Goal: Task Accomplishment & Management: Use online tool/utility

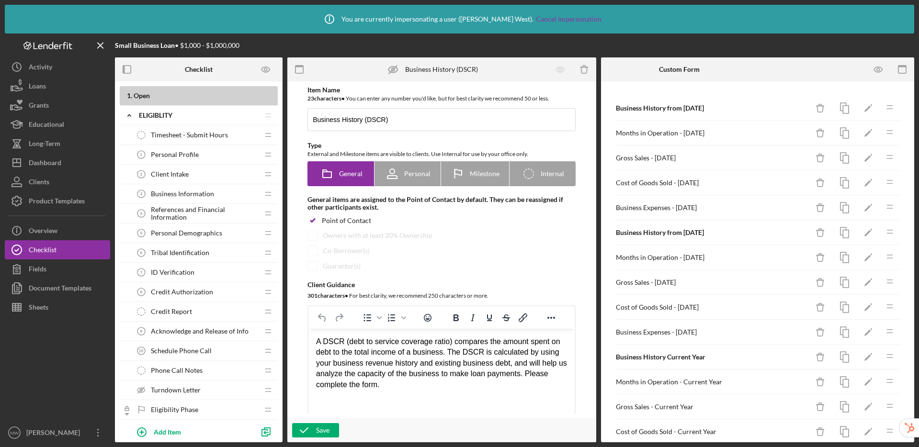
scroll to position [336, 0]
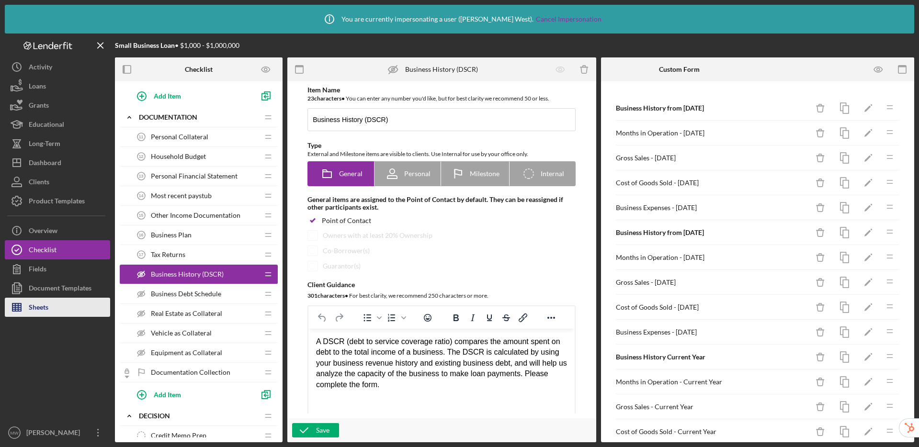
click at [49, 309] on button "Sheets" at bounding box center [57, 307] width 105 height 19
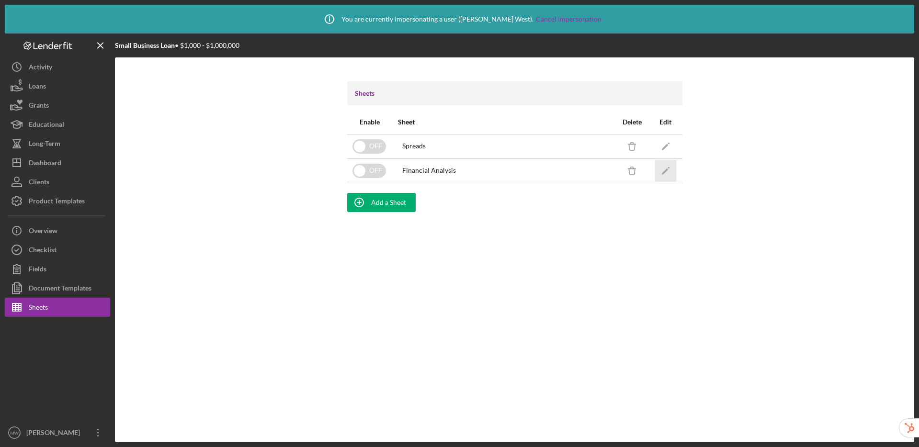
click at [663, 171] on icon "Icon/Edit" at bounding box center [666, 171] width 22 height 22
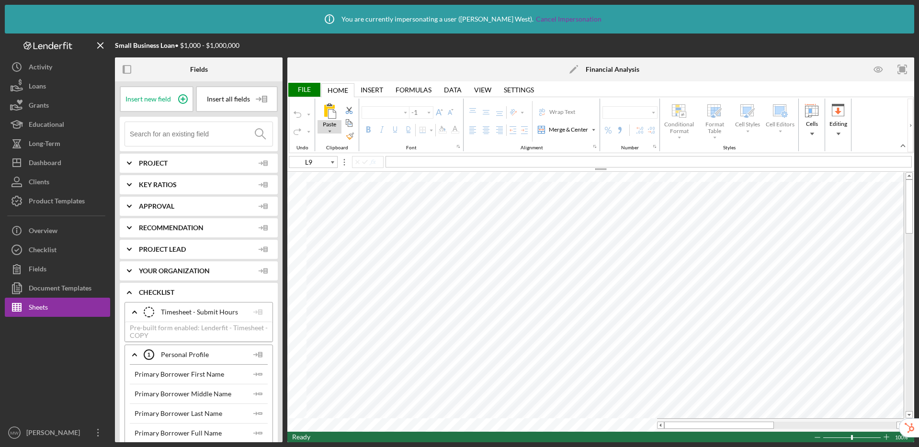
type input "Calibri"
type input "10"
click at [185, 132] on input at bounding box center [201, 134] width 143 height 24
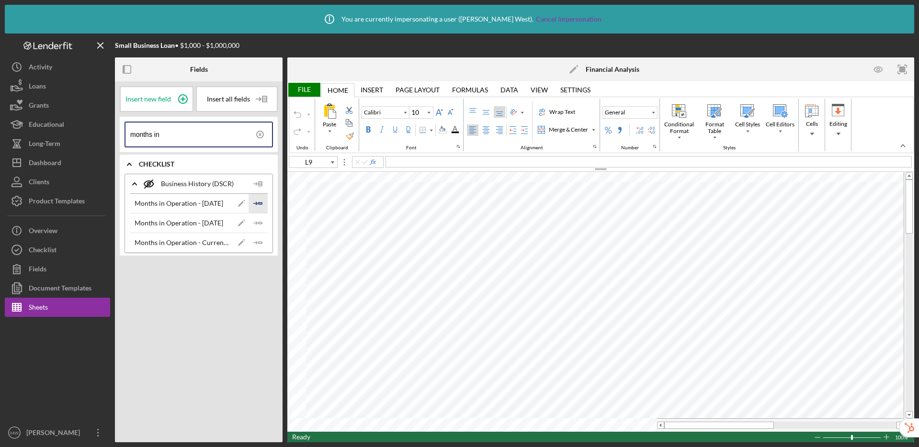
type input "months in"
click at [256, 205] on polyline "button" at bounding box center [256, 203] width 3 height 3
type input "L10"
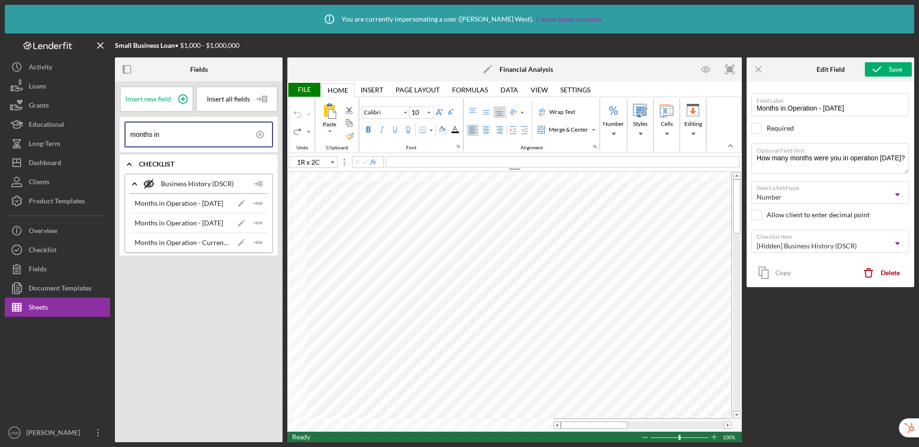
type input "D12"
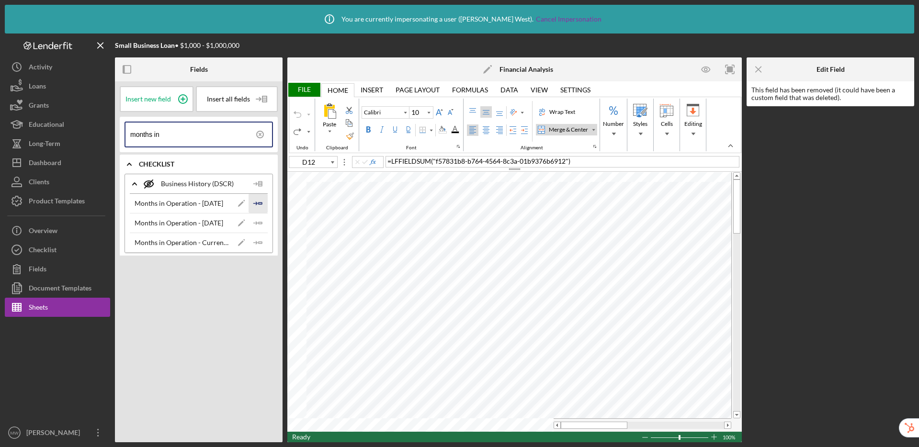
click at [257, 203] on icon "Icon/Insert Field" at bounding box center [258, 203] width 19 height 19
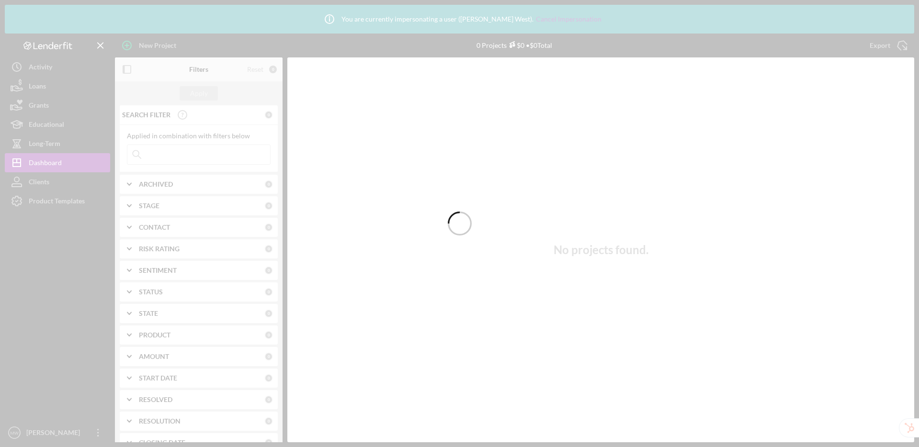
click at [57, 198] on div at bounding box center [459, 223] width 919 height 447
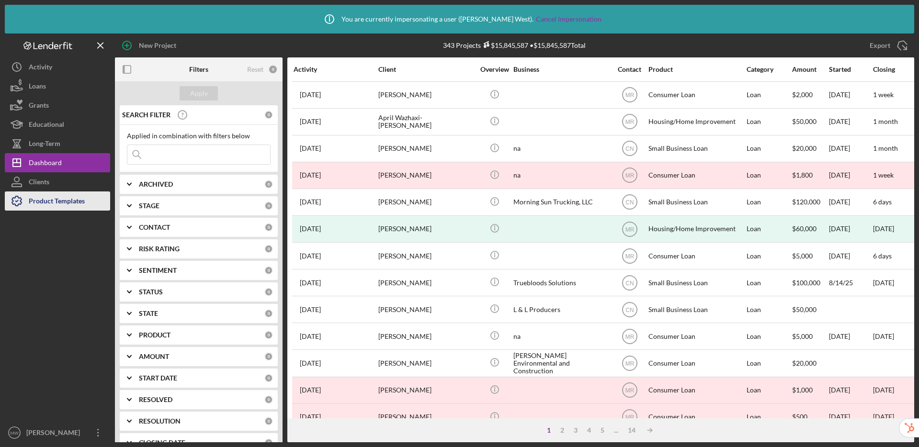
click at [68, 208] on div "Product Templates" at bounding box center [57, 203] width 56 height 22
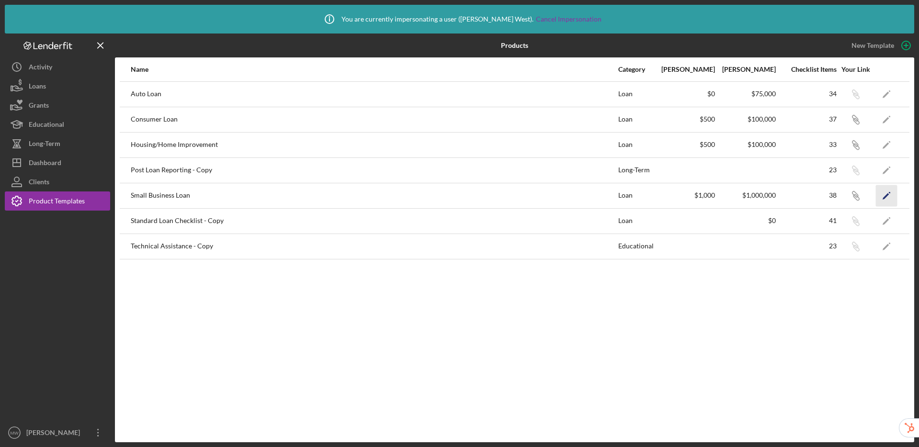
click at [888, 199] on icon "Icon/Edit" at bounding box center [887, 196] width 22 height 22
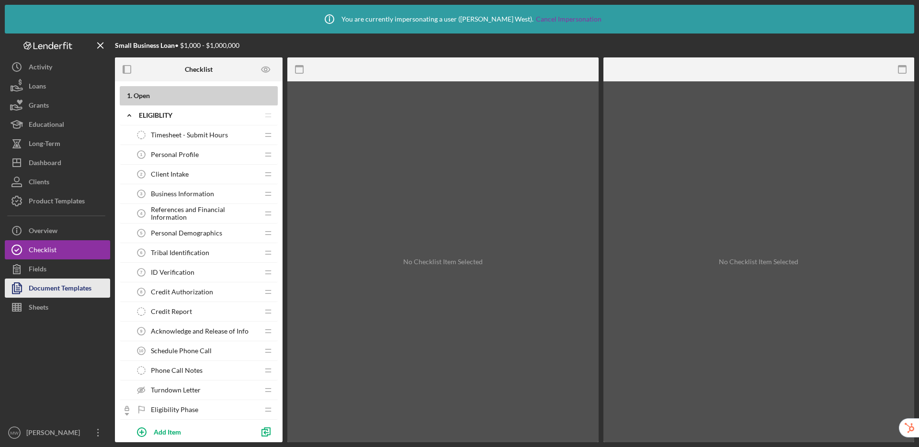
click at [54, 290] on div "Document Templates" at bounding box center [60, 290] width 63 height 22
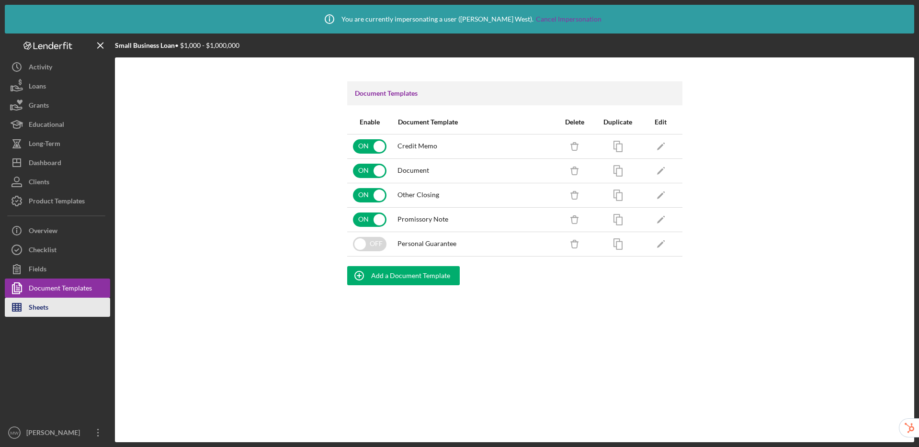
click at [47, 308] on div "Sheets" at bounding box center [39, 309] width 20 height 22
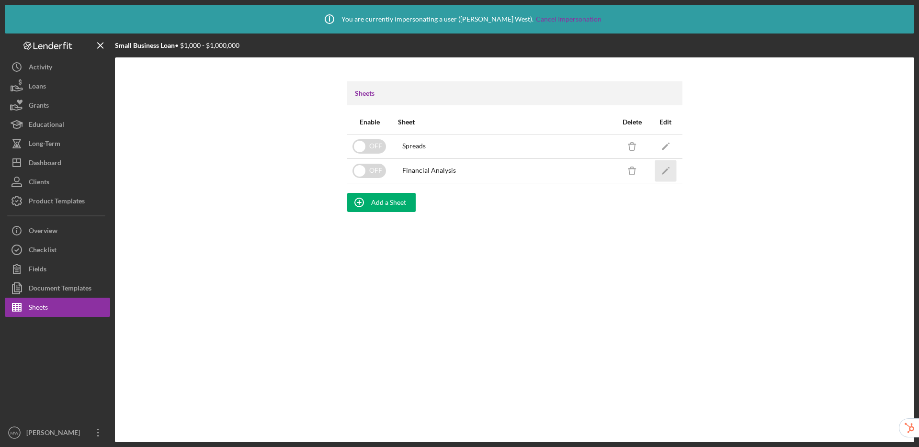
click at [668, 169] on icon "Icon/Edit" at bounding box center [666, 171] width 22 height 22
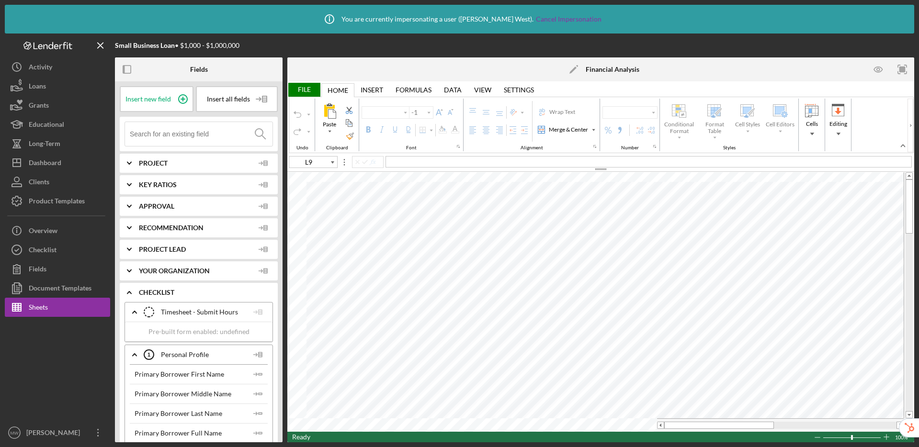
type input "Calibri"
type input "10"
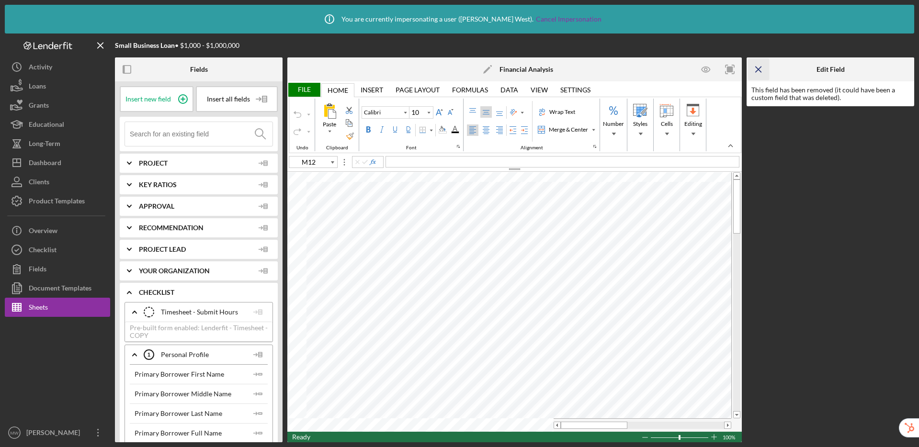
click at [754, 67] on icon "Icon/Menu Close" at bounding box center [759, 70] width 22 height 22
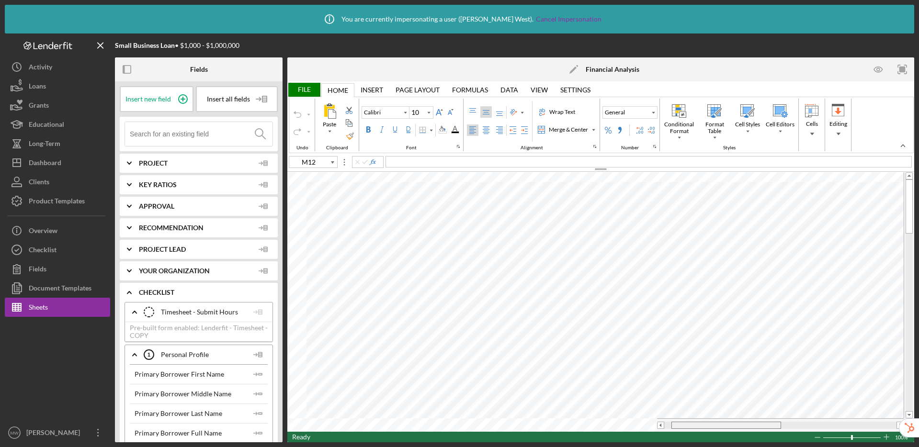
drag, startPoint x: 683, startPoint y: 424, endPoint x: 690, endPoint y: 426, distance: 7.4
click at [690, 426] on div at bounding box center [727, 425] width 110 height 7
type input "D12"
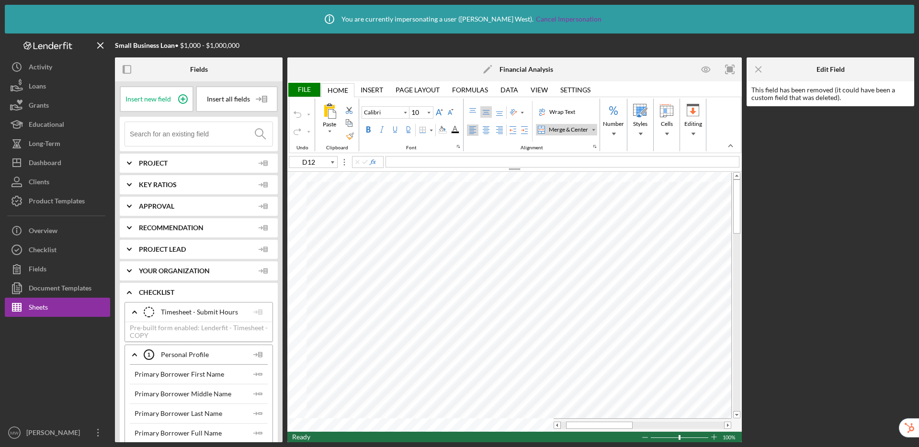
click at [153, 137] on input at bounding box center [201, 134] width 143 height 24
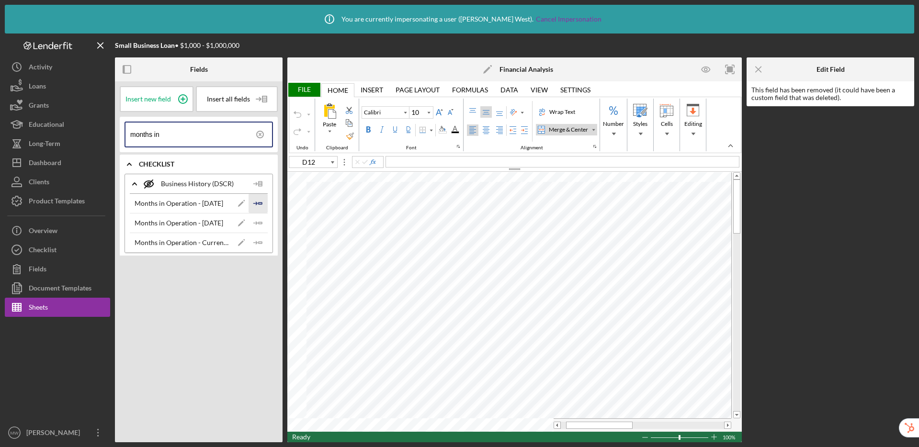
type input "months in"
click at [257, 203] on icon "Icon/Insert Field" at bounding box center [258, 203] width 19 height 19
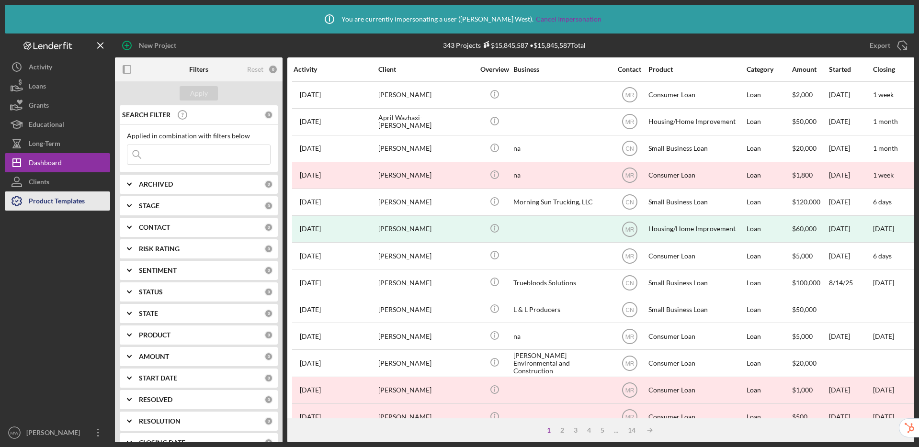
click at [49, 202] on div "Product Templates" at bounding box center [57, 203] width 56 height 22
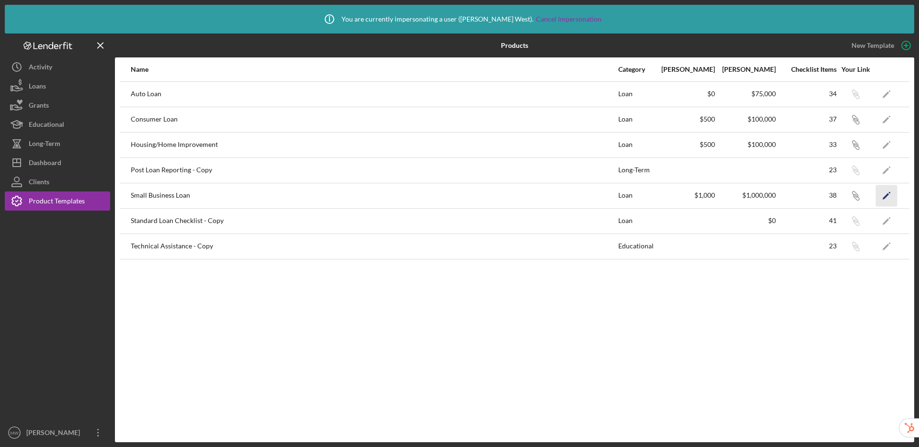
click at [893, 197] on icon "Icon/Edit" at bounding box center [887, 196] width 22 height 22
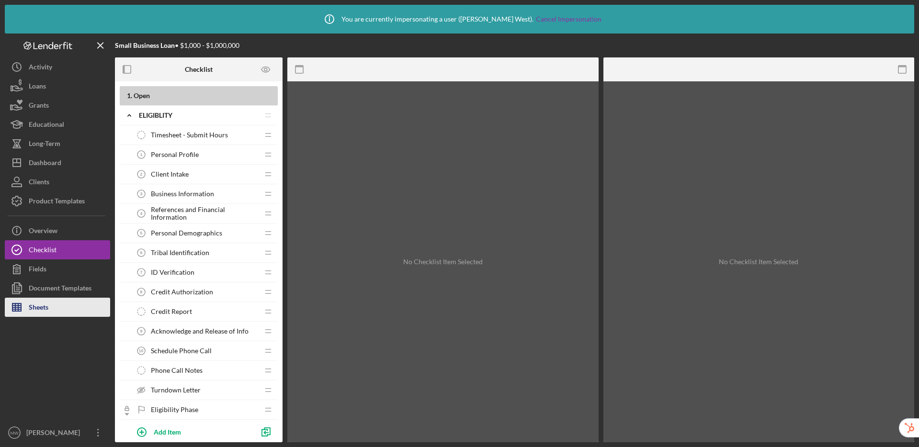
click at [55, 307] on button "Sheets" at bounding box center [57, 307] width 105 height 19
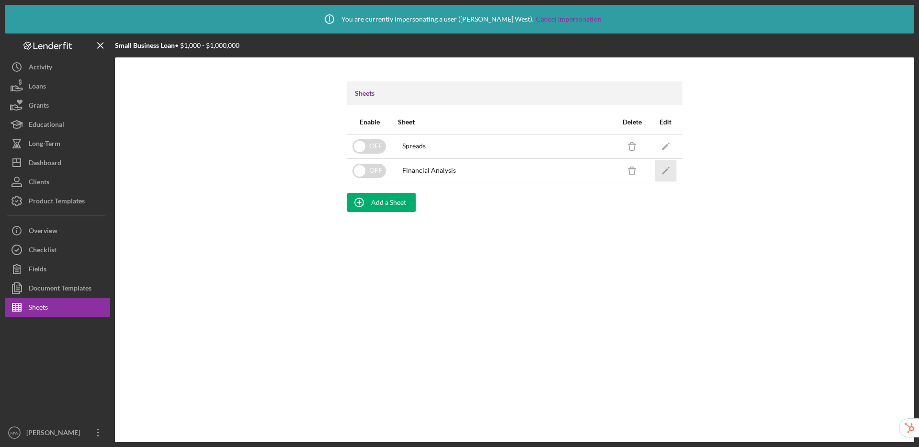
click at [661, 174] on icon "Icon/Edit" at bounding box center [666, 171] width 22 height 22
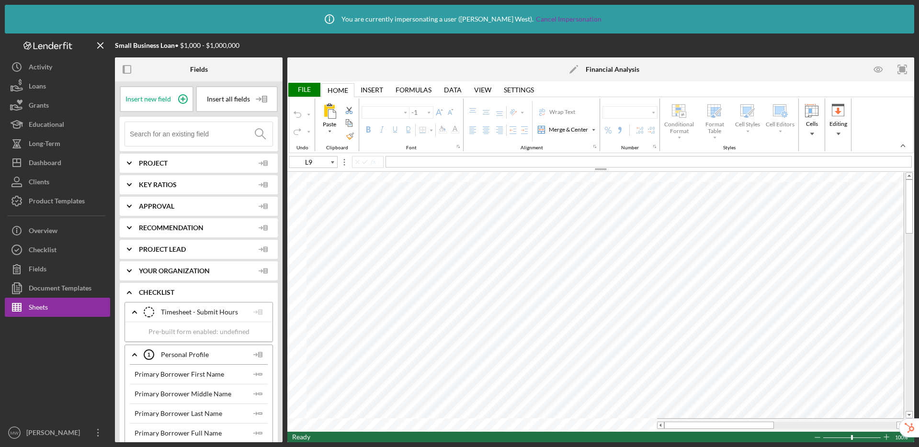
type input "Calibri"
type input "10"
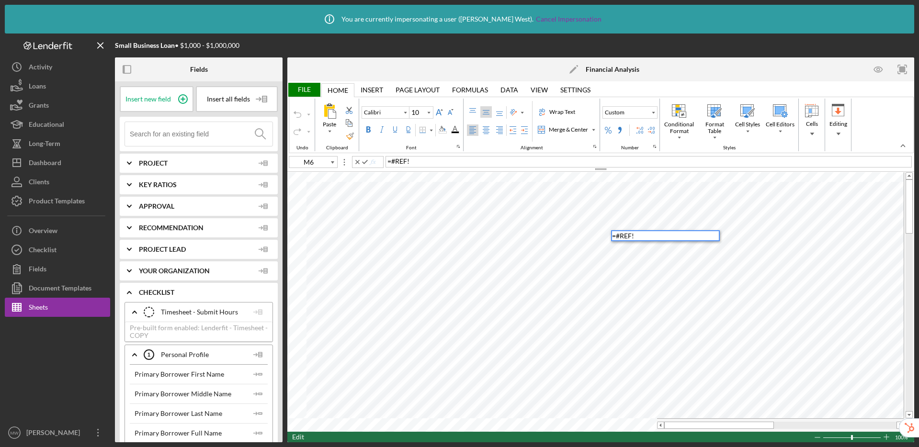
click at [490, 161] on div "= #REF!" at bounding box center [649, 161] width 526 height 11
click at [448, 162] on div "= SUM ( D5:D7 )" at bounding box center [649, 161] width 526 height 11
click at [463, 159] on div "= D8 / SUM ( B5:B6 )" at bounding box center [649, 161] width 526 height 11
click at [464, 159] on div "= I17" at bounding box center [649, 161] width 526 height 11
click at [461, 165] on div "= N6 - N8" at bounding box center [649, 161] width 526 height 11
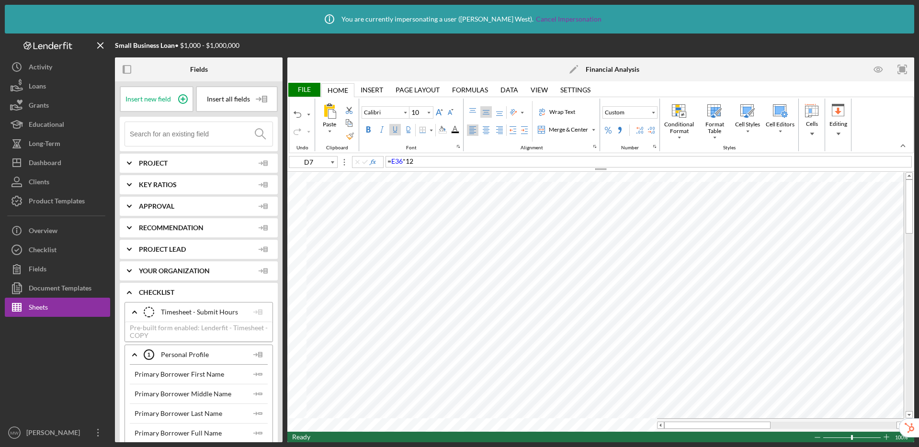
click at [452, 162] on div "= E36 * 12" at bounding box center [649, 161] width 526 height 11
click at [466, 163] on div "= D7 / SUM ( B5:B6 )" at bounding box center [649, 161] width 526 height 11
type input "M12"
click at [177, 130] on input at bounding box center [201, 134] width 143 height 24
type input "n"
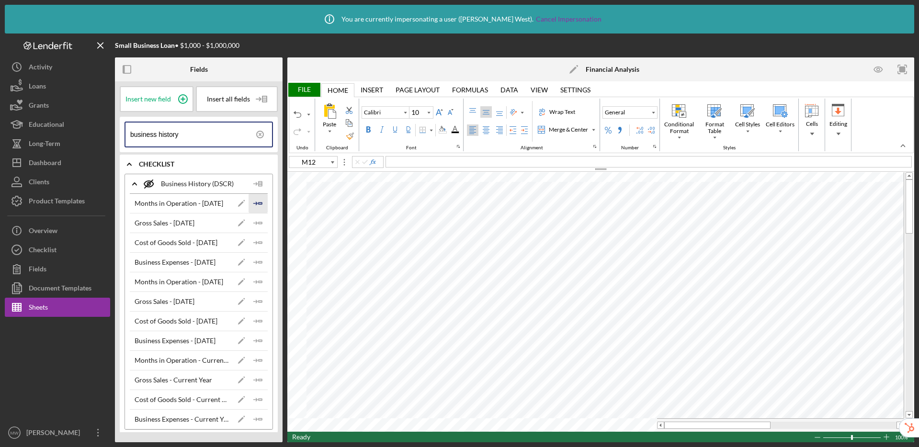
type input "business history"
click at [259, 200] on icon "Icon/Insert Field" at bounding box center [258, 203] width 19 height 19
click at [258, 221] on icon "Icon/Insert Field" at bounding box center [258, 223] width 19 height 19
click at [260, 244] on icon "Icon/Insert Field" at bounding box center [258, 242] width 19 height 19
click at [260, 263] on polygon "button" at bounding box center [260, 262] width 3 height 1
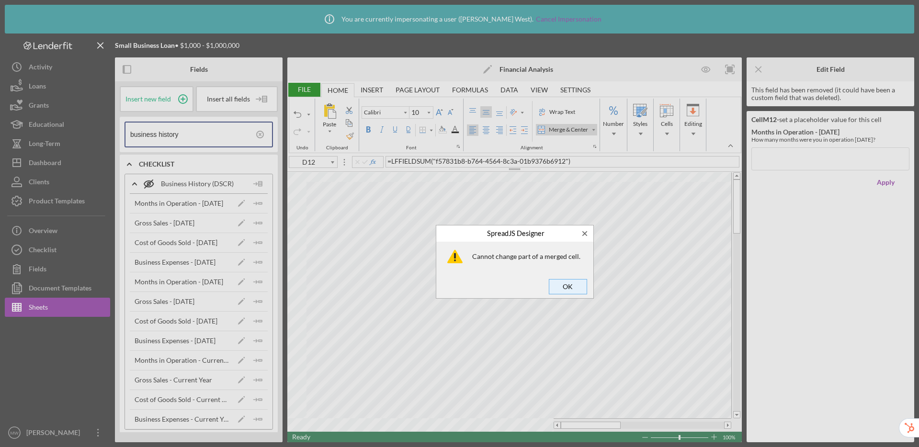
click at [565, 288] on span "OK" at bounding box center [568, 286] width 32 height 13
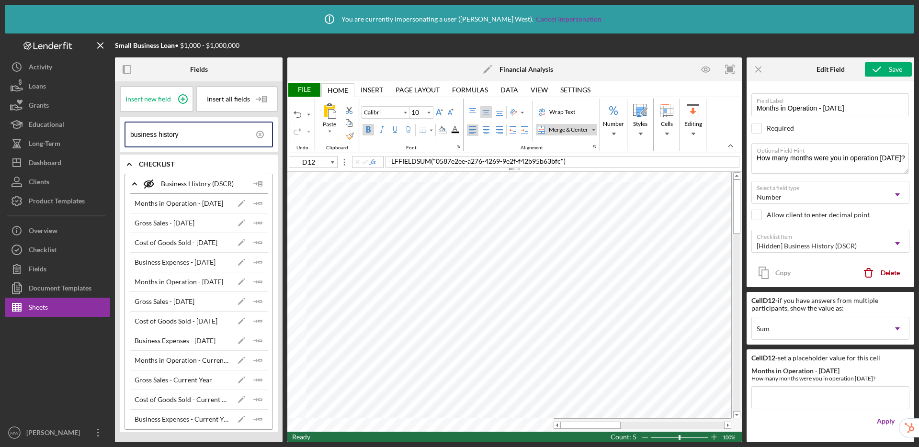
click at [367, 129] on div "Bold" at bounding box center [369, 130] width 8 height 8
click at [487, 161] on div "= D12 - D13 - D14" at bounding box center [563, 161] width 354 height 11
type input "M12"
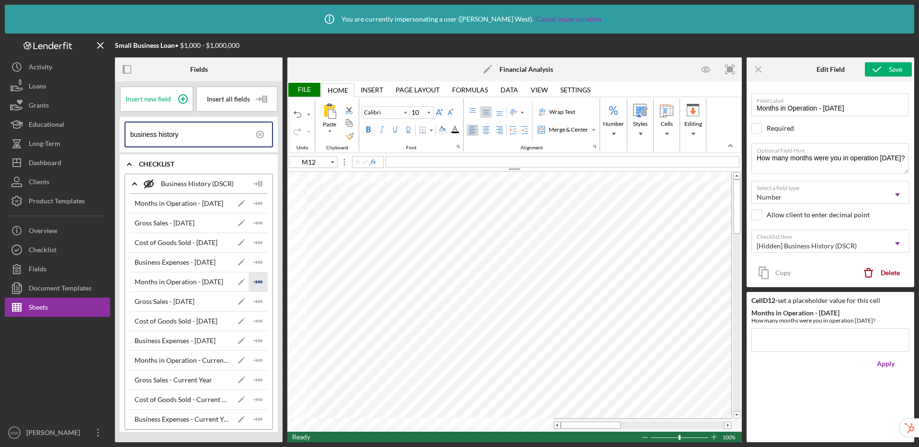
click at [262, 280] on icon "Icon/Insert Field" at bounding box center [258, 282] width 19 height 19
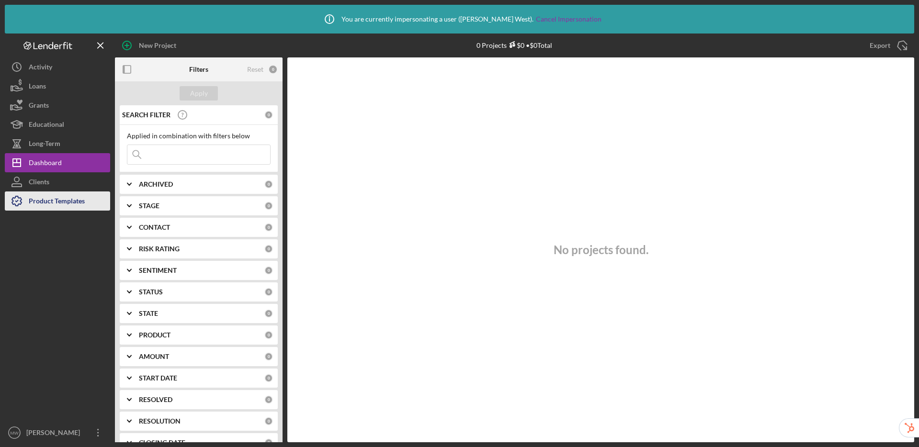
click at [68, 204] on div "New Project 0 Projects $0 • $0 Total Export Icon/Export Filters Reset 0 Apply S…" at bounding box center [460, 238] width 910 height 409
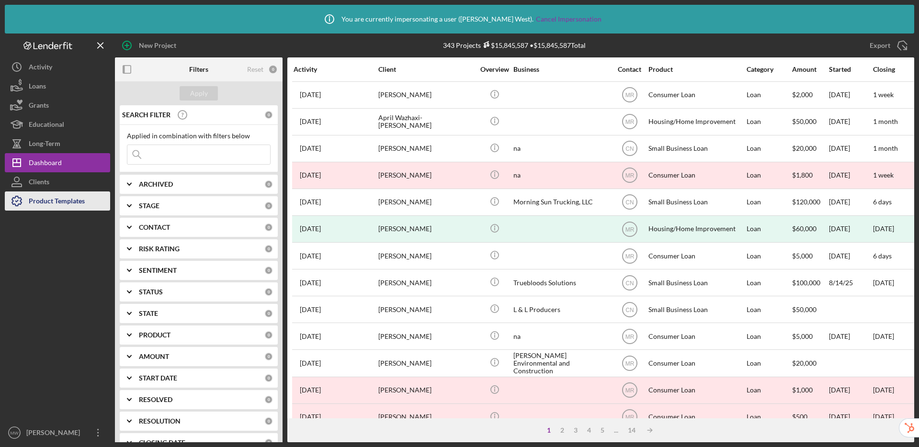
click at [90, 192] on button "Product Templates" at bounding box center [57, 201] width 105 height 19
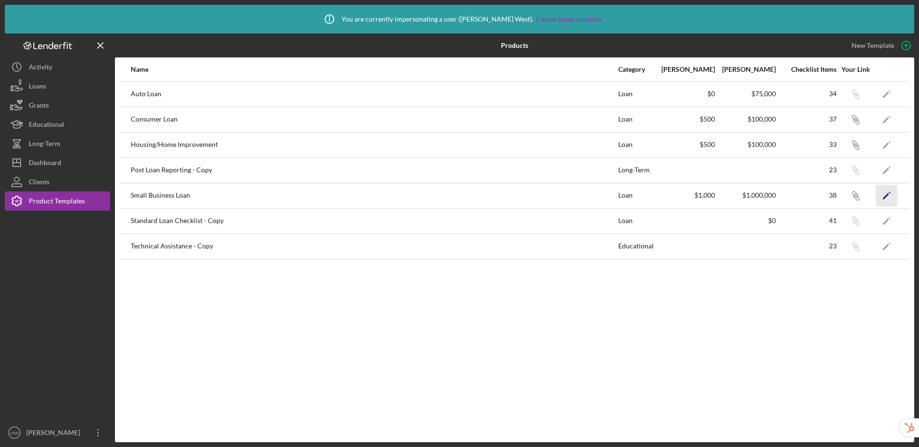
click at [881, 198] on icon "Icon/Edit" at bounding box center [887, 196] width 22 height 22
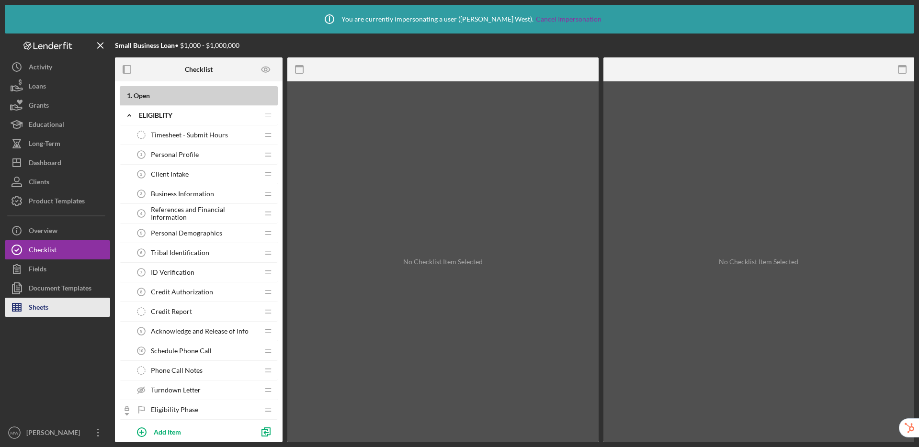
click at [40, 306] on div "Sheets" at bounding box center [39, 309] width 20 height 22
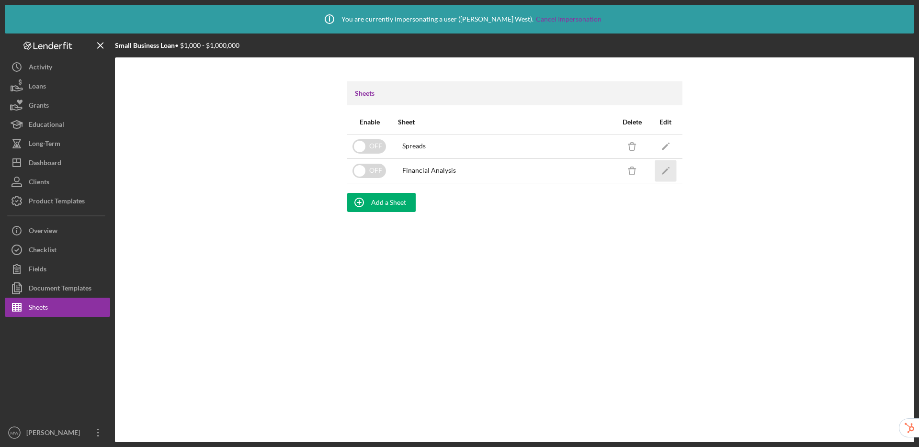
click at [664, 175] on icon "Icon/Edit" at bounding box center [666, 171] width 22 height 22
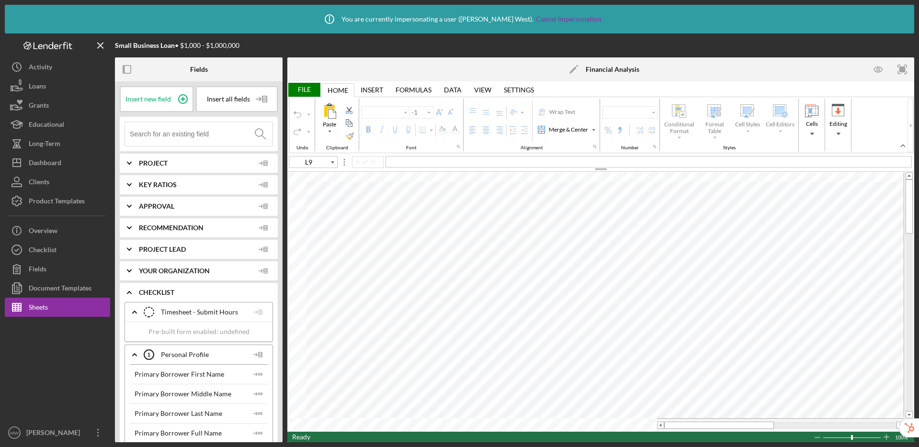
type input "Calibri"
type input "10"
type input "M12"
click at [202, 134] on input at bounding box center [201, 134] width 143 height 24
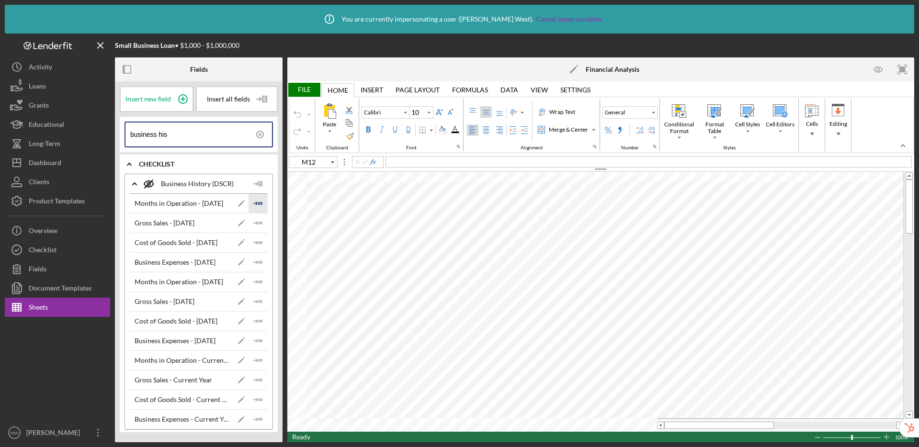
type input "business his"
click at [260, 202] on icon "Icon/Insert Field" at bounding box center [258, 203] width 19 height 19
click at [261, 222] on polygon "button" at bounding box center [260, 222] width 3 height 1
click at [256, 241] on icon "Icon/Insert Field" at bounding box center [258, 242] width 19 height 19
click at [260, 263] on polygon "button" at bounding box center [260, 262] width 3 height 1
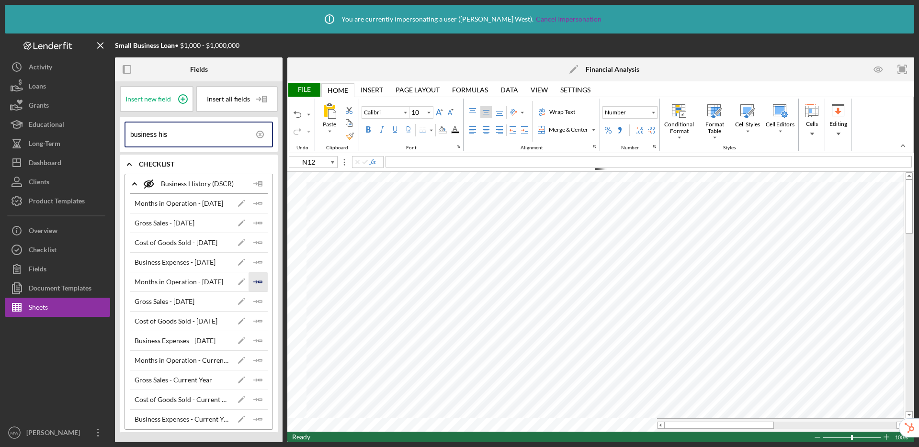
click at [256, 281] on polyline "button" at bounding box center [256, 282] width 3 height 3
click at [261, 300] on icon "Icon/Insert Field" at bounding box center [258, 301] width 19 height 19
click at [260, 320] on polygon "button" at bounding box center [260, 320] width 3 height 1
click at [257, 340] on polyline "button" at bounding box center [256, 341] width 3 height 3
drag, startPoint x: 690, startPoint y: 428, endPoint x: 723, endPoint y: 427, distance: 33.1
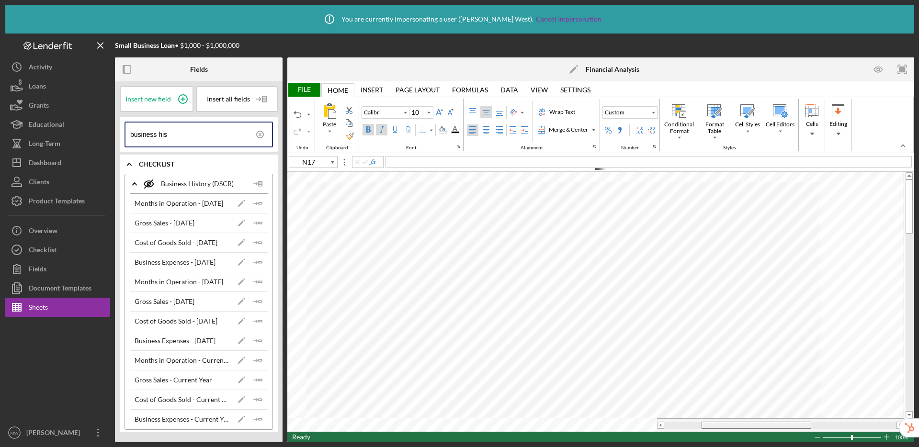
click at [723, 427] on div at bounding box center [757, 425] width 110 height 7
click at [258, 358] on icon "Icon/Insert Field" at bounding box center [258, 360] width 19 height 19
click at [258, 379] on icon "Icon/Insert Field" at bounding box center [258, 380] width 19 height 19
click at [258, 399] on icon "Icon/Insert Field" at bounding box center [258, 399] width 19 height 19
click at [258, 419] on icon "Icon/Insert Field" at bounding box center [258, 419] width 19 height 19
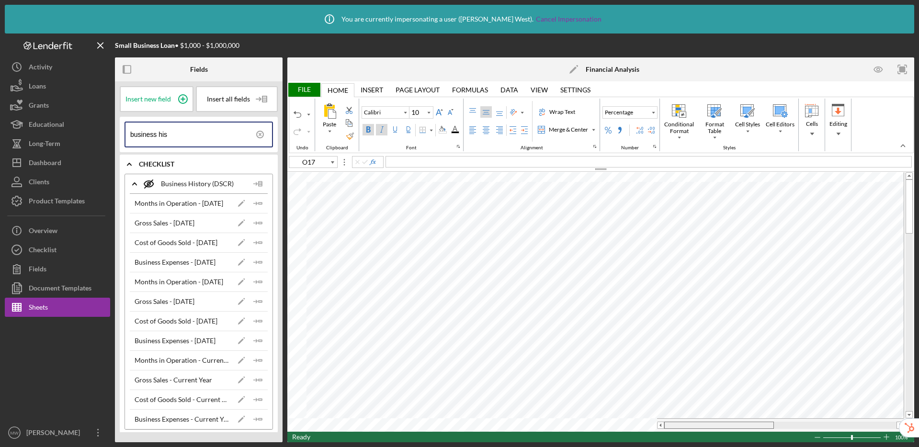
click at [631, 428] on tr at bounding box center [595, 425] width 616 height 13
click at [310, 93] on div "File" at bounding box center [303, 90] width 33 height 14
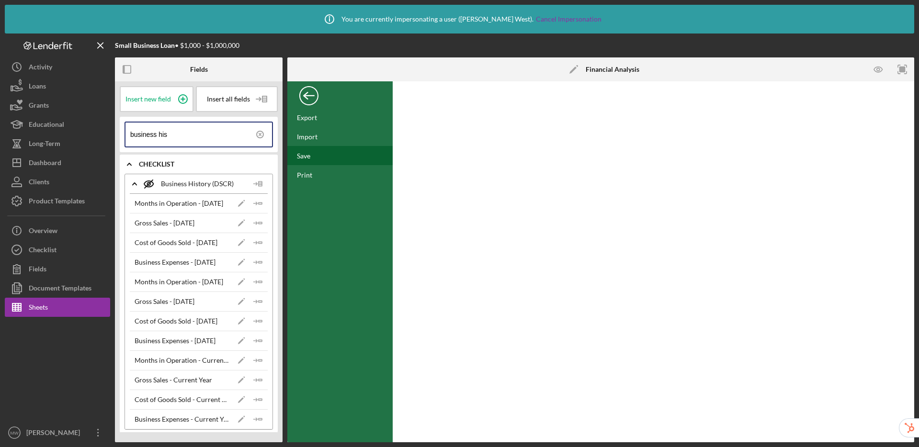
click at [301, 155] on div "Save" at bounding box center [303, 156] width 13 height 8
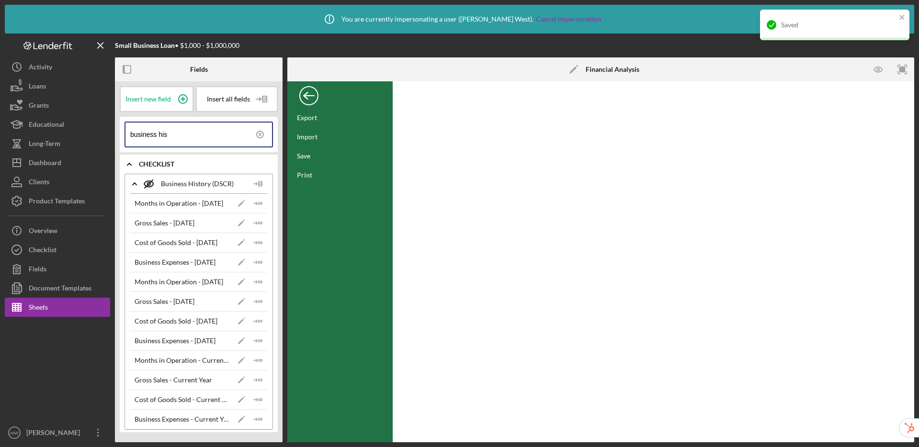
click at [311, 95] on div "Back" at bounding box center [308, 93] width 19 height 19
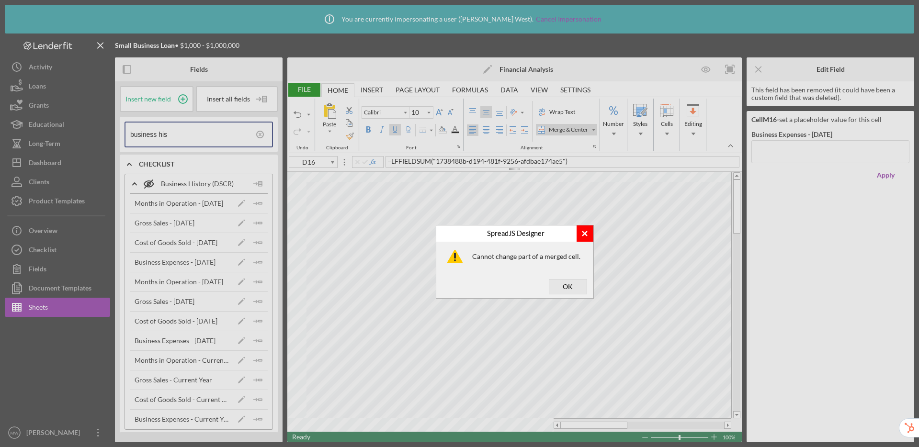
click at [584, 234] on div "SpreadJS Designer" at bounding box center [585, 234] width 8 height 8
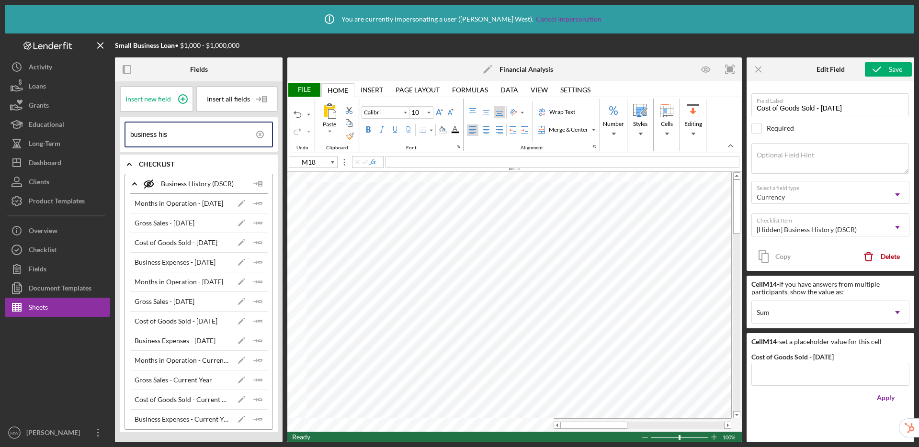
type input "M16"
type input "Business Expenses - [DATE]"
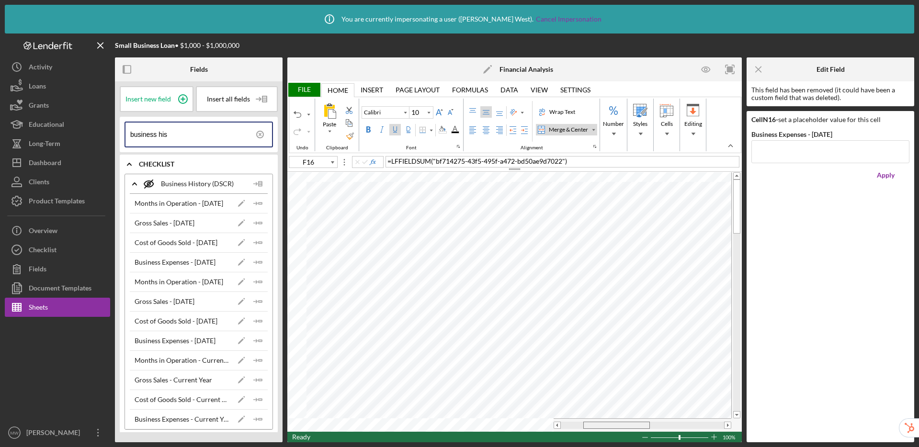
drag, startPoint x: 617, startPoint y: 425, endPoint x: 635, endPoint y: 426, distance: 17.7
click at [635, 426] on div at bounding box center [616, 425] width 67 height 7
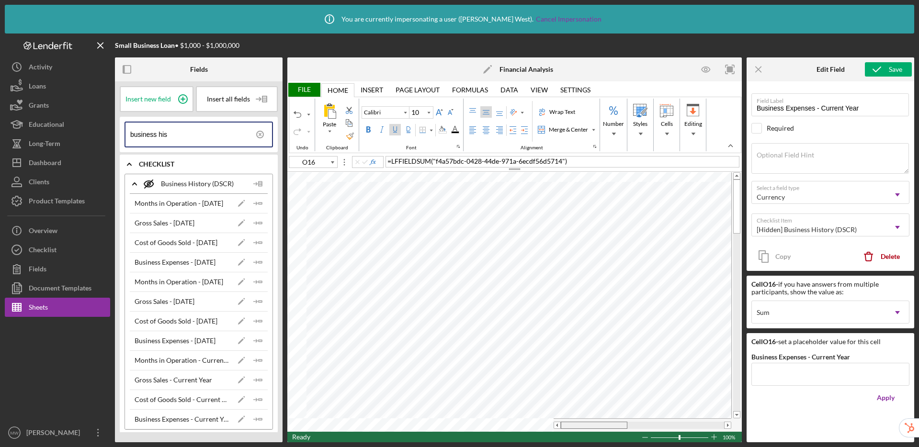
drag, startPoint x: 634, startPoint y: 425, endPoint x: 559, endPoint y: 420, distance: 75.4
click at [559, 420] on div at bounding box center [643, 425] width 178 height 13
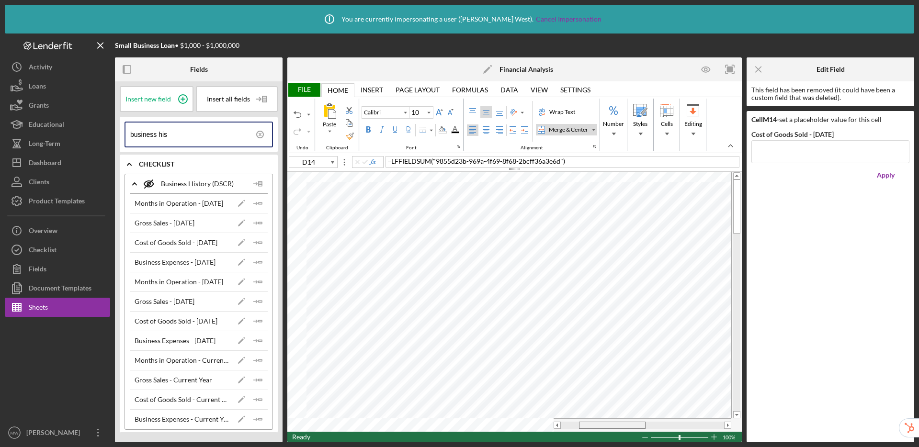
drag, startPoint x: 595, startPoint y: 424, endPoint x: 615, endPoint y: 423, distance: 19.6
click at [615, 424] on span at bounding box center [612, 425] width 6 height 6
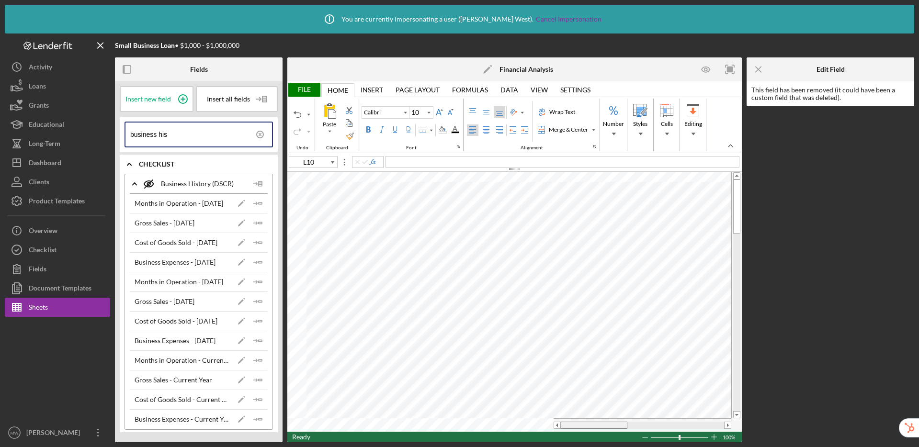
click at [552, 420] on tr at bounding box center [509, 425] width 444 height 13
click at [307, 90] on div "File" at bounding box center [303, 90] width 33 height 14
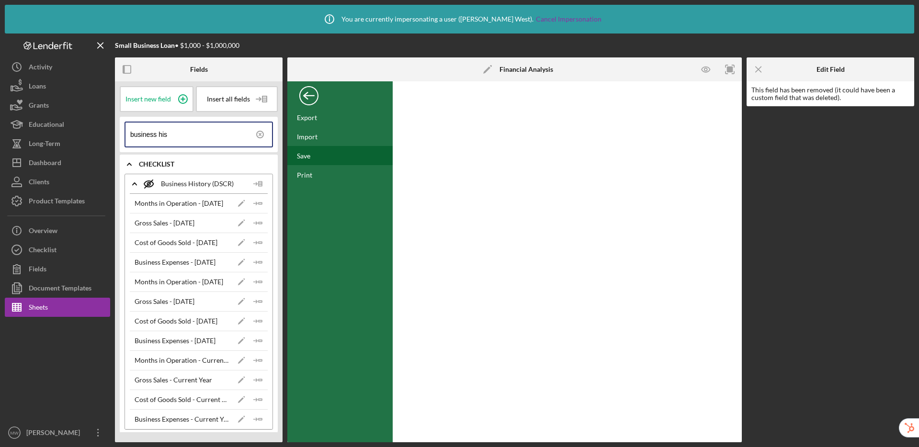
click at [315, 156] on div "Save" at bounding box center [339, 155] width 105 height 19
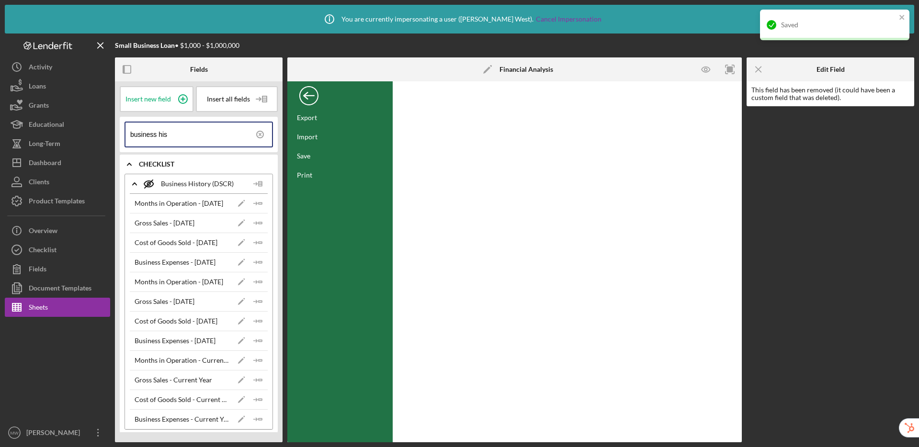
click at [304, 92] on div "Back" at bounding box center [308, 93] width 19 height 19
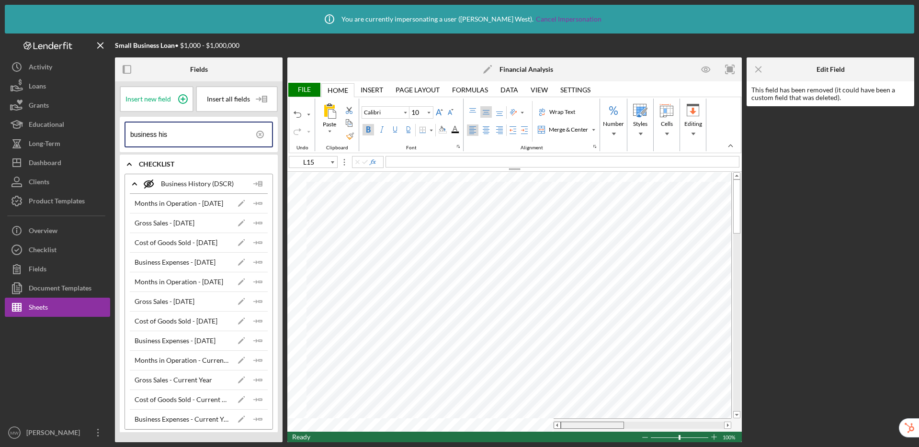
drag, startPoint x: 577, startPoint y: 428, endPoint x: 559, endPoint y: 425, distance: 17.5
click at [559, 425] on div at bounding box center [643, 425] width 178 height 7
click at [311, 85] on div "File" at bounding box center [303, 90] width 33 height 14
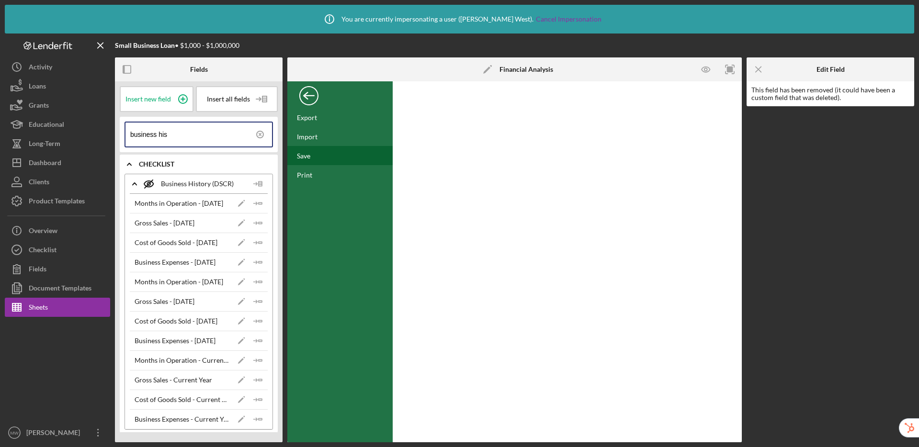
click at [310, 159] on div "Save" at bounding box center [339, 155] width 105 height 19
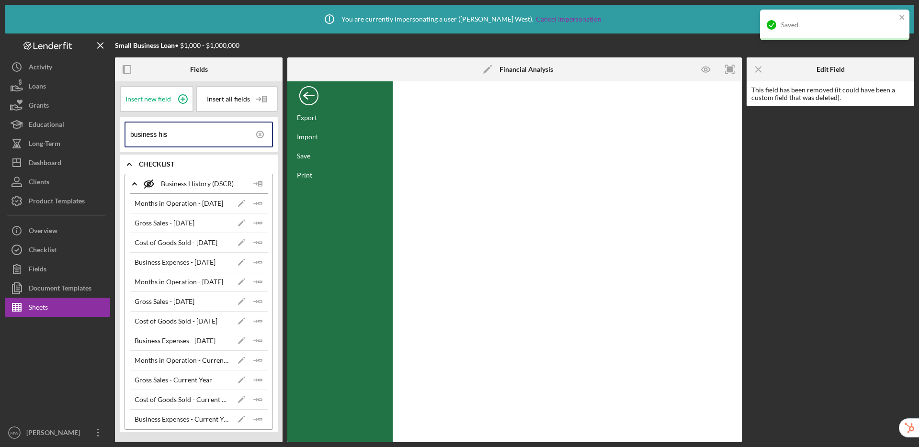
click at [305, 92] on div "Back" at bounding box center [308, 93] width 19 height 19
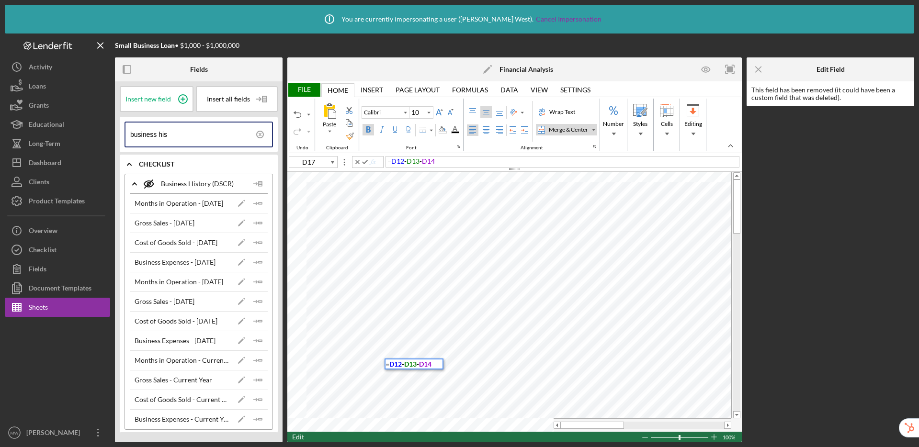
click at [459, 160] on div "= D12 - D13 - D14" at bounding box center [563, 161] width 354 height 11
type input "D15"
type input "I15"
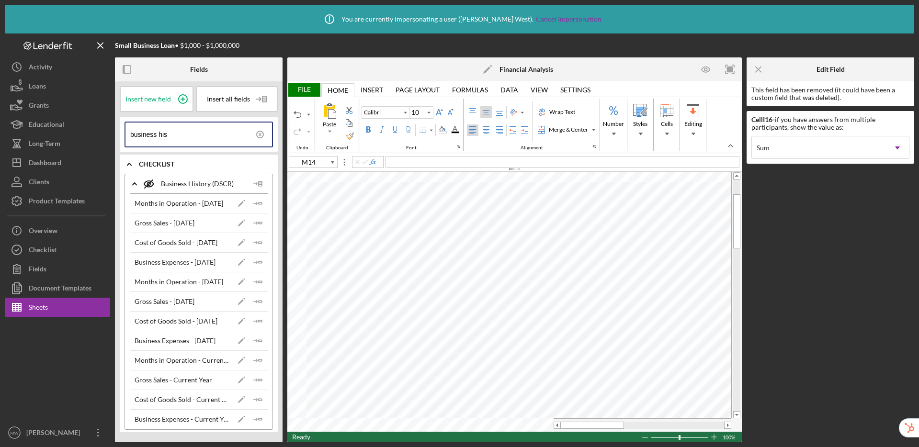
click at [299, 90] on div "File" at bounding box center [303, 90] width 33 height 14
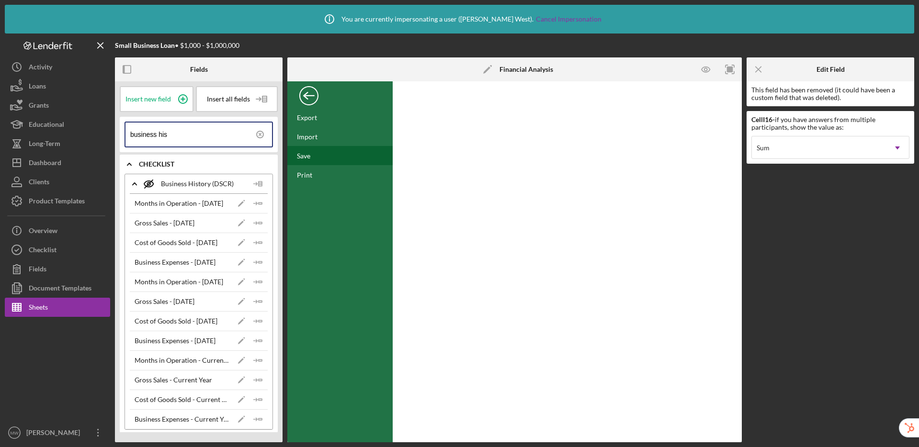
click at [318, 162] on div "Save" at bounding box center [339, 155] width 105 height 19
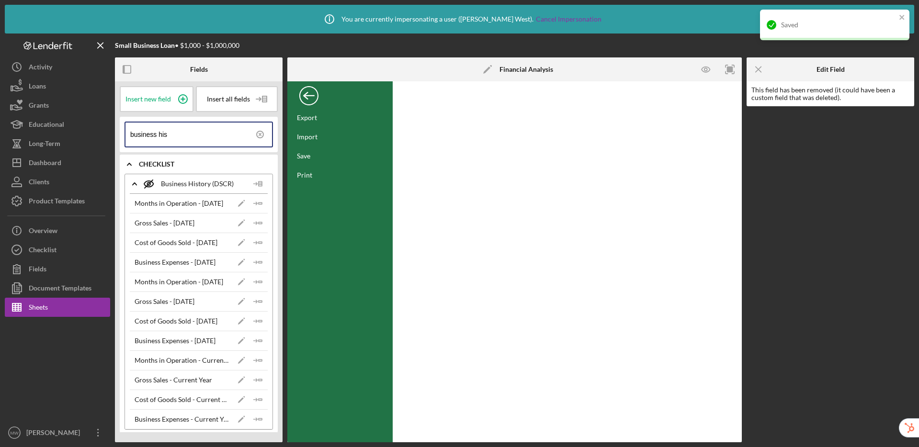
click at [305, 103] on div "FILE" at bounding box center [339, 96] width 105 height 24
click at [312, 97] on div "Back" at bounding box center [308, 93] width 19 height 19
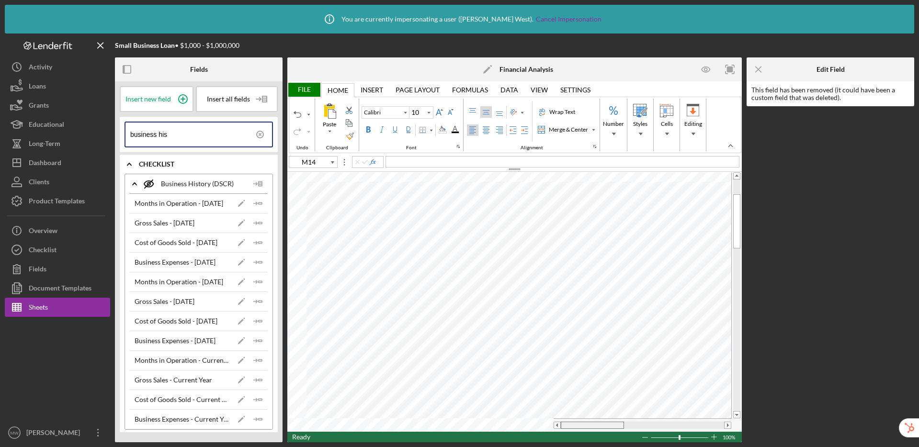
drag, startPoint x: 583, startPoint y: 427, endPoint x: 565, endPoint y: 426, distance: 18.3
click at [569, 426] on div at bounding box center [592, 425] width 63 height 7
type input "A24"
drag, startPoint x: 196, startPoint y: 137, endPoint x: 114, endPoint y: 138, distance: 81.9
click at [114, 138] on div "Small Business Loan • $1,000 - $1,000,000 Fields Insert new field Insert all fi…" at bounding box center [460, 238] width 910 height 409
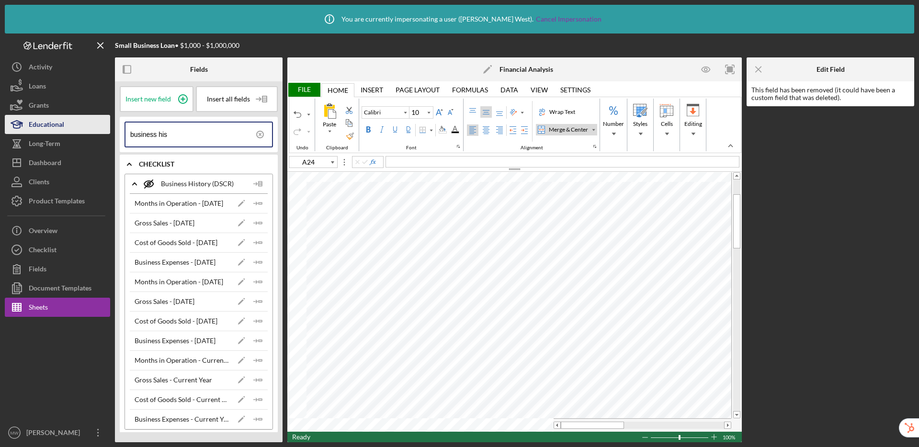
drag, startPoint x: 174, startPoint y: 134, endPoint x: 97, endPoint y: 125, distance: 77.7
click at [97, 125] on div "Small Business Loan • $1,000 - $1,000,000 Fields Insert new field Insert all fi…" at bounding box center [460, 238] width 910 height 409
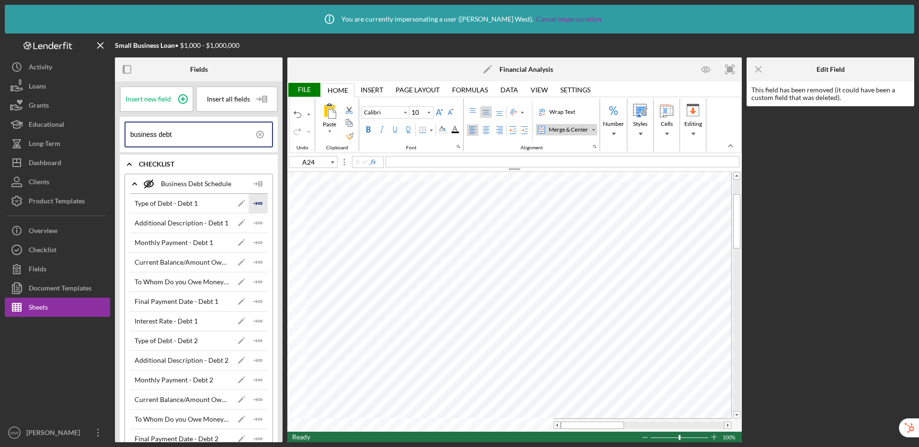
type input "business debt"
click at [255, 204] on icon "Icon/Insert Field" at bounding box center [258, 203] width 19 height 19
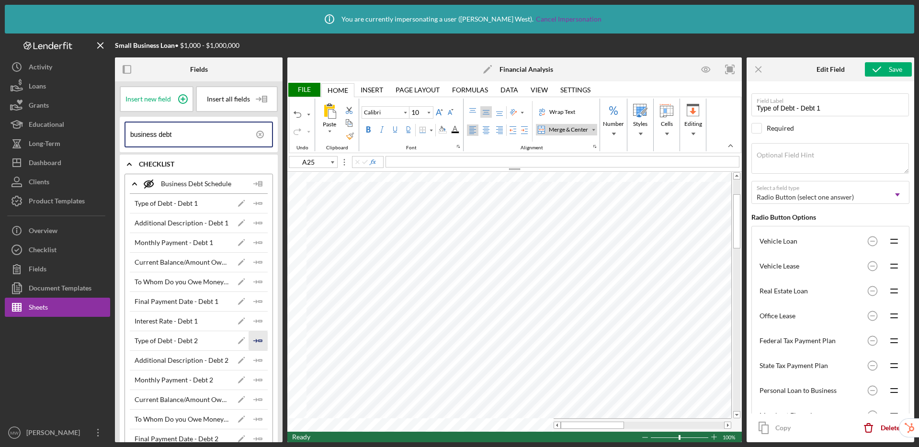
click at [259, 340] on polygon "button" at bounding box center [260, 340] width 3 height 1
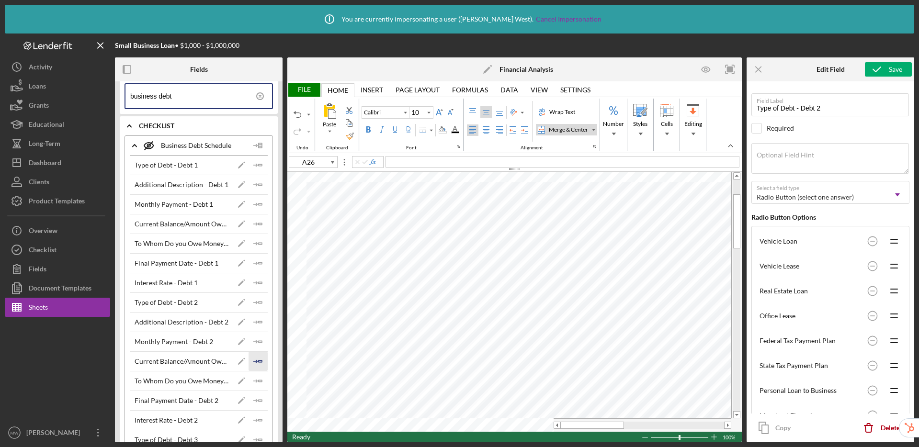
scroll to position [46, 0]
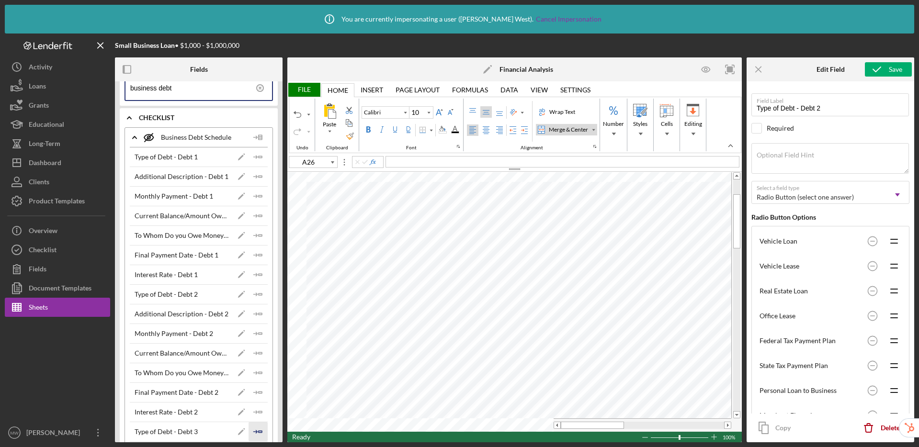
click at [254, 430] on icon "Icon/Insert Field" at bounding box center [258, 431] width 19 height 19
type input "E24"
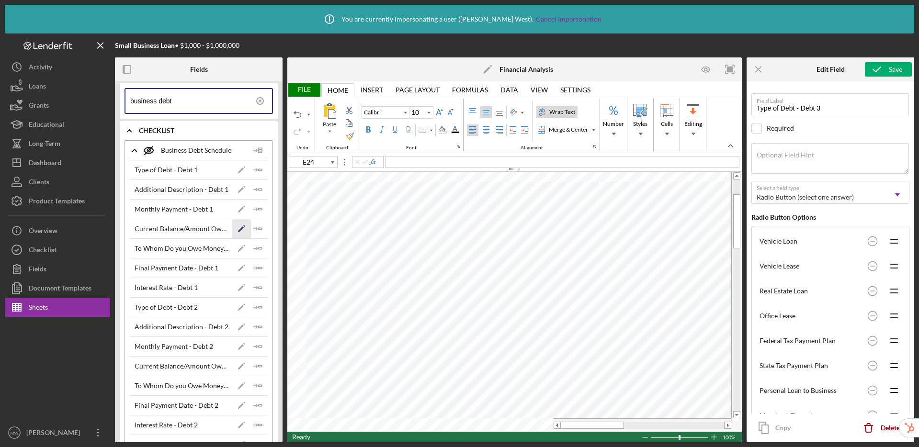
scroll to position [33, 0]
click at [255, 208] on icon "Icon/Insert Field" at bounding box center [258, 209] width 19 height 19
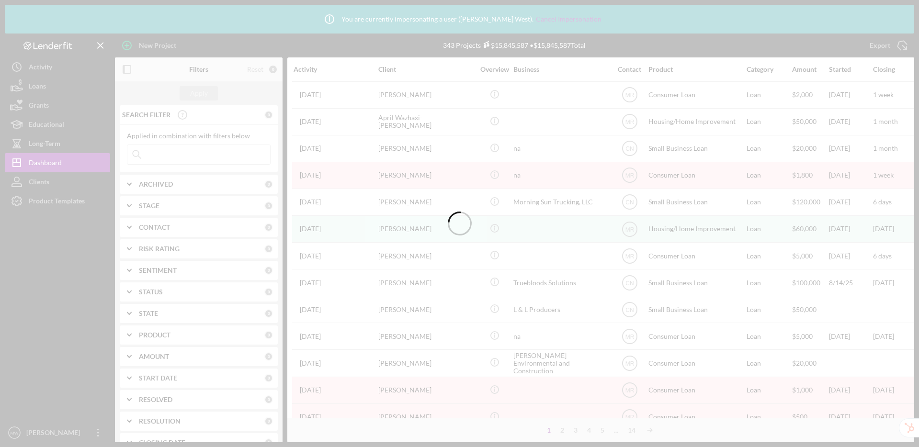
click at [51, 204] on div at bounding box center [459, 223] width 919 height 447
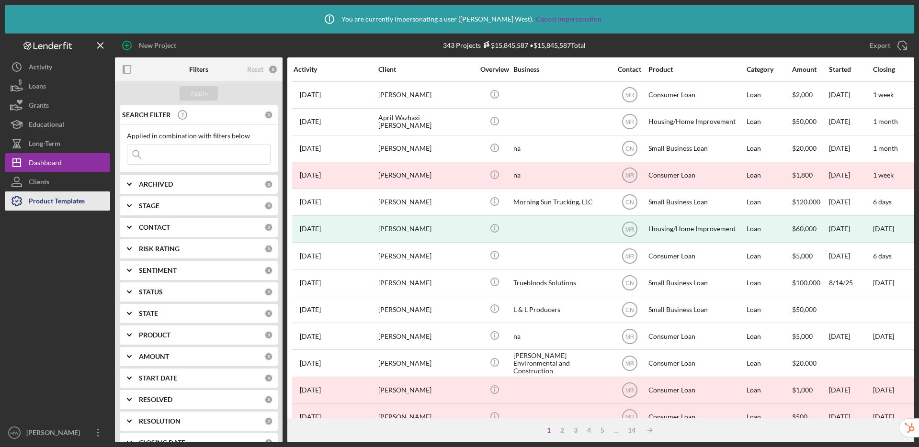
click at [52, 198] on div "Product Templates" at bounding box center [57, 203] width 56 height 22
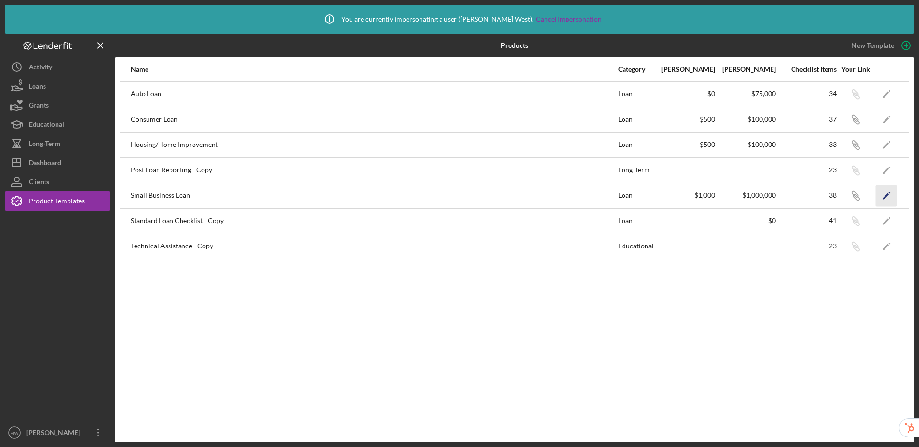
click at [890, 194] on icon "Icon/Edit" at bounding box center [887, 196] width 22 height 22
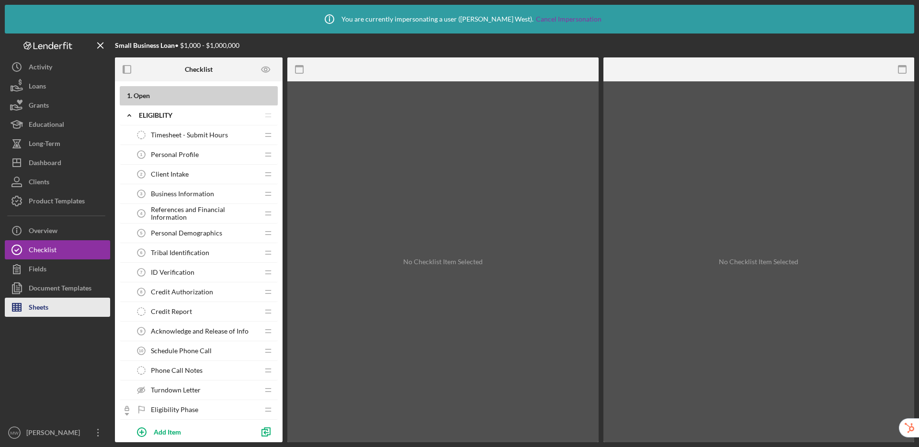
click at [61, 304] on button "Sheets" at bounding box center [57, 307] width 105 height 19
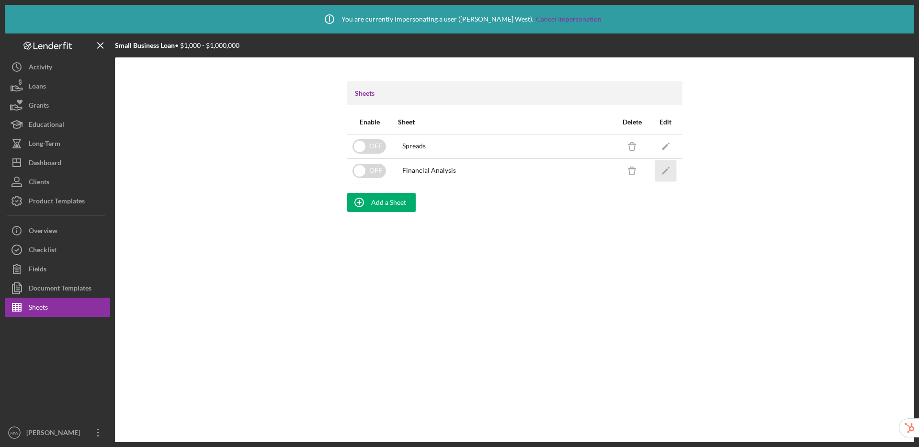
click at [671, 169] on icon "Icon/Edit" at bounding box center [666, 171] width 22 height 22
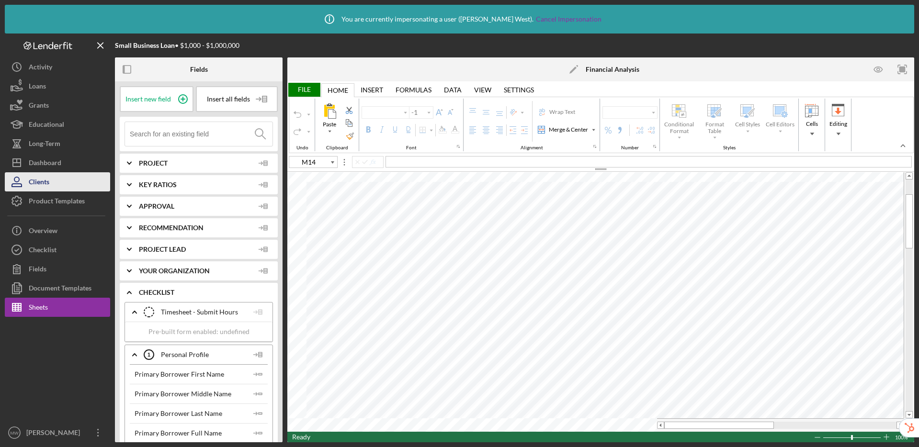
type input "Calibri"
type input "10"
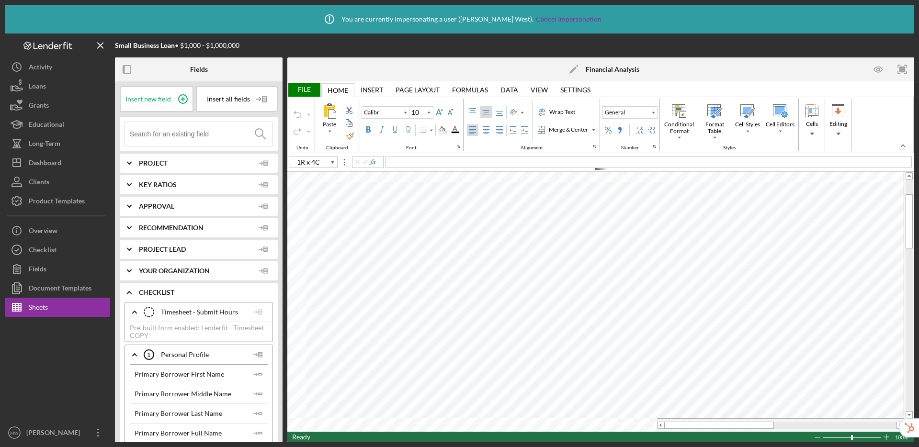
type input "A24"
click at [196, 130] on input at bounding box center [201, 134] width 143 height 24
type input "d"
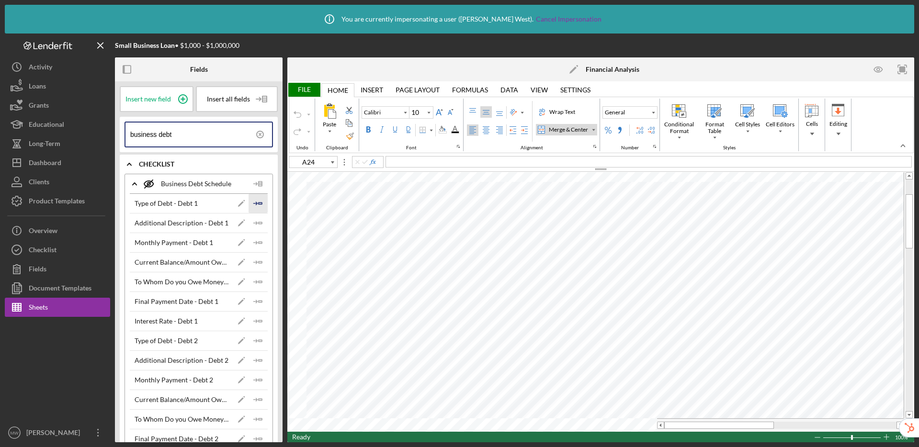
type input "business debt"
click at [255, 203] on icon "Icon/Insert Field" at bounding box center [258, 203] width 19 height 19
click at [259, 340] on polygon "button" at bounding box center [260, 340] width 3 height 1
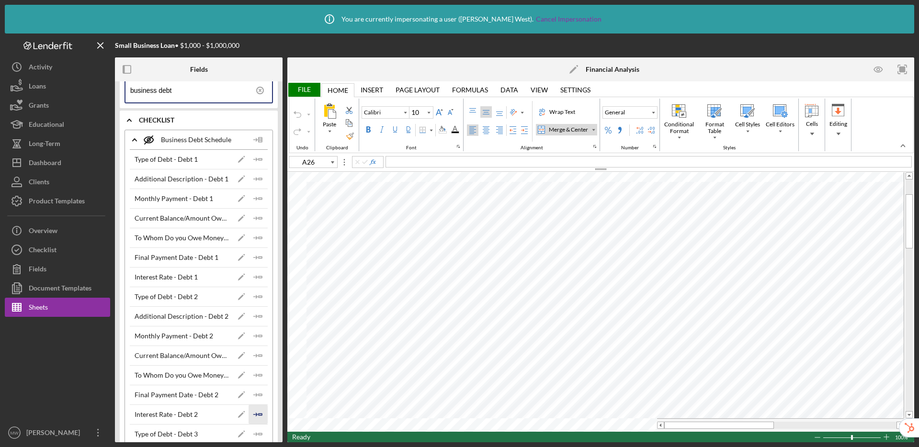
scroll to position [46, 0]
click at [255, 432] on icon "Icon/Insert Field" at bounding box center [258, 432] width 19 height 19
click at [259, 195] on icon "Icon/Insert Field" at bounding box center [258, 196] width 19 height 19
click at [255, 331] on icon "Icon/Insert Field" at bounding box center [258, 334] width 19 height 19
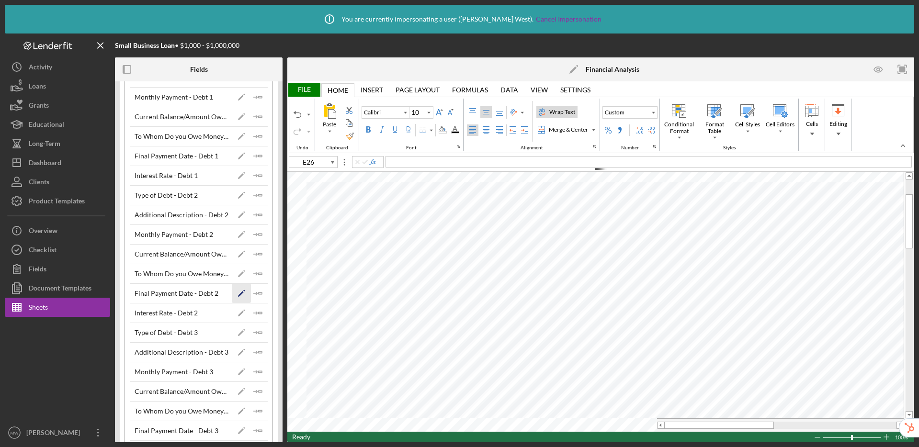
scroll to position [174, 0]
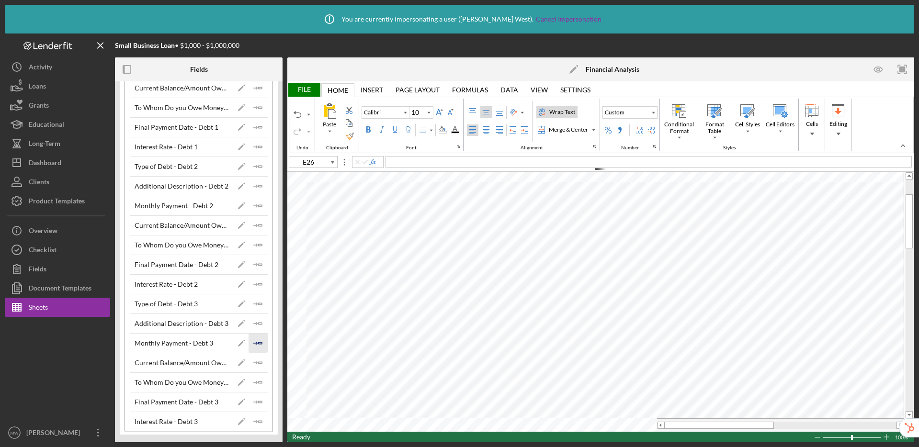
click at [253, 343] on line "button" at bounding box center [254, 343] width 3 height 0
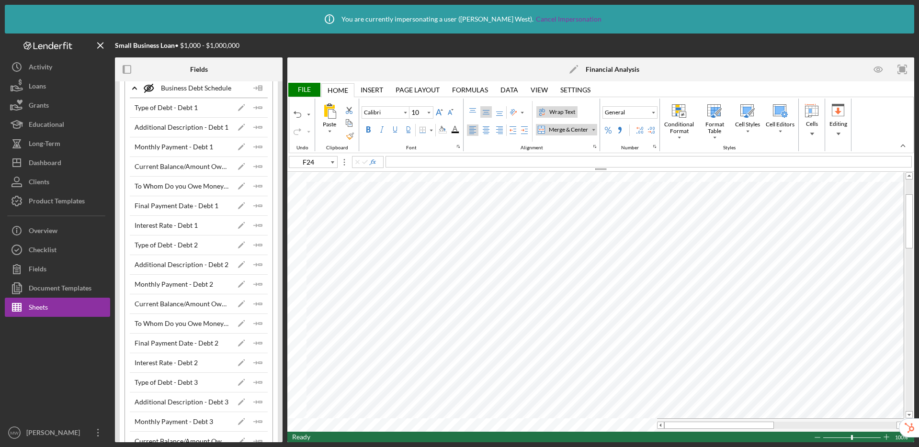
scroll to position [98, 0]
click at [252, 202] on icon "Icon/Insert Field" at bounding box center [258, 203] width 19 height 19
click at [259, 341] on polygon "button" at bounding box center [260, 341] width 3 height 1
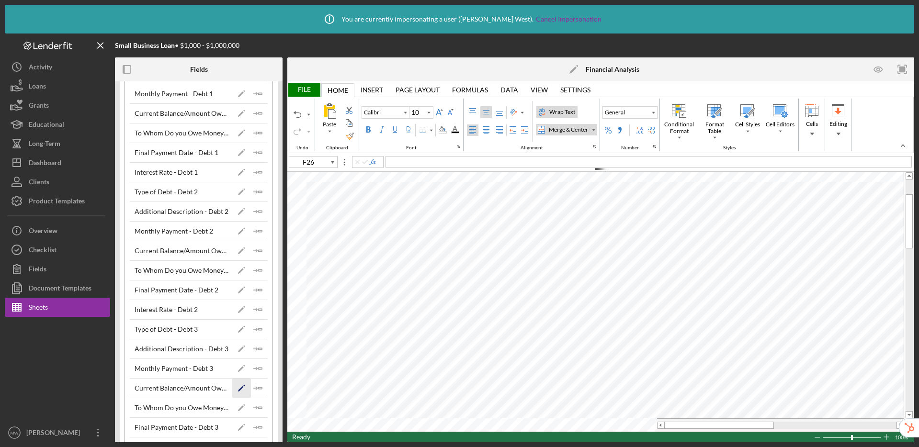
scroll to position [155, 0]
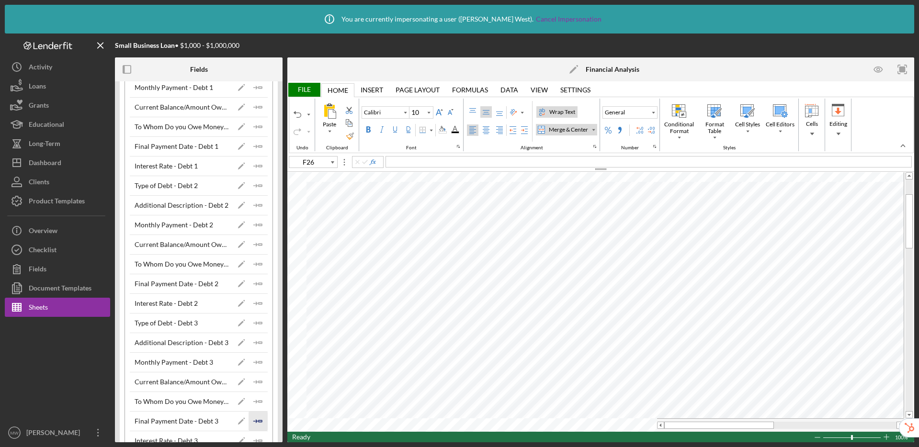
click at [260, 422] on icon "Icon/Insert Field" at bounding box center [258, 421] width 19 height 19
click at [259, 165] on polygon "button" at bounding box center [260, 165] width 3 height 1
click at [255, 304] on polyline "button" at bounding box center [256, 303] width 3 height 3
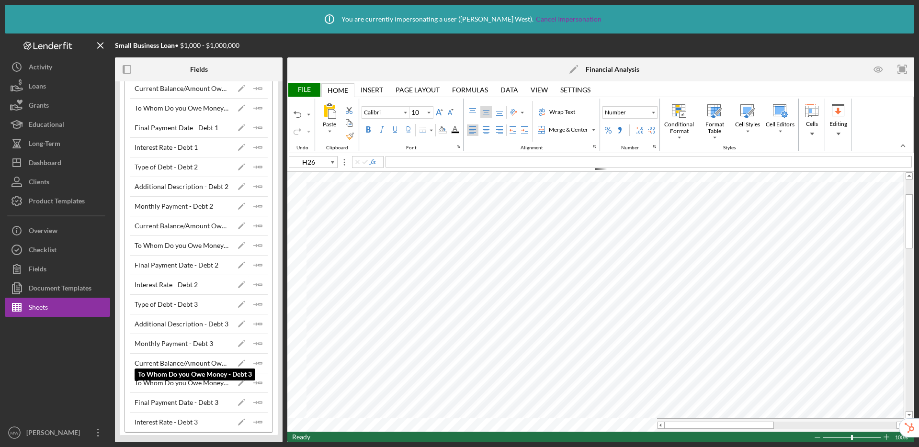
scroll to position [174, 0]
click at [260, 423] on icon "Icon/Insert Field" at bounding box center [258, 421] width 19 height 19
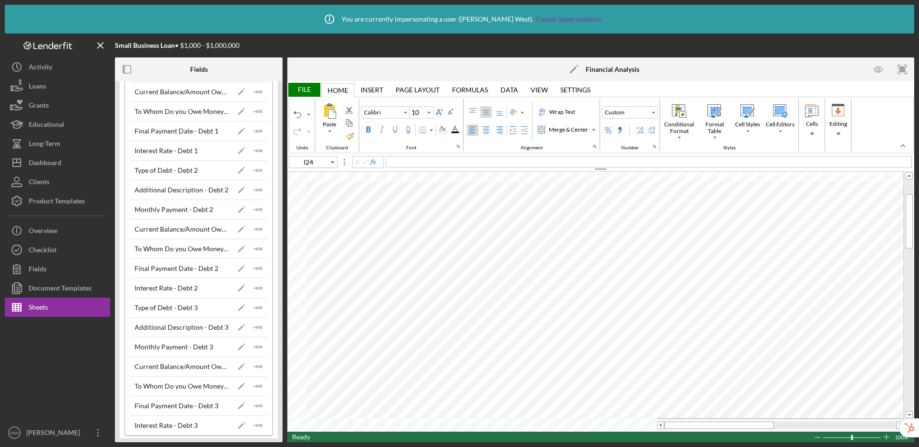
scroll to position [169, 0]
click at [255, 93] on icon "Icon/Insert Field" at bounding box center [258, 93] width 19 height 19
click at [259, 230] on polygon "button" at bounding box center [260, 230] width 3 height 1
click at [254, 370] on icon "Icon/Insert Field" at bounding box center [258, 368] width 19 height 19
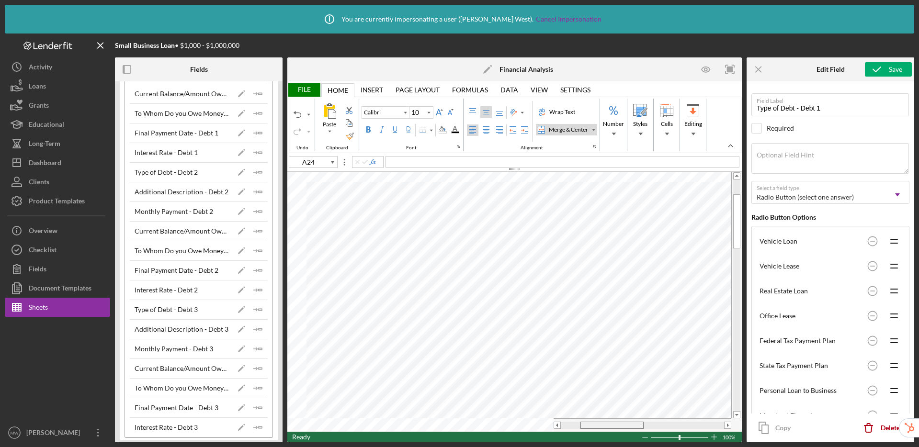
drag, startPoint x: 591, startPoint y: 427, endPoint x: 603, endPoint y: 428, distance: 11.5
click at [603, 428] on div at bounding box center [612, 425] width 63 height 7
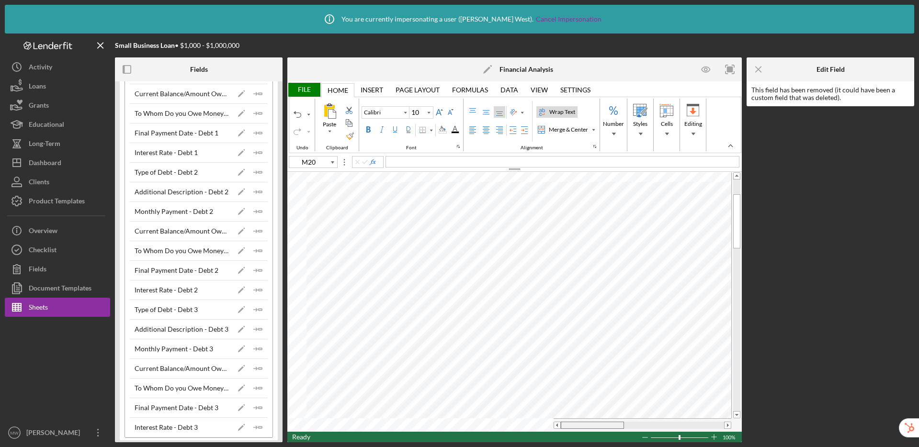
click at [524, 428] on tr at bounding box center [509, 425] width 444 height 13
click at [302, 89] on div "File" at bounding box center [303, 90] width 33 height 14
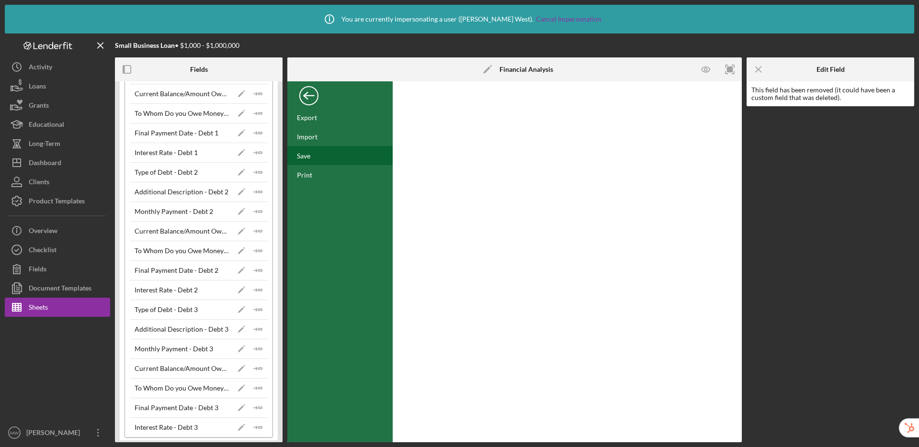
click at [311, 157] on div "Save" at bounding box center [339, 155] width 105 height 19
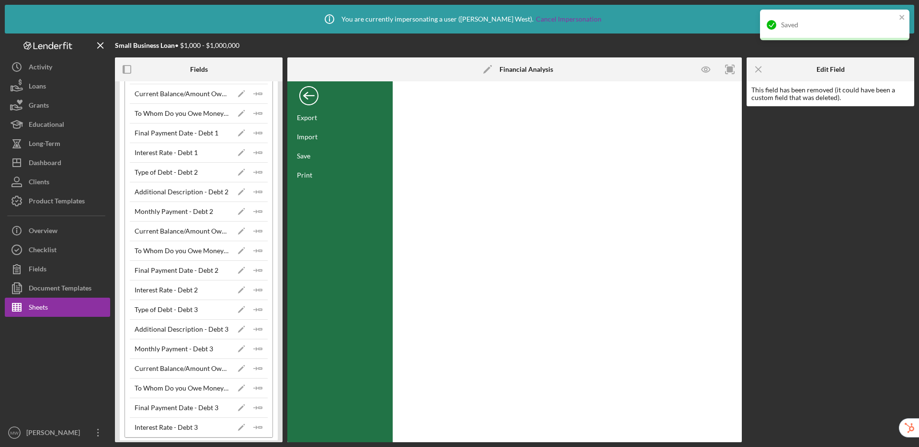
click at [303, 95] on div "Back" at bounding box center [308, 93] width 19 height 19
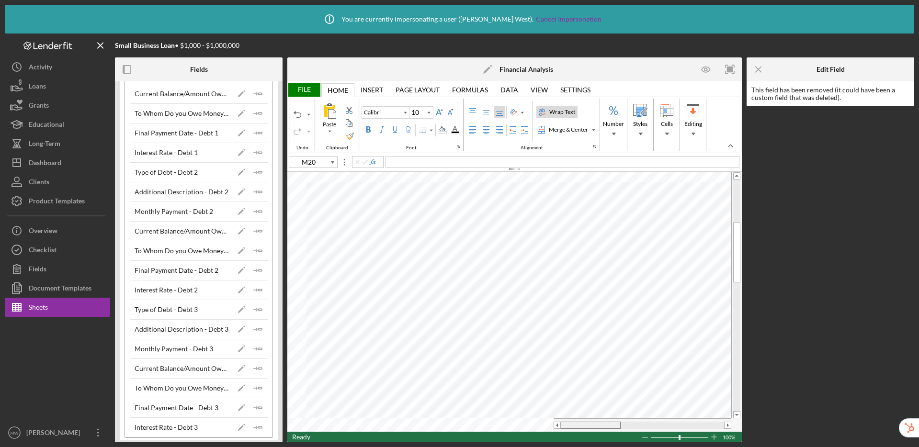
click at [479, 410] on table at bounding box center [514, 302] width 455 height 260
click at [298, 90] on div "File" at bounding box center [303, 90] width 33 height 14
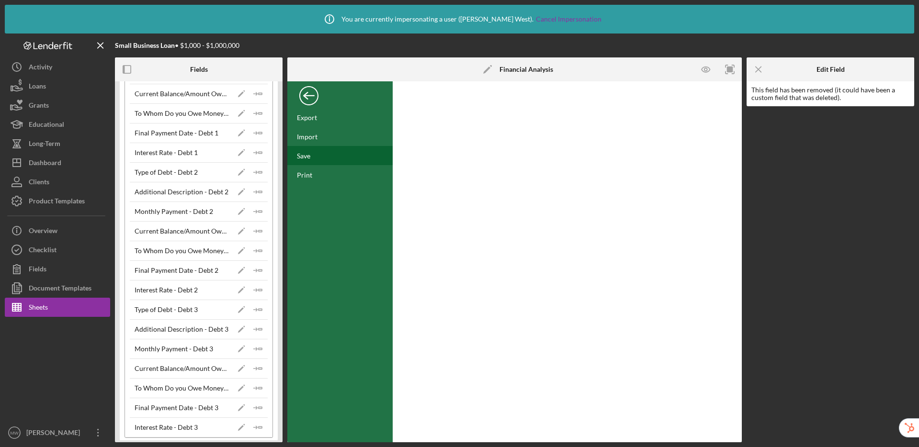
click at [312, 154] on div "Save" at bounding box center [339, 155] width 105 height 19
click at [309, 98] on div "Back" at bounding box center [308, 93] width 19 height 19
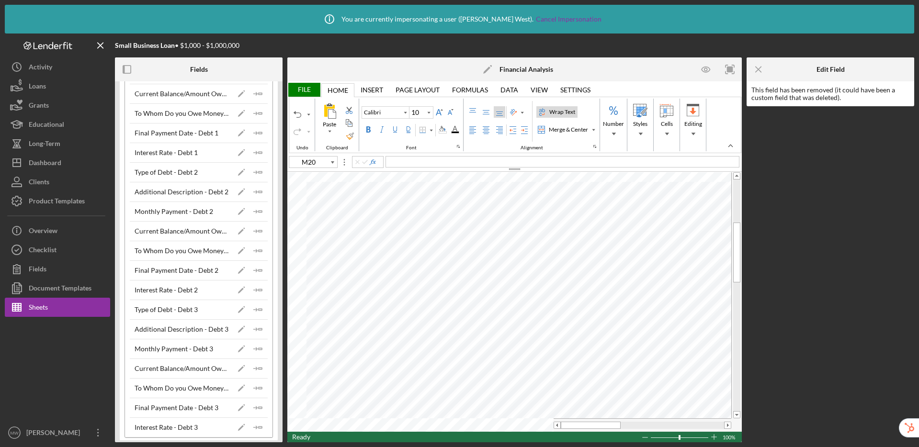
type input "H33"
type input "12"
type input "A1"
click at [556, 130] on div "Merge & Center" at bounding box center [568, 129] width 43 height 9
type input "10"
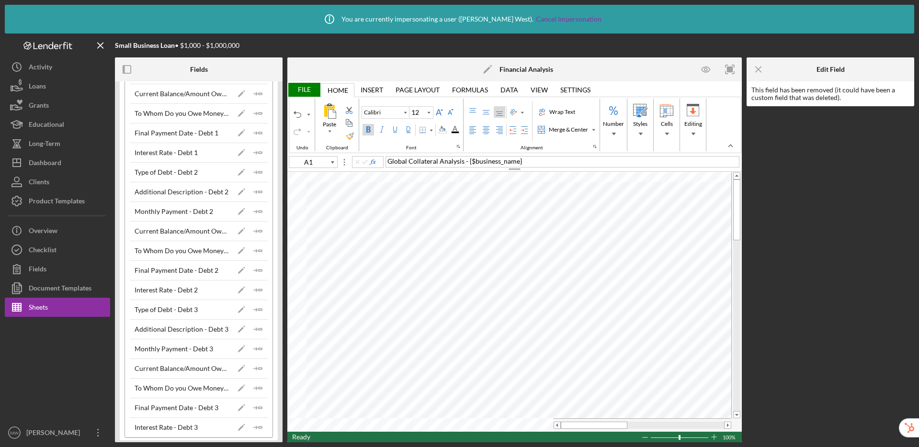
type input "E5"
type input "12"
type input "A1"
drag, startPoint x: 463, startPoint y: 161, endPoint x: 544, endPoint y: 160, distance: 80.5
click at [544, 160] on div "Global Collateral Analysis - {$business_name}" at bounding box center [563, 161] width 354 height 11
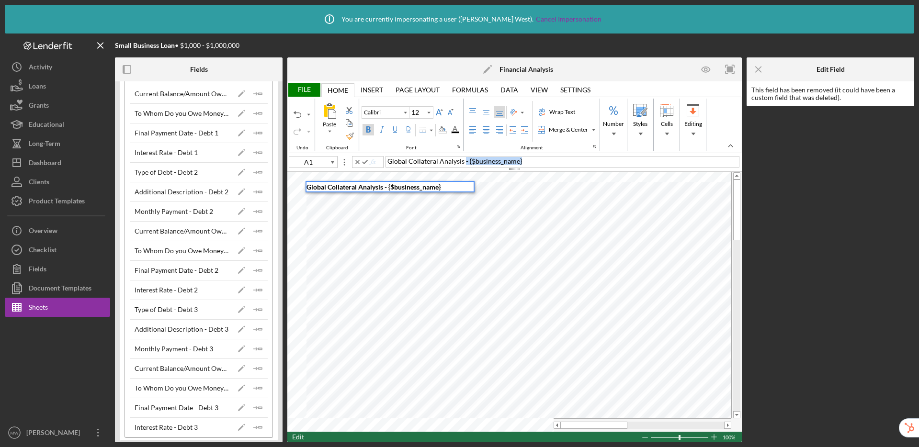
drag, startPoint x: 538, startPoint y: 161, endPoint x: 464, endPoint y: 161, distance: 74.2
click at [464, 161] on div "Global Collateral Analysis - {$business_name}" at bounding box center [563, 161] width 354 height 11
type input "10"
type input "F2"
type input "12"
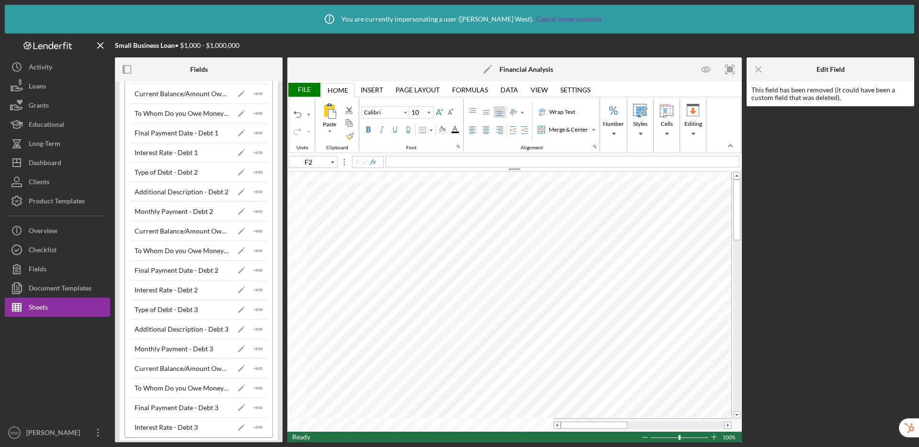
type input "E1"
drag, startPoint x: 465, startPoint y: 162, endPoint x: 386, endPoint y: 160, distance: 79.1
click at [386, 160] on div "- { $business_name }" at bounding box center [563, 161] width 354 height 11
drag, startPoint x: 464, startPoint y: 161, endPoint x: 377, endPoint y: 159, distance: 87.2
click at [377, 159] on div "E1 '- {$business_name}" at bounding box center [514, 161] width 455 height 11
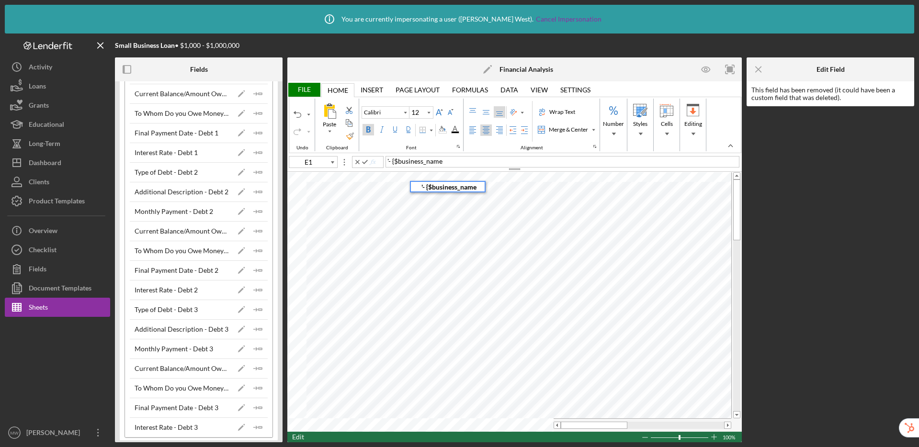
click at [460, 164] on div "'- {$business_name" at bounding box center [563, 161] width 354 height 11
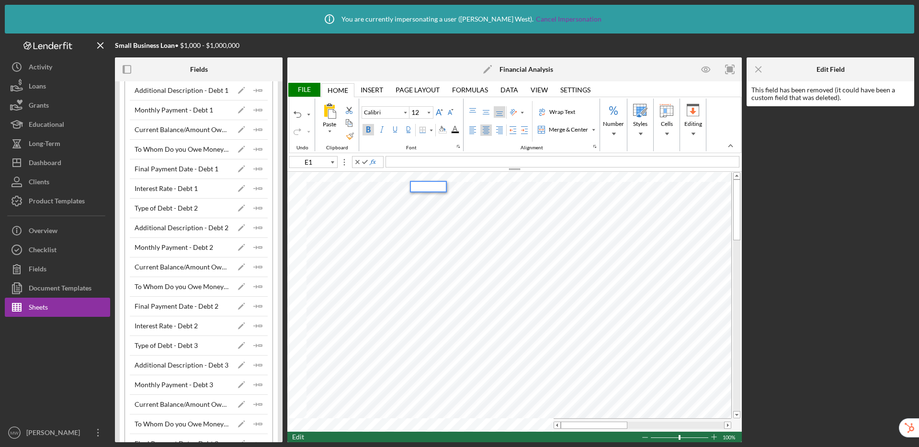
scroll to position [0, 0]
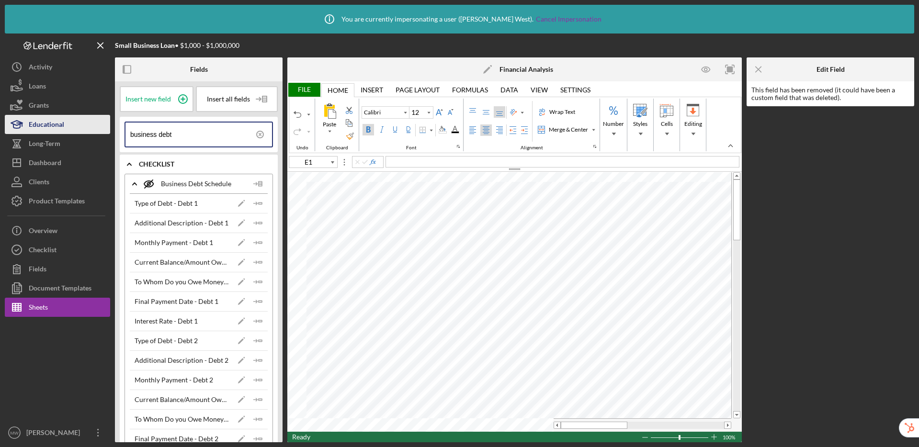
drag, startPoint x: 182, startPoint y: 133, endPoint x: 99, endPoint y: 133, distance: 82.9
click at [99, 133] on div "Small Business Loan • $1,000 - $1,000,000 Fields Insert new field Insert all fi…" at bounding box center [460, 238] width 910 height 409
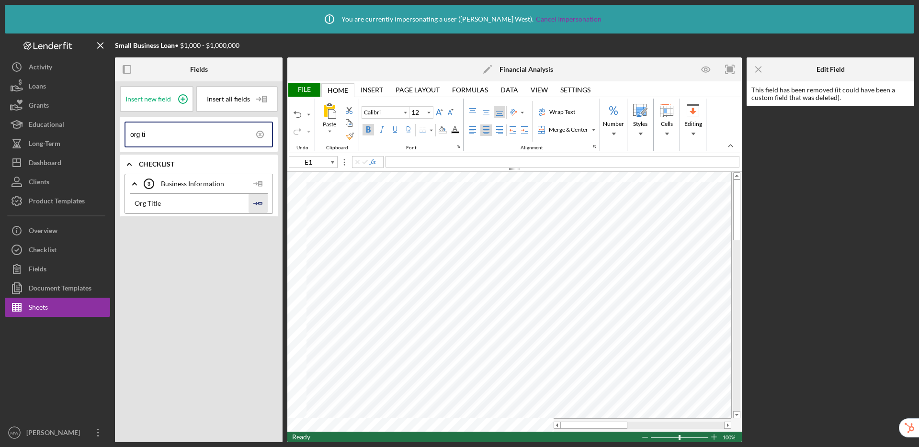
type input "org ti"
click at [261, 203] on icon "Icon/Insert Field" at bounding box center [258, 203] width 19 height 19
type input "10"
type input "G2"
type input "12"
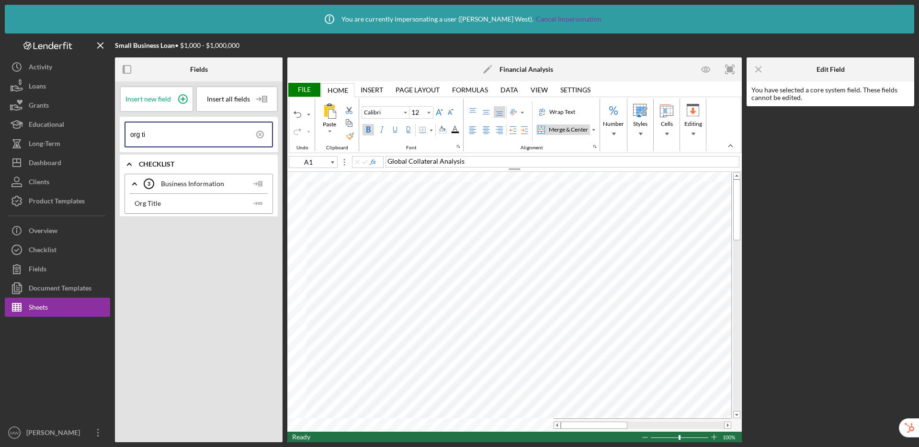
click at [564, 131] on div "Merge & Center" at bounding box center [568, 129] width 43 height 9
type input "H1"
type input "10"
type input "M8"
type input "12"
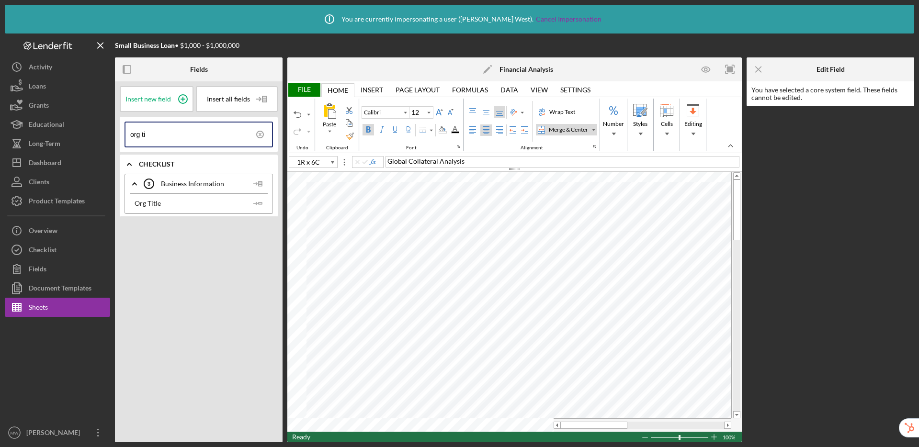
type input "A1"
click at [570, 129] on div "Merge & Center" at bounding box center [568, 129] width 43 height 9
type input "10"
type input "I2"
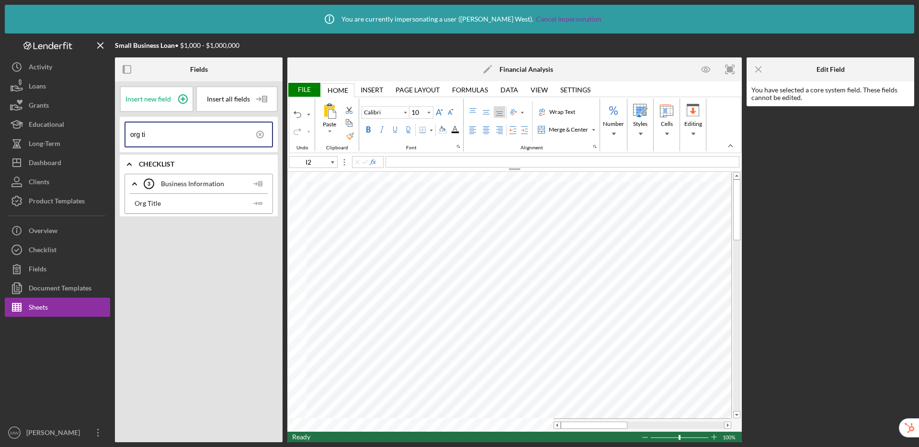
type input "12"
type input "J1"
type input "10"
type input "G1"
type input "12"
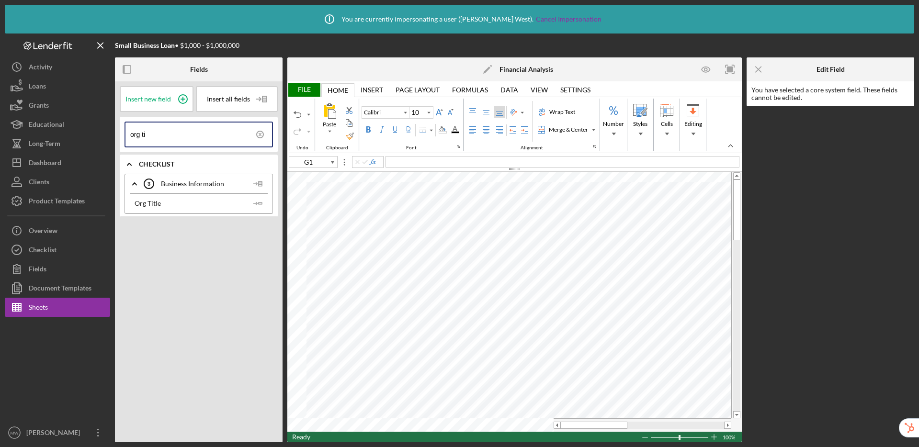
type input "H1"
type input "10"
type input "G1"
type input "12"
type input "I1"
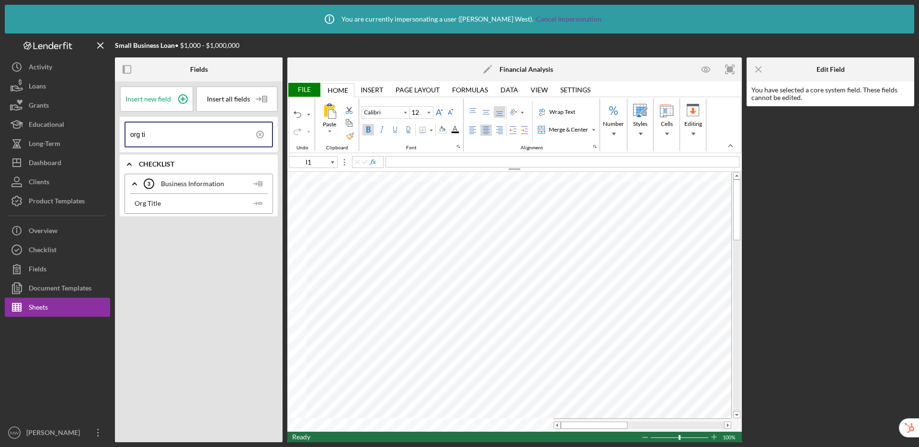
type input "10"
type input "G1"
type input "12"
type input "A1"
type input "10"
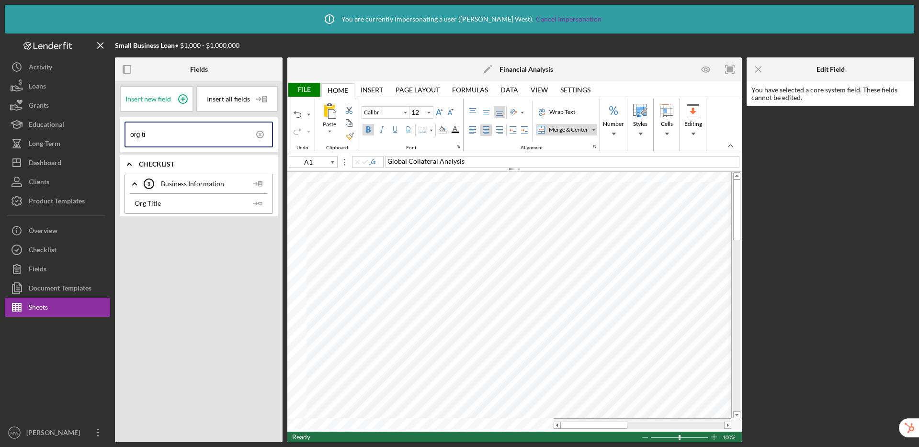
type input "G1"
type input "12"
type input "J1"
click at [306, 90] on div "File" at bounding box center [303, 90] width 33 height 14
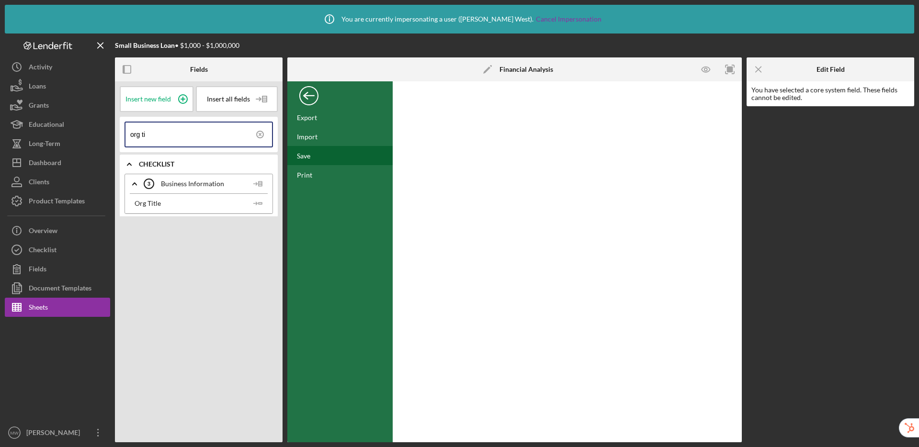
click at [310, 158] on div "Save" at bounding box center [303, 156] width 13 height 8
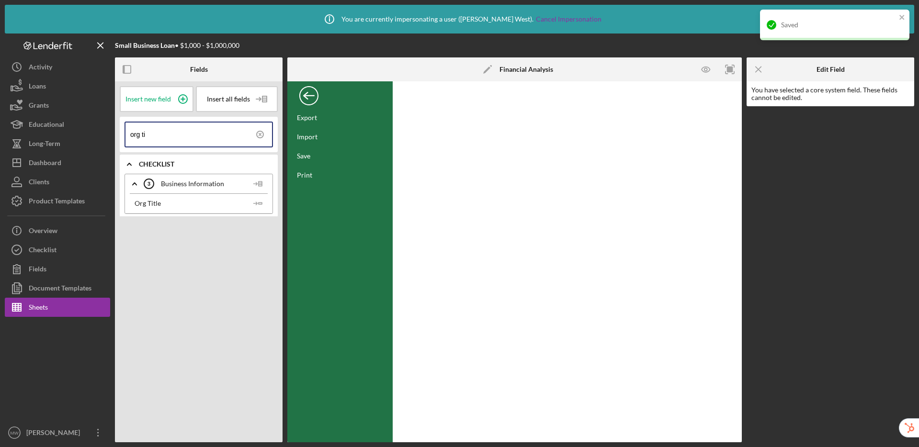
click at [307, 91] on div "Back" at bounding box center [308, 93] width 19 height 19
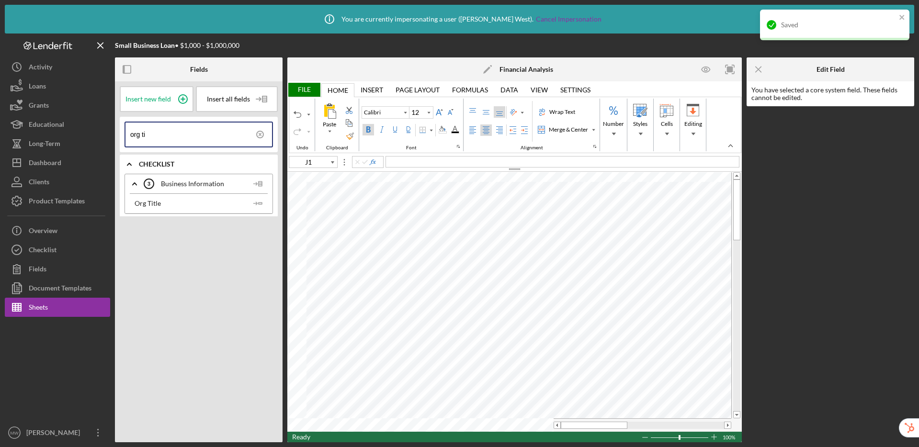
type input "10"
type input "I5"
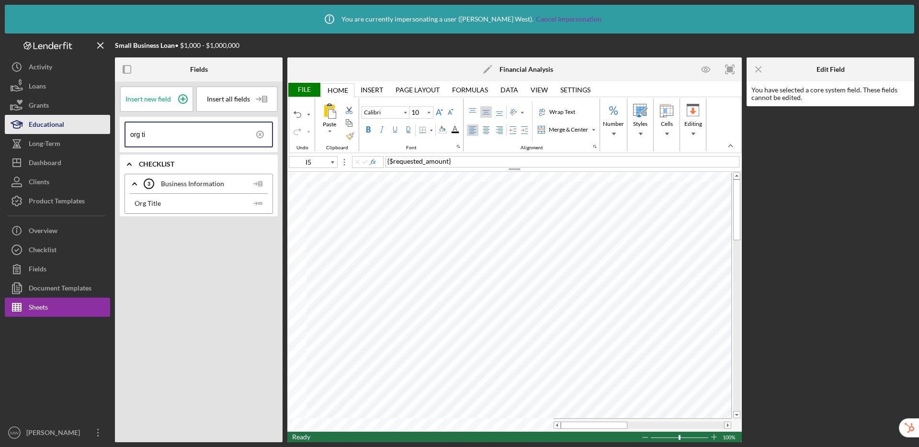
drag, startPoint x: 204, startPoint y: 135, endPoint x: 72, endPoint y: 116, distance: 132.5
click at [72, 116] on div "Small Business Loan • $1,000 - $1,000,000 Fields Insert new field Insert all fi…" at bounding box center [460, 238] width 910 height 409
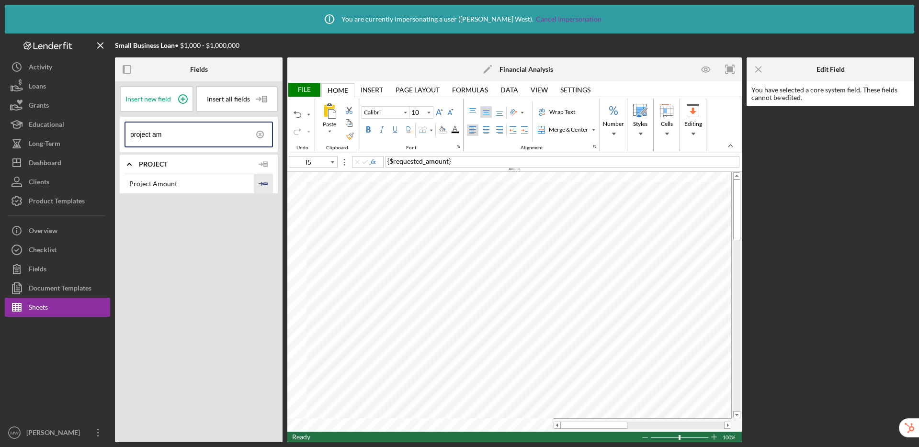
type input "project am"
click at [262, 184] on polyline "button" at bounding box center [261, 184] width 3 height 3
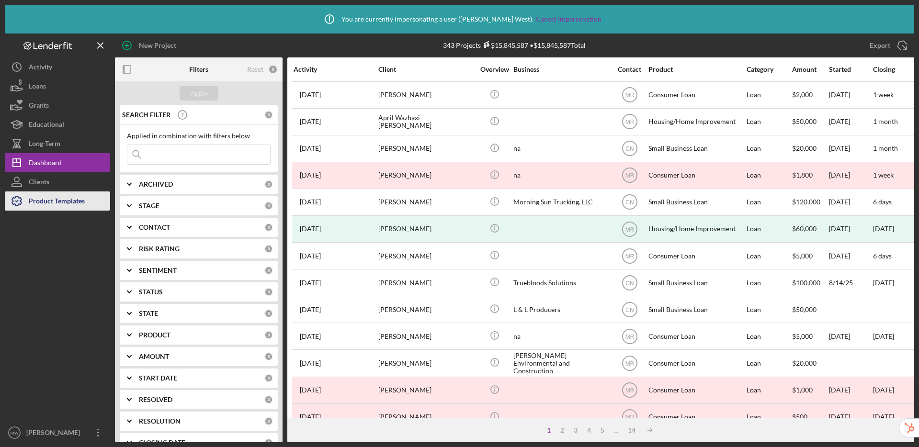
click at [71, 206] on div "Product Templates" at bounding box center [57, 203] width 56 height 22
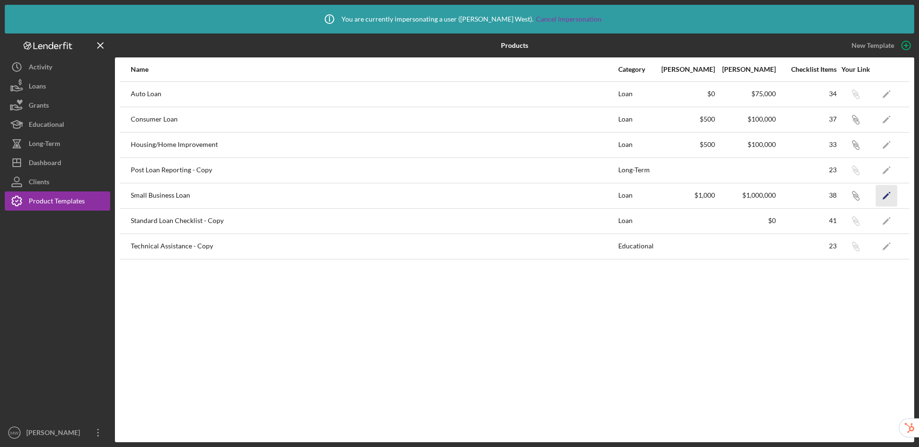
click at [882, 194] on icon "Icon/Edit" at bounding box center [887, 196] width 22 height 22
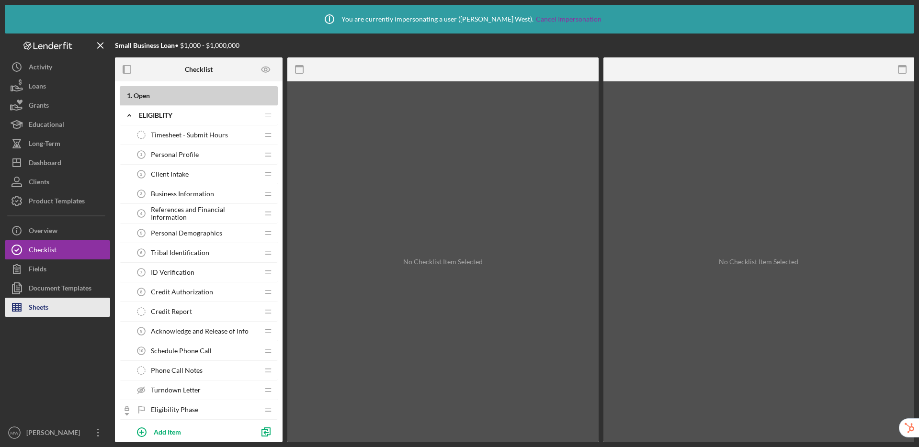
click at [35, 307] on div "Sheets" at bounding box center [39, 309] width 20 height 22
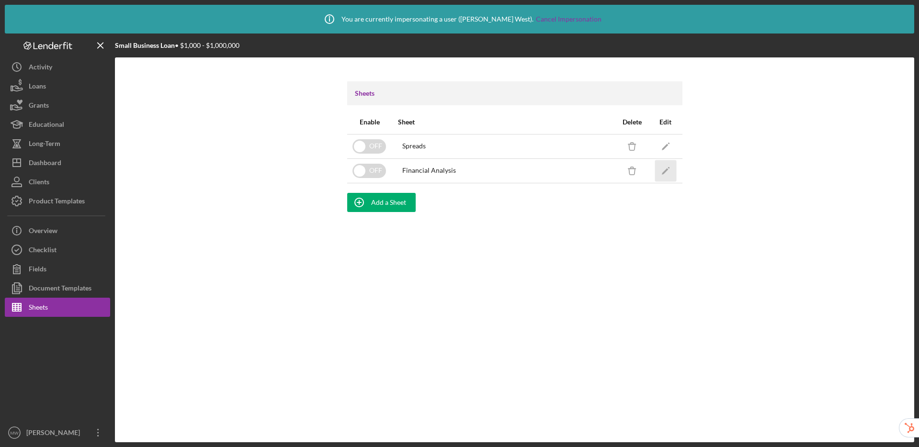
click at [673, 171] on icon "Icon/Edit" at bounding box center [666, 171] width 22 height 22
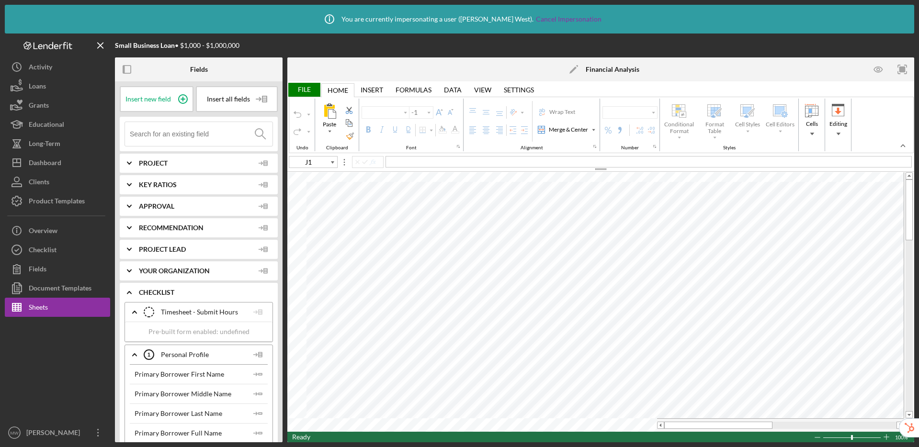
type input "Calibri"
type input "10"
type input "I5"
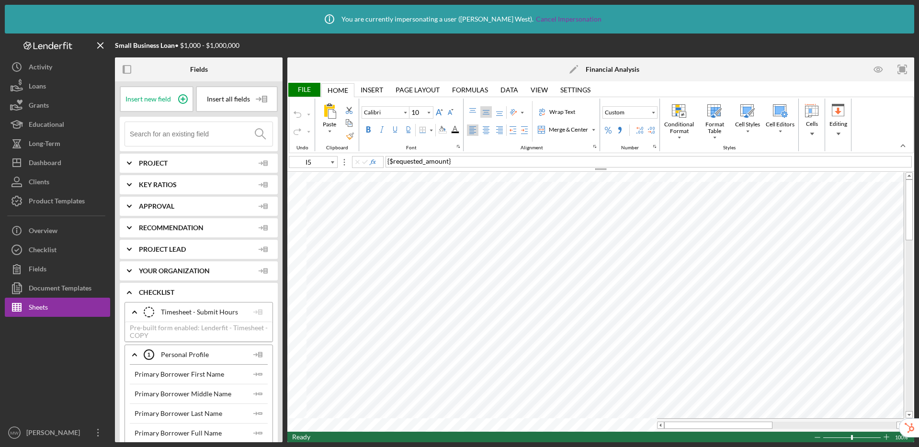
click at [219, 134] on input at bounding box center [201, 134] width 143 height 24
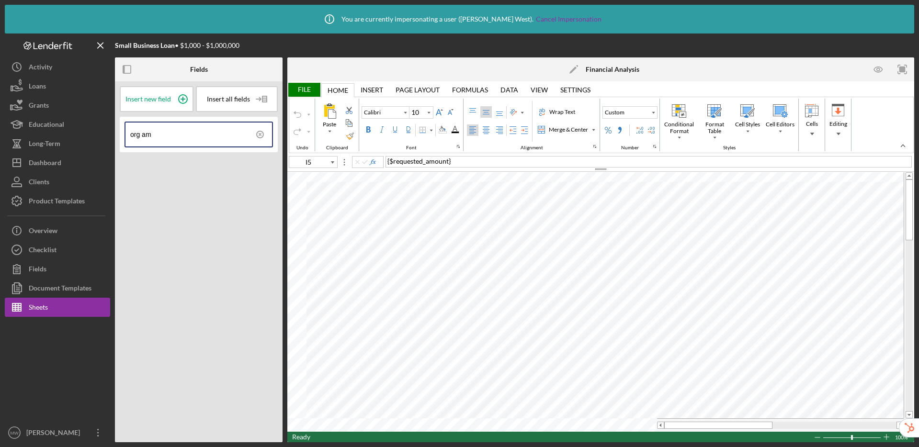
type input "org am"
type input "M4"
click at [258, 132] on circle at bounding box center [260, 134] width 7 height 7
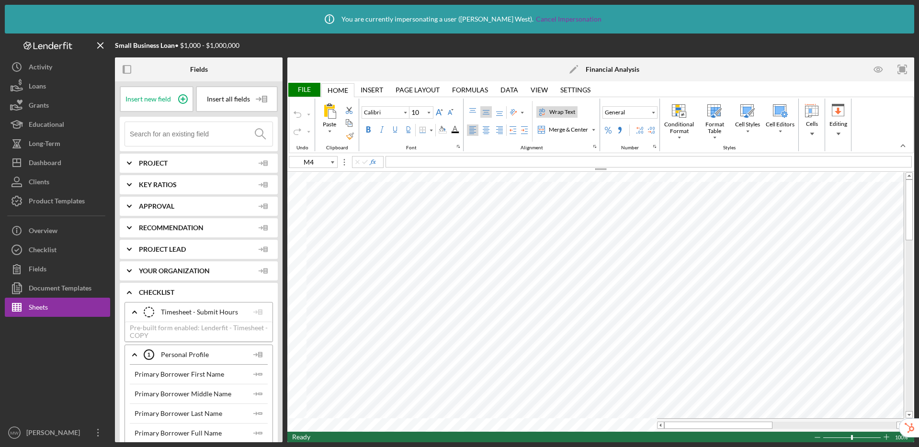
click at [202, 135] on input at bounding box center [201, 134] width 143 height 24
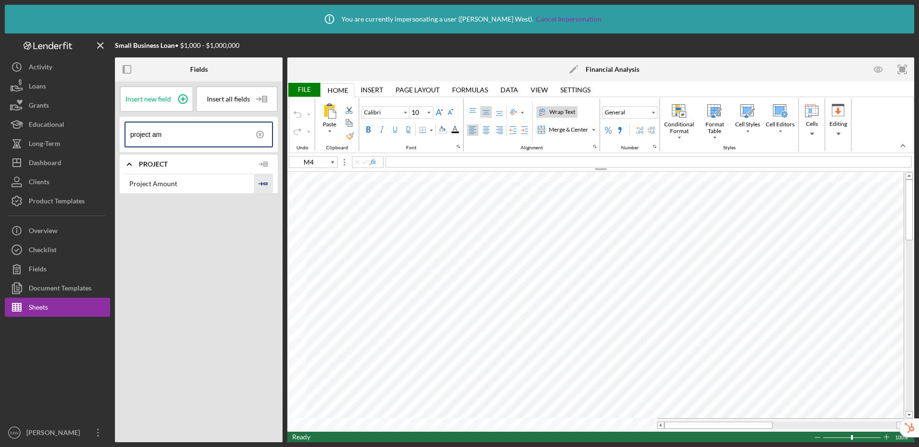
type input "project am"
click at [260, 182] on icon "Icon/Insert Field" at bounding box center [263, 183] width 19 height 19
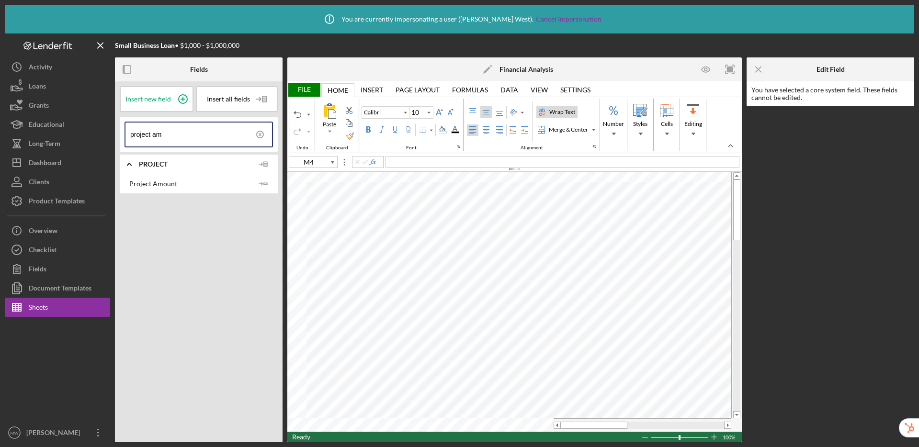
click at [303, 91] on div "File" at bounding box center [303, 90] width 33 height 14
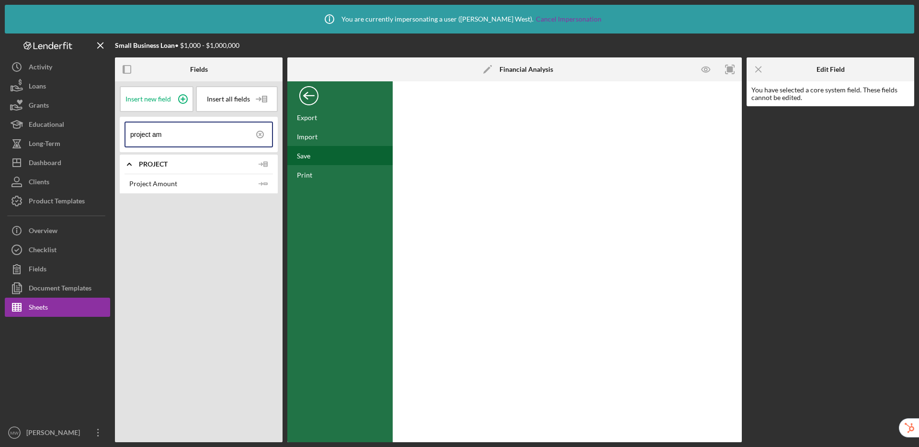
click at [308, 155] on div "Save" at bounding box center [303, 156] width 13 height 8
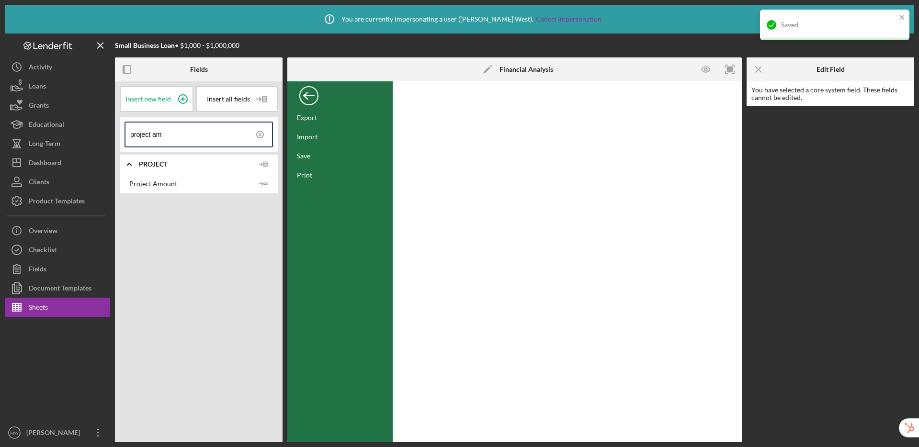
click at [306, 100] on div "Back" at bounding box center [308, 93] width 19 height 19
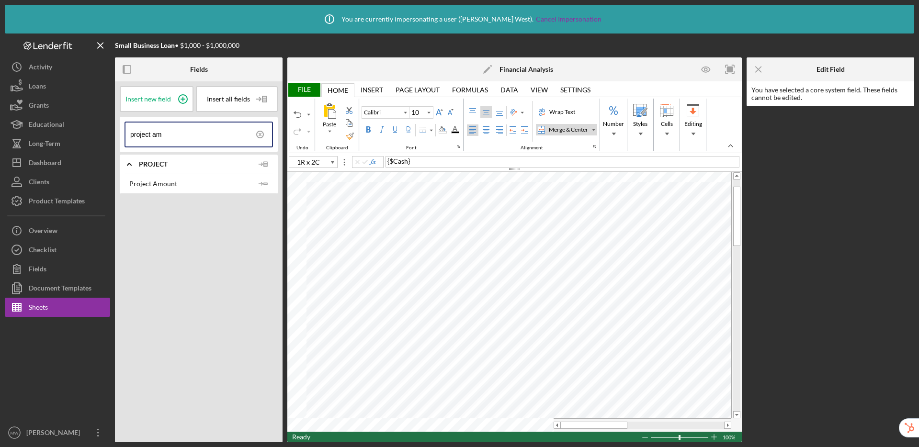
type input "E11"
click at [260, 133] on icon at bounding box center [260, 135] width 24 height 24
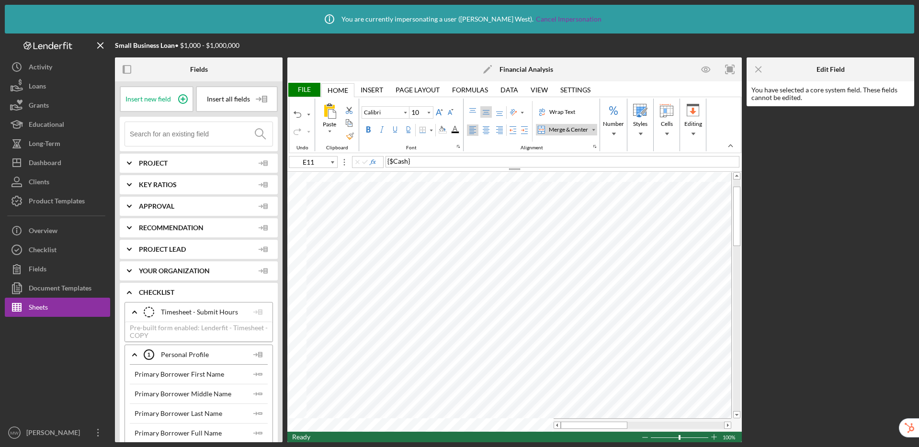
click at [214, 137] on input at bounding box center [201, 134] width 143 height 24
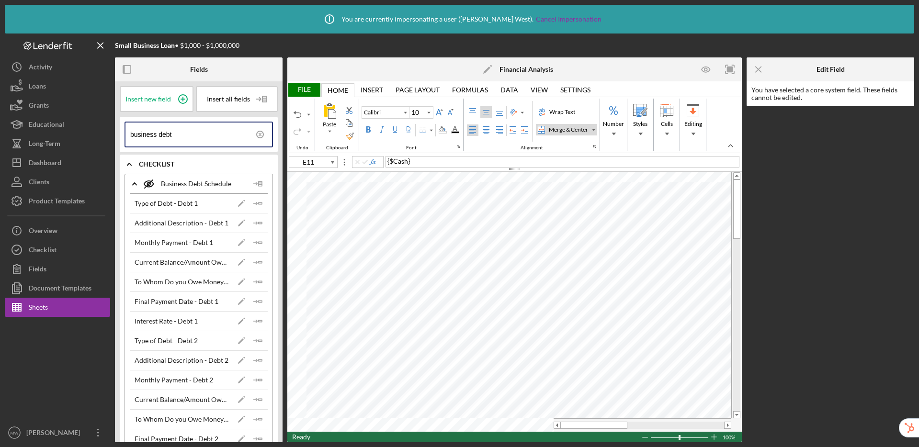
type input "business debt"
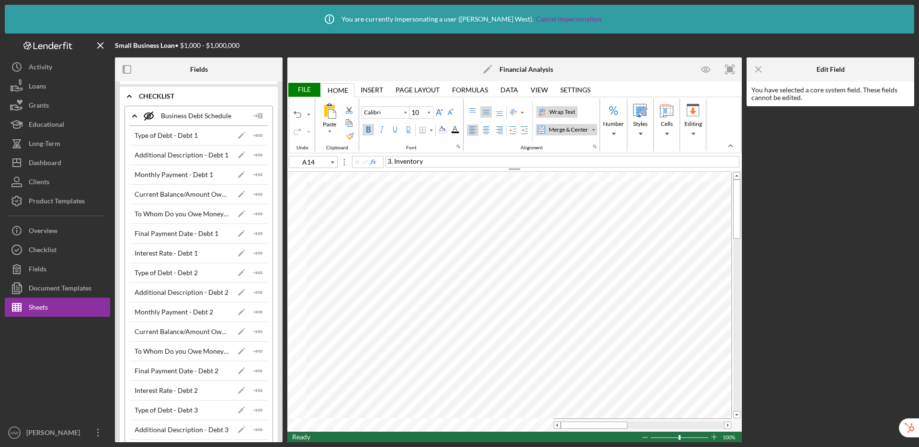
scroll to position [66, 0]
click at [255, 136] on icon "Icon/Insert Field" at bounding box center [258, 137] width 19 height 19
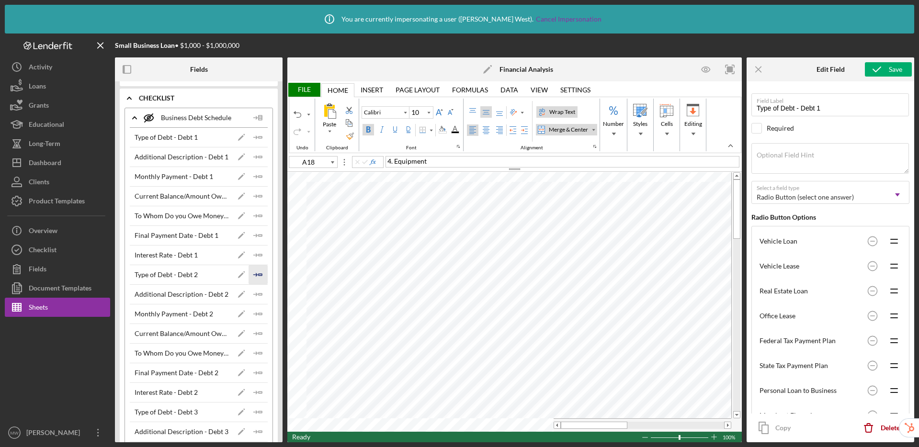
click at [258, 274] on icon "Icon/Insert Field" at bounding box center [258, 274] width 19 height 19
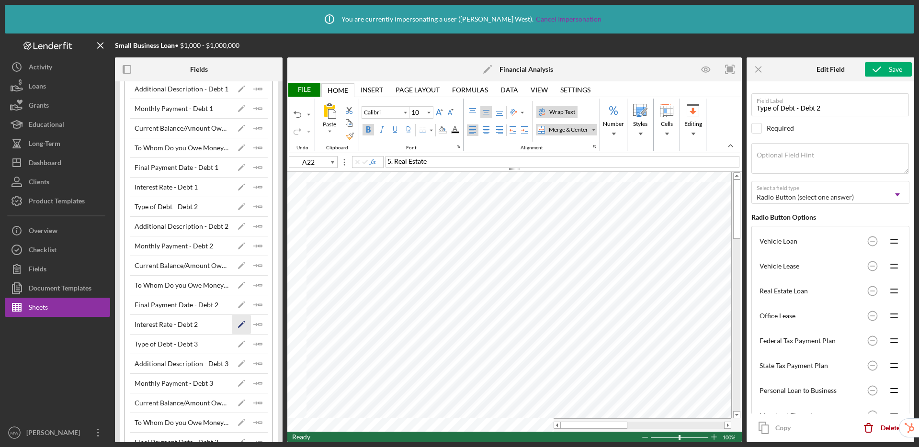
scroll to position [144, 0]
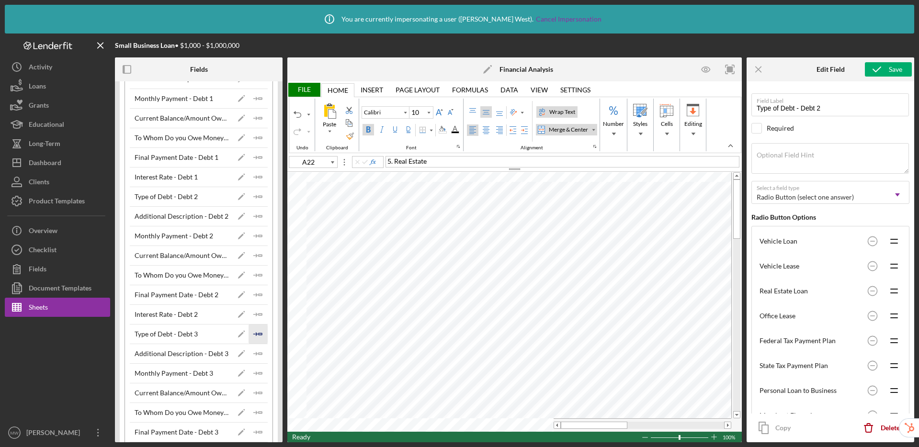
click at [257, 332] on icon "Icon/Insert Field" at bounding box center [258, 334] width 19 height 19
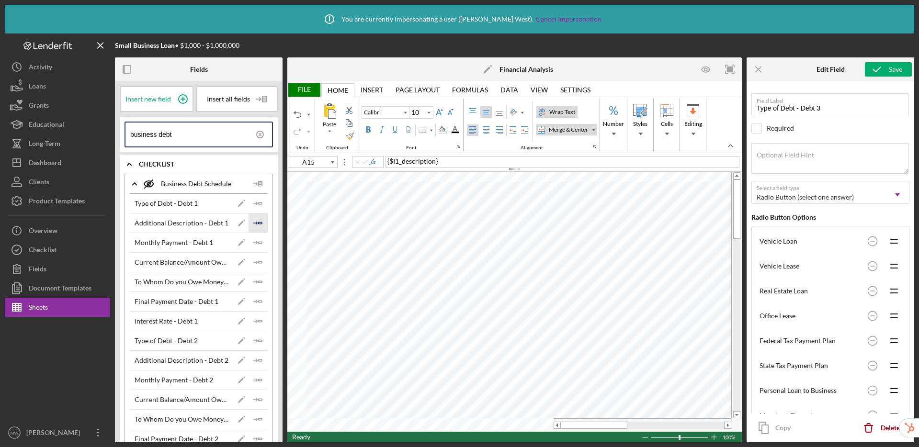
click at [257, 221] on icon "Icon/Insert Field" at bounding box center [258, 223] width 19 height 19
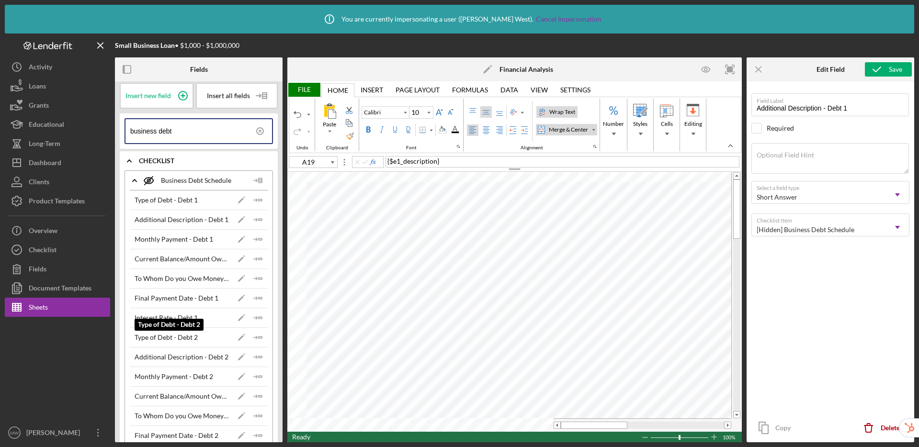
scroll to position [4, 0]
click at [257, 357] on icon "Icon/Insert Field" at bounding box center [258, 356] width 19 height 19
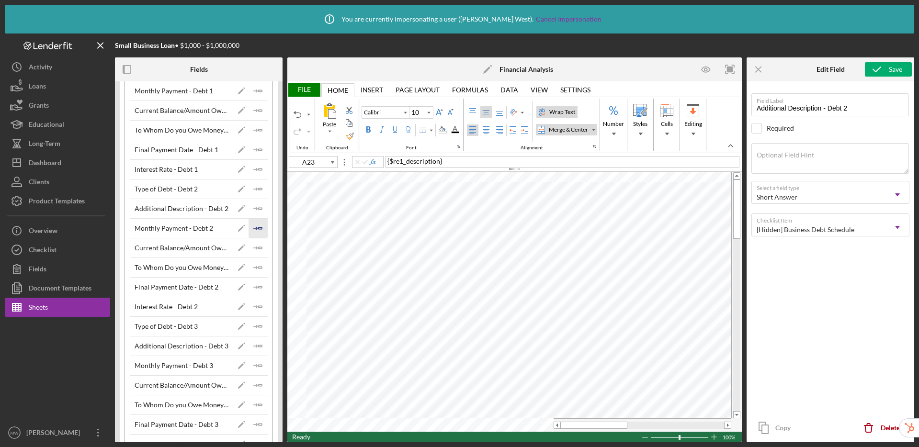
scroll to position [174, 0]
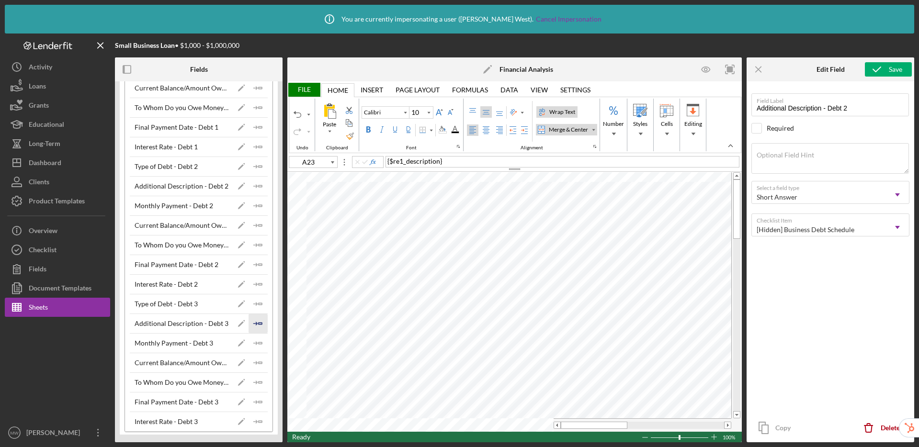
click at [253, 324] on line "button" at bounding box center [254, 324] width 3 height 0
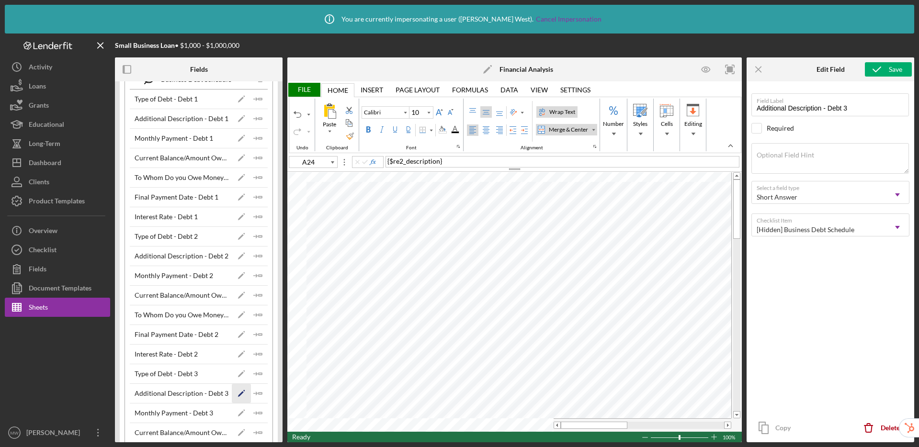
scroll to position [0, 0]
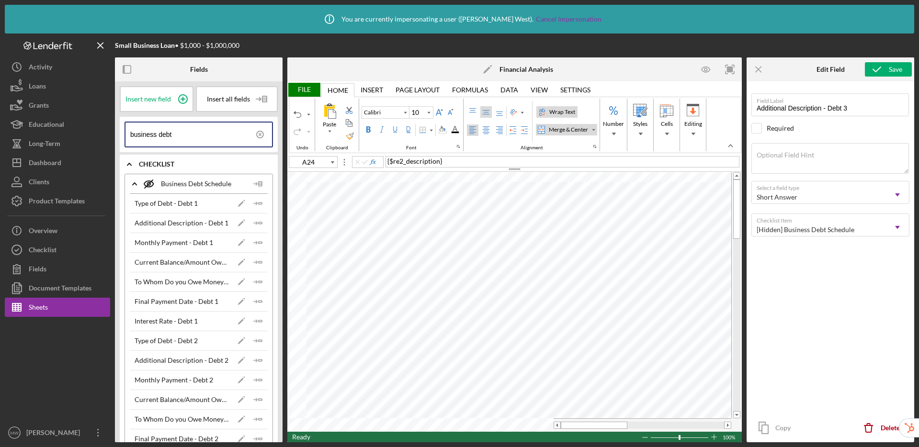
type input "E15"
drag, startPoint x: 185, startPoint y: 137, endPoint x: 112, endPoint y: 131, distance: 73.5
click at [112, 131] on div "Small Business Loan • $1,000 - $1,000,000 Fields Insert new field Insert all fi…" at bounding box center [460, 238] width 910 height 409
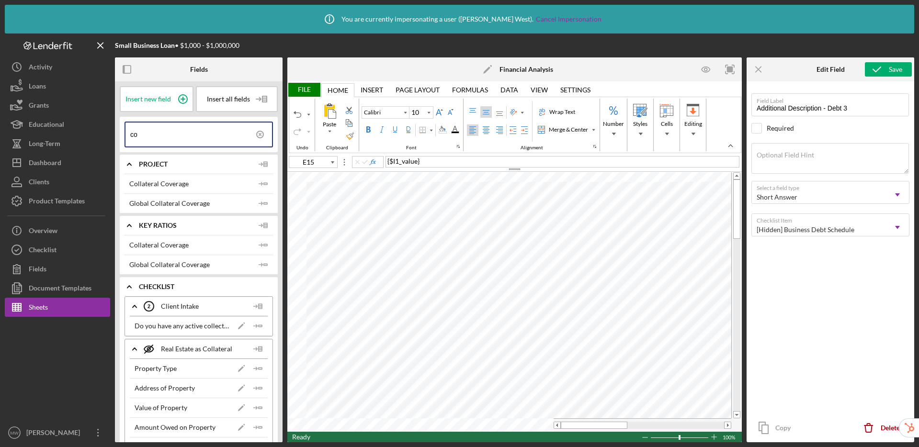
type input "c"
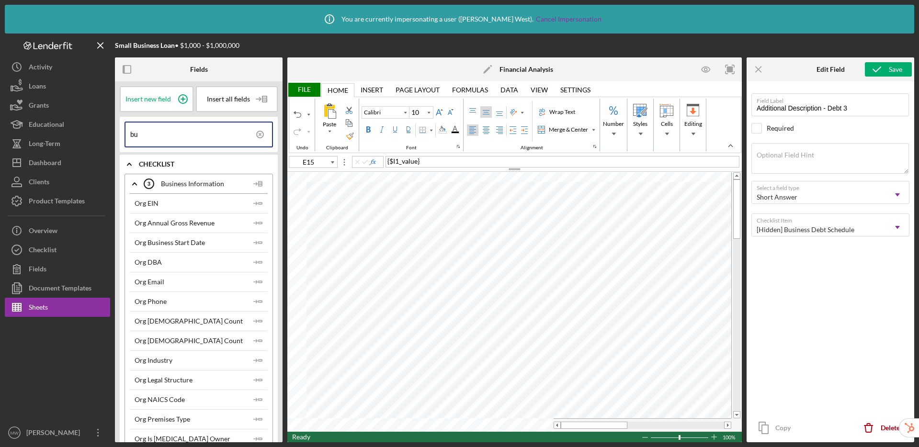
type input "b"
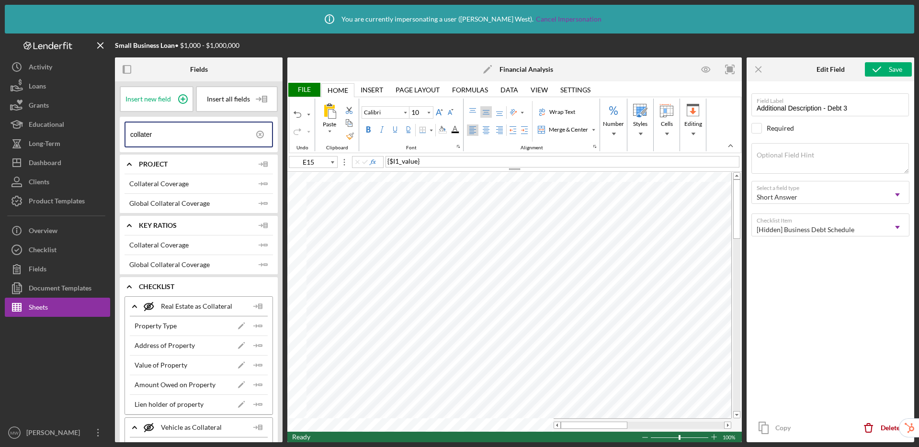
type input "collater"
click at [69, 251] on button "Checklist" at bounding box center [57, 249] width 105 height 19
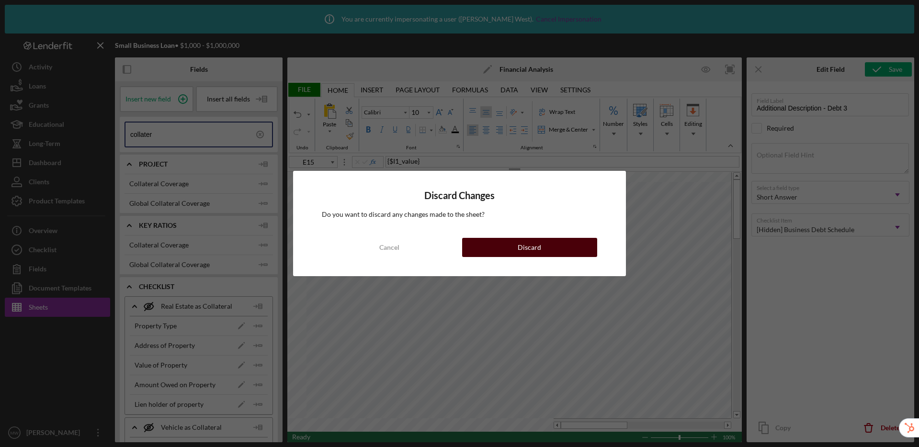
click at [556, 250] on button "Discard" at bounding box center [530, 247] width 136 height 19
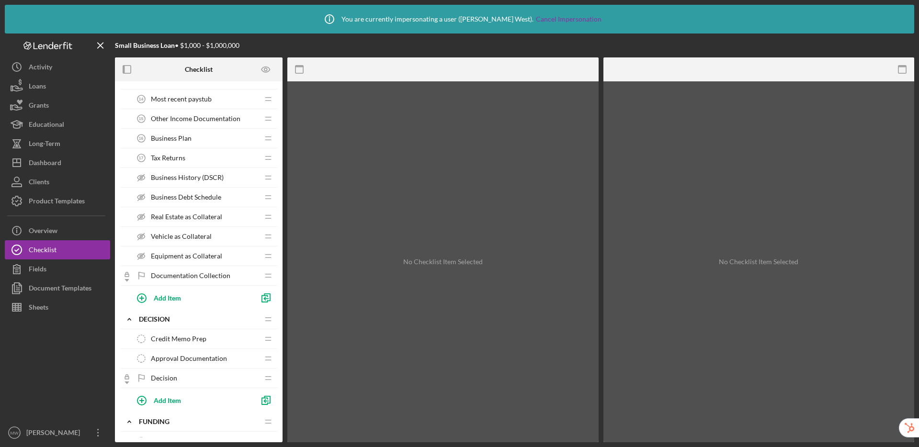
scroll to position [460, 0]
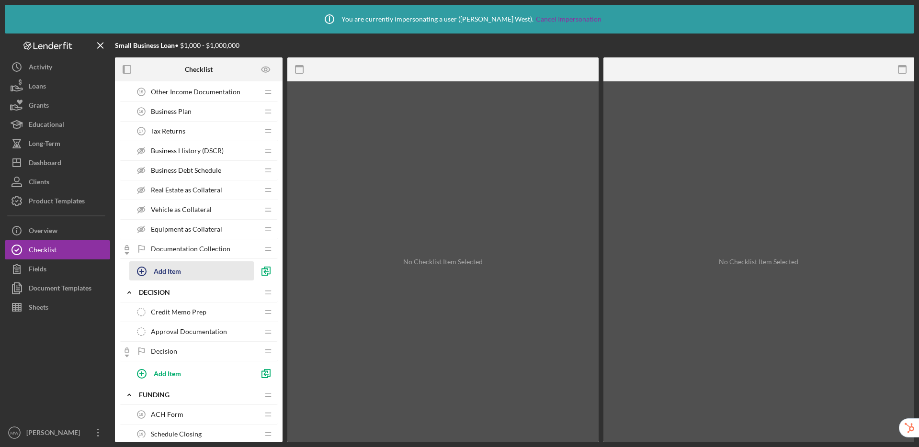
click at [169, 274] on div "Add Item" at bounding box center [167, 271] width 27 height 18
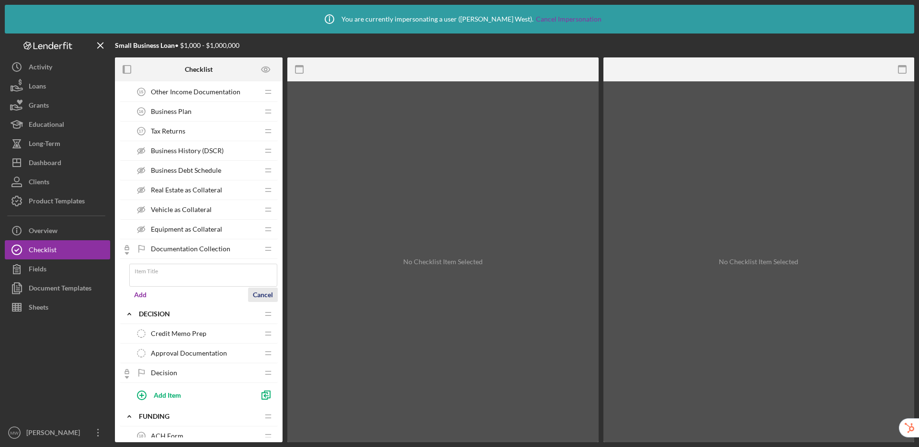
click at [262, 295] on div "Cancel" at bounding box center [263, 295] width 20 height 14
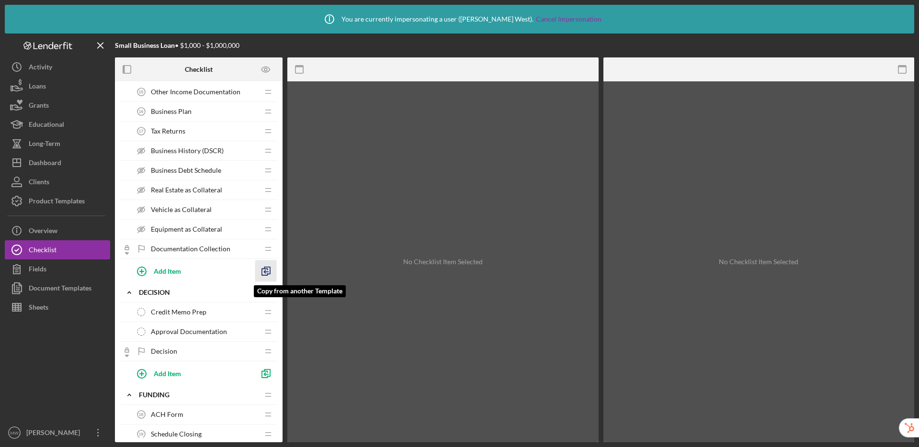
click at [269, 273] on icon "button" at bounding box center [266, 272] width 22 height 22
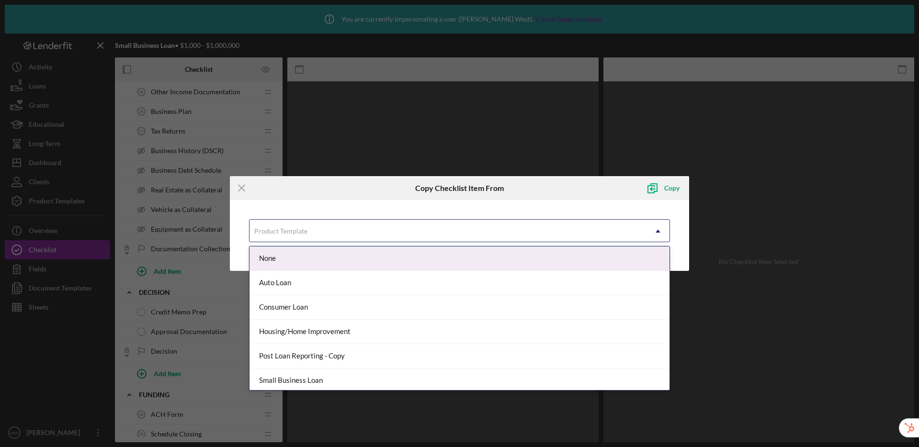
click at [276, 237] on div "Product Template" at bounding box center [449, 231] width 398 height 22
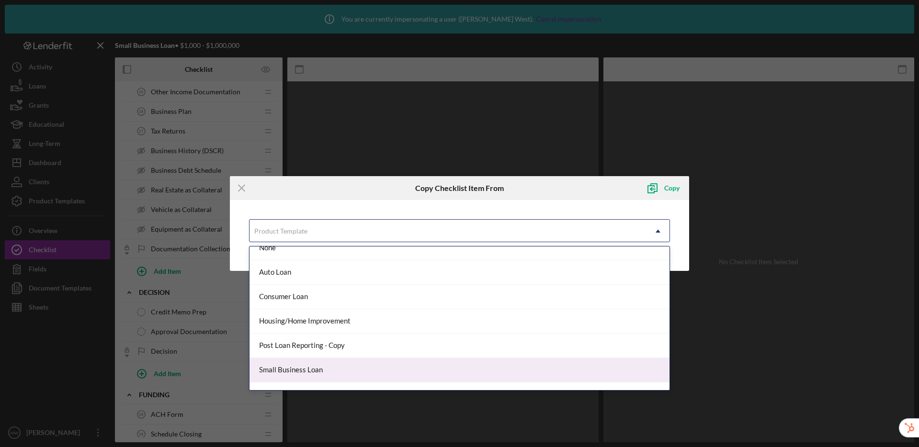
scroll to position [22, 0]
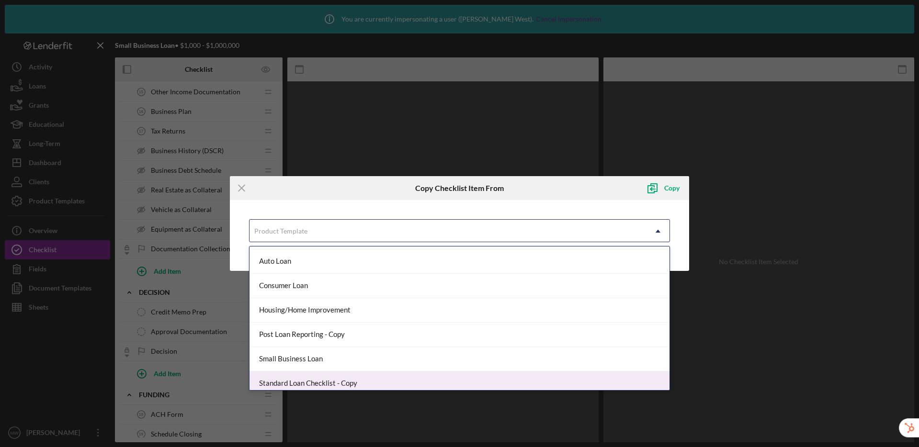
click at [297, 380] on div "Standard Loan Checklist - Copy" at bounding box center [460, 384] width 421 height 24
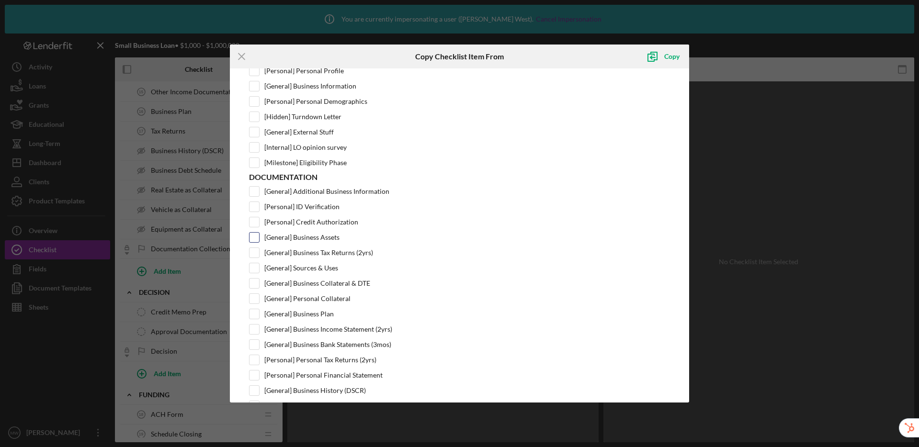
scroll to position [86, 0]
click at [258, 283] on input "[General] Business Collateral & DTE" at bounding box center [255, 282] width 10 height 10
checkbox input "true"
click at [666, 61] on div "Copy" at bounding box center [671, 56] width 15 height 19
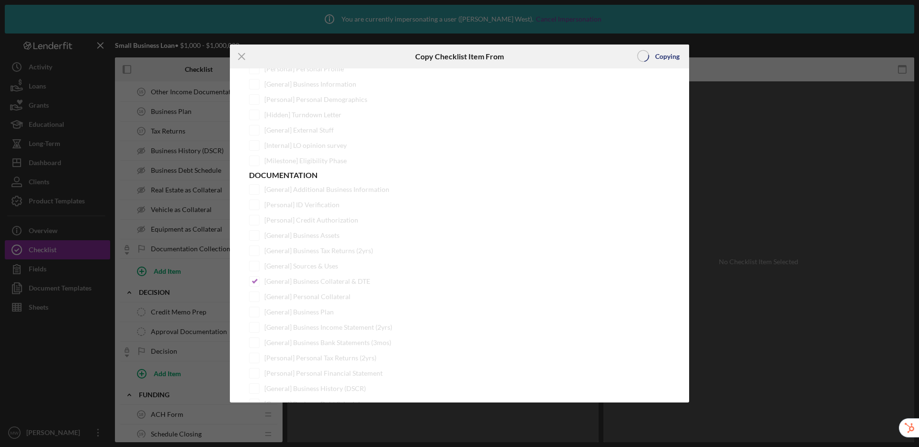
scroll to position [0, 0]
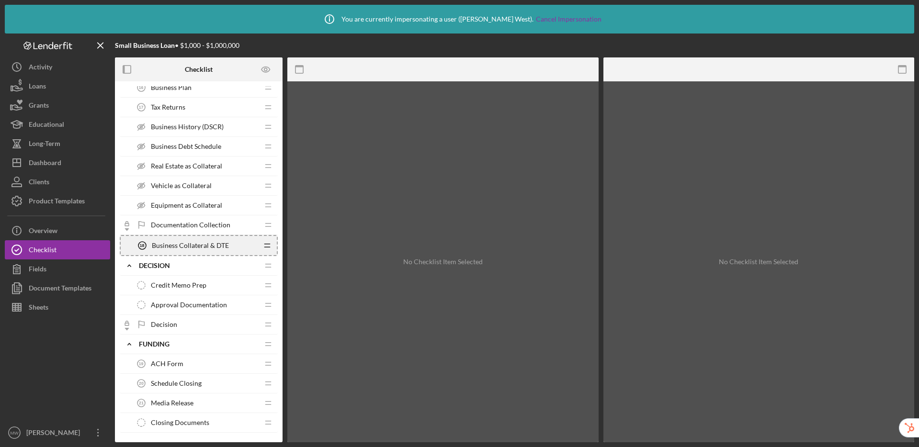
scroll to position [436, 0]
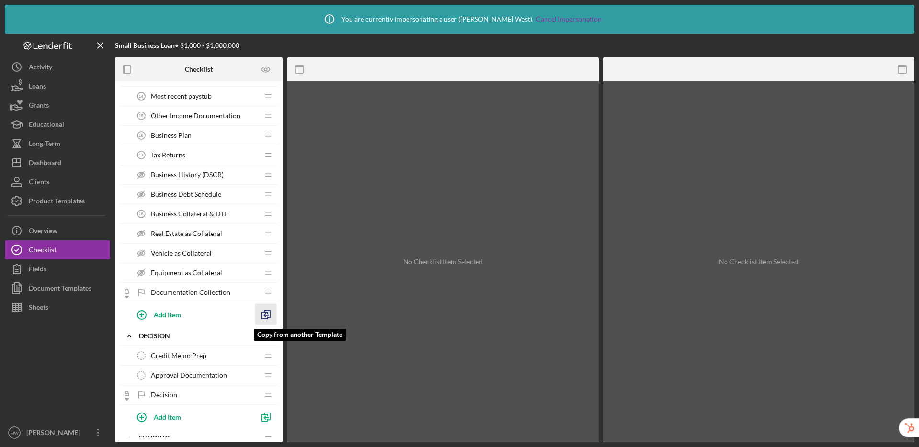
click at [269, 313] on icon "button" at bounding box center [266, 315] width 22 height 22
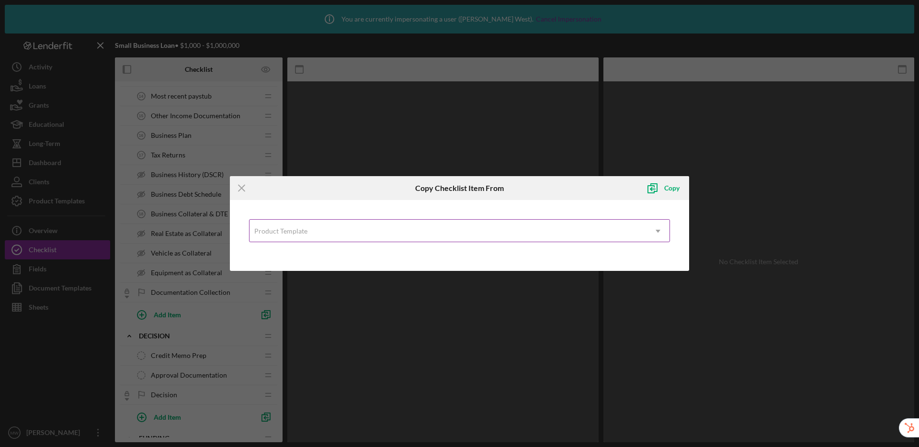
click at [325, 228] on div "Product Template" at bounding box center [449, 231] width 398 height 22
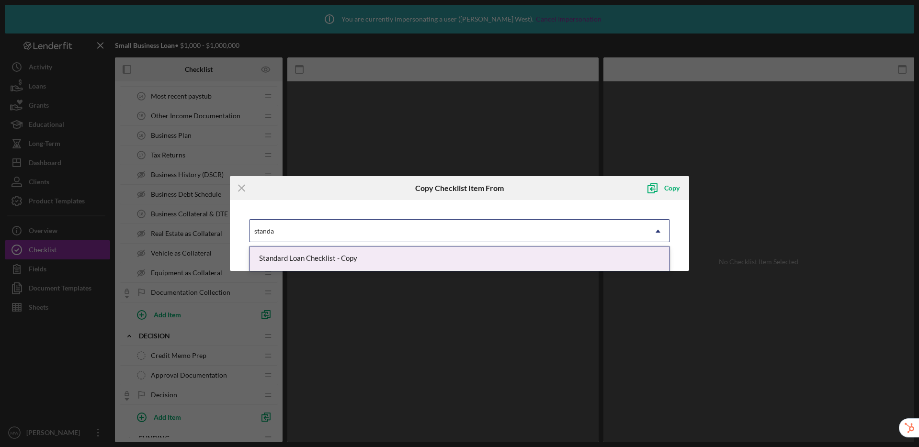
type input "standar"
click at [328, 253] on div "Standard Loan Checklist - Copy" at bounding box center [460, 259] width 421 height 24
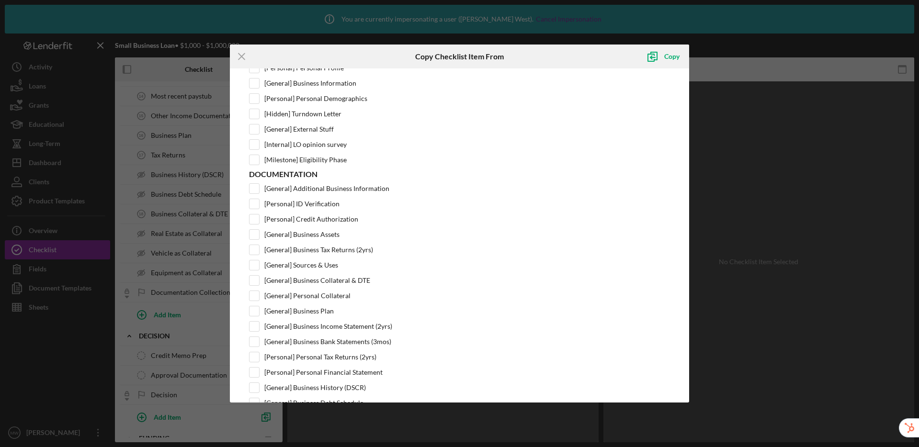
scroll to position [88, 0]
click at [254, 267] on input "[General] Sources & Uses" at bounding box center [255, 265] width 10 height 10
checkbox input "true"
click at [660, 55] on icon "submit" at bounding box center [652, 57] width 24 height 24
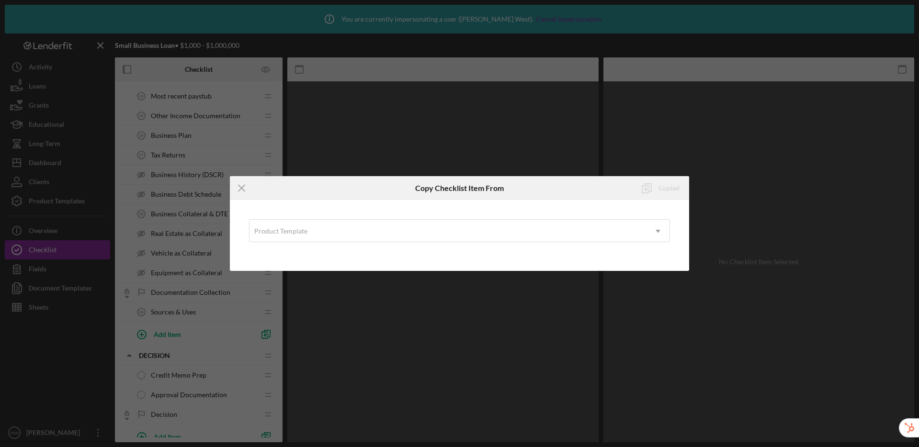
scroll to position [0, 0]
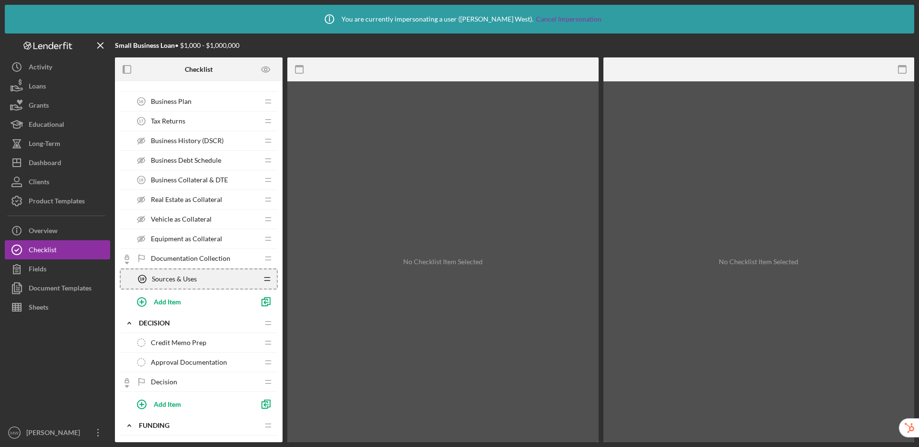
scroll to position [446, 0]
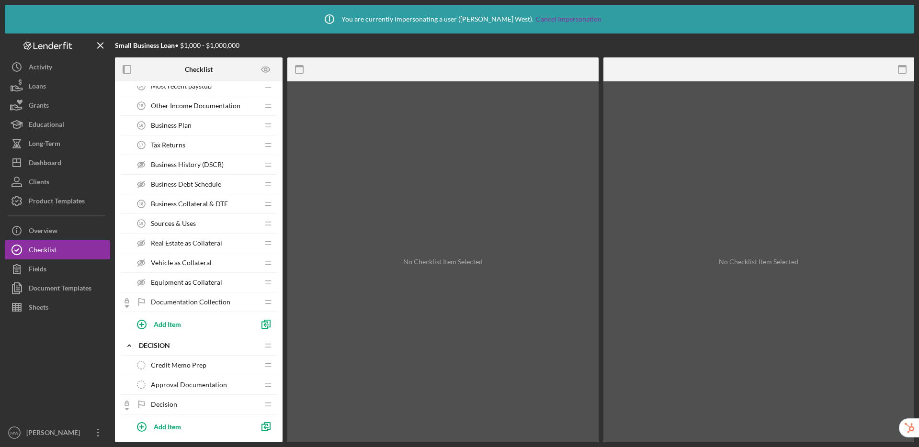
click at [209, 199] on div "Business Collateral & DTE 18 Business Collateral & DTE" at bounding box center [195, 203] width 127 height 19
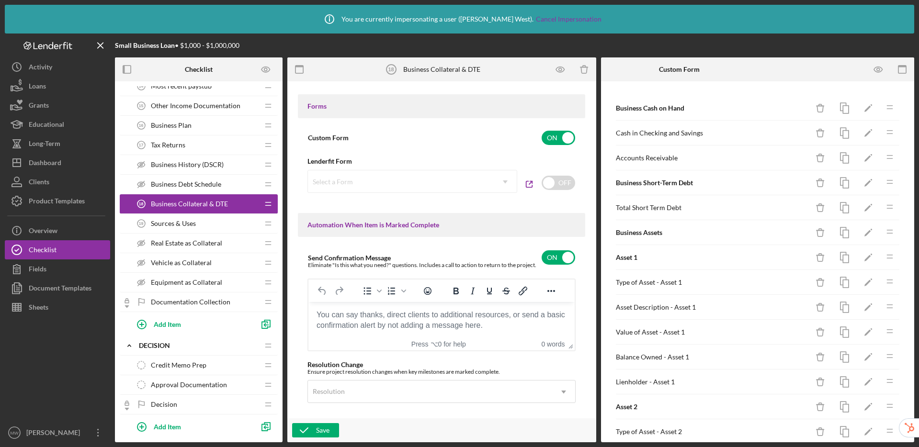
scroll to position [640, 0]
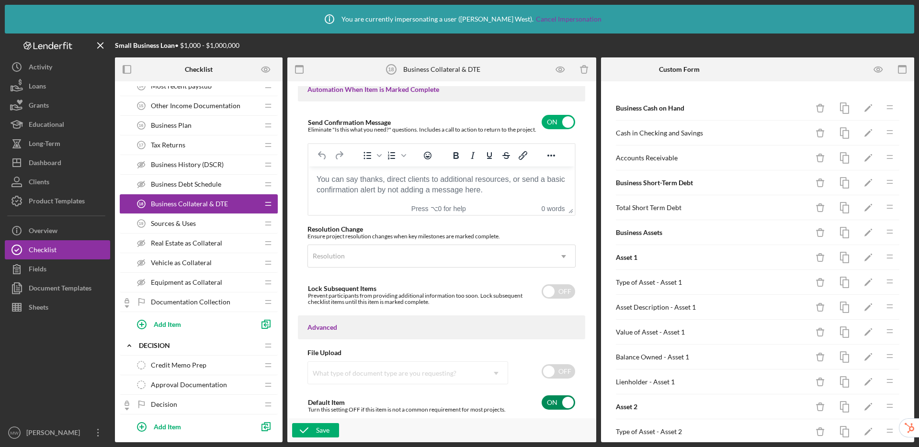
click at [557, 399] on input "checkbox" at bounding box center [559, 403] width 34 height 14
checkbox input "false"
click at [319, 433] on div "Save" at bounding box center [322, 430] width 13 height 14
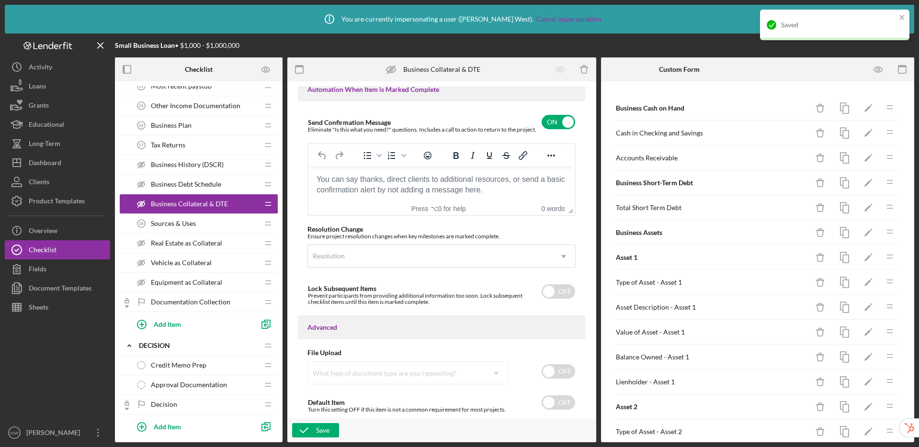
click at [185, 222] on span "Sources & Uses" at bounding box center [173, 224] width 45 height 8
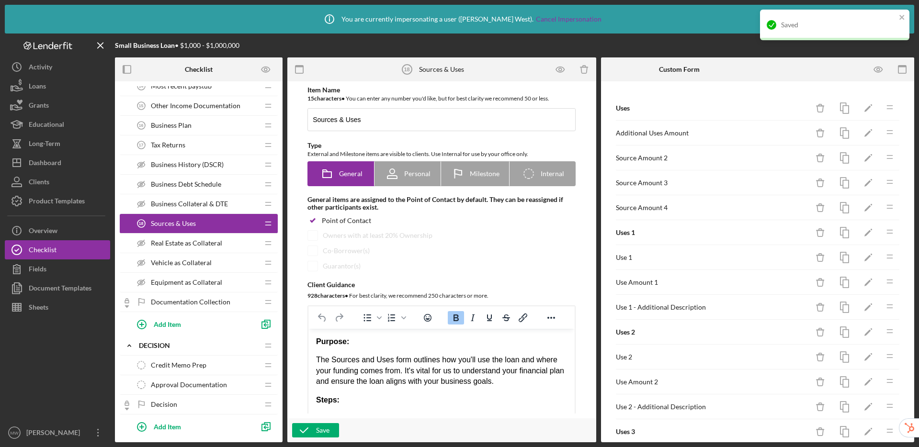
scroll to position [640, 0]
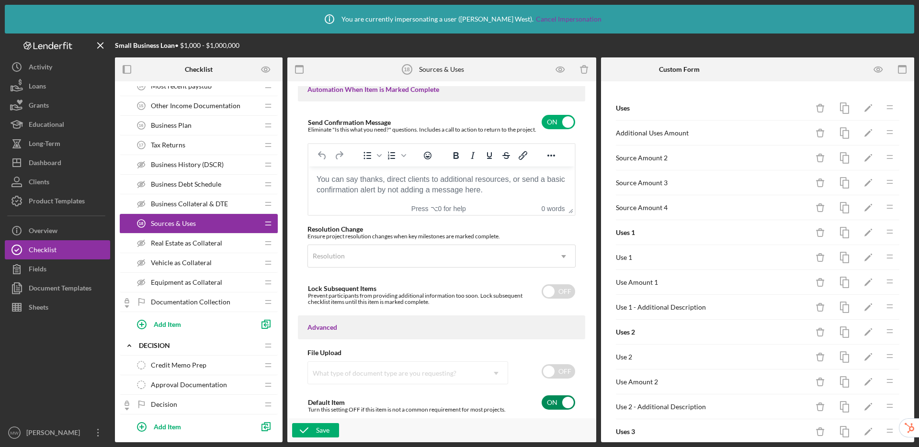
click at [548, 401] on input "checkbox" at bounding box center [559, 403] width 34 height 14
checkbox input "false"
click at [306, 432] on icon "button" at bounding box center [304, 431] width 24 height 24
click at [52, 307] on button "Sheets" at bounding box center [57, 307] width 105 height 19
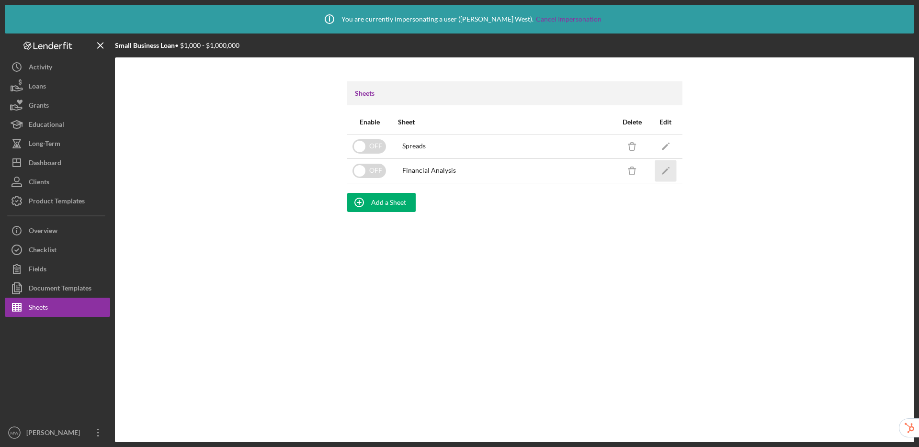
click at [657, 172] on icon "Icon/Edit" at bounding box center [666, 171] width 22 height 22
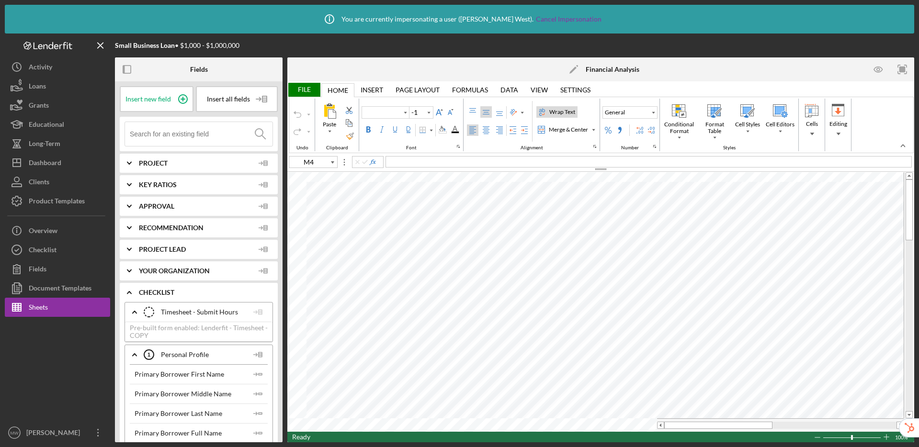
type input "Calibri"
type input "10"
click at [157, 137] on input at bounding box center [201, 134] width 143 height 24
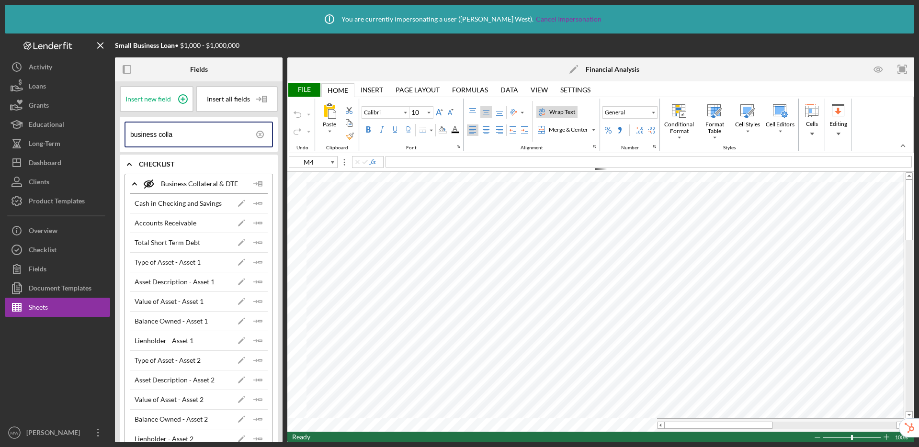
type input "business colla"
click at [252, 202] on icon "Icon/Insert Field" at bounding box center [258, 203] width 19 height 19
click at [259, 222] on icon "Icon/Insert Field" at bounding box center [258, 223] width 19 height 19
click at [256, 242] on icon "Icon/Insert Field" at bounding box center [258, 242] width 19 height 19
click at [488, 164] on div "= N ( SUM ( E11:E12 ) ) - N ( E13 )" at bounding box center [649, 161] width 526 height 11
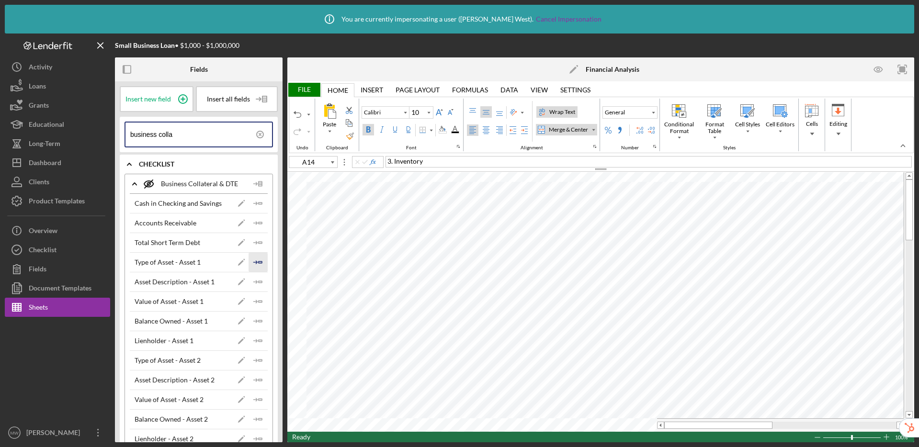
click at [259, 263] on polygon "button" at bounding box center [260, 262] width 3 height 1
click at [253, 281] on icon "Icon/Insert Field" at bounding box center [258, 282] width 19 height 19
click at [256, 304] on icon "Icon/Insert Field" at bounding box center [258, 301] width 19 height 19
click at [256, 324] on icon "Icon/Insert Field" at bounding box center [258, 321] width 19 height 19
click at [261, 339] on icon "Icon/Insert Field" at bounding box center [258, 340] width 19 height 19
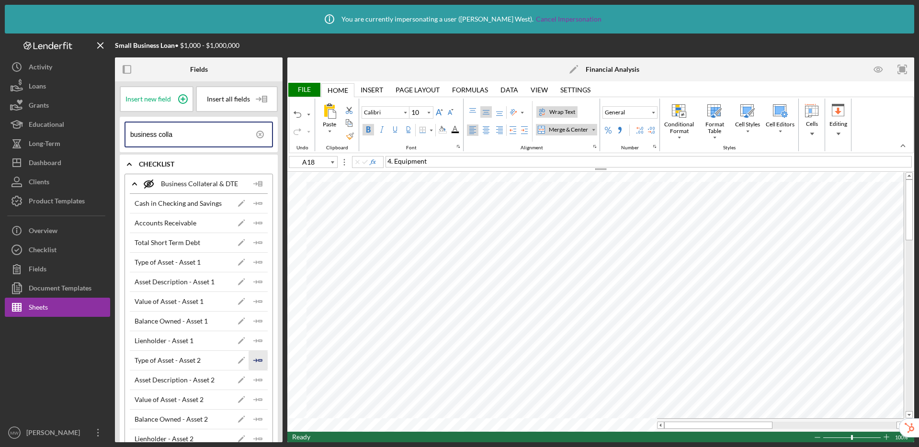
click at [252, 359] on icon "Icon/Insert Field" at bounding box center [258, 360] width 19 height 19
click at [257, 380] on icon "Icon/Insert Field" at bounding box center [258, 380] width 19 height 19
click at [254, 399] on icon "Icon/Insert Field" at bounding box center [258, 399] width 19 height 19
click at [259, 419] on polygon "button" at bounding box center [260, 419] width 3 height 1
click at [255, 437] on icon "Icon/Insert Field" at bounding box center [258, 439] width 19 height 19
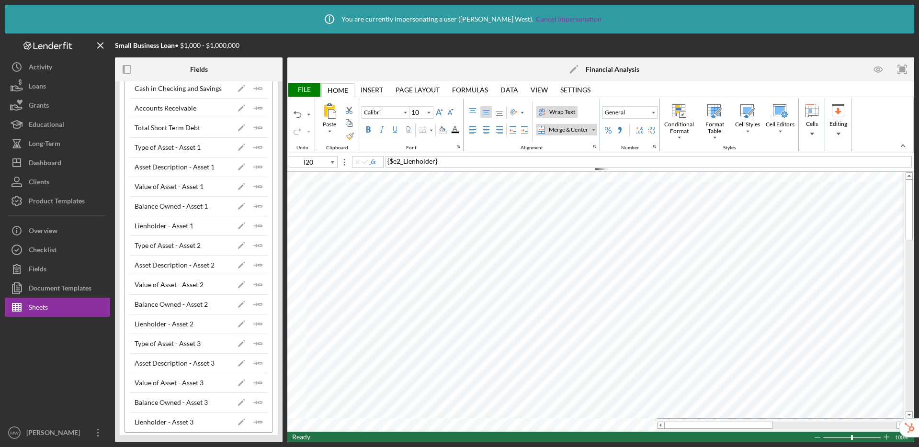
scroll to position [115, 0]
click at [260, 344] on icon "Icon/Insert Field" at bounding box center [258, 343] width 19 height 19
click at [254, 362] on icon "Icon/Insert Field" at bounding box center [258, 363] width 19 height 19
click at [255, 381] on icon "Icon/Insert Field" at bounding box center [258, 382] width 19 height 19
click at [261, 402] on icon "Icon/Insert Field" at bounding box center [258, 402] width 19 height 19
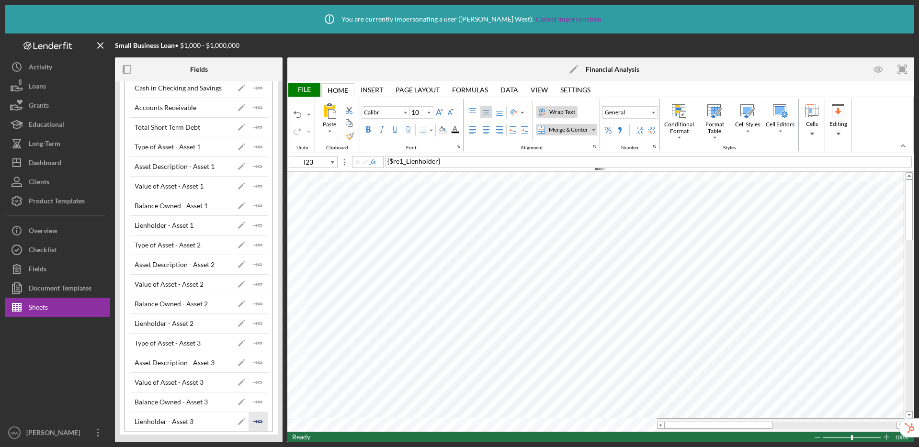
click at [259, 420] on icon "Icon/Insert Field" at bounding box center [258, 421] width 19 height 19
click at [301, 92] on div "File" at bounding box center [303, 90] width 33 height 14
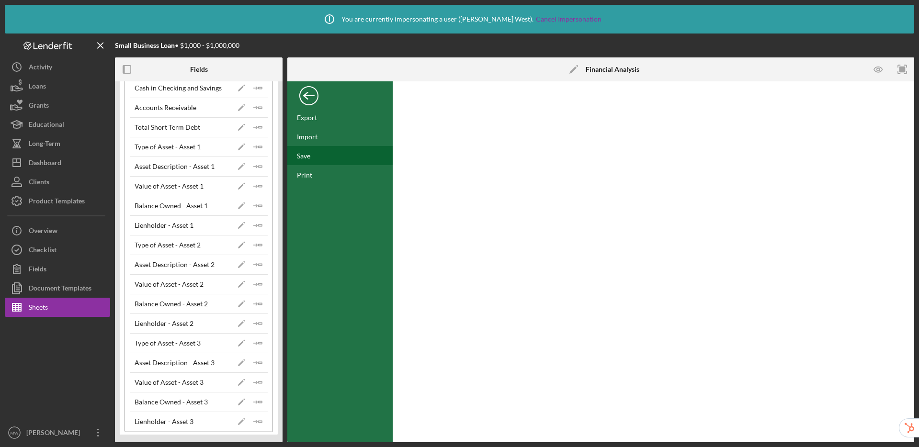
click at [307, 154] on div "Save" at bounding box center [303, 156] width 13 height 8
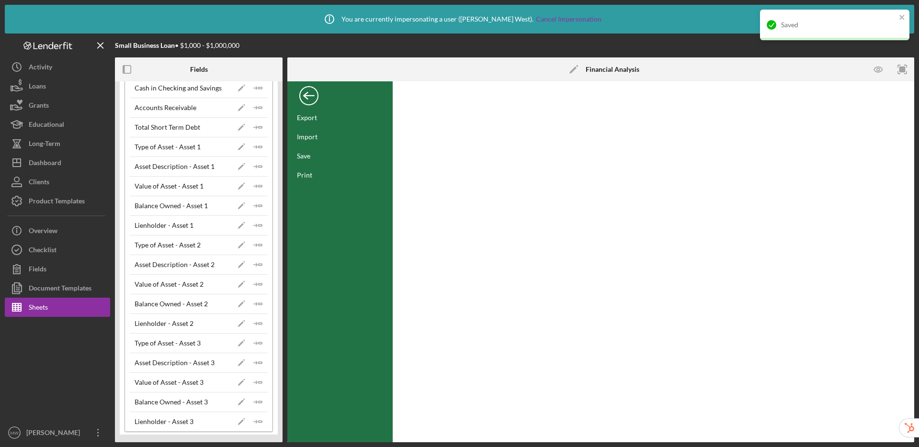
click at [311, 93] on div "Back" at bounding box center [308, 93] width 19 height 19
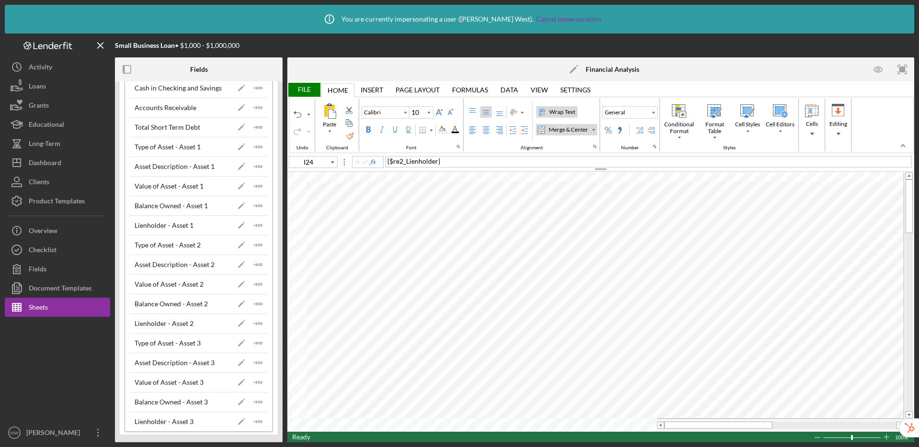
click at [305, 90] on div "File" at bounding box center [303, 90] width 33 height 14
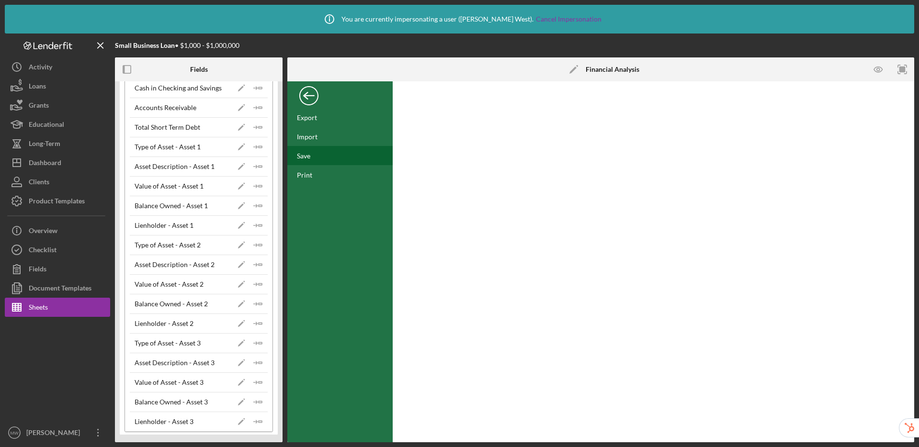
click at [306, 157] on div "Save" at bounding box center [303, 156] width 13 height 8
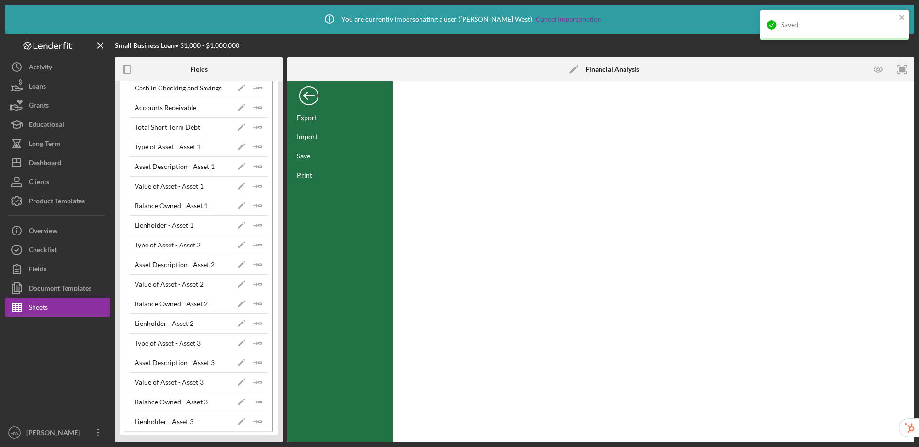
click at [309, 99] on div "Back" at bounding box center [308, 93] width 19 height 19
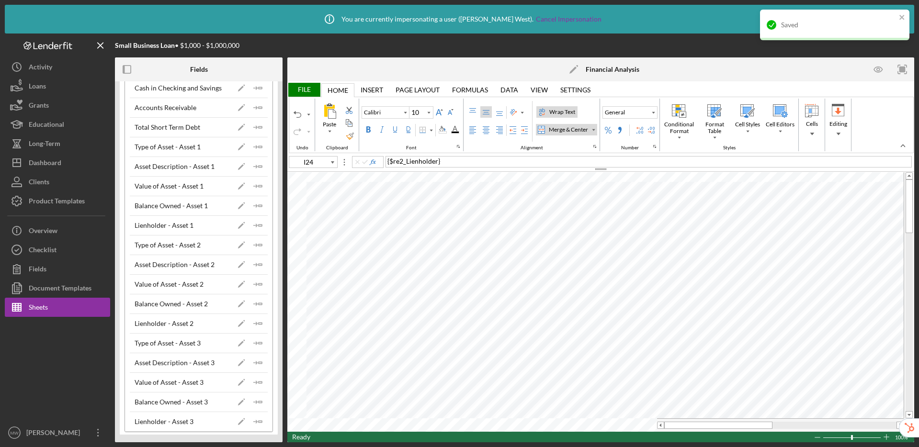
type input "D4"
type input "Lato"
type input "10.5"
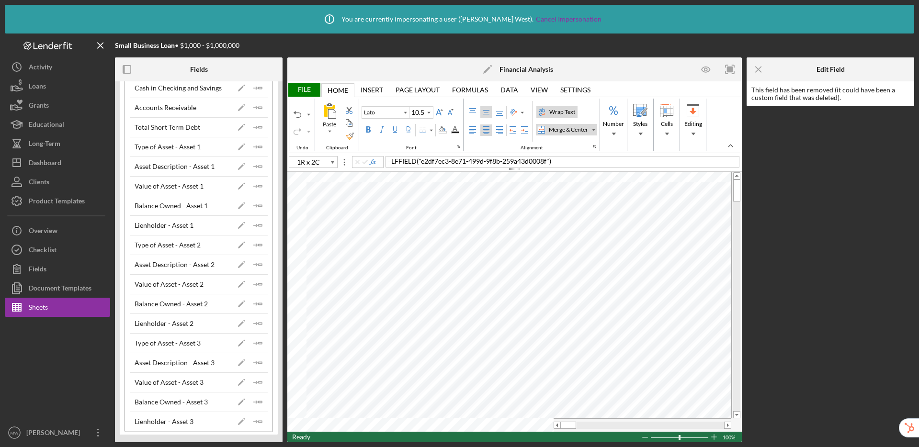
type input "B7"
type input "Calibri"
type input "11"
type input "B10"
type input "Lato"
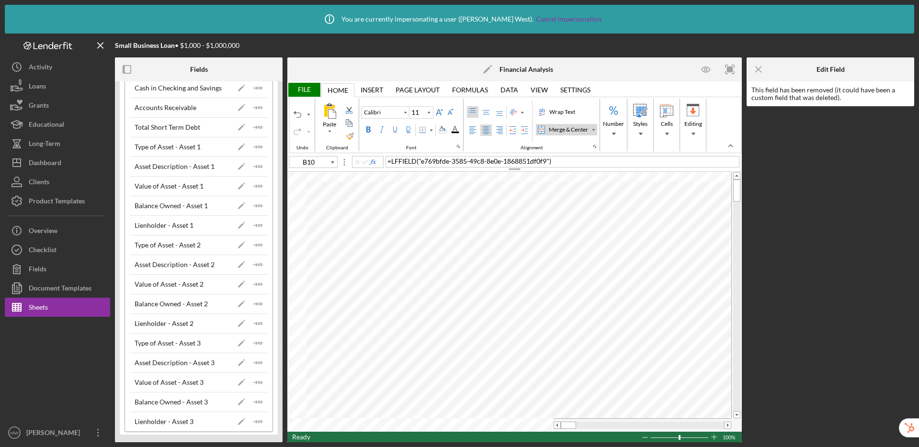
type input "10.5"
type input "A3"
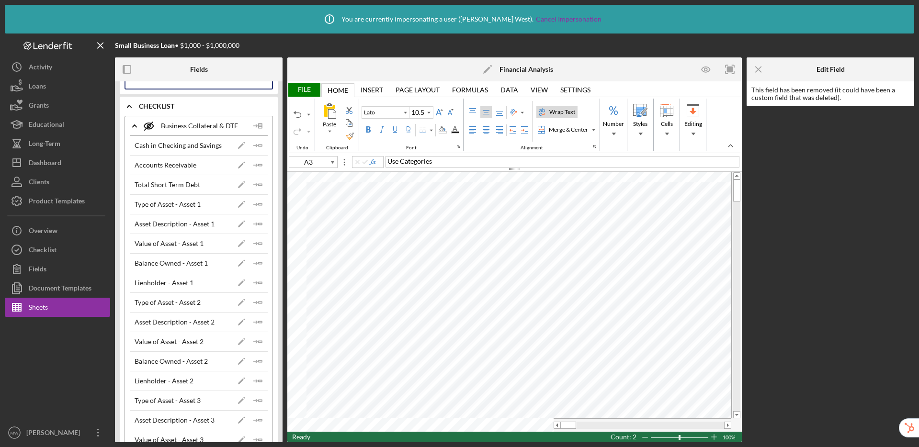
scroll to position [0, 0]
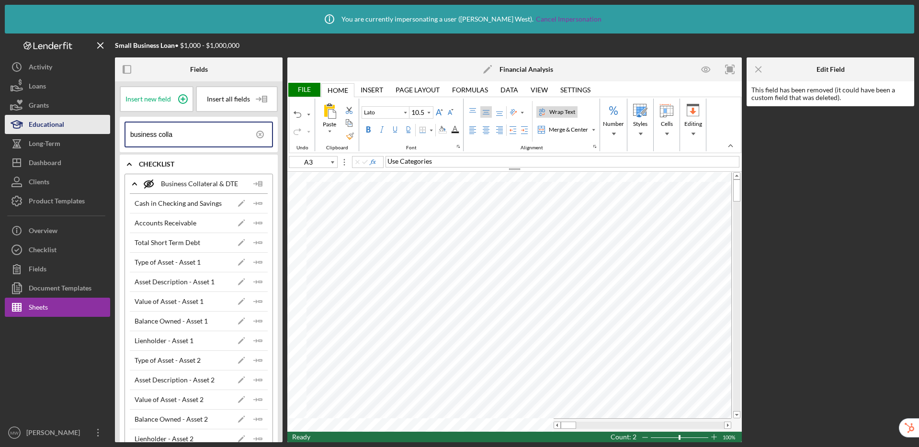
drag, startPoint x: 194, startPoint y: 134, endPoint x: 91, endPoint y: 122, distance: 104.1
click at [91, 122] on div "Small Business Loan • $1,000 - $1,000,000 Fields Insert new field Insert all fi…" at bounding box center [460, 238] width 910 height 409
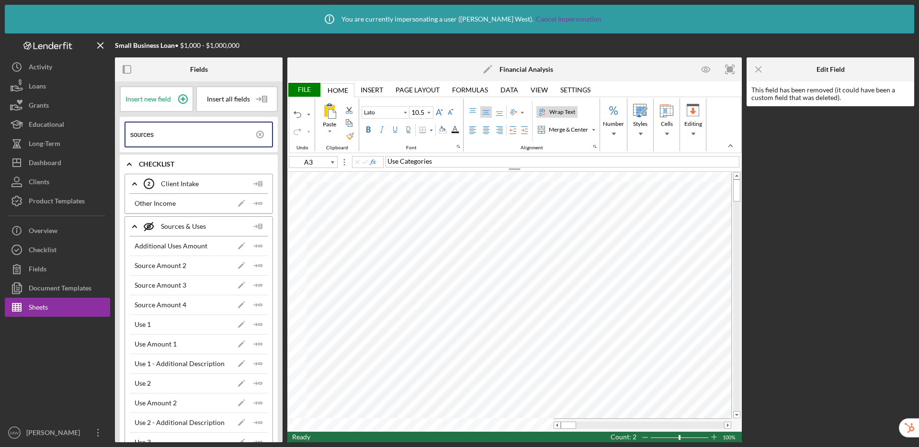
scroll to position [13, 0]
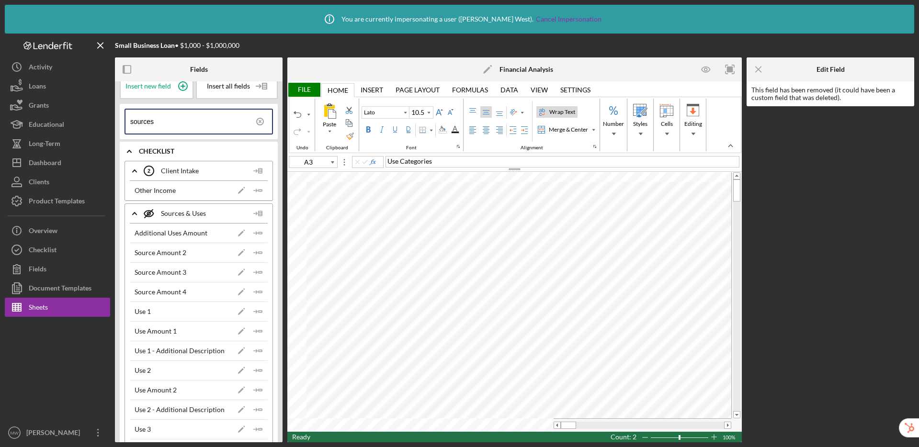
type input "sources"
click at [259, 312] on polygon "button" at bounding box center [260, 311] width 3 height 1
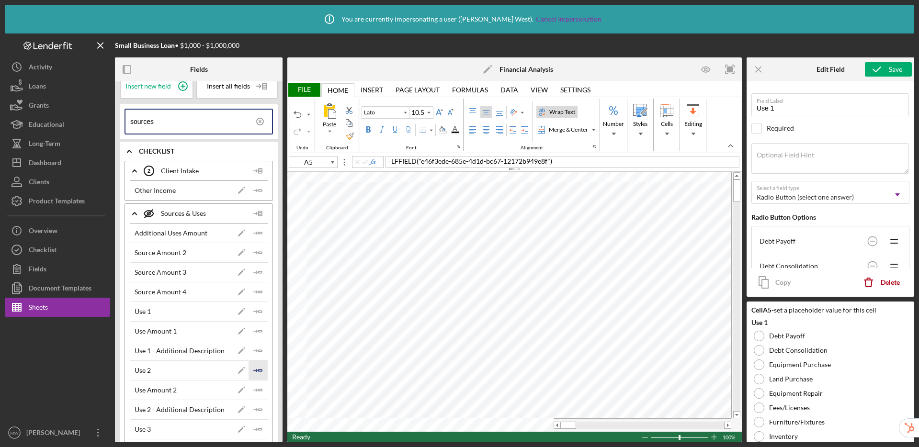
click at [261, 369] on icon "Icon/Insert Field" at bounding box center [258, 370] width 19 height 19
click at [254, 426] on icon "Icon/Insert Field" at bounding box center [258, 429] width 19 height 19
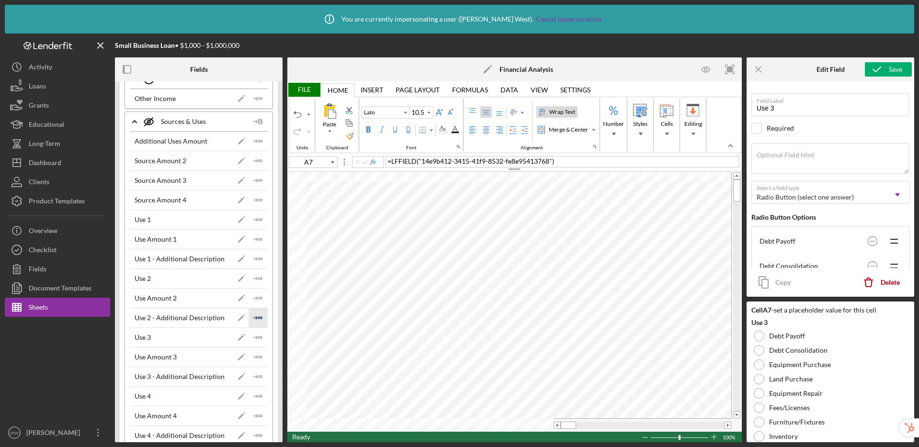
scroll to position [107, 0]
click at [253, 391] on icon "Icon/Insert Field" at bounding box center [258, 394] width 19 height 19
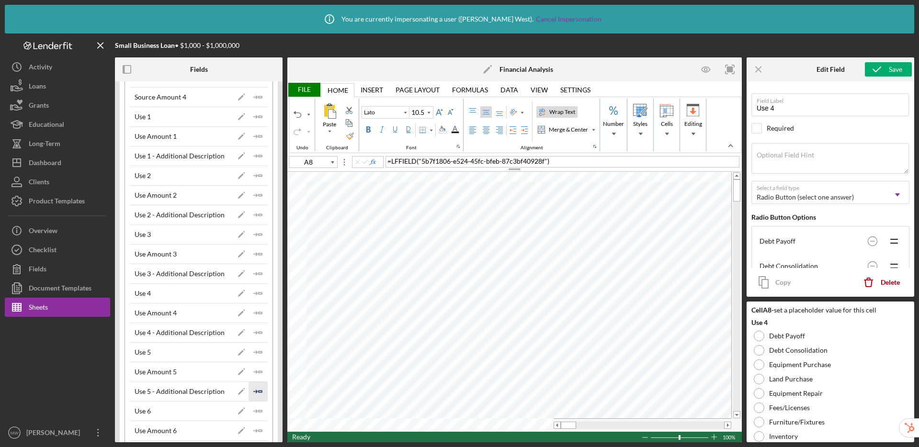
scroll to position [209, 0]
click at [259, 352] on polygon "button" at bounding box center [260, 351] width 3 height 1
click at [257, 408] on icon "Icon/Insert Field" at bounding box center [258, 410] width 19 height 19
type input "A10"
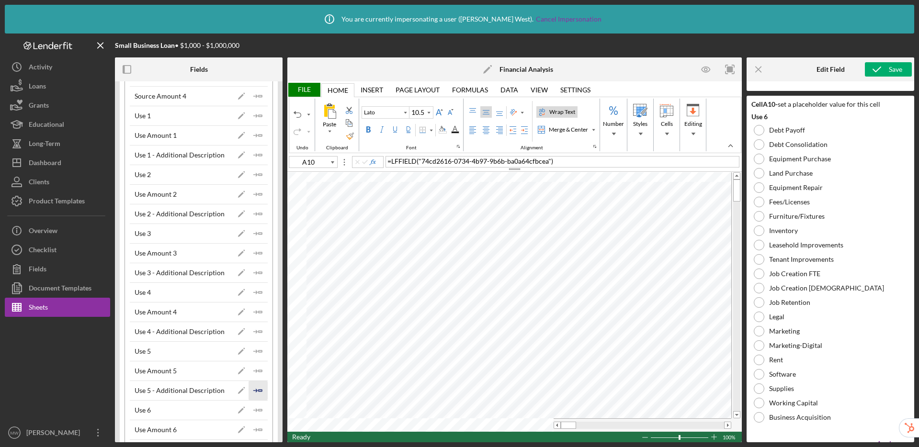
type input "Calibri"
type input "11"
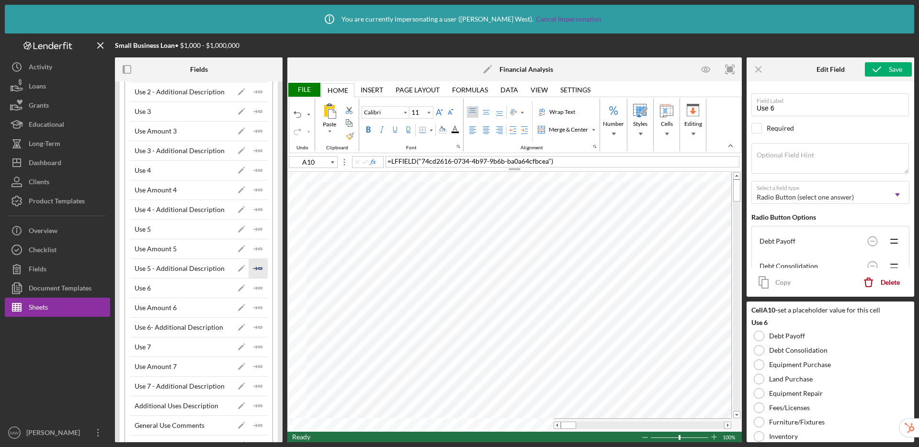
scroll to position [359, 0]
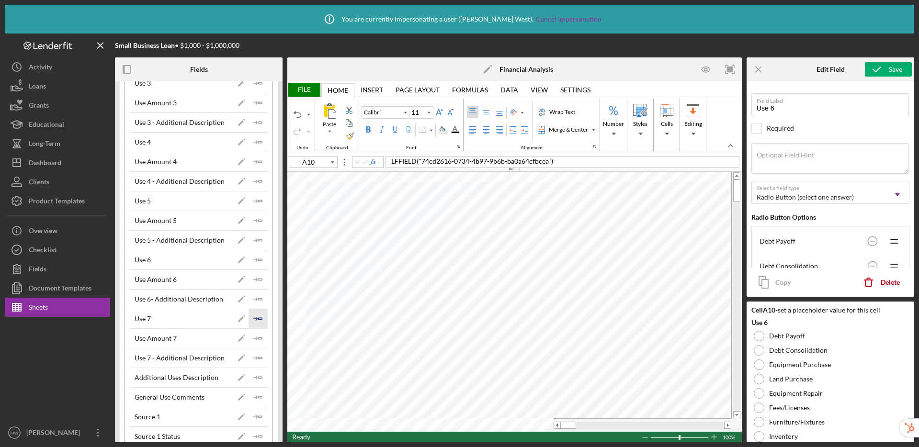
click at [255, 316] on icon "Icon/Insert Field" at bounding box center [258, 318] width 19 height 19
type input "A11"
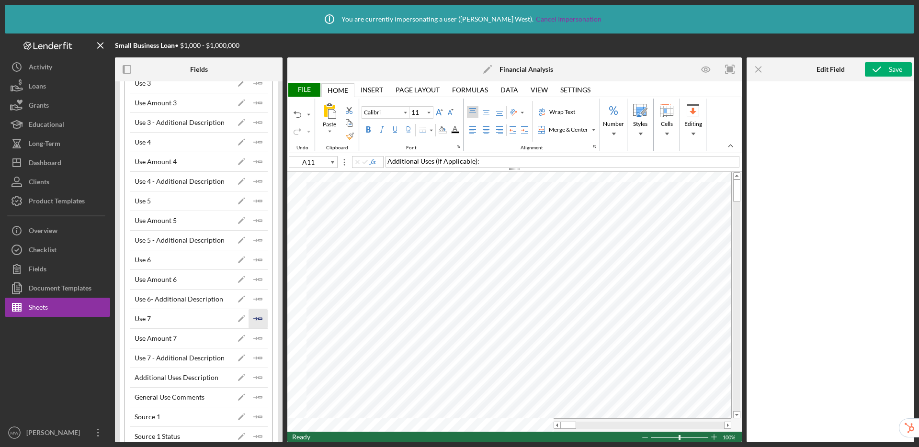
type input "Lato"
type input "10.5"
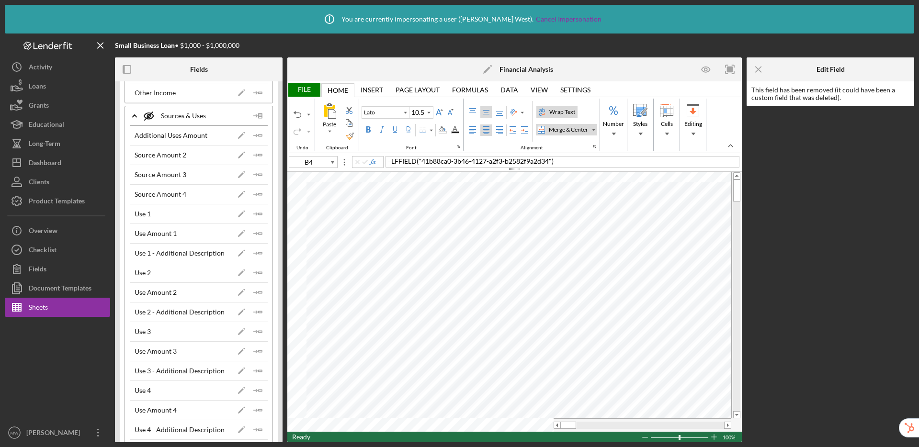
scroll to position [103, 0]
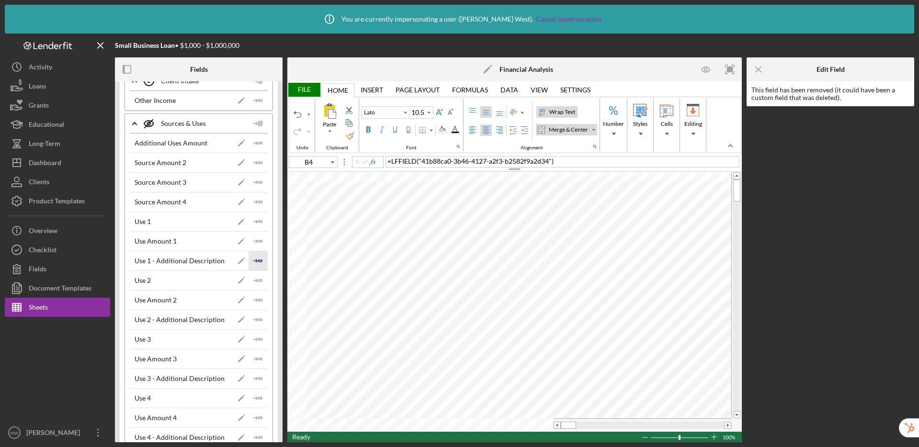
click at [259, 260] on polygon "button" at bounding box center [260, 260] width 3 height 1
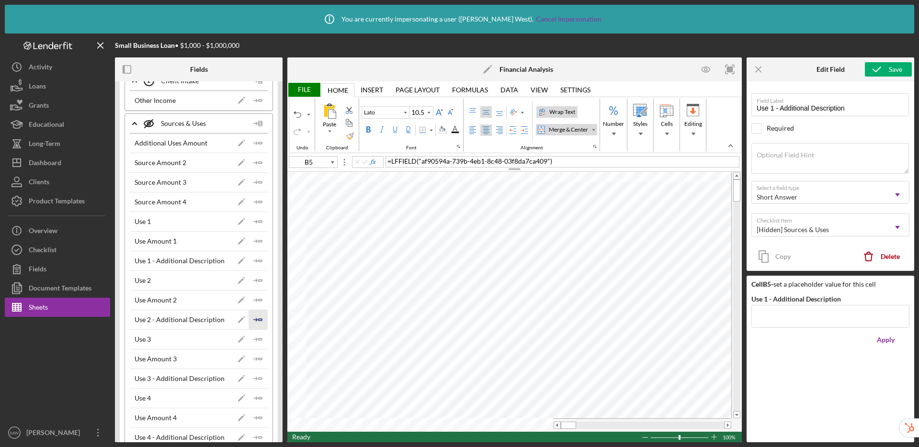
click at [256, 317] on icon "Icon/Insert Field" at bounding box center [258, 319] width 19 height 19
click at [257, 377] on icon "Icon/Insert Field" at bounding box center [258, 378] width 19 height 19
click at [254, 436] on icon "Icon/Insert Field" at bounding box center [258, 437] width 19 height 19
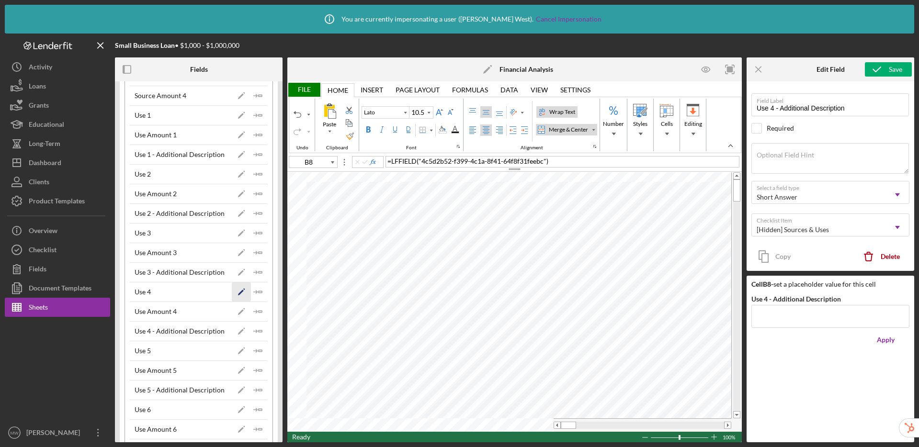
scroll to position [220, 0]
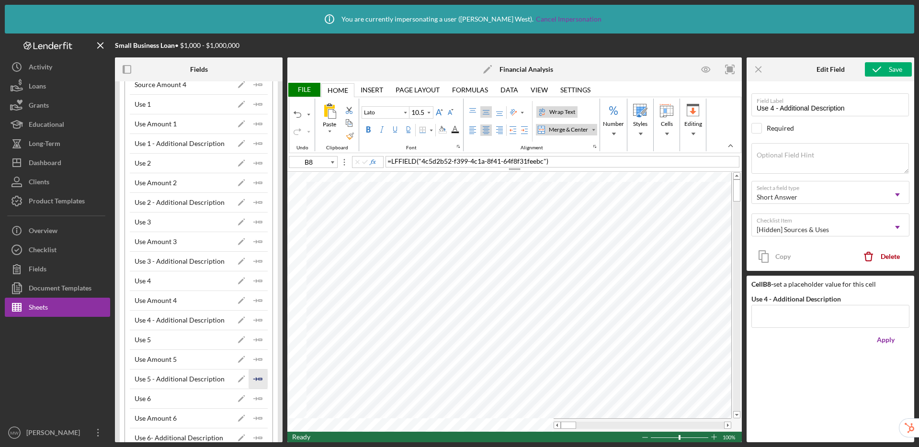
click at [253, 377] on icon "Icon/Insert Field" at bounding box center [258, 379] width 19 height 19
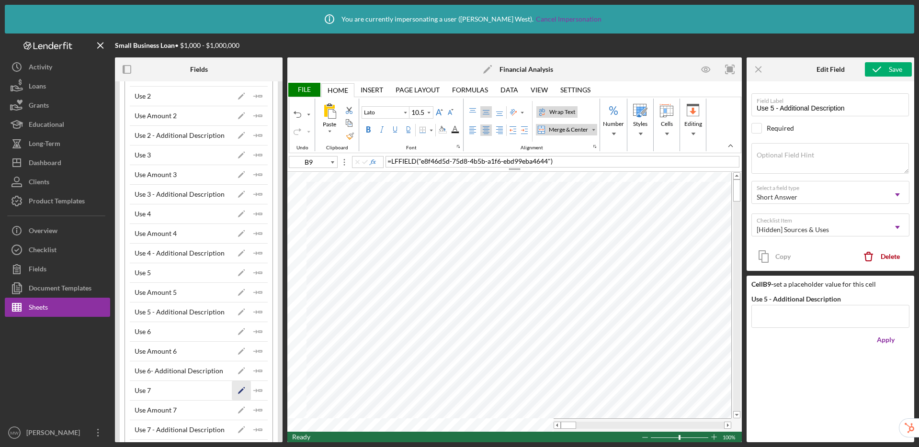
scroll to position [289, 0]
click at [256, 367] on icon "Icon/Insert Field" at bounding box center [258, 369] width 19 height 19
type input "B10"
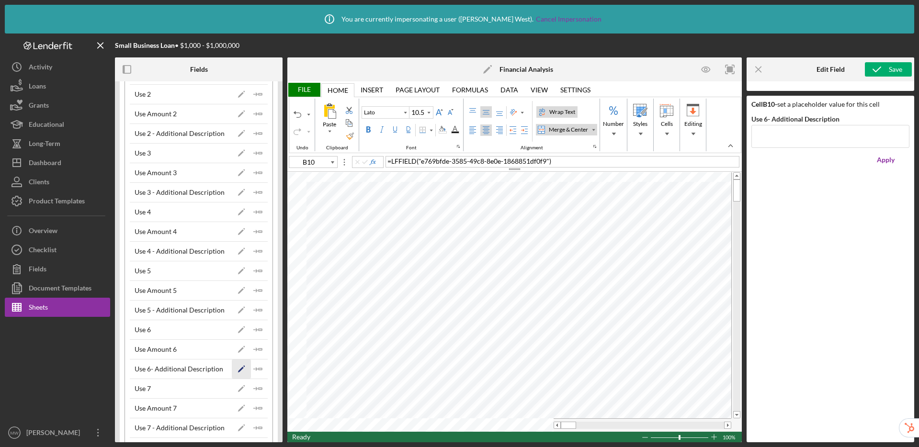
type input "Calibri"
type input "11"
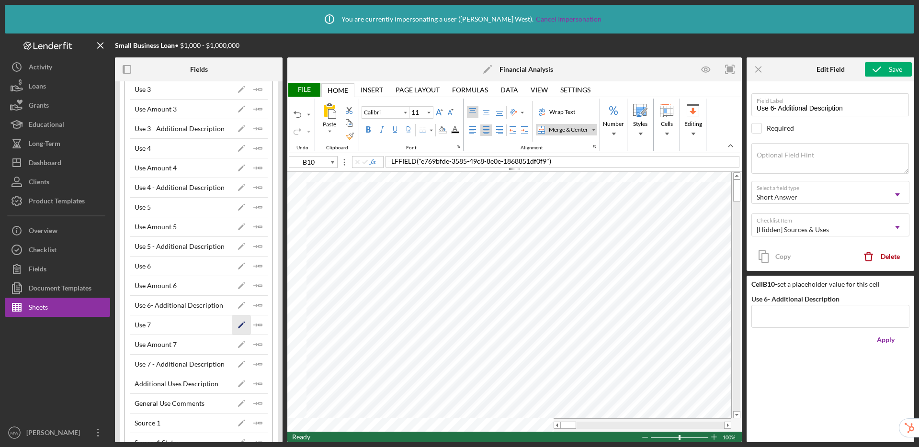
scroll to position [355, 0]
click at [252, 365] on icon "Icon/Insert Field" at bounding box center [258, 362] width 19 height 19
type input "B11"
type input "Lato"
type input "10.5"
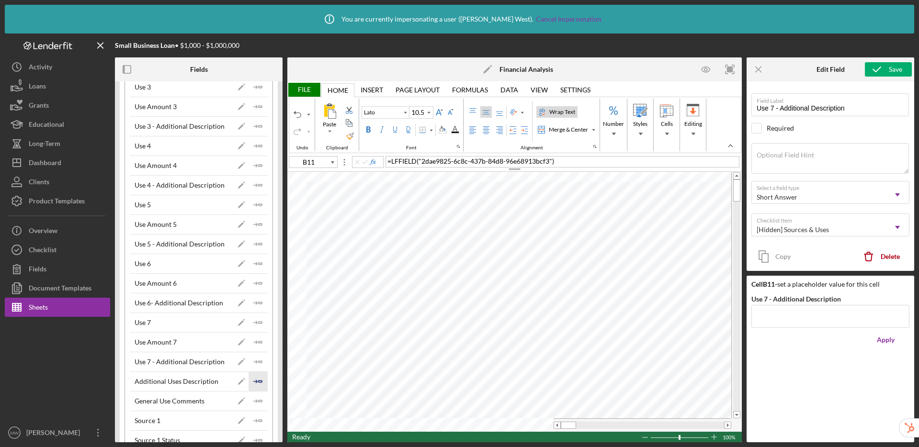
click at [259, 379] on icon "Icon/Insert Field" at bounding box center [258, 381] width 19 height 19
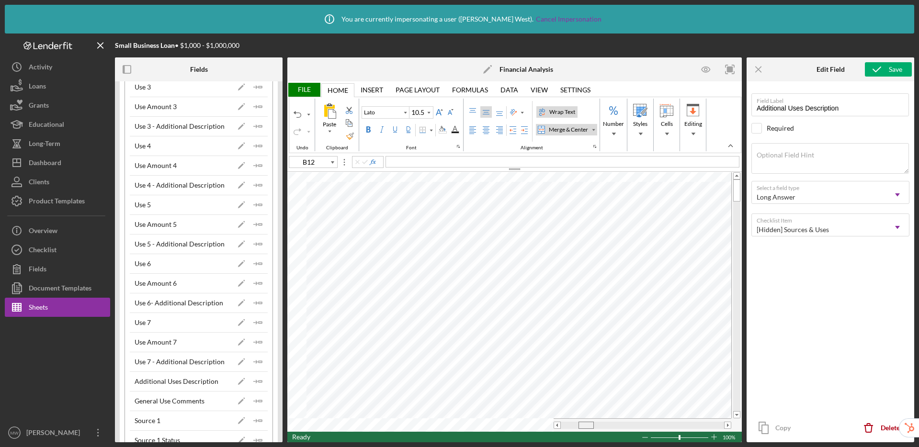
drag, startPoint x: 569, startPoint y: 425, endPoint x: 583, endPoint y: 426, distance: 14.4
click at [583, 426] on span at bounding box center [586, 425] width 6 height 6
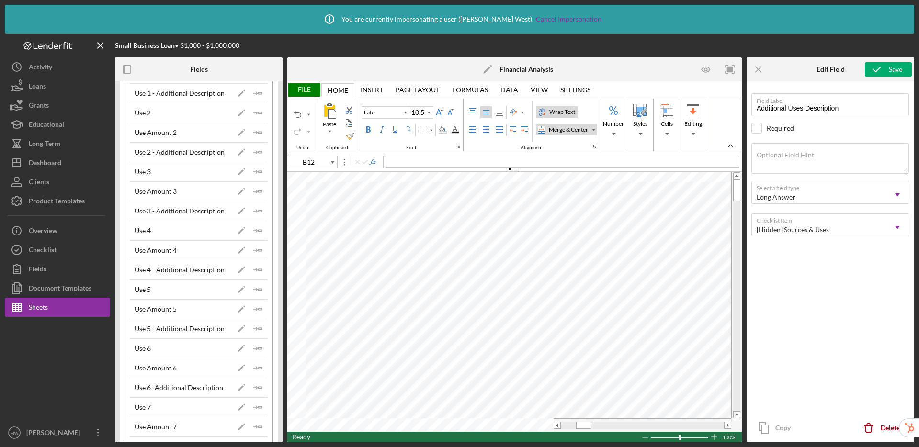
scroll to position [269, 0]
type input "D4"
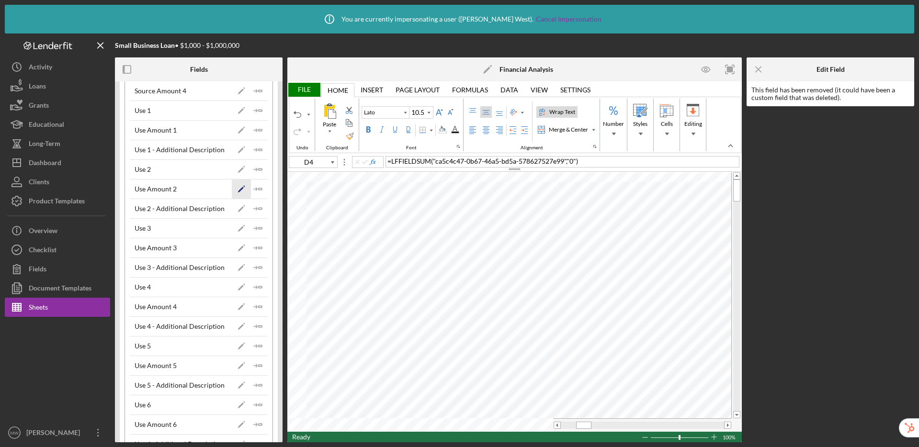
scroll to position [213, 0]
click at [259, 130] on polygon "button" at bounding box center [260, 130] width 3 height 1
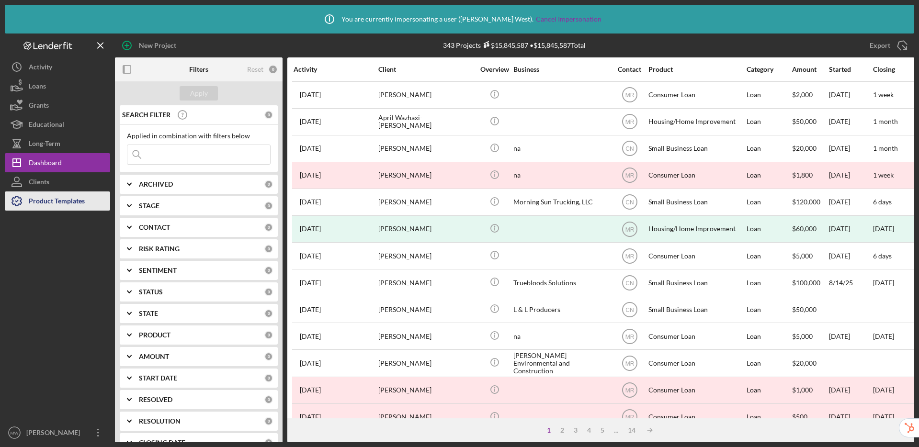
click at [25, 195] on icon "button" at bounding box center [17, 201] width 24 height 24
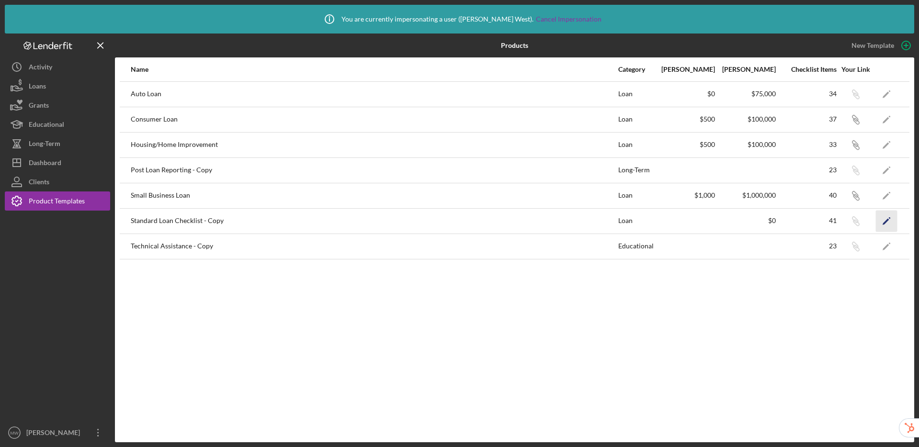
click at [892, 222] on icon "Icon/Edit" at bounding box center [887, 221] width 22 height 22
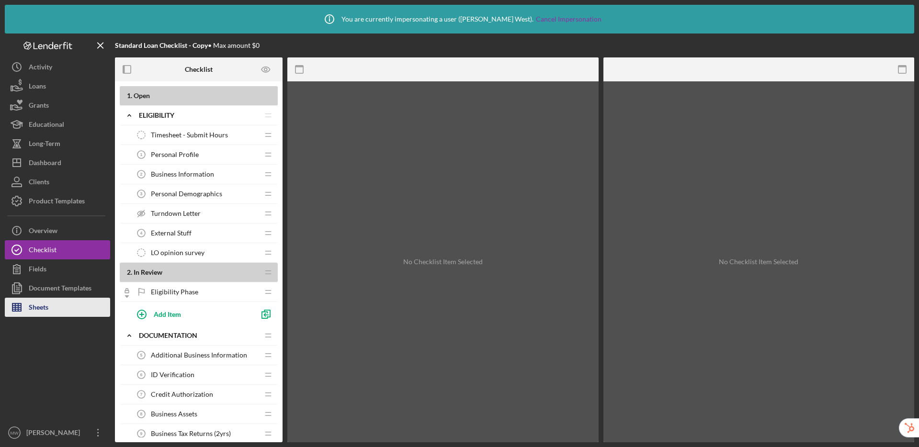
click at [62, 304] on button "Sheets" at bounding box center [57, 307] width 105 height 19
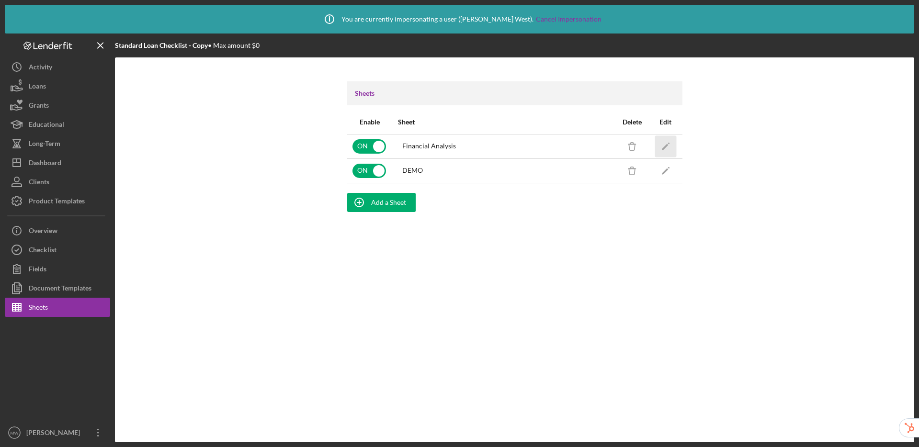
click at [667, 149] on icon "Icon/Edit" at bounding box center [666, 147] width 22 height 22
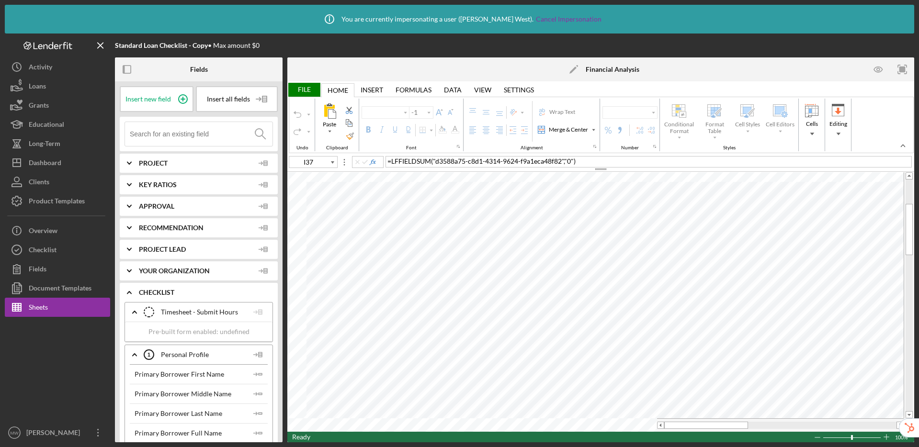
type input "Calibri"
type input "11"
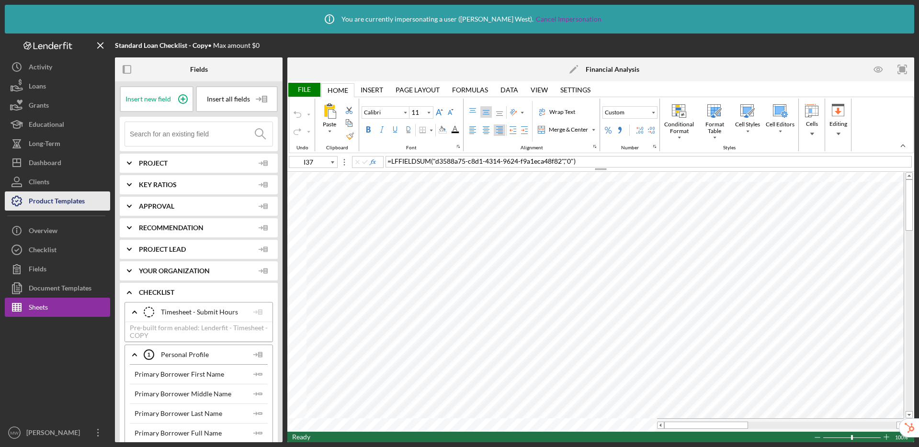
click at [61, 206] on div "Product Templates" at bounding box center [57, 203] width 56 height 22
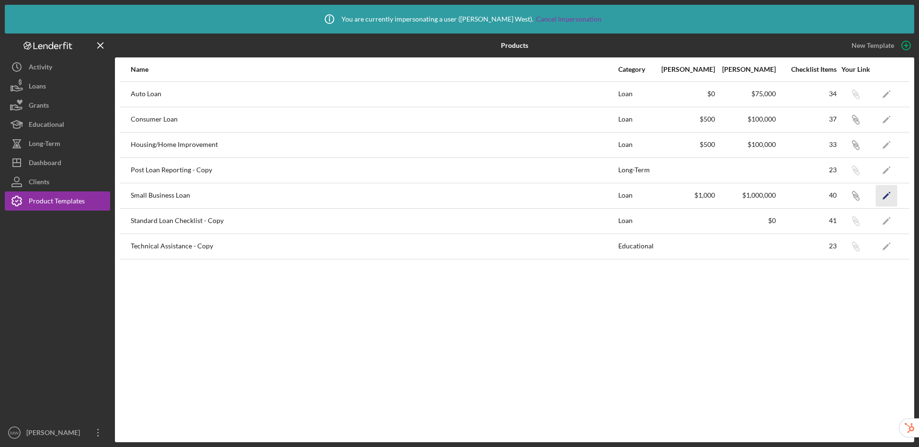
click at [887, 192] on icon "Icon/Edit" at bounding box center [887, 196] width 22 height 22
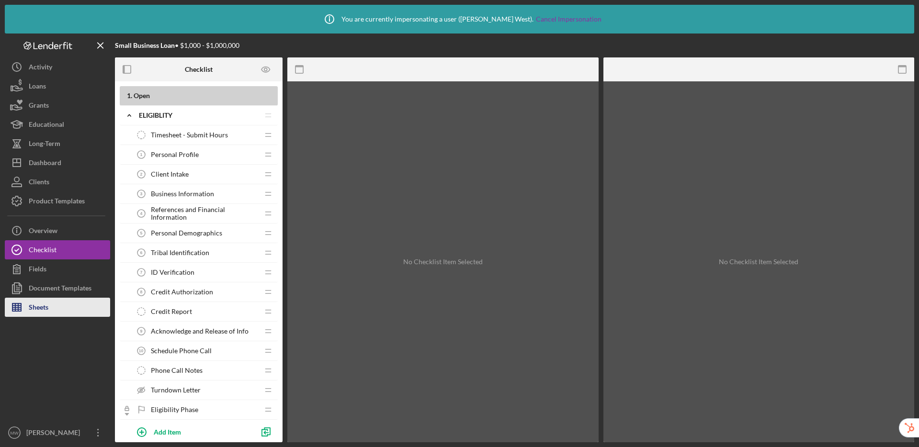
click at [53, 298] on button "Sheets" at bounding box center [57, 307] width 105 height 19
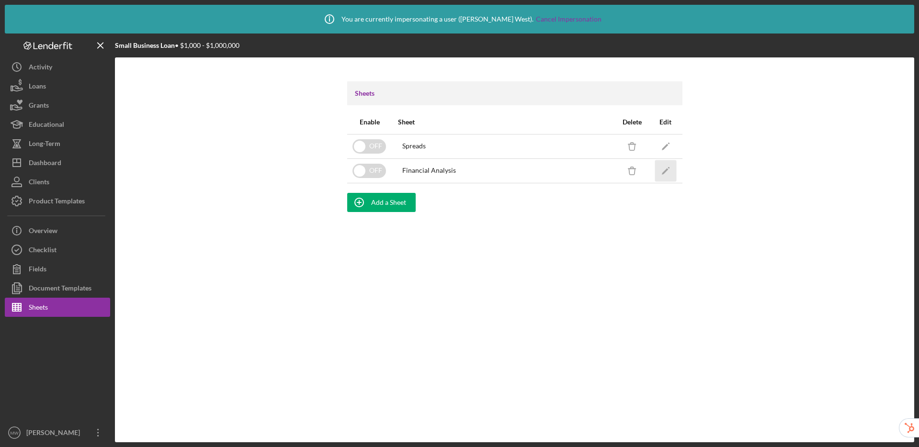
click at [671, 171] on icon "Icon/Edit" at bounding box center [666, 171] width 22 height 22
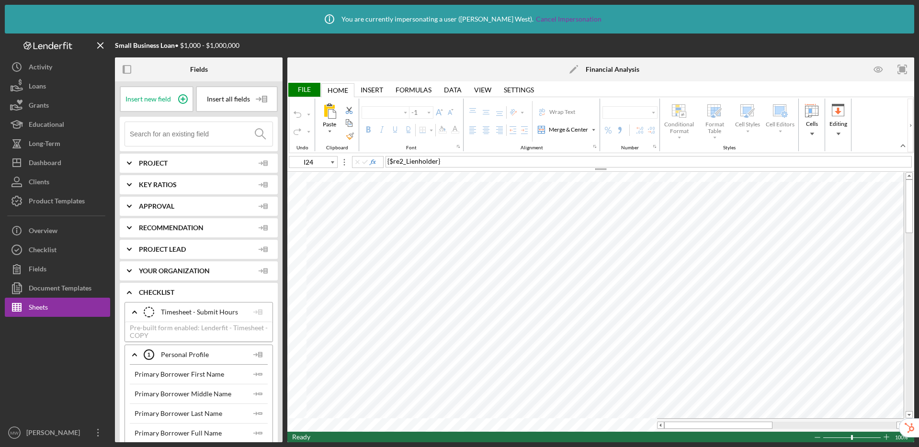
type input "Calibri"
type input "10"
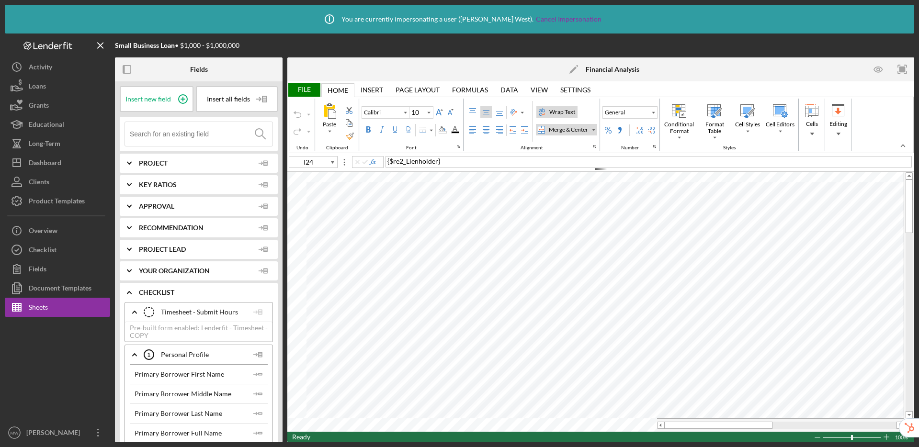
type input "D4"
type input "Lato"
type input "10.5"
click at [215, 136] on input at bounding box center [201, 134] width 143 height 24
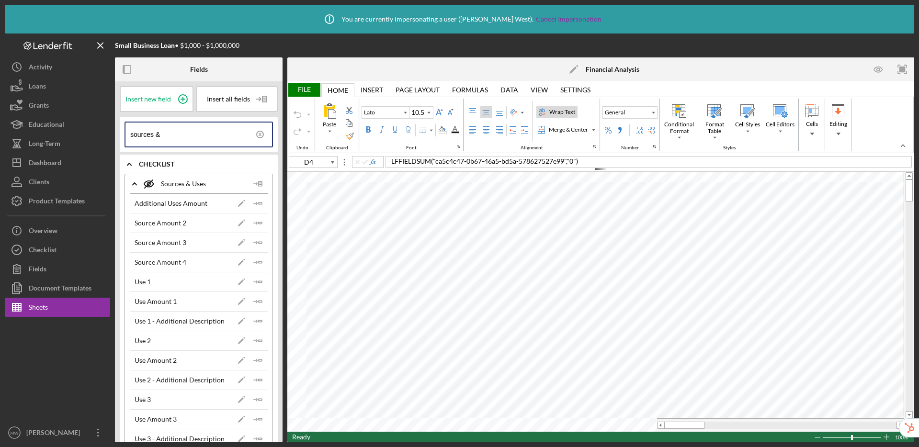
type input "sources &"
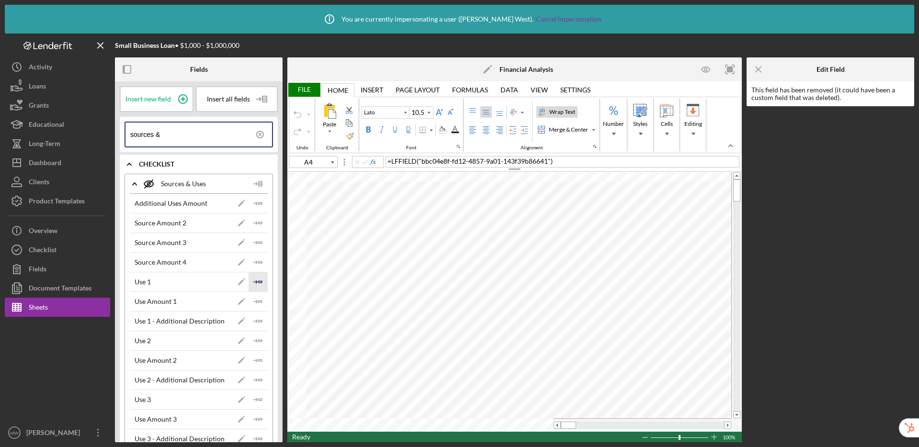
click at [257, 285] on icon "Icon/Insert Field" at bounding box center [258, 282] width 19 height 19
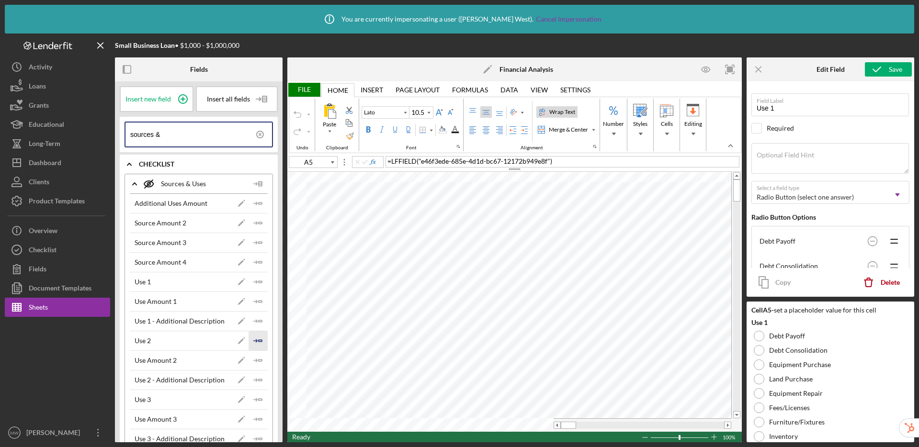
click at [260, 341] on icon "Icon/Insert Field" at bounding box center [258, 340] width 19 height 19
click at [254, 399] on icon "Icon/Insert Field" at bounding box center [258, 399] width 19 height 19
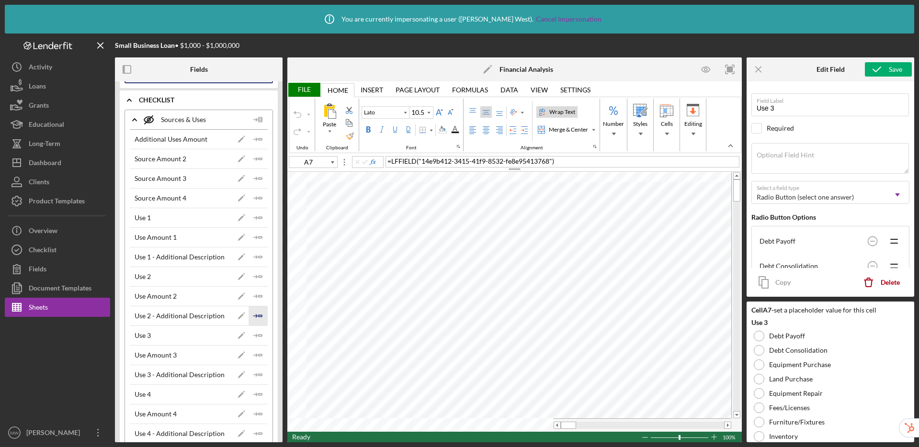
scroll to position [106, 0]
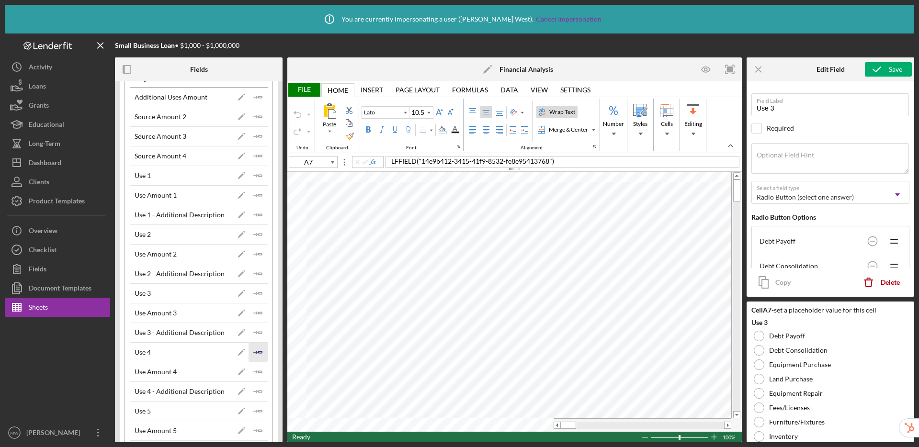
click at [257, 351] on icon "Icon/Insert Field" at bounding box center [258, 352] width 19 height 19
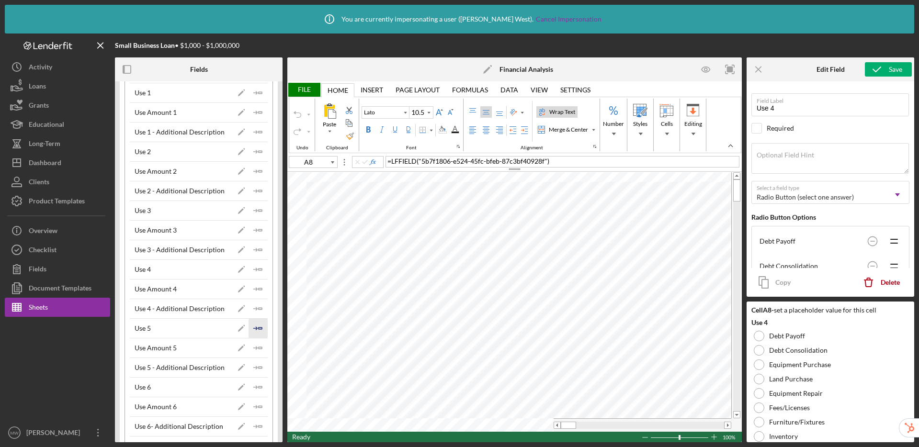
click at [256, 331] on icon "Icon/Insert Field" at bounding box center [258, 328] width 19 height 19
click at [255, 385] on icon "Icon/Insert Field" at bounding box center [258, 387] width 19 height 19
type input "A10"
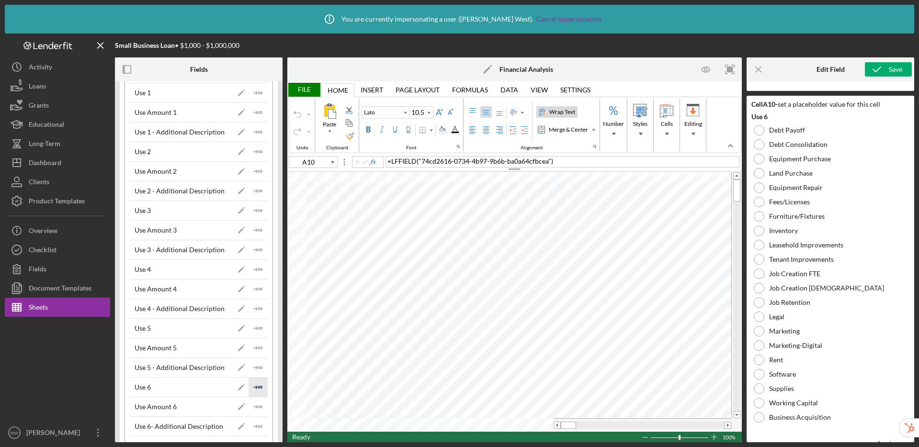
type input "Calibri"
type input "11"
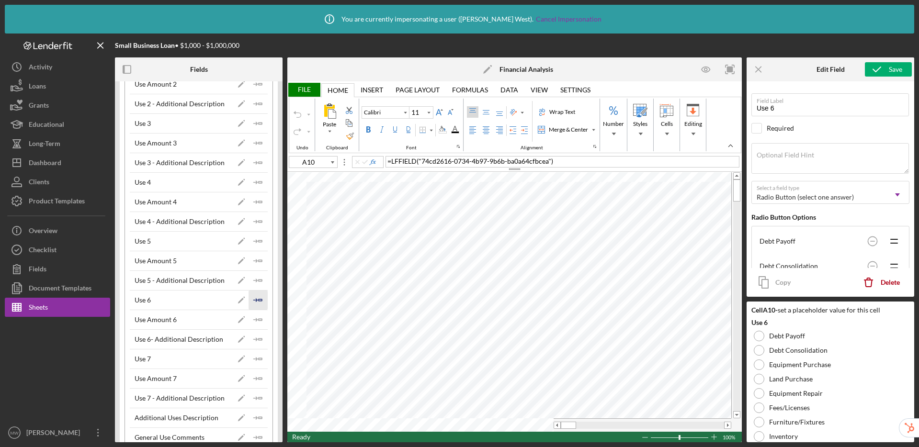
scroll to position [309, 0]
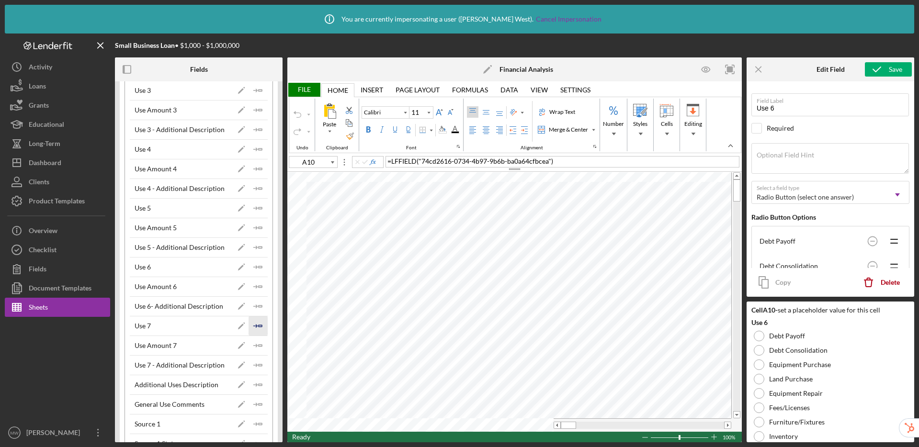
click at [259, 325] on polygon "button" at bounding box center [260, 325] width 3 height 1
type input "A11"
type input "Lato"
type input "10.5"
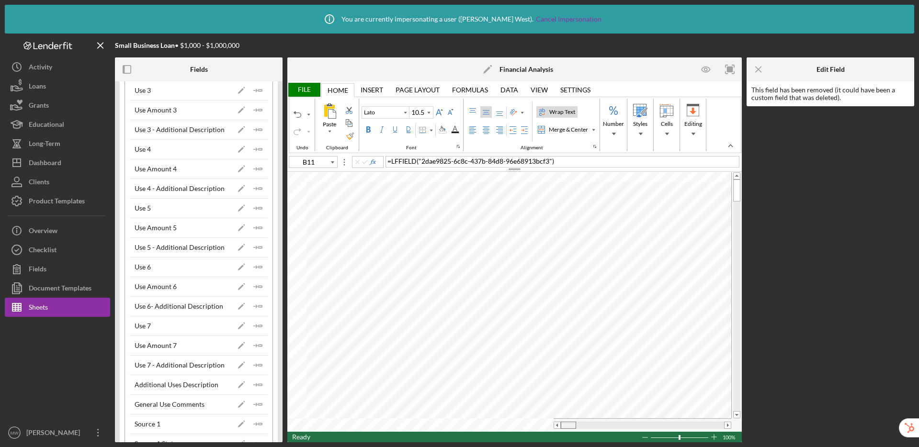
click at [525, 422] on tr at bounding box center [509, 425] width 444 height 13
click at [256, 383] on icon "Icon/Insert Field" at bounding box center [258, 385] width 19 height 19
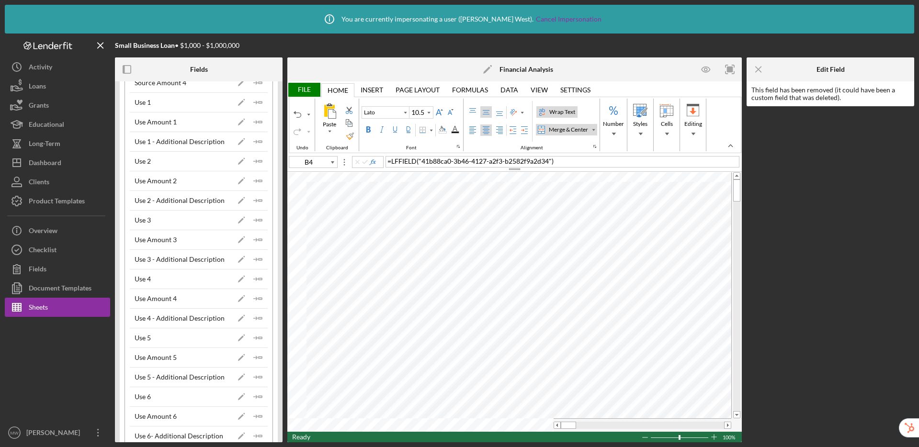
scroll to position [163, 0]
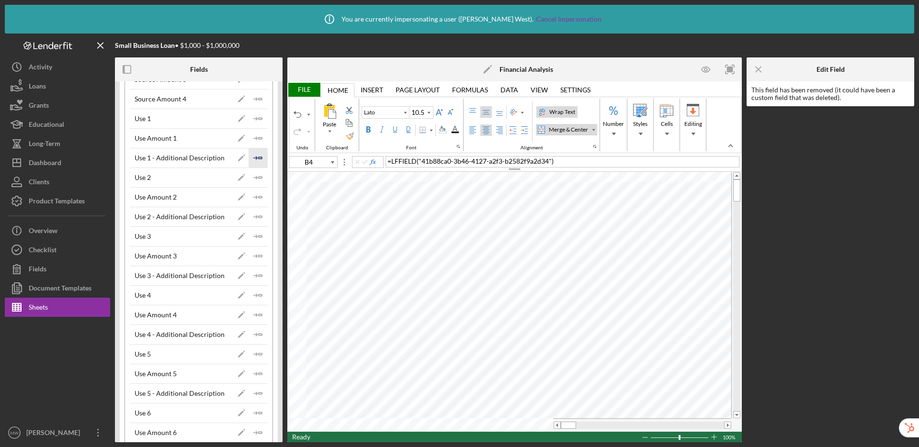
click at [255, 157] on icon "Icon/Insert Field" at bounding box center [258, 157] width 19 height 19
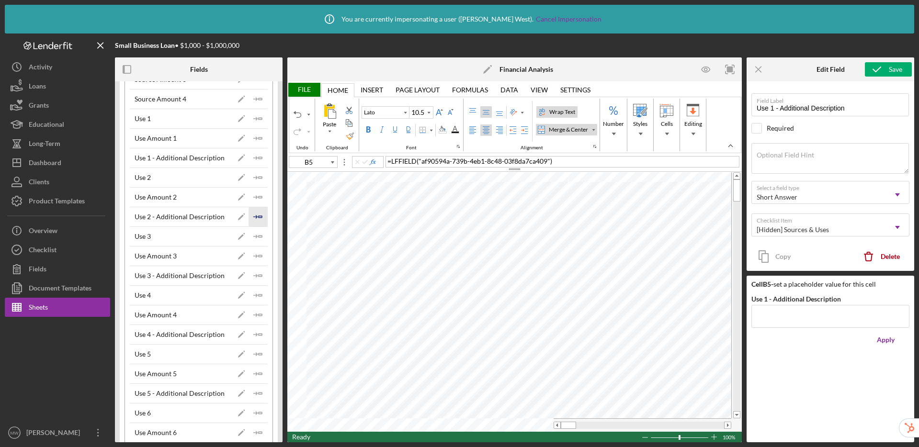
click at [255, 216] on polyline "button" at bounding box center [256, 217] width 3 height 3
click at [249, 274] on icon "Icon/Insert Field" at bounding box center [258, 275] width 19 height 19
click at [253, 335] on line "button" at bounding box center [254, 335] width 3 height 0
click at [259, 394] on polygon "button" at bounding box center [260, 393] width 3 height 1
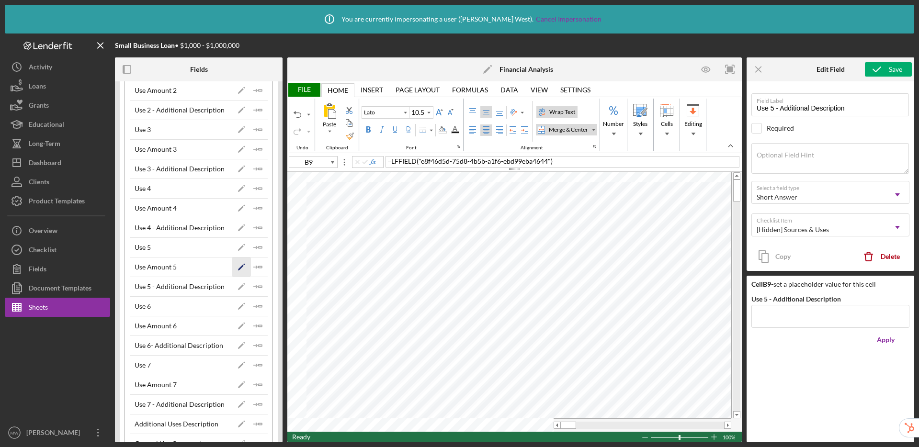
scroll to position [365, 0]
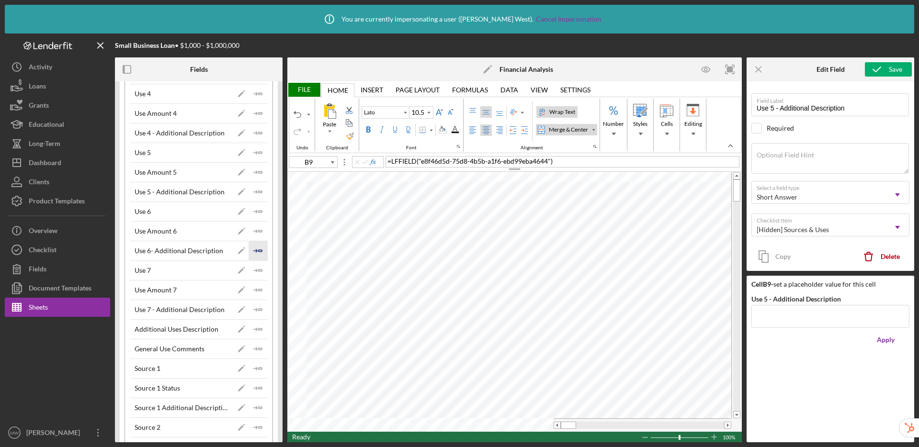
click at [257, 251] on icon "Icon/Insert Field" at bounding box center [258, 250] width 19 height 19
type input "B10"
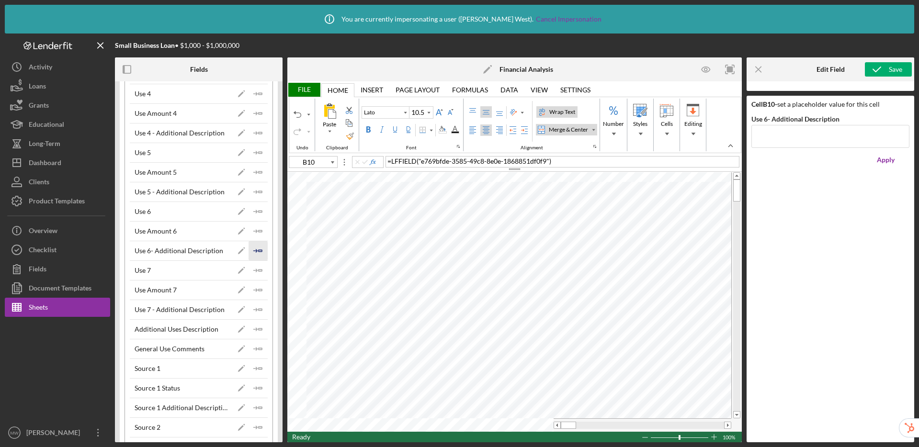
type input "Calibri"
type input "11"
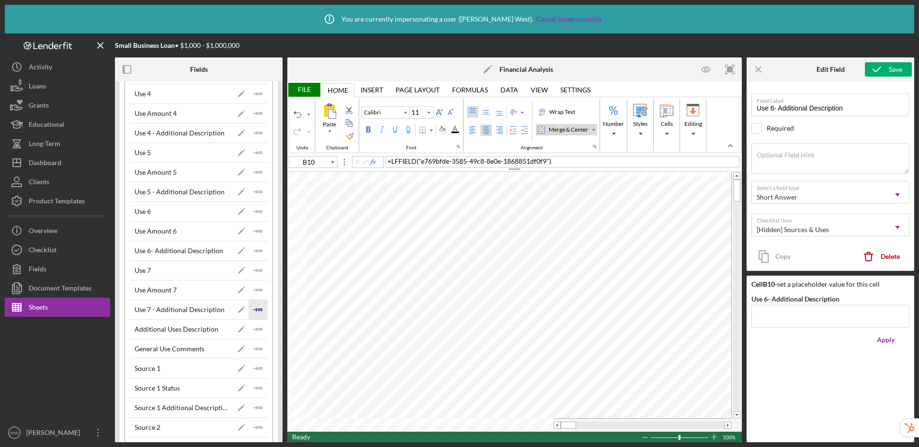
click at [251, 308] on icon "Icon/Insert Field" at bounding box center [258, 309] width 19 height 19
type input "B11"
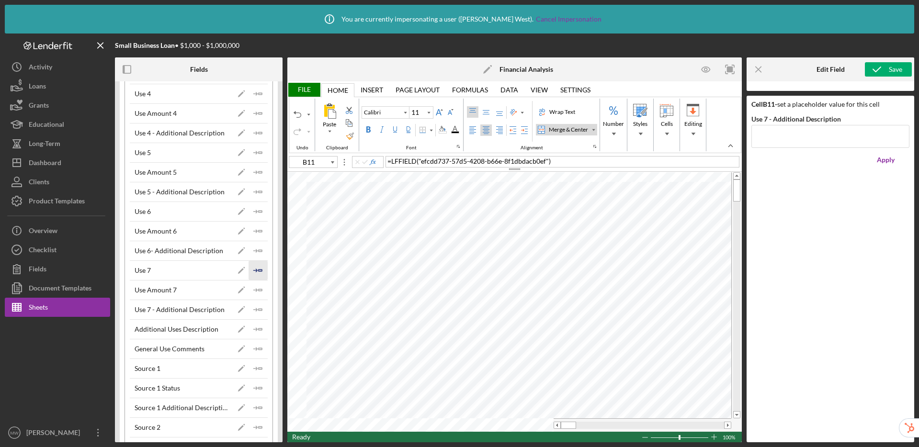
type input "Lato"
type input "10.5"
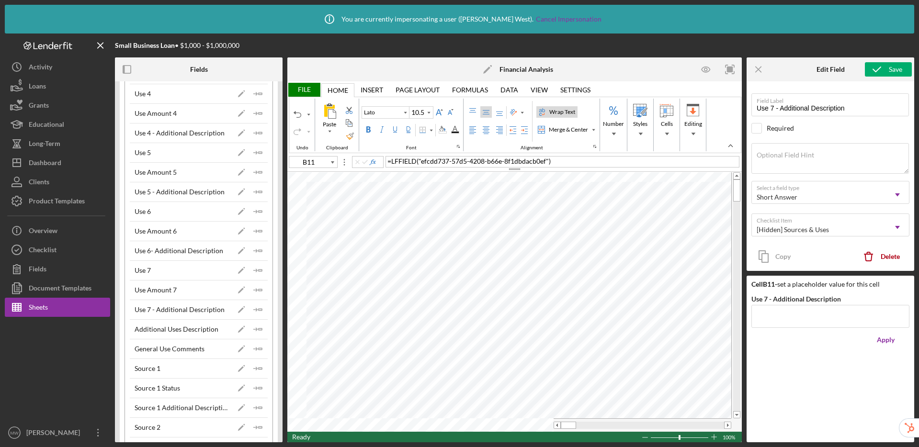
click at [303, 91] on div "File" at bounding box center [303, 90] width 33 height 14
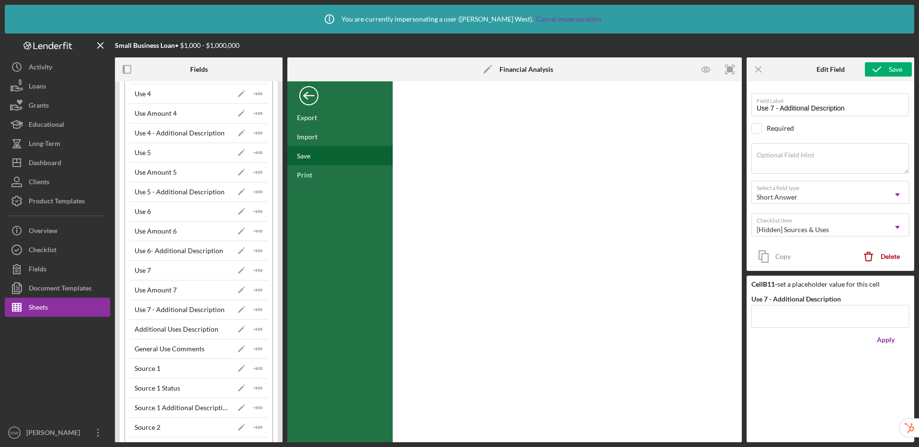
click at [307, 158] on div "Save" at bounding box center [303, 156] width 13 height 8
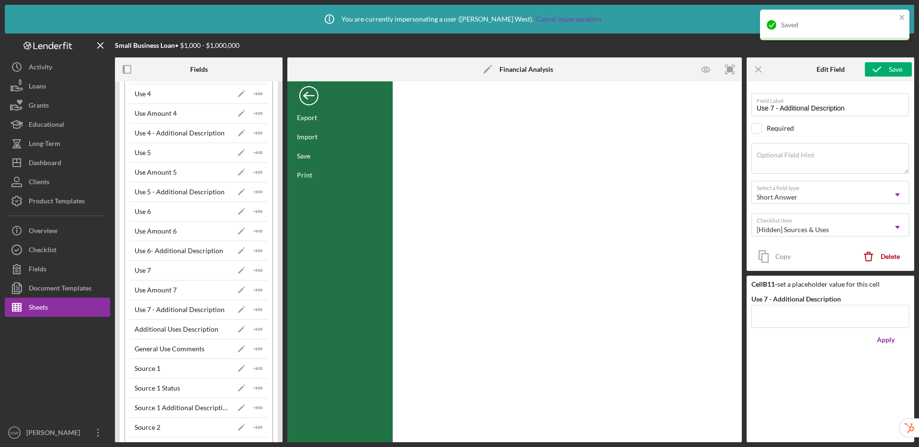
click at [309, 94] on div "Back" at bounding box center [308, 93] width 19 height 19
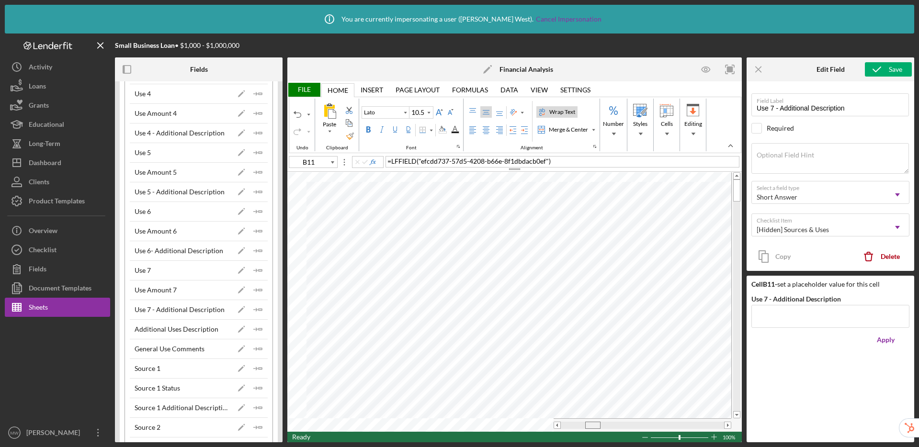
drag, startPoint x: 566, startPoint y: 425, endPoint x: 591, endPoint y: 426, distance: 24.5
click at [591, 426] on span at bounding box center [593, 425] width 6 height 6
type input "Calibri"
type input "11"
type input "F4"
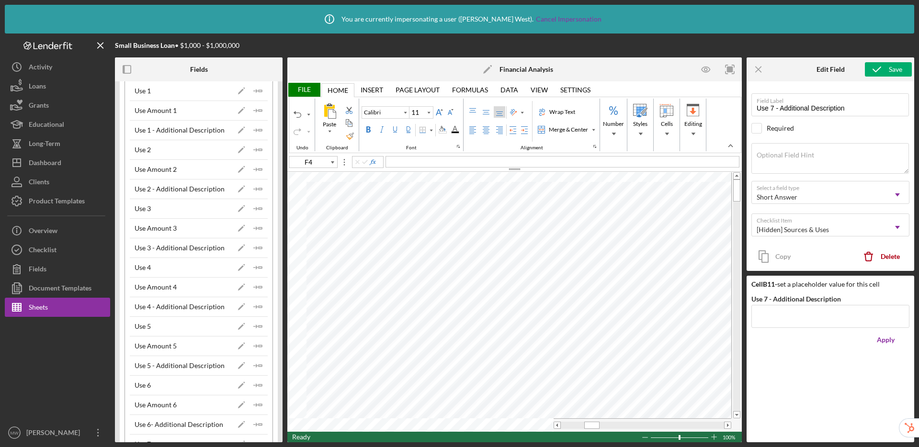
scroll to position [185, 0]
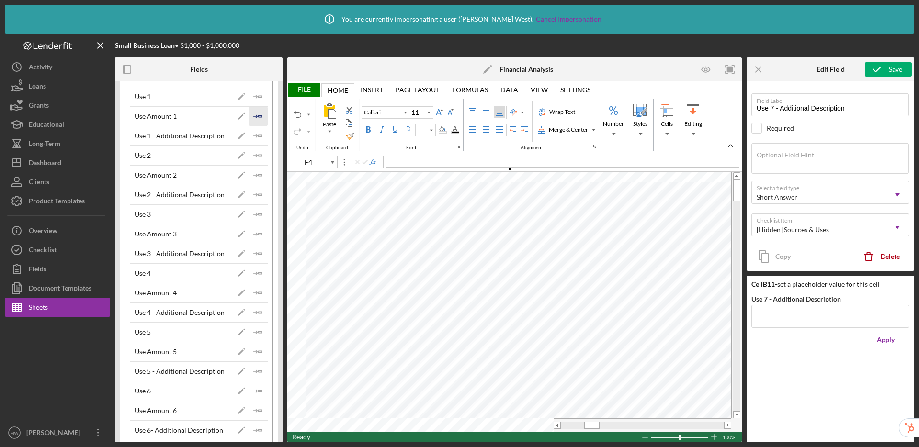
click at [259, 115] on polygon "button" at bounding box center [260, 115] width 3 height 1
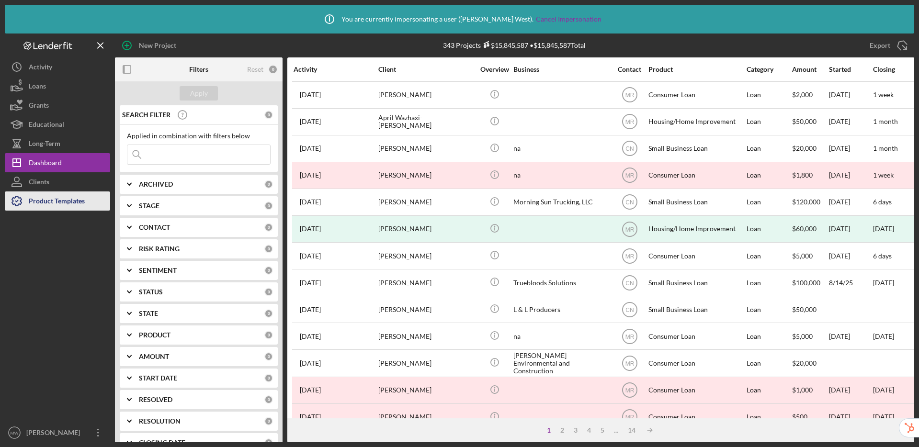
click at [60, 201] on div "Product Templates" at bounding box center [57, 203] width 56 height 22
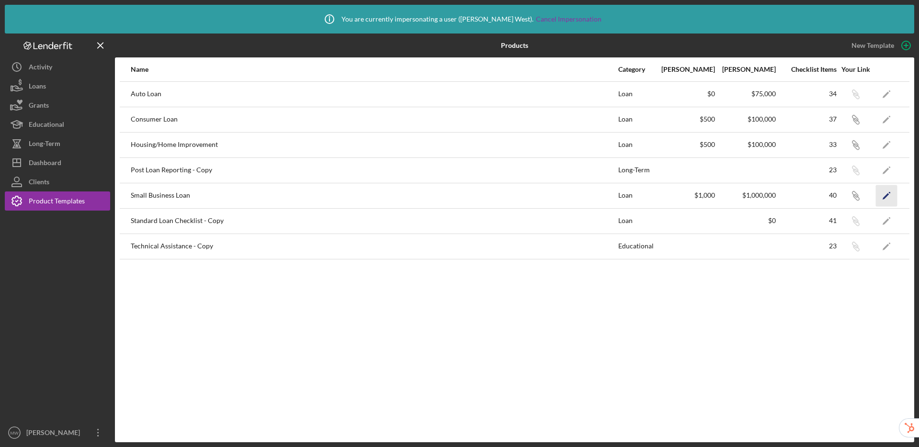
click at [882, 191] on icon "Icon/Edit" at bounding box center [887, 196] width 22 height 22
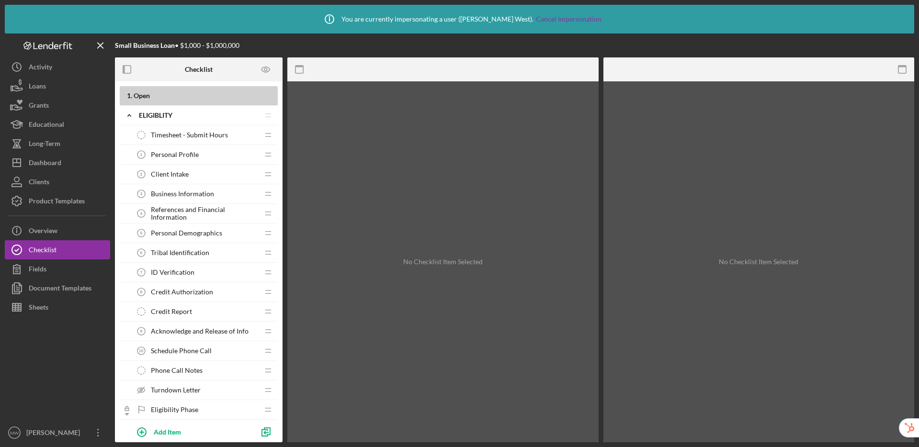
click at [59, 317] on div at bounding box center [57, 370] width 105 height 106
click at [60, 307] on button "Sheets" at bounding box center [57, 307] width 105 height 19
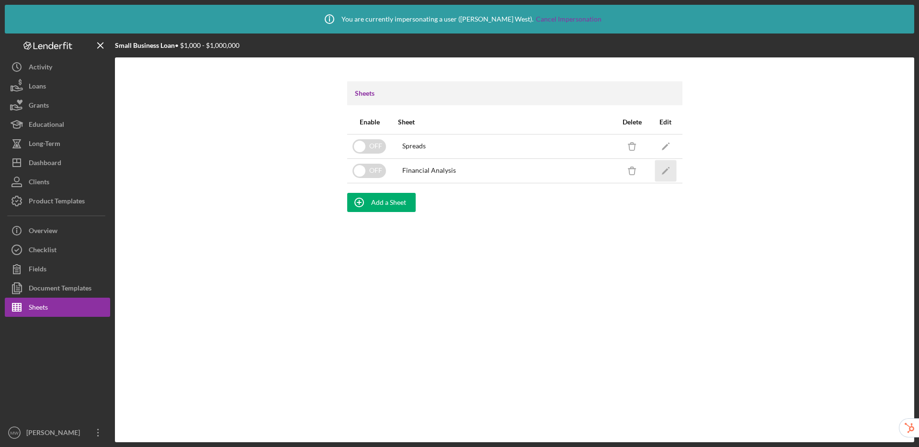
click at [674, 165] on icon "Icon/Edit" at bounding box center [666, 171] width 22 height 22
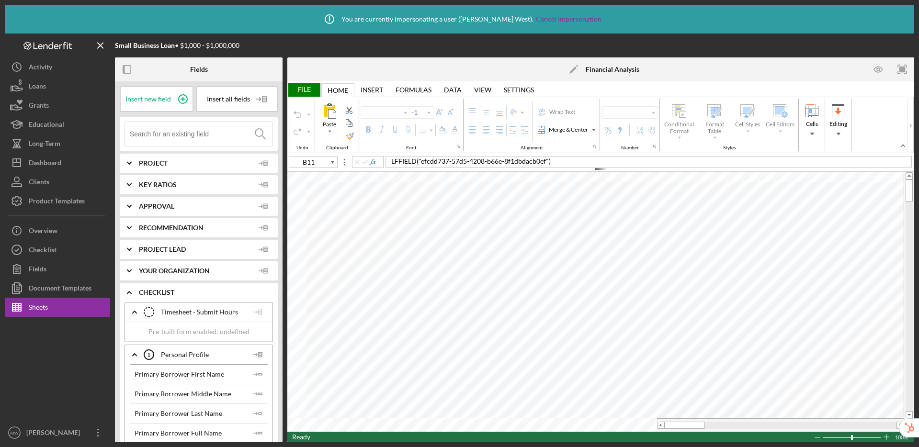
type input "Lato"
type input "10.5"
drag, startPoint x: 689, startPoint y: 429, endPoint x: 704, endPoint y: 430, distance: 14.4
click at [704, 430] on div at bounding box center [780, 425] width 247 height 13
type input "Calibri"
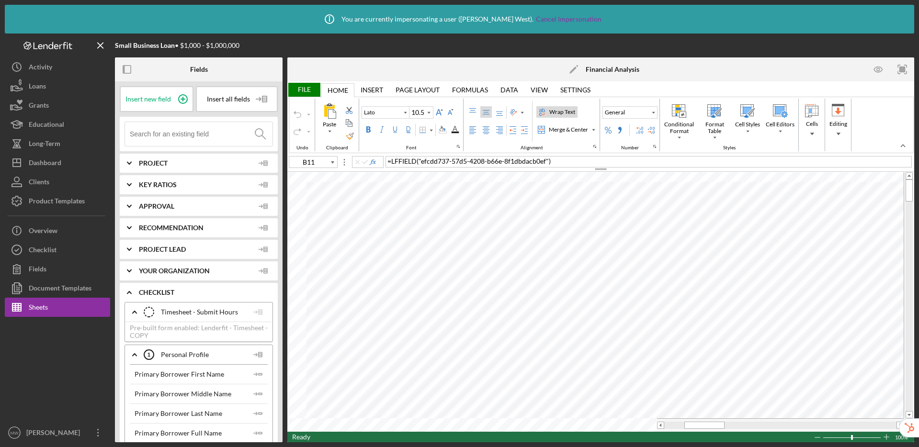
type input "11"
type input "F4"
click at [176, 138] on input at bounding box center [201, 134] width 143 height 24
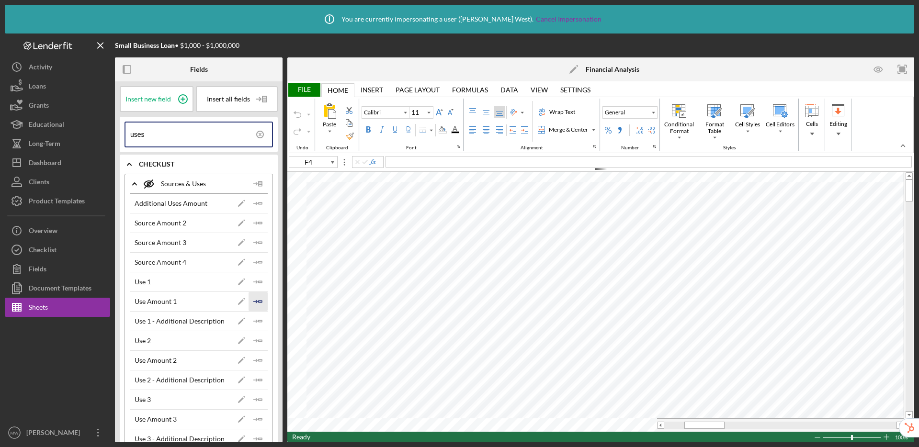
type input "uses"
click at [259, 307] on icon "Icon/Insert Field" at bounding box center [258, 301] width 19 height 19
click at [256, 361] on icon "Icon/Insert Field" at bounding box center [258, 360] width 19 height 19
click at [257, 414] on icon "Icon/Insert Field" at bounding box center [258, 419] width 19 height 19
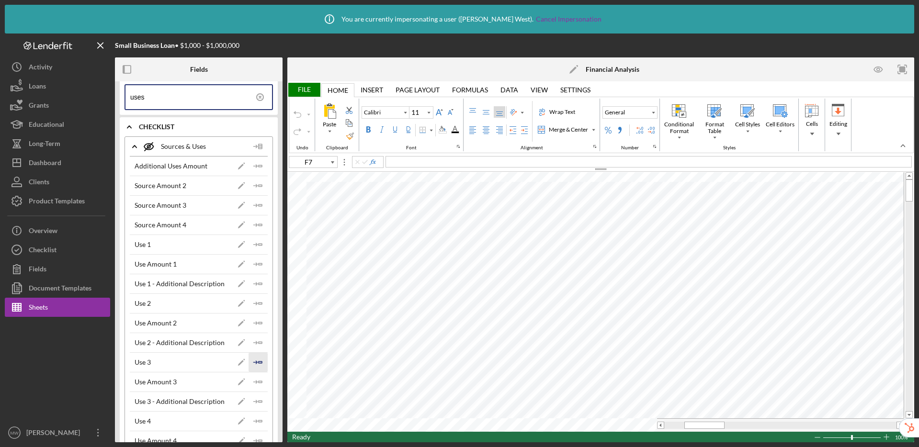
scroll to position [88, 0]
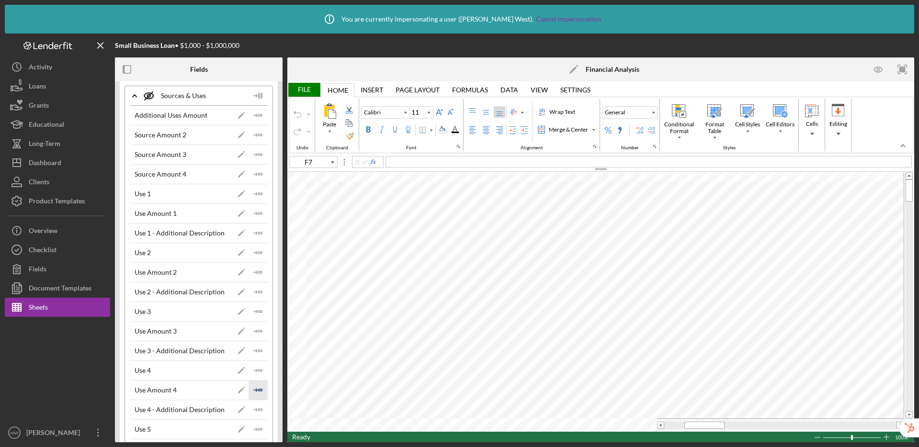
click at [257, 386] on icon "Icon/Insert Field" at bounding box center [258, 390] width 19 height 19
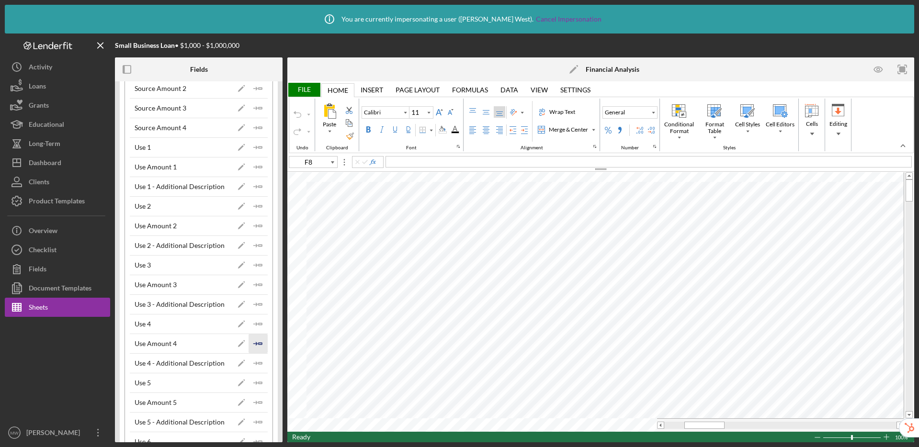
scroll to position [148, 0]
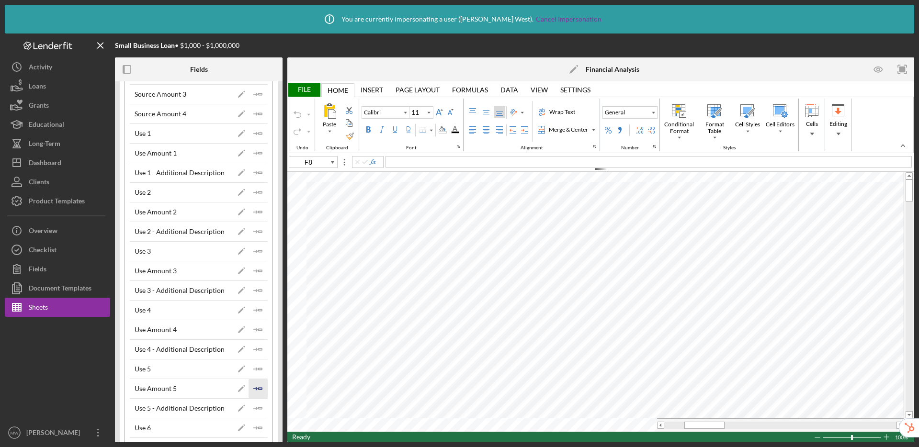
click at [256, 383] on icon "Icon/Insert Field" at bounding box center [258, 388] width 19 height 19
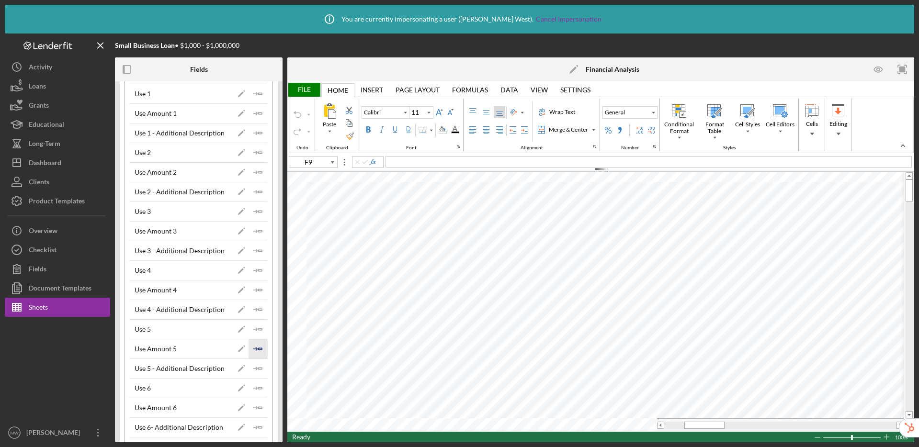
scroll to position [205, 0]
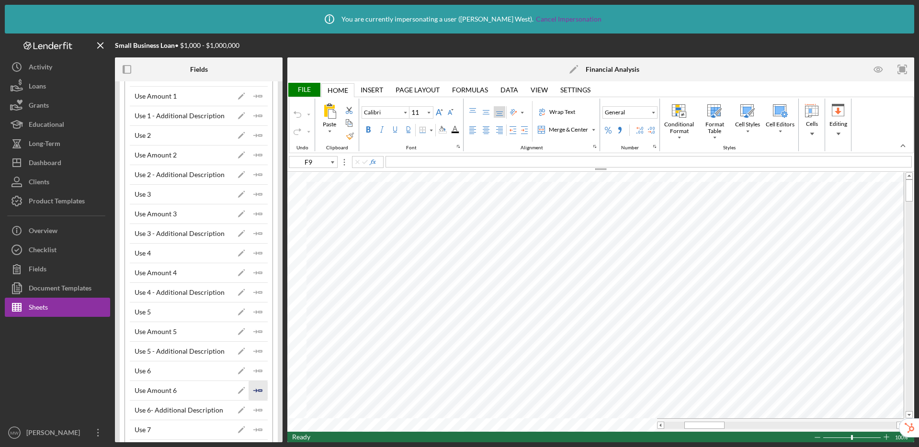
click at [254, 389] on icon "Icon/Insert Field" at bounding box center [258, 390] width 19 height 19
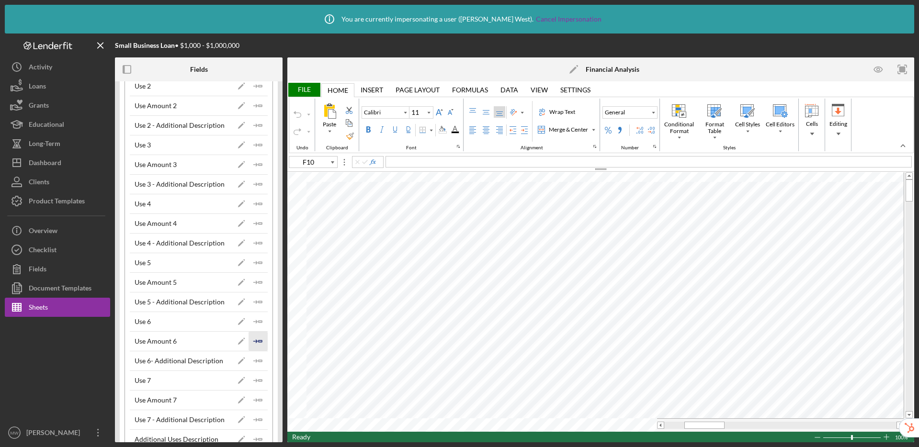
scroll to position [310, 0]
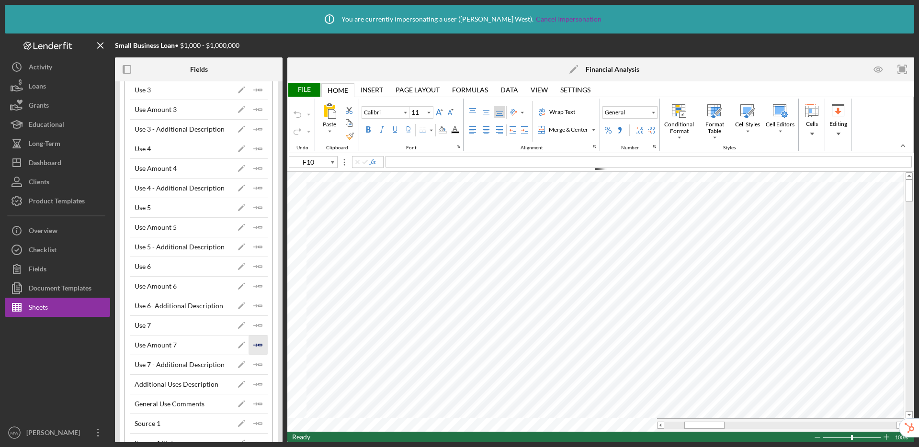
click at [255, 347] on icon "Icon/Insert Field" at bounding box center [258, 345] width 19 height 19
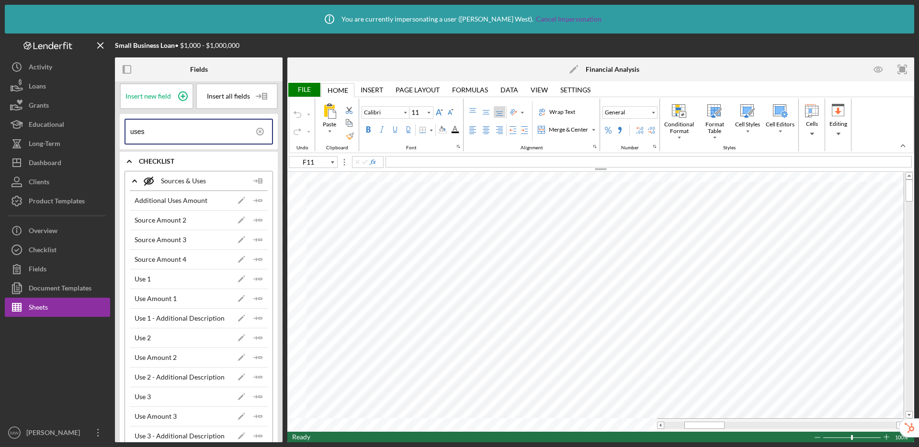
scroll to position [0, 0]
click at [255, 205] on icon "Icon/Insert Field" at bounding box center [258, 203] width 19 height 19
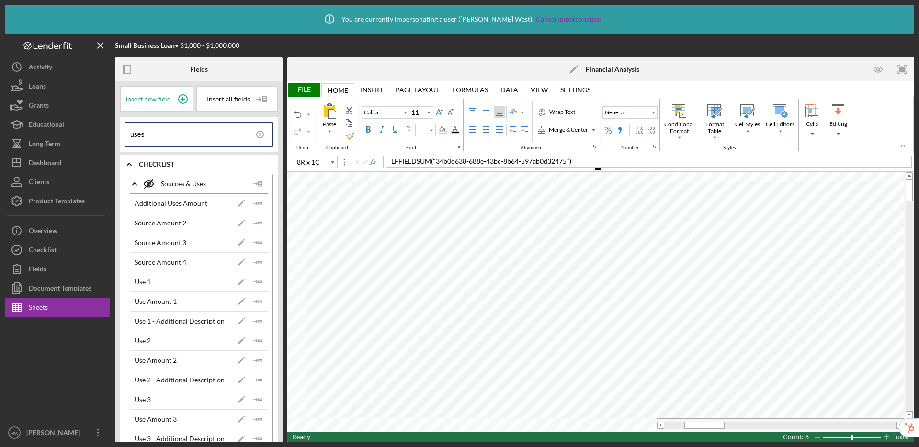
type input "F4"
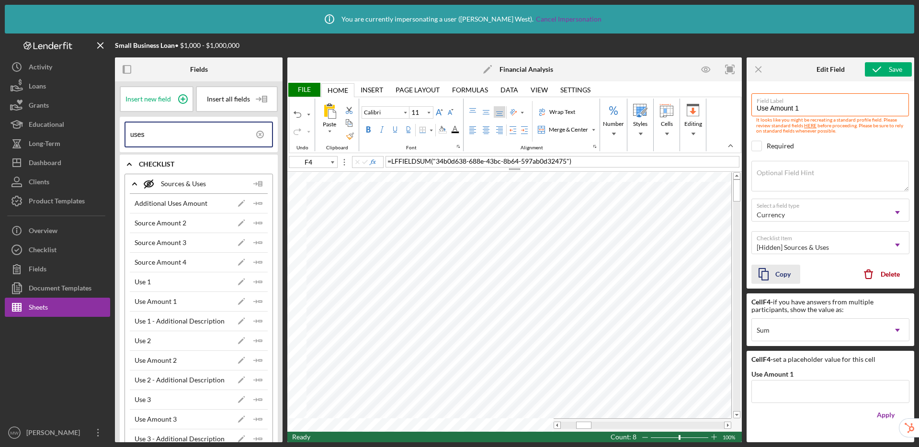
type input "Lato"
type input "10.5"
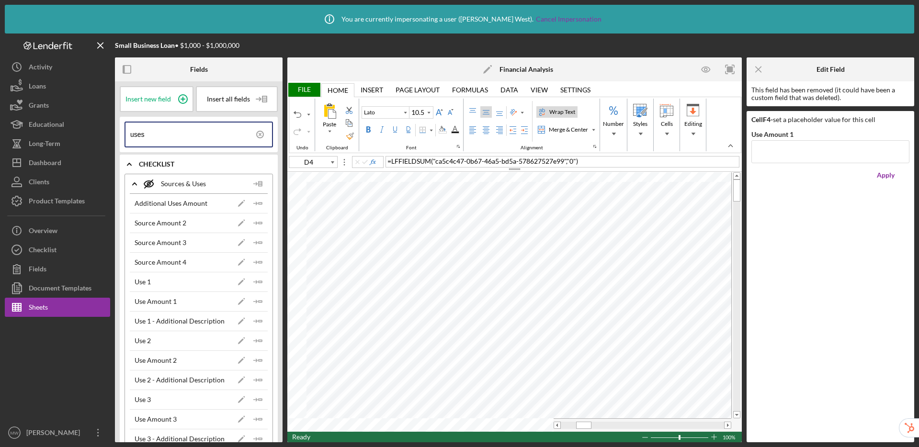
type input "D4"
type input "Calibri"
type input "11"
click at [312, 86] on div "File" at bounding box center [303, 90] width 33 height 14
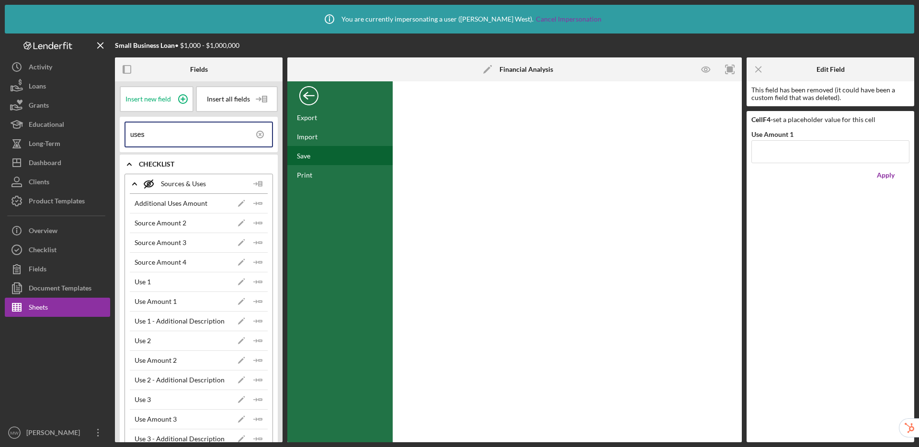
click at [316, 160] on div "Save" at bounding box center [339, 155] width 105 height 19
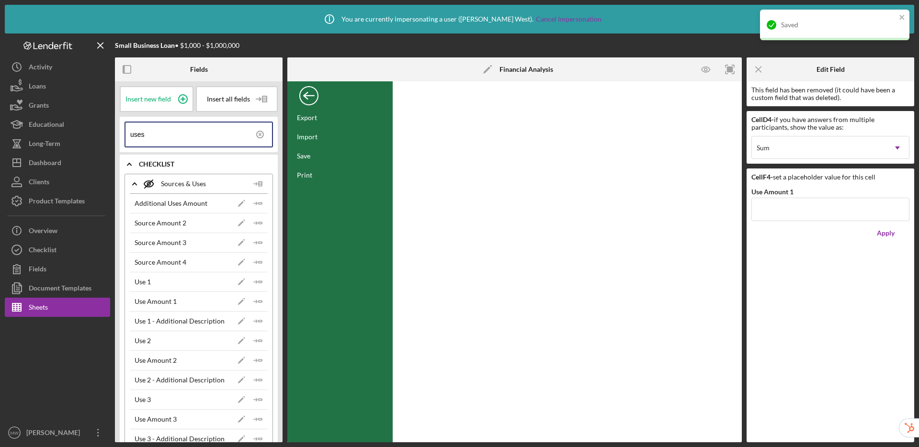
click at [308, 97] on div "Back" at bounding box center [308, 93] width 19 height 19
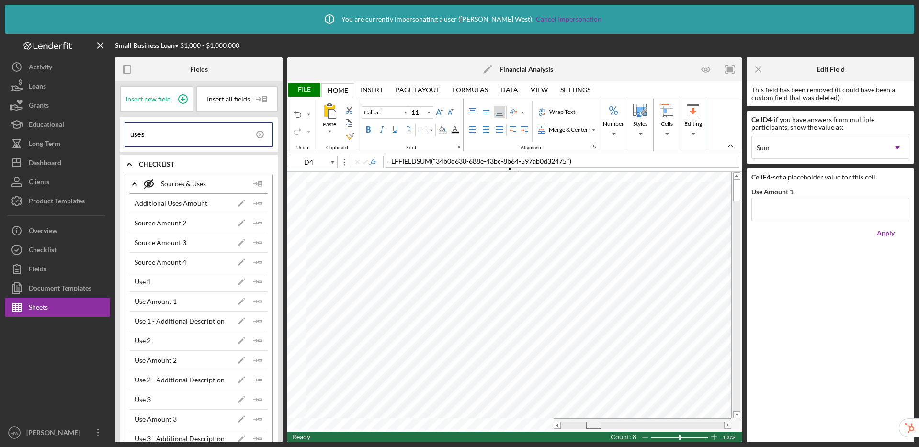
drag, startPoint x: 582, startPoint y: 426, endPoint x: 590, endPoint y: 426, distance: 7.7
click at [590, 426] on div at bounding box center [593, 425] width 15 height 7
type input "F2"
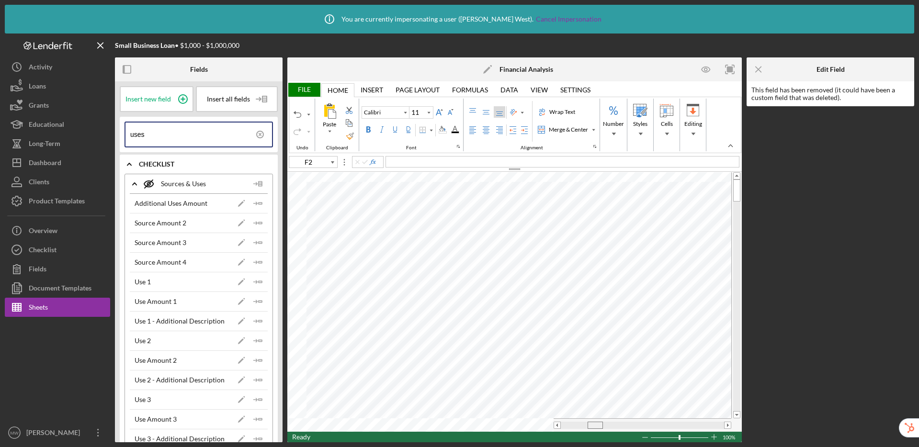
click at [594, 424] on span at bounding box center [595, 425] width 6 height 6
type input "Lato"
type input "10.5"
type input "D13"
click at [544, 421] on tr at bounding box center [509, 425] width 444 height 13
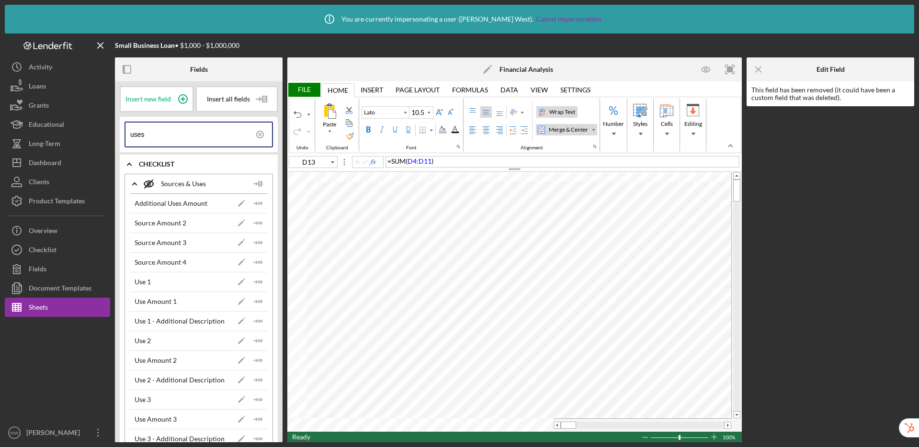
click at [301, 90] on div "File" at bounding box center [303, 90] width 33 height 14
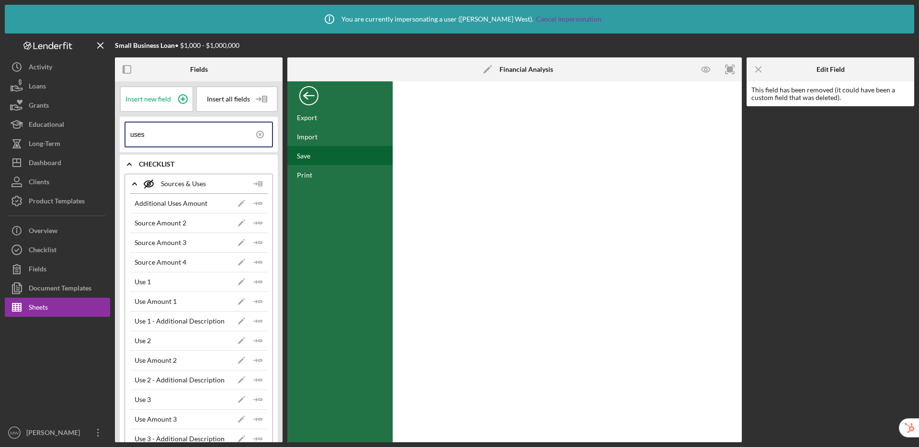
click at [309, 157] on div "Save" at bounding box center [303, 156] width 13 height 8
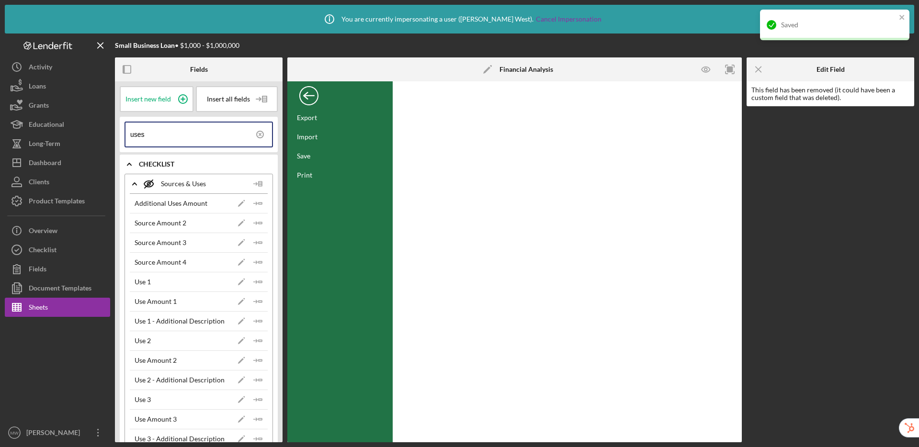
click at [306, 94] on div "Back" at bounding box center [308, 93] width 19 height 19
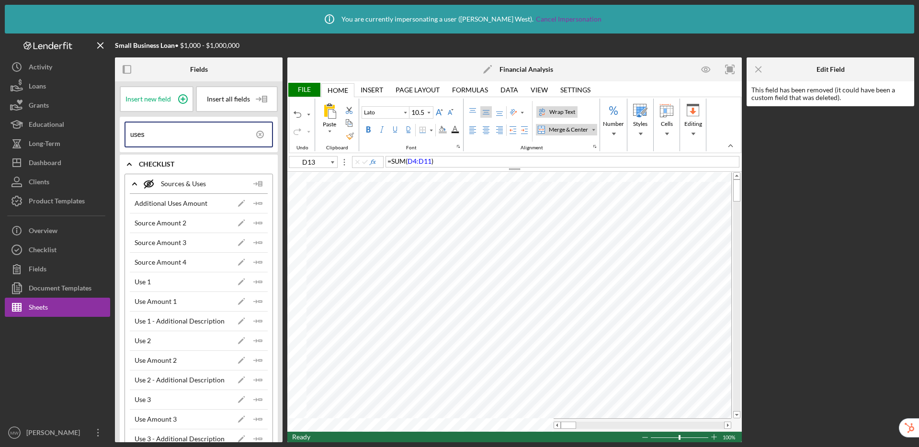
click at [193, 139] on input "uses" at bounding box center [201, 135] width 142 height 24
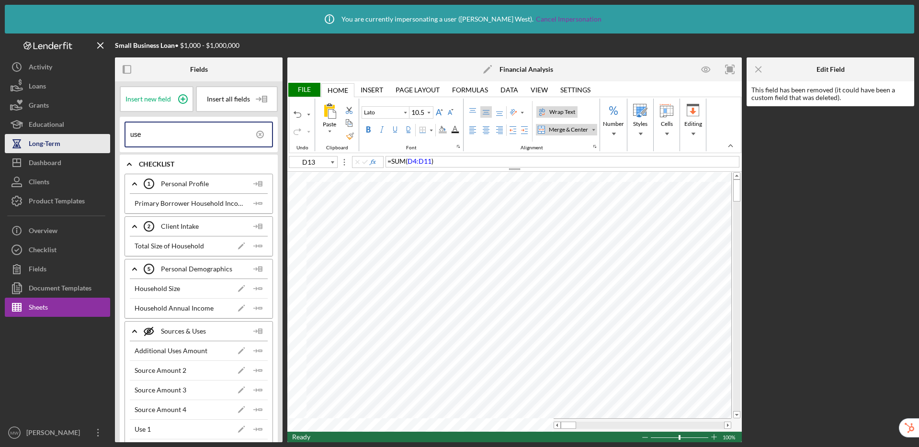
drag, startPoint x: 121, startPoint y: 136, endPoint x: 106, endPoint y: 136, distance: 14.8
click at [106, 136] on div "Small Business Loan • $1,000 - $1,000,000 Fields Insert new field Insert all fi…" at bounding box center [460, 238] width 910 height 409
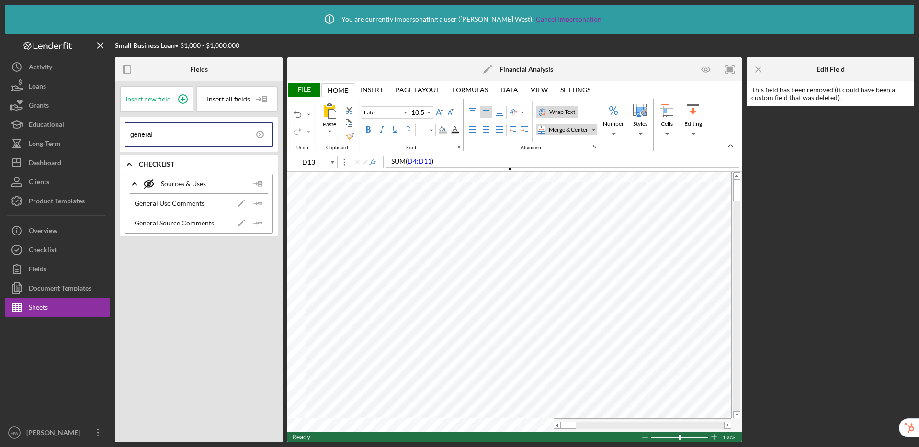
type input "general"
click at [264, 204] on icon "Icon/Insert Field" at bounding box center [258, 203] width 19 height 19
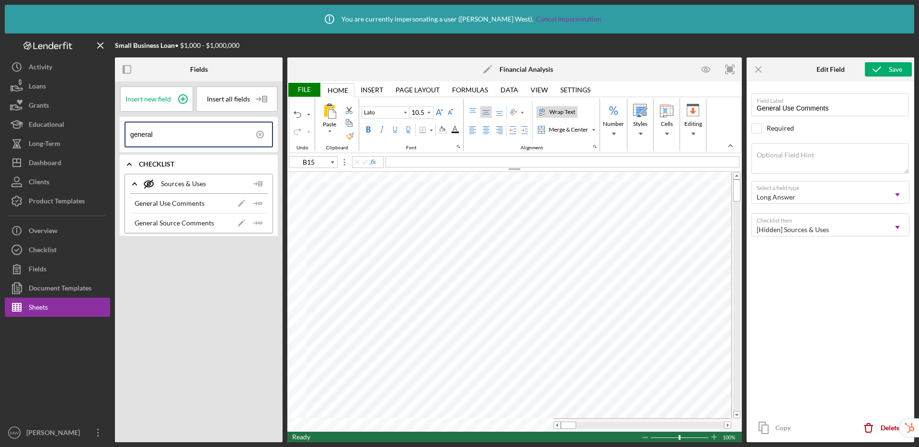
click at [300, 86] on div "File" at bounding box center [303, 90] width 33 height 14
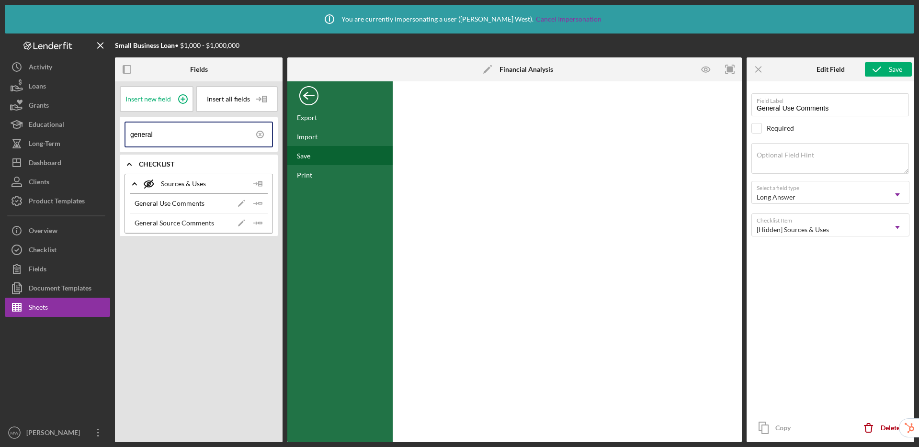
click at [314, 152] on div "Save" at bounding box center [339, 155] width 105 height 19
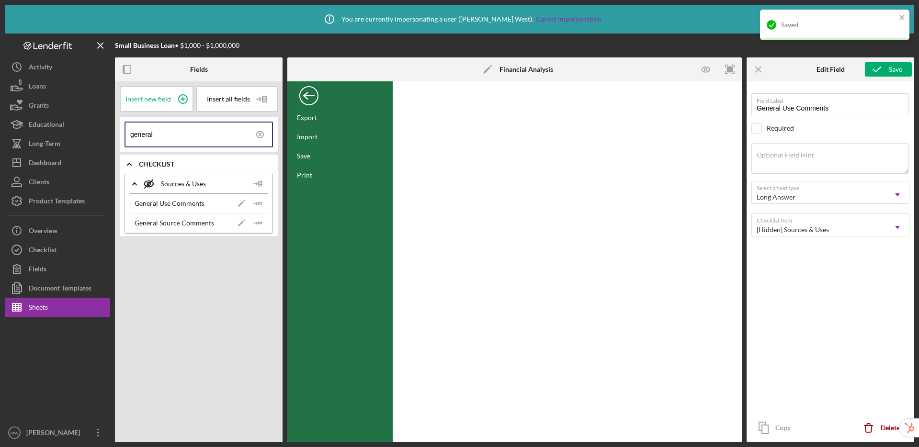
click at [306, 97] on div "Back" at bounding box center [308, 93] width 19 height 19
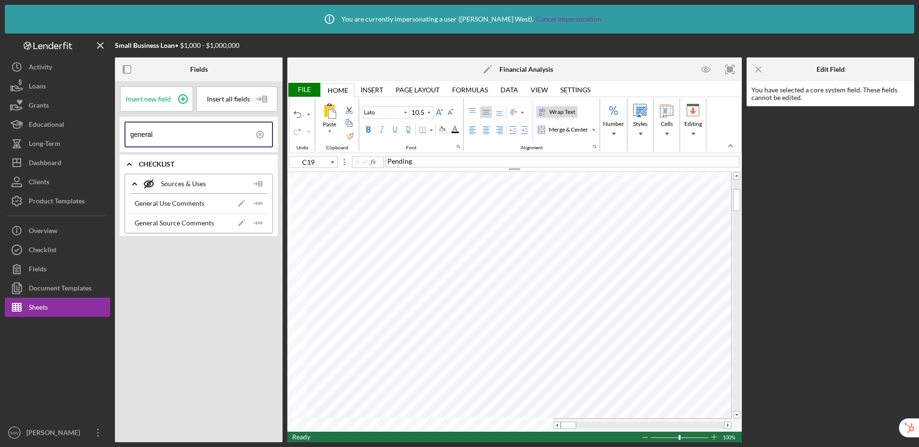
type input "D19"
click at [531, 422] on tr at bounding box center [509, 425] width 444 height 13
click at [260, 134] on icon at bounding box center [260, 135] width 2 height 2
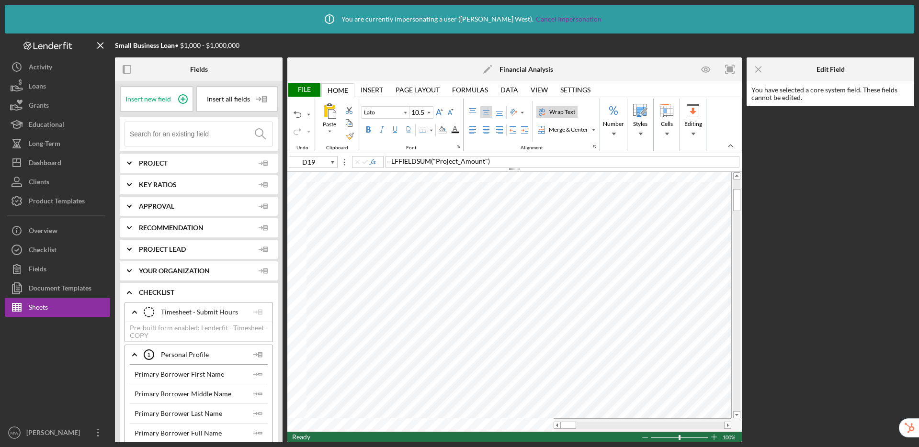
click at [218, 136] on input at bounding box center [201, 134] width 143 height 24
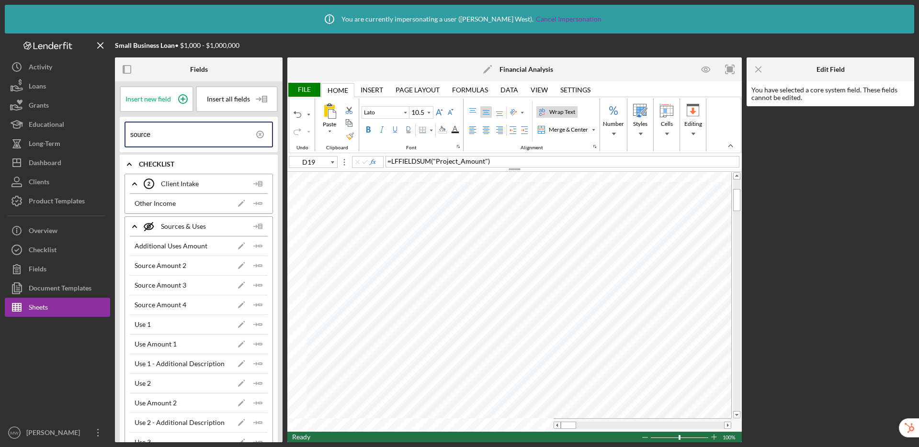
type input "source"
type input "A20"
click at [254, 267] on icon "Icon/Insert Field" at bounding box center [258, 265] width 19 height 19
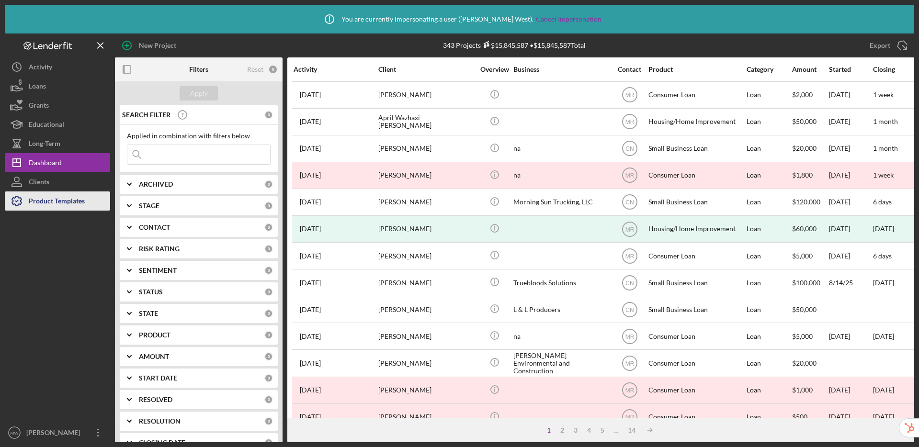
click at [76, 204] on div "Product Templates" at bounding box center [57, 203] width 56 height 22
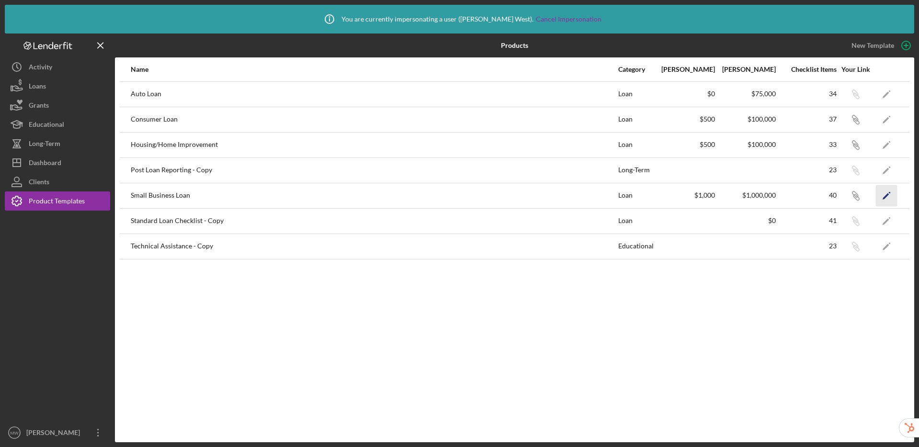
click at [889, 196] on icon "Icon/Edit" at bounding box center [887, 196] width 22 height 22
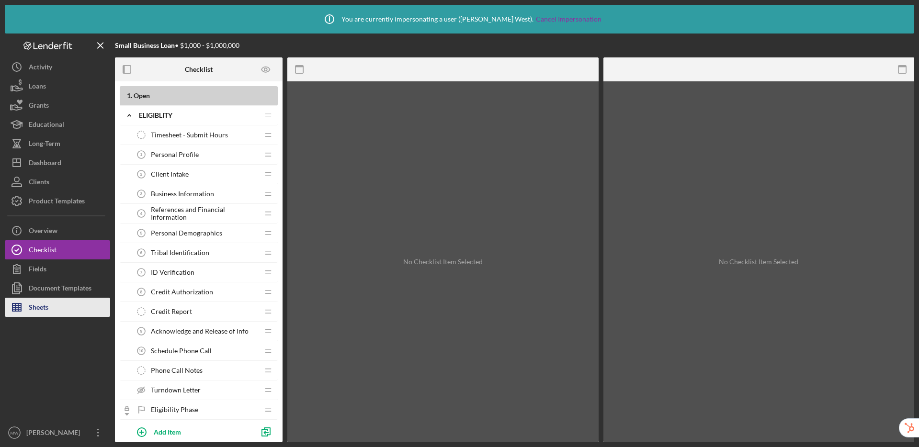
click at [34, 310] on div "Sheets" at bounding box center [39, 309] width 20 height 22
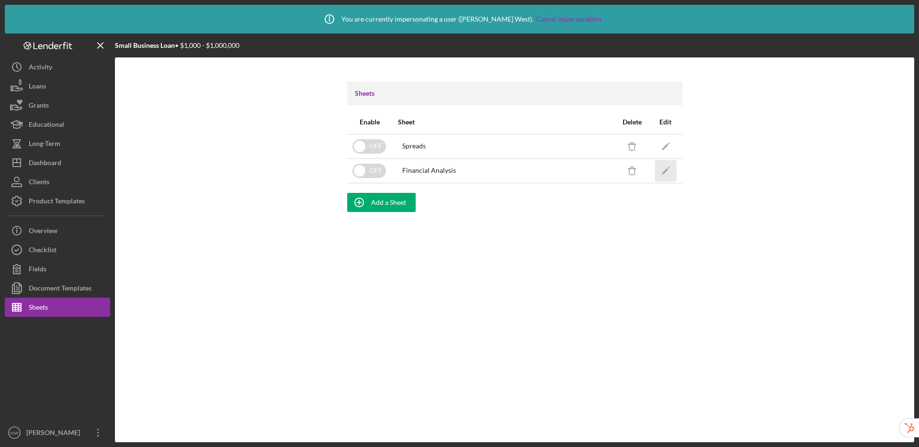
click at [668, 172] on icon "Icon/Edit" at bounding box center [666, 171] width 22 height 22
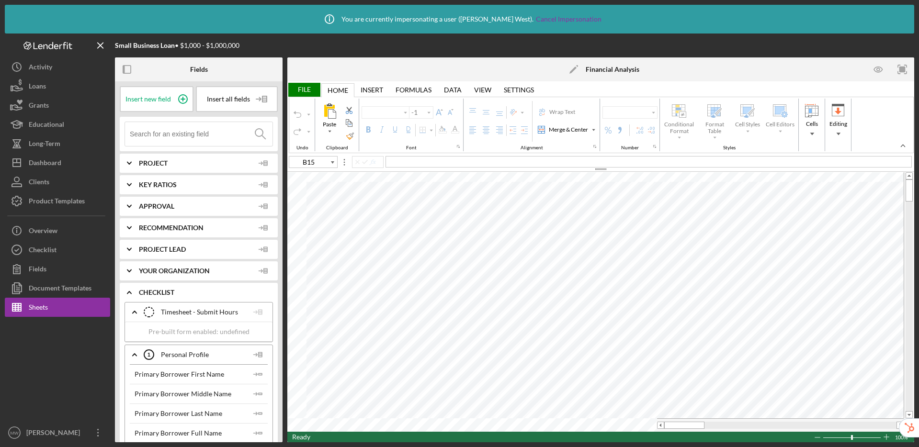
type input "Lato"
type input "10.5"
type input "A31"
click at [150, 138] on input at bounding box center [201, 134] width 143 height 24
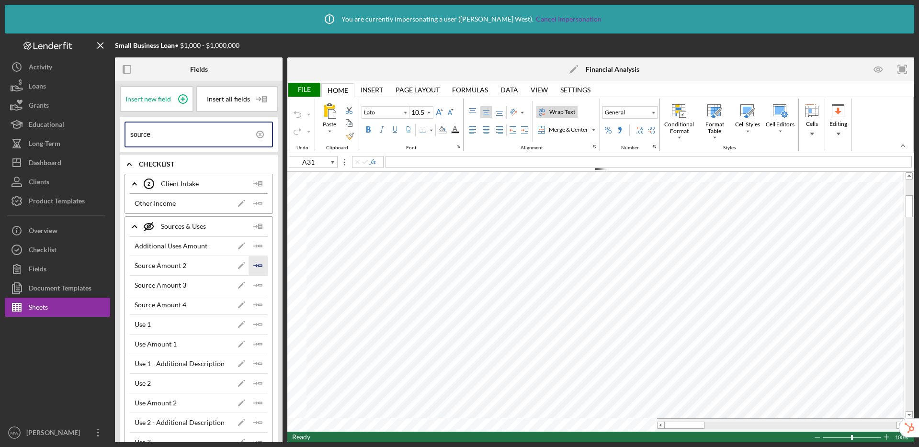
type input "source"
click at [261, 267] on icon "Icon/Insert Field" at bounding box center [258, 265] width 19 height 19
type input "A32"
type input "Calibri"
type input "11"
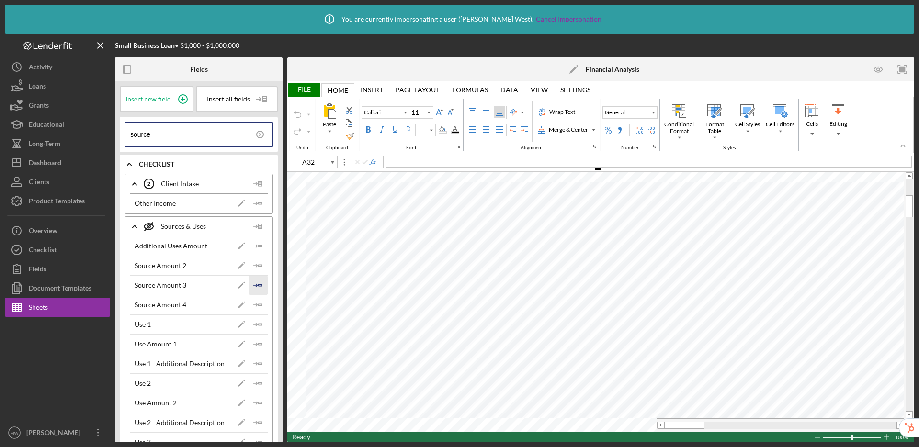
click at [257, 287] on icon "Icon/Insert Field" at bounding box center [258, 285] width 19 height 19
click at [256, 305] on icon "Icon/Insert Field" at bounding box center [258, 305] width 19 height 19
type input "A34"
type input "Lato"
type input "10.5"
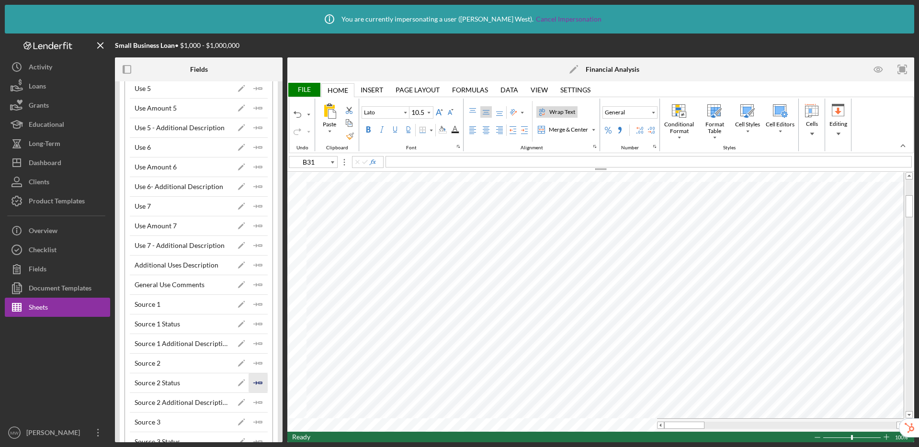
scroll to position [474, 0]
click at [257, 399] on icon "Icon/Insert Field" at bounding box center [258, 400] width 19 height 19
type input "B32"
type input "Calibri"
type input "11"
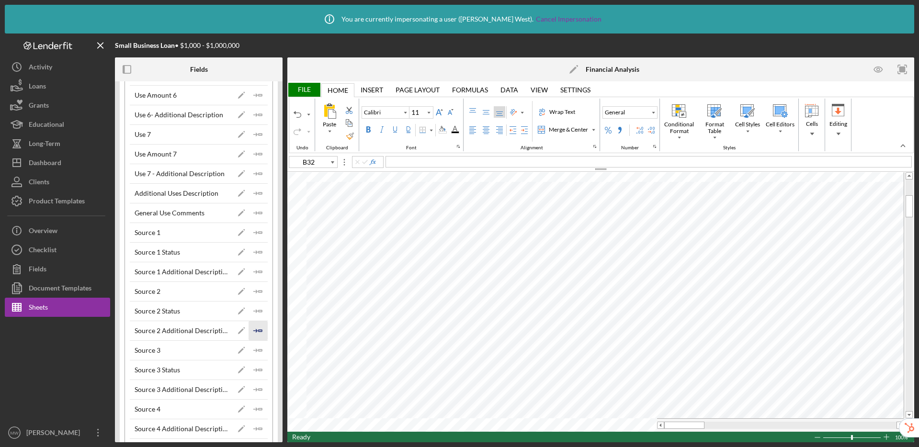
scroll to position [548, 0]
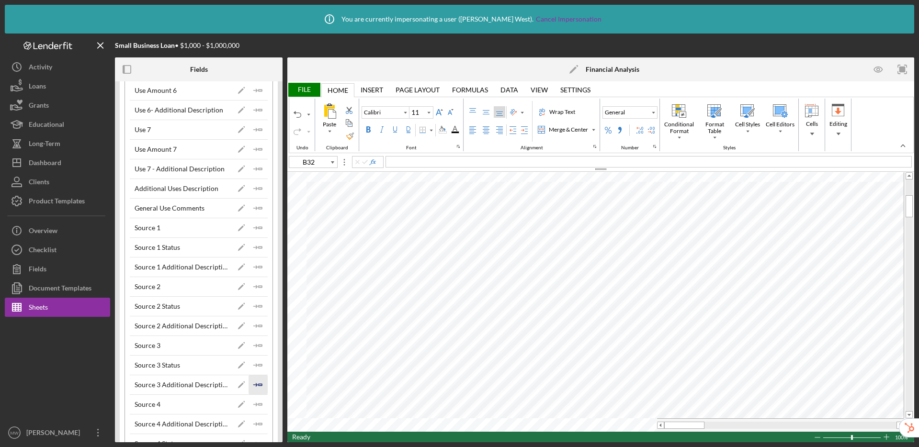
click at [254, 382] on icon "Icon/Insert Field" at bounding box center [258, 385] width 19 height 19
click at [259, 425] on polygon "button" at bounding box center [260, 423] width 3 height 1
type input "B34"
type input "Lato"
type input "10.5"
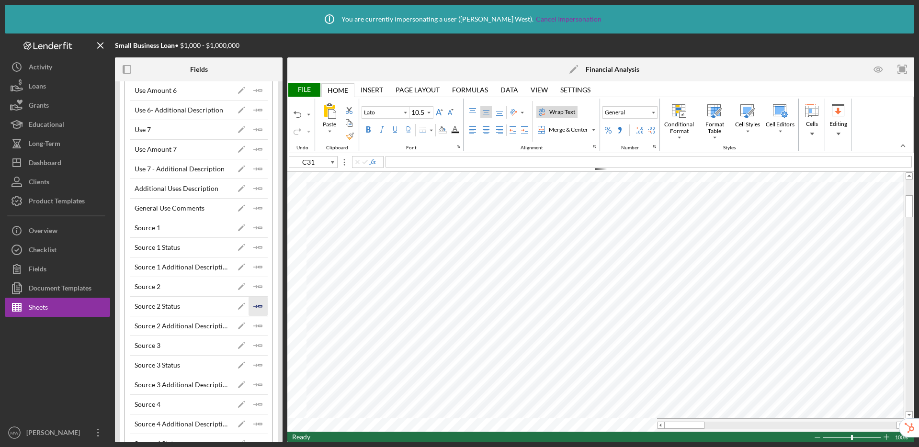
click at [259, 306] on polygon "button" at bounding box center [260, 306] width 3 height 1
type input "C32"
type input "Calibri"
type input "11"
click at [256, 362] on icon "Icon/Insert Field" at bounding box center [258, 365] width 19 height 19
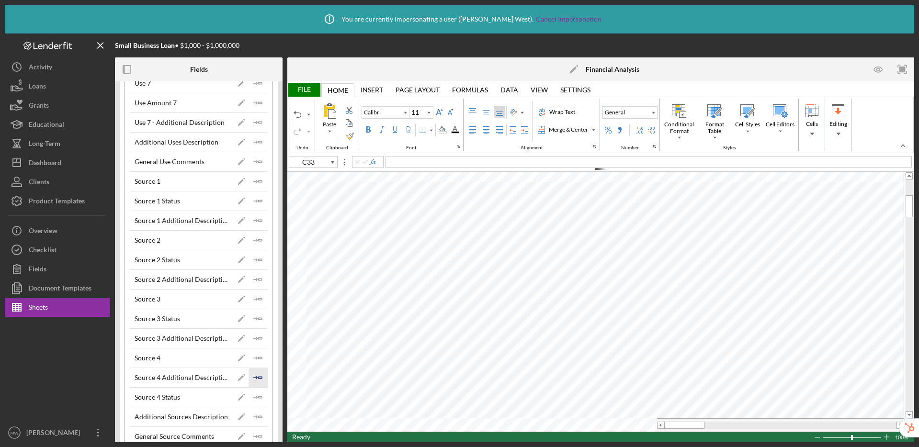
scroll to position [595, 0]
click at [257, 397] on icon "Icon/Insert Field" at bounding box center [258, 397] width 19 height 19
type input "C34"
type input "Lato"
type input "10.5"
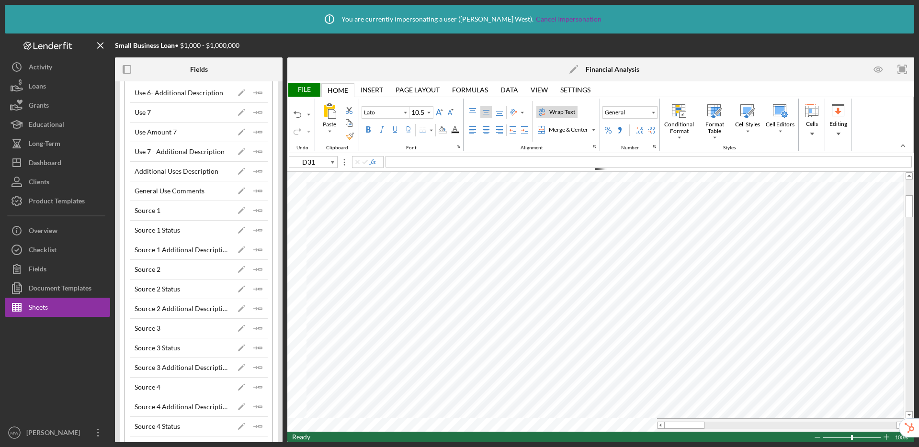
scroll to position [86, 0]
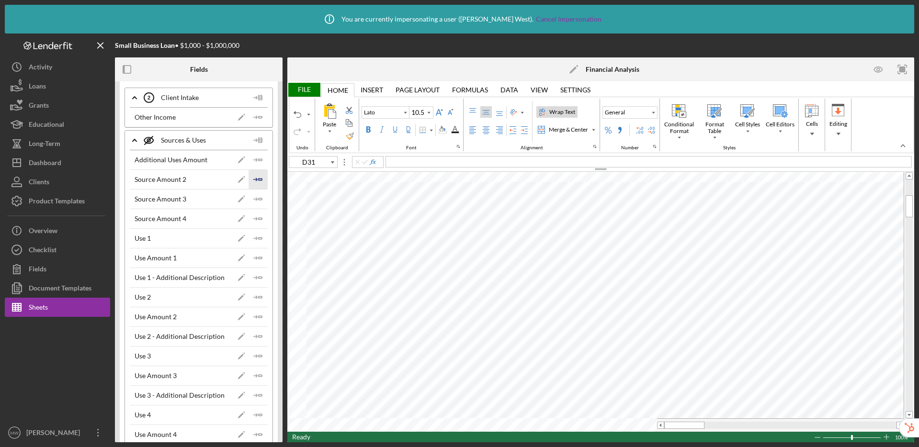
click at [256, 181] on icon "Icon/Insert Field" at bounding box center [258, 179] width 19 height 19
type input "D32"
type input "Calibri"
type input "11"
click at [251, 197] on icon "Icon/Insert Field" at bounding box center [258, 199] width 19 height 19
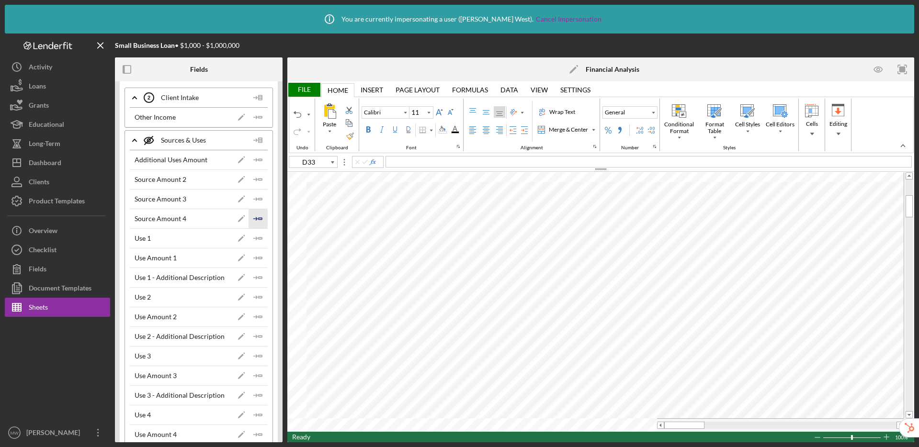
click at [257, 222] on icon "Icon/Insert Field" at bounding box center [258, 218] width 19 height 19
type input "D34"
type input "Lato"
type input "10.5"
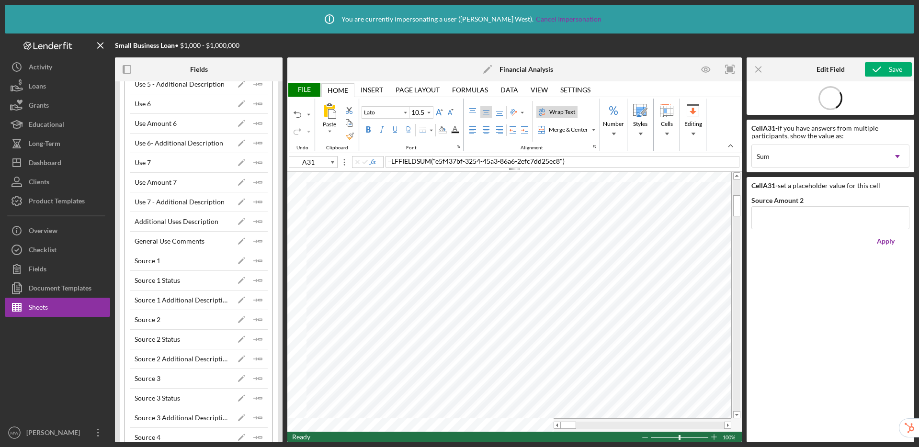
scroll to position [516, 0]
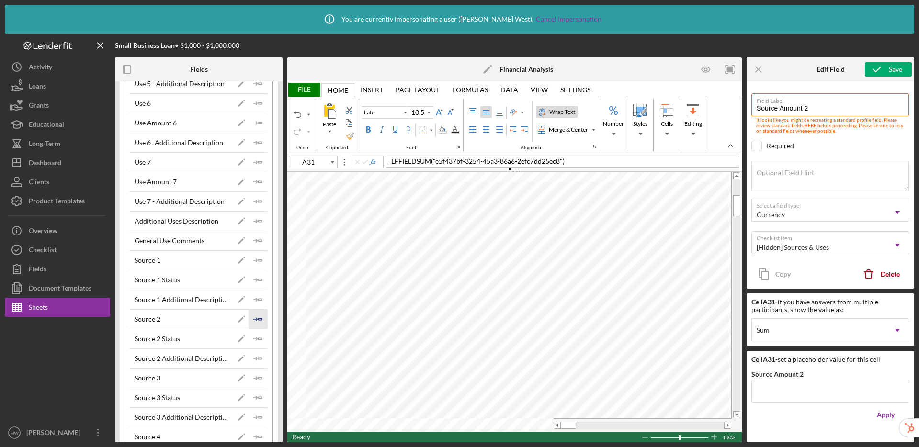
click at [257, 317] on icon "Icon/Insert Field" at bounding box center [258, 319] width 19 height 19
type input "A32"
type input "Calibri"
type input "11"
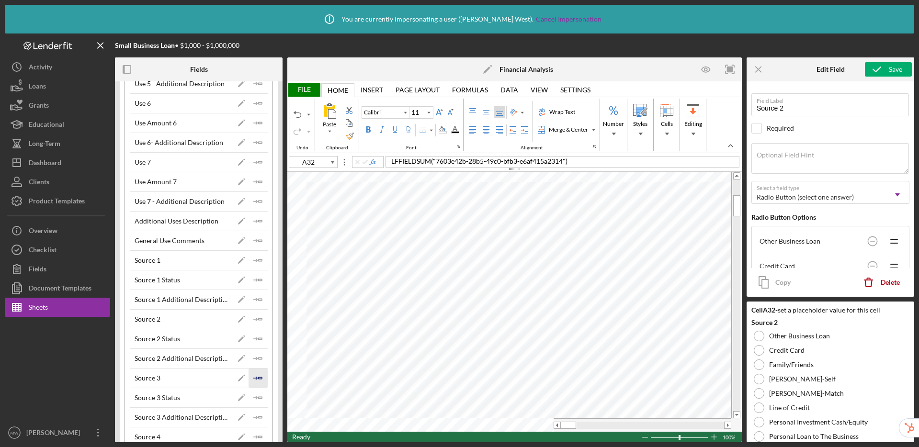
click at [257, 376] on icon "Icon/Insert Field" at bounding box center [258, 378] width 19 height 19
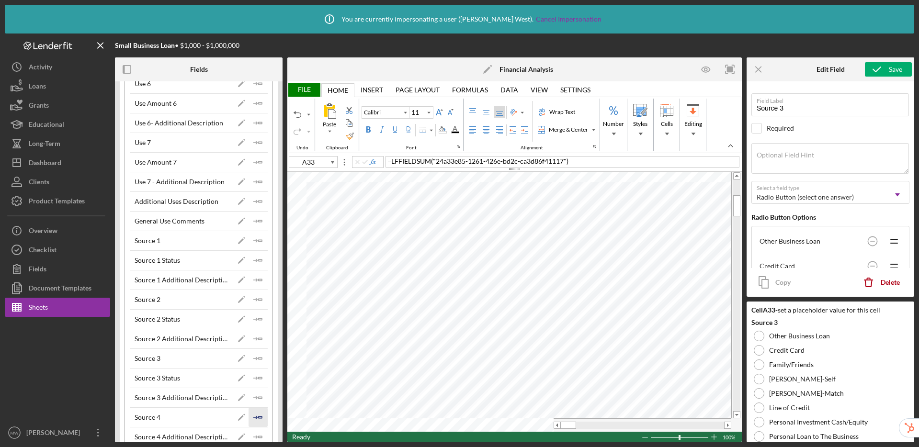
click at [251, 415] on icon "Icon/Insert Field" at bounding box center [258, 417] width 19 height 19
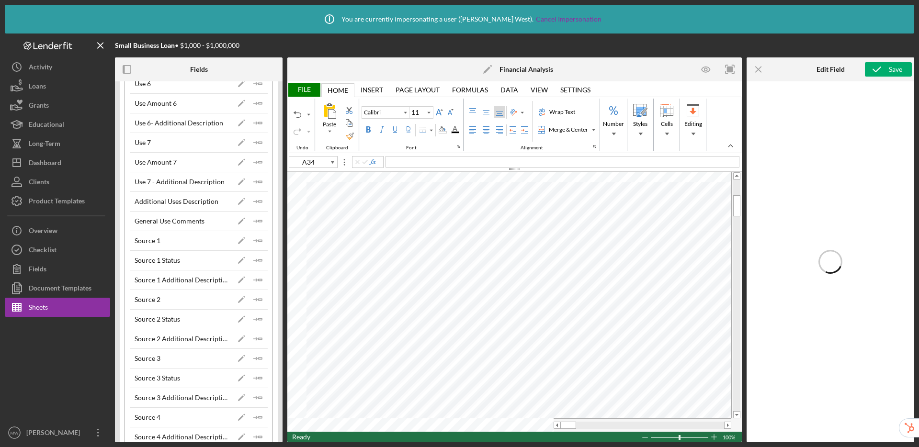
type input "B35"
type input "Lato"
type input "10.5"
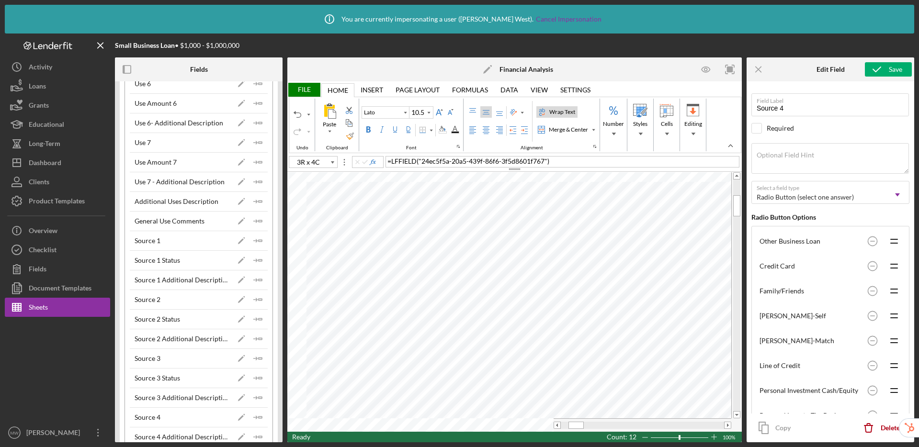
type input "A31"
type input "Source 2"
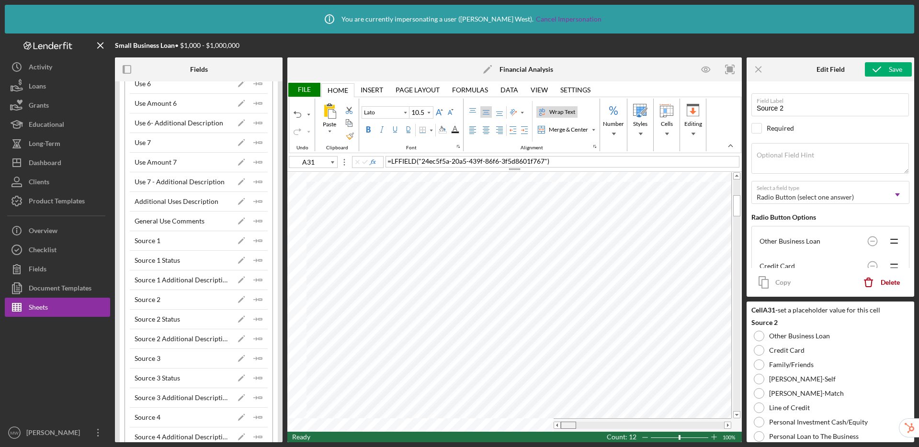
click at [523, 424] on tr at bounding box center [509, 425] width 444 height 13
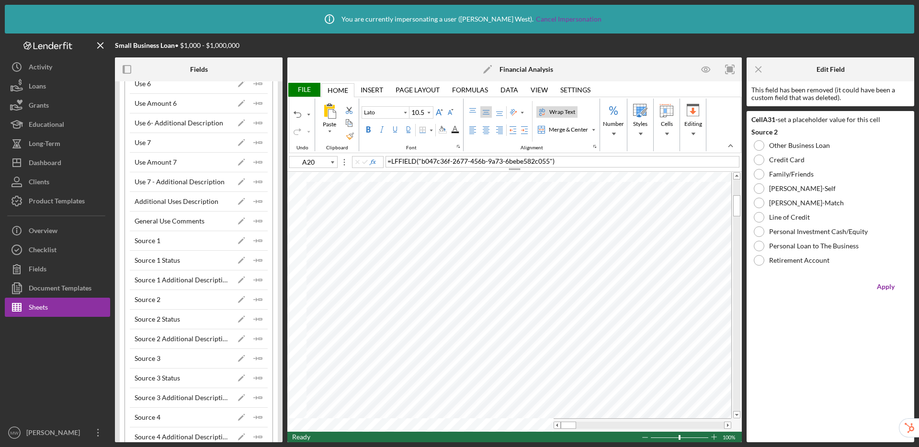
type input "A20"
type input "Calibri"
type input "11"
click at [255, 201] on icon "Icon/Insert Field" at bounding box center [258, 201] width 19 height 19
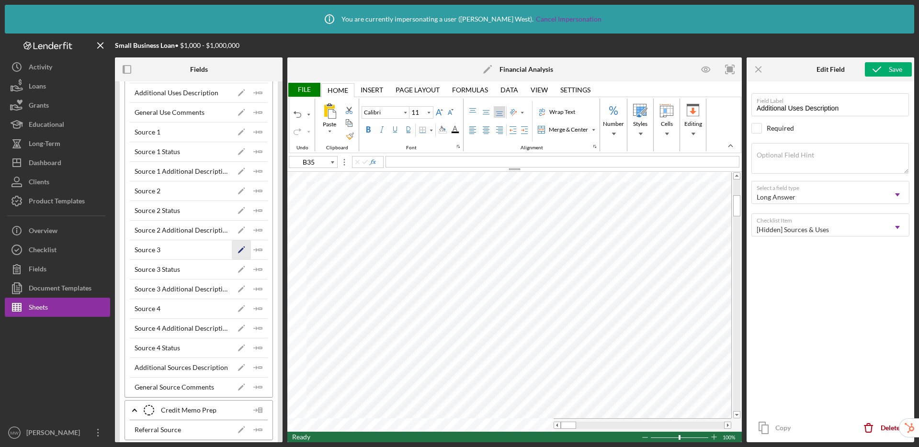
scroll to position [652, 0]
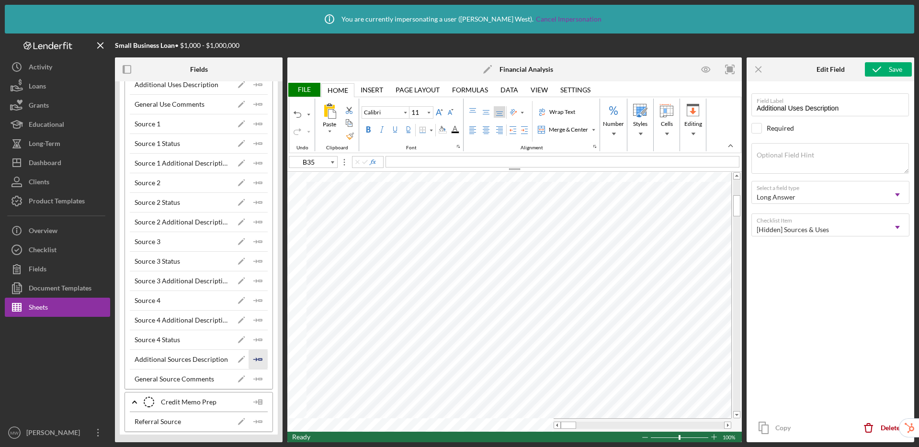
click at [261, 358] on icon "Icon/Insert Field" at bounding box center [258, 359] width 19 height 19
type input "B35"
type input "Lato"
type input "10.5"
type input "B23"
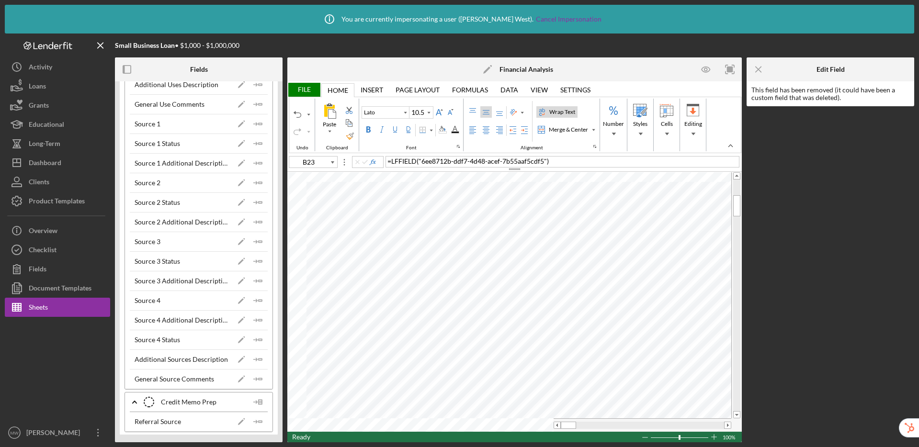
type input "Calibri"
type input "11"
click at [259, 378] on icon "Icon/Insert Field" at bounding box center [258, 379] width 19 height 19
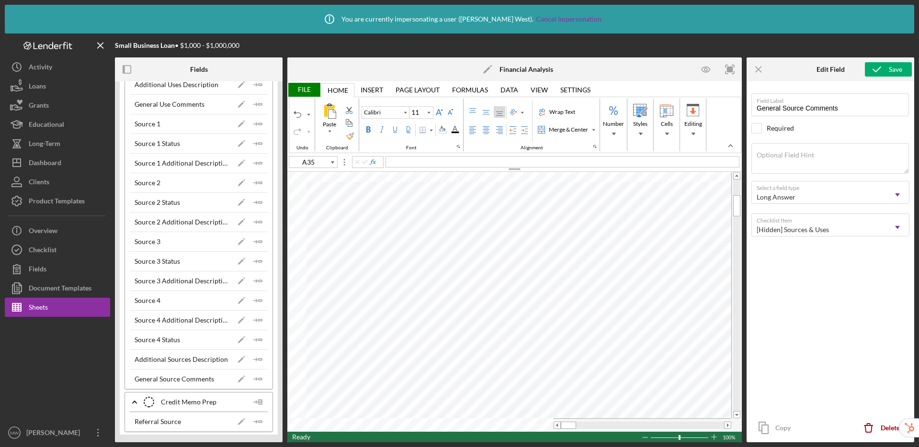
type input "A34"
type input "Lato"
type input "10.5"
type input "B25"
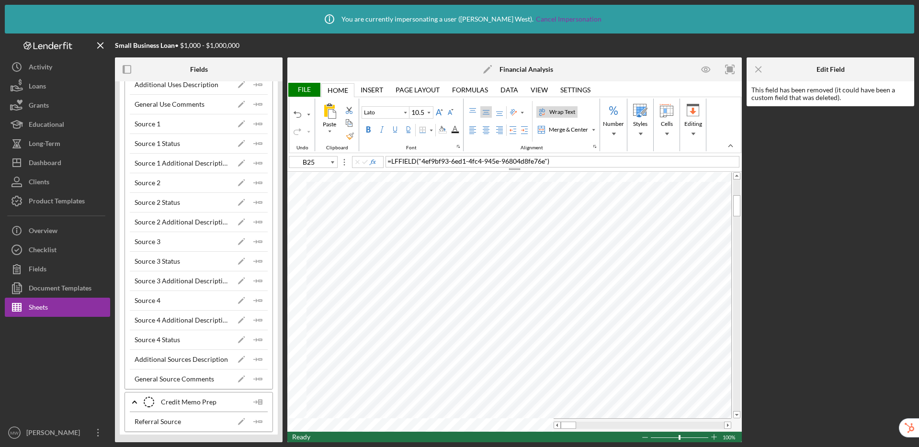
type input "Calibri"
type input "11"
type input "C34"
type input "Lato"
type input "10.5"
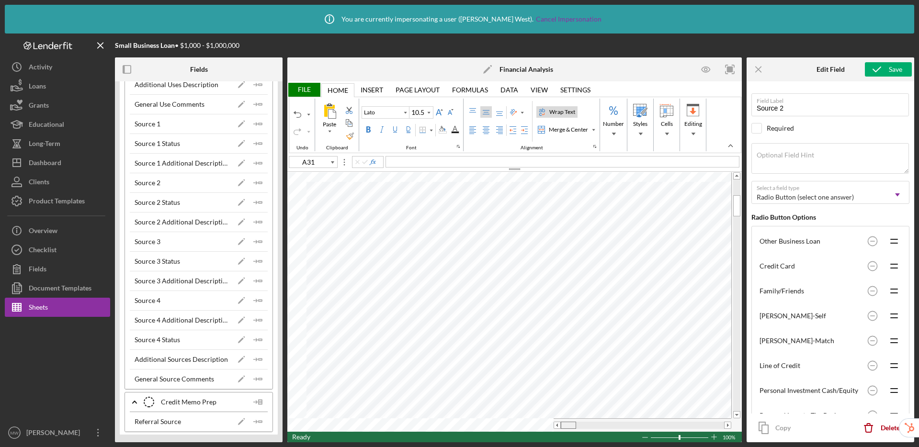
click at [490, 420] on tr at bounding box center [509, 425] width 444 height 13
click at [306, 92] on div "File" at bounding box center [303, 90] width 33 height 14
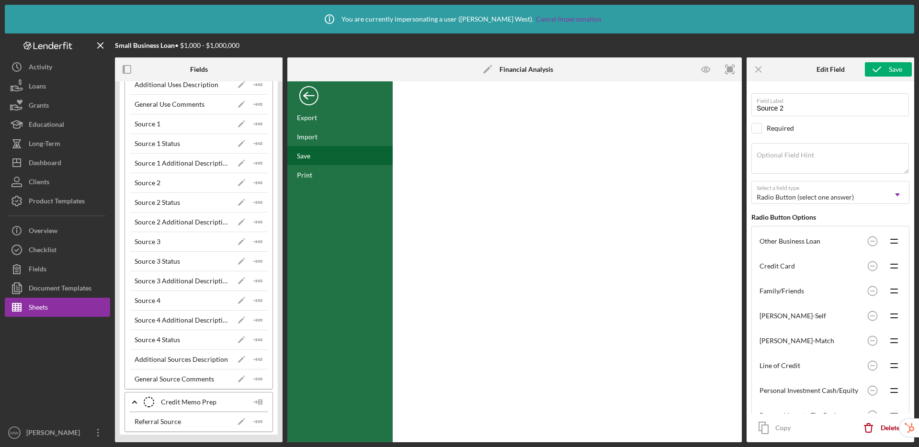
click at [310, 156] on div "Save" at bounding box center [339, 155] width 105 height 19
click at [310, 92] on div "Back" at bounding box center [308, 93] width 19 height 19
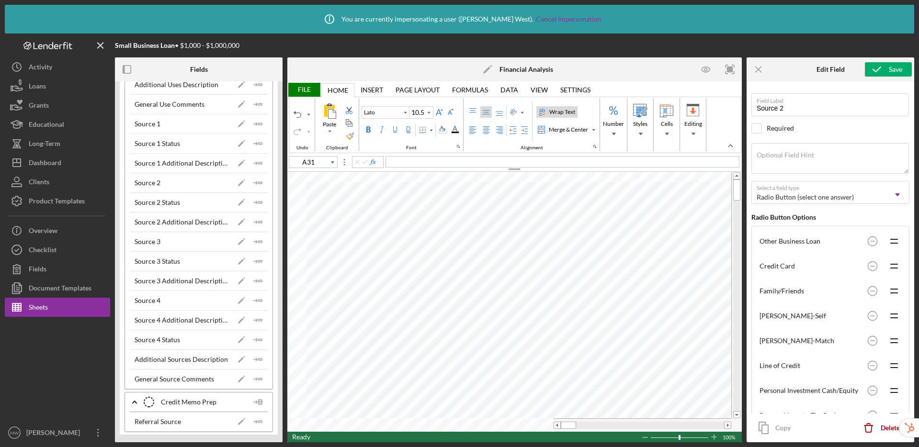
click at [307, 91] on div "File" at bounding box center [303, 90] width 33 height 14
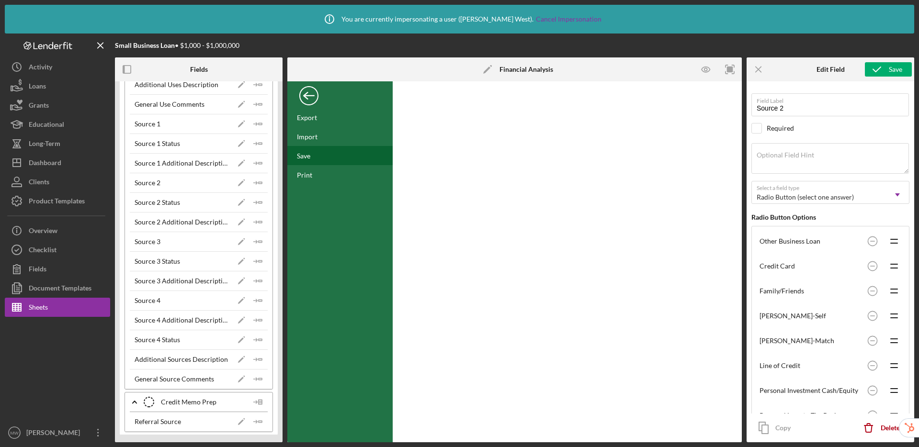
click at [307, 156] on div "Save" at bounding box center [303, 156] width 13 height 8
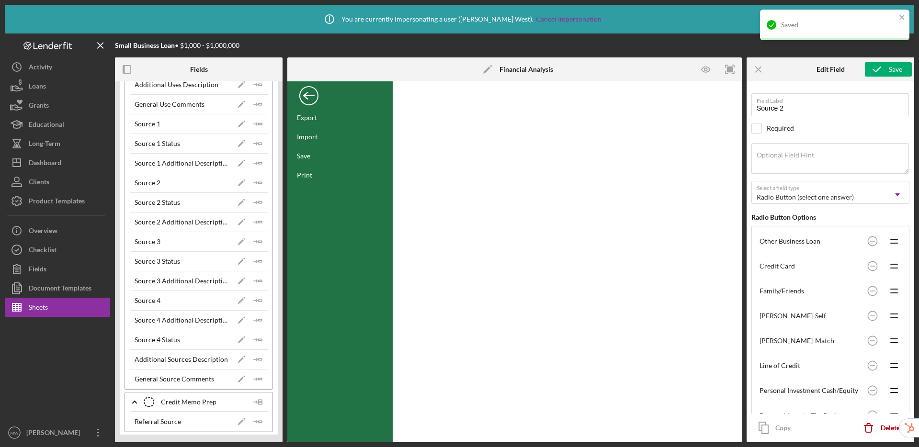
click at [311, 91] on div "Back" at bounding box center [308, 93] width 19 height 19
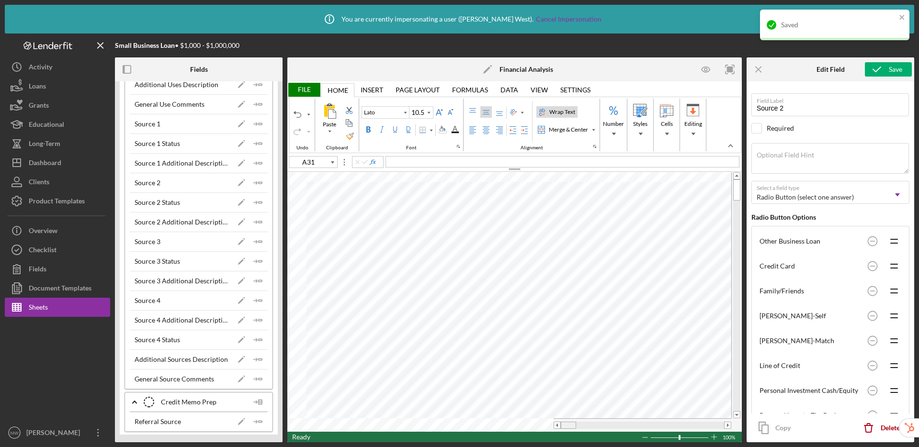
click at [569, 427] on span at bounding box center [568, 425] width 6 height 6
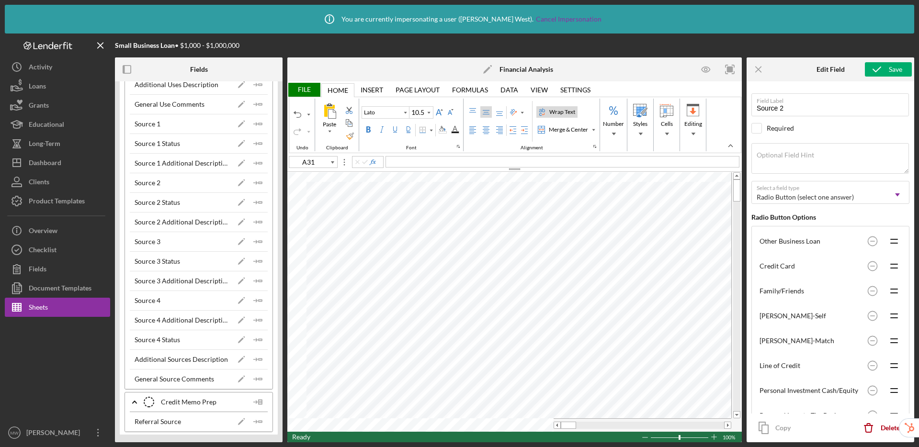
type input "M20"
type input "Calibri"
type input "10"
type input "A31"
type input "Lato"
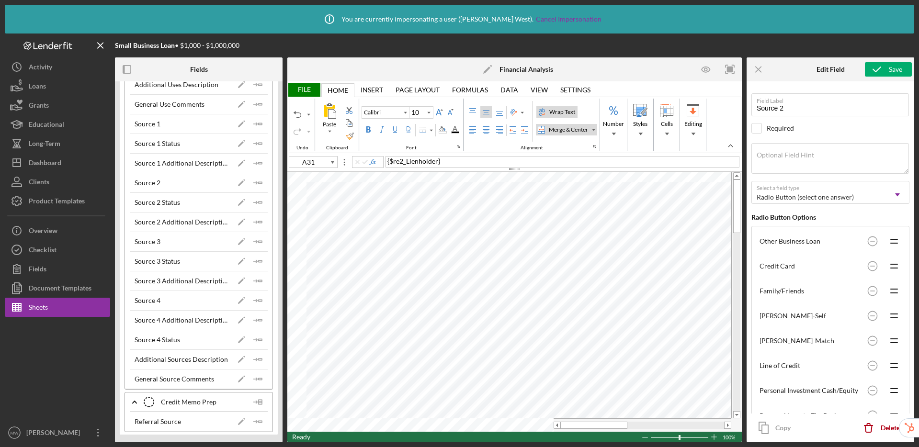
type input "10.5"
click at [754, 71] on icon "Icon/Menu Close" at bounding box center [759, 70] width 22 height 22
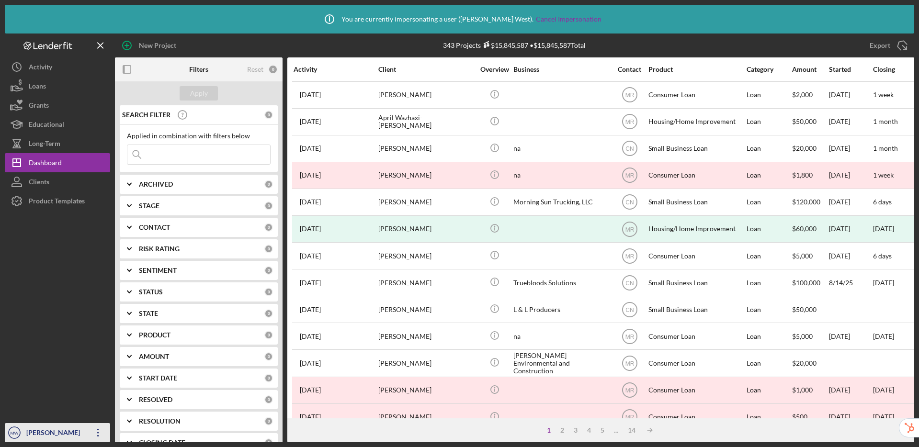
click at [42, 437] on div "[PERSON_NAME]" at bounding box center [55, 434] width 62 height 22
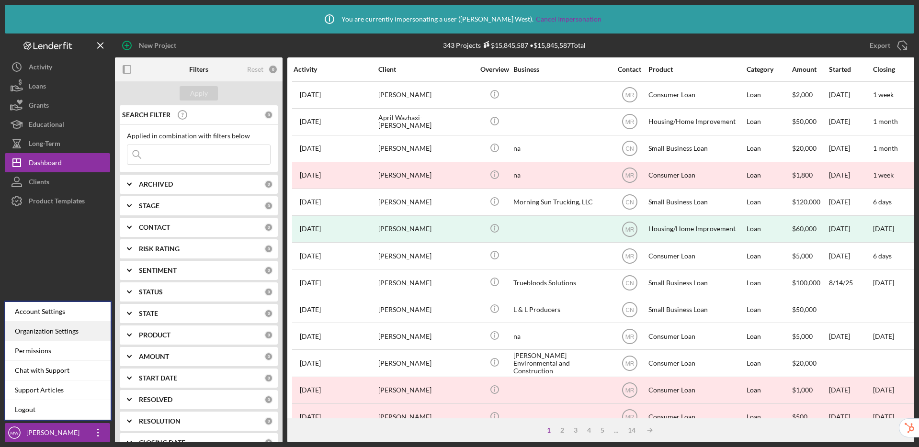
click at [46, 332] on div "Organization Settings" at bounding box center [57, 332] width 105 height 20
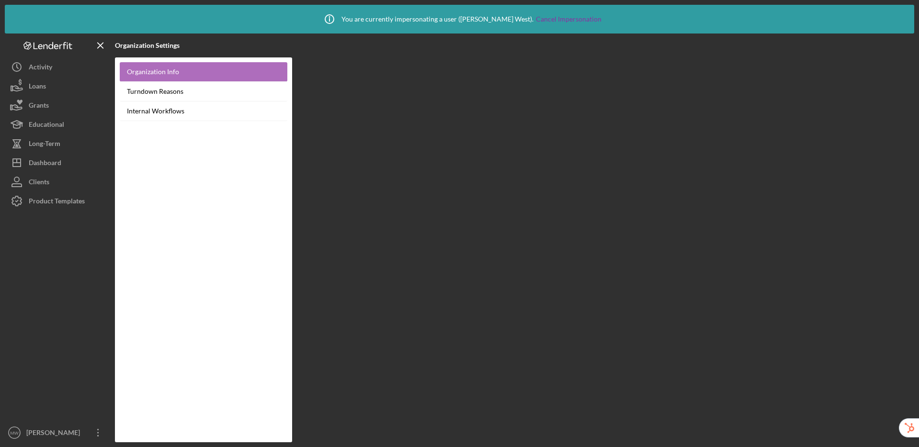
click at [194, 76] on link "Organization Info" at bounding box center [204, 72] width 168 height 20
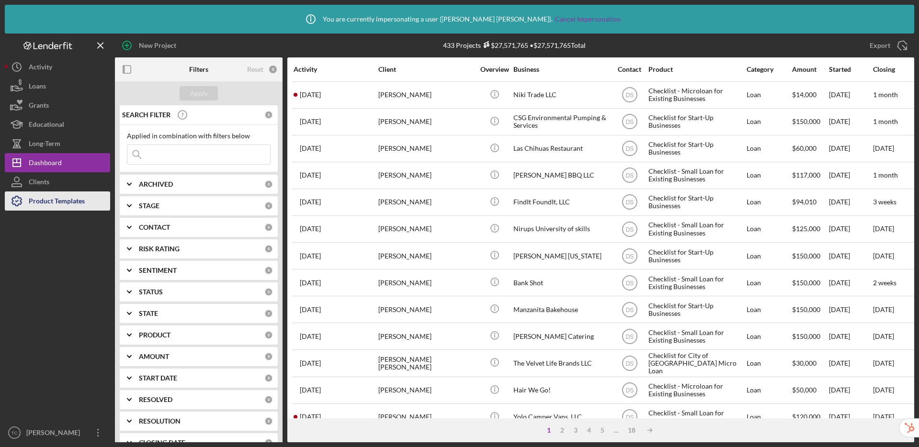
click at [44, 206] on div "Product Templates" at bounding box center [57, 203] width 56 height 22
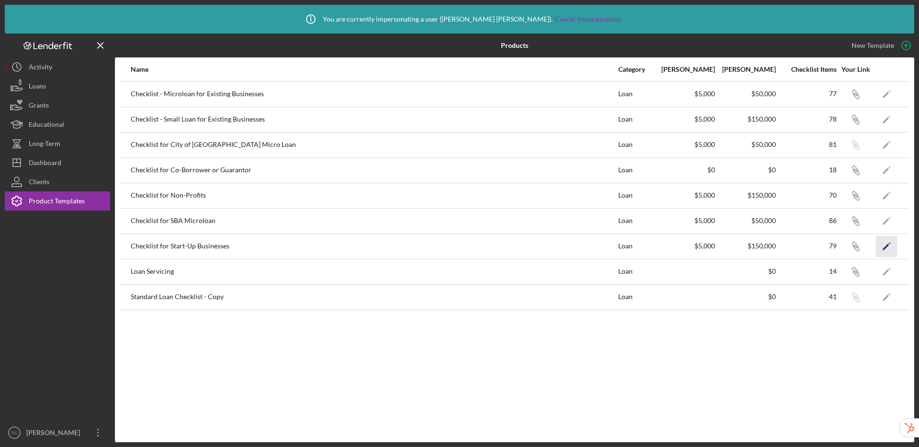
click at [885, 250] on icon "Icon/Edit" at bounding box center [887, 247] width 22 height 22
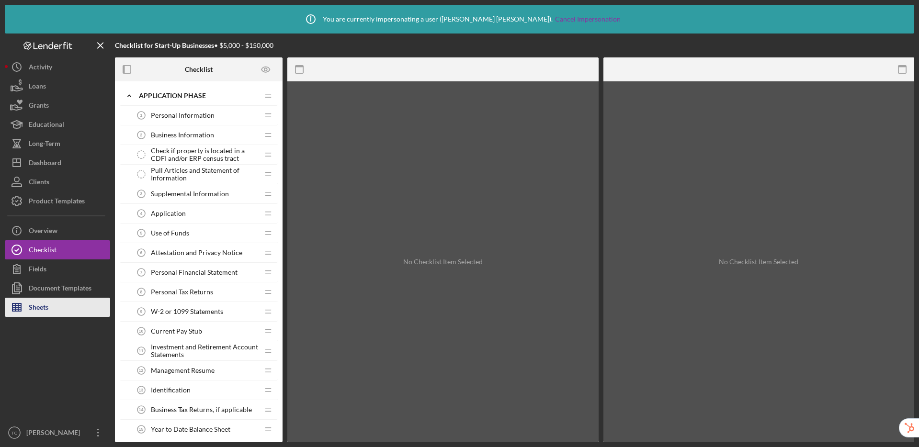
click at [34, 311] on div "Sheets" at bounding box center [39, 309] width 20 height 22
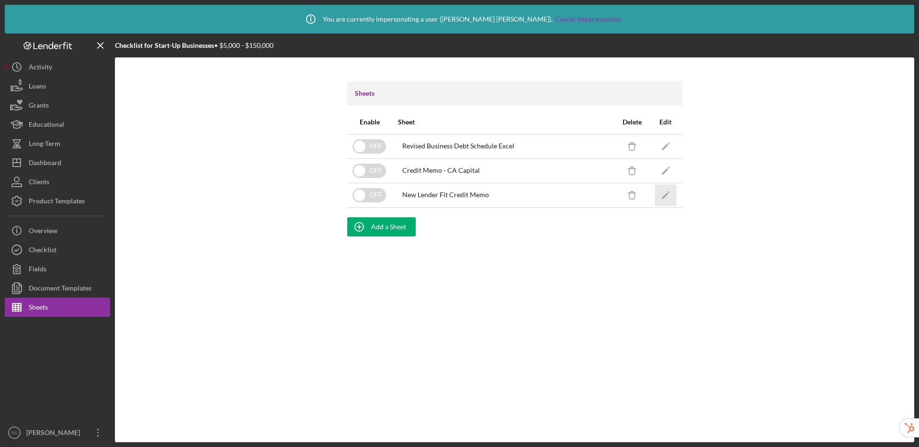
click at [662, 194] on icon "Icon/Edit" at bounding box center [666, 195] width 22 height 22
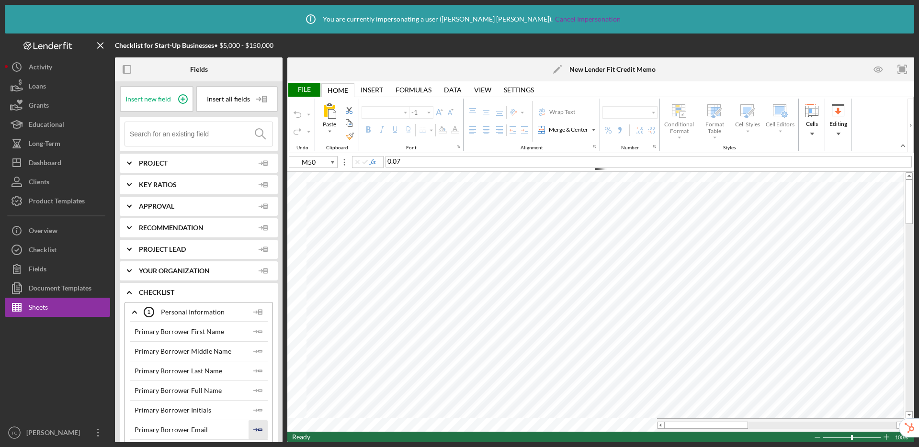
type input "Calibri"
type input "11"
type input "L26"
type input "10"
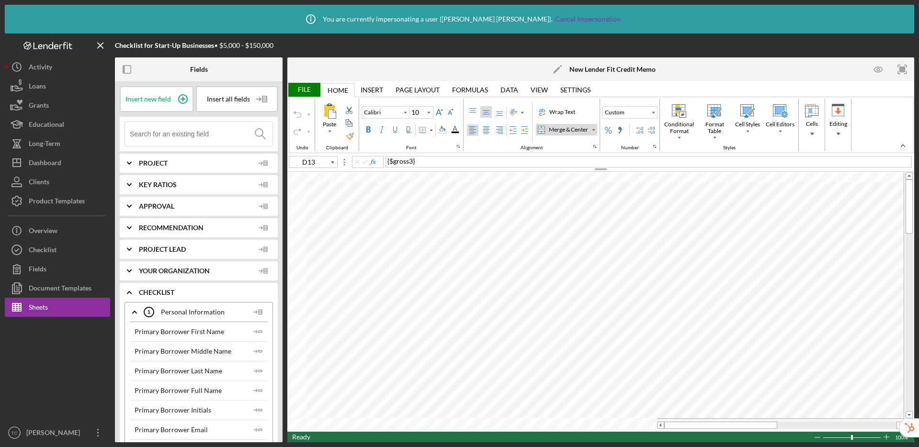
type input "M50"
type input "11"
type input "D13"
type input "10"
click at [401, 433] on div "Ready 100%" at bounding box center [600, 437] width 627 height 11
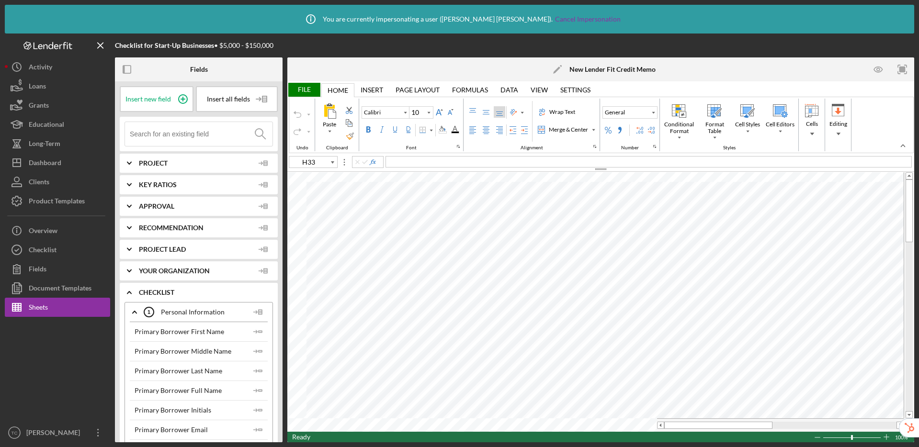
type input "L26"
click at [58, 201] on div "Product Templates" at bounding box center [57, 203] width 56 height 22
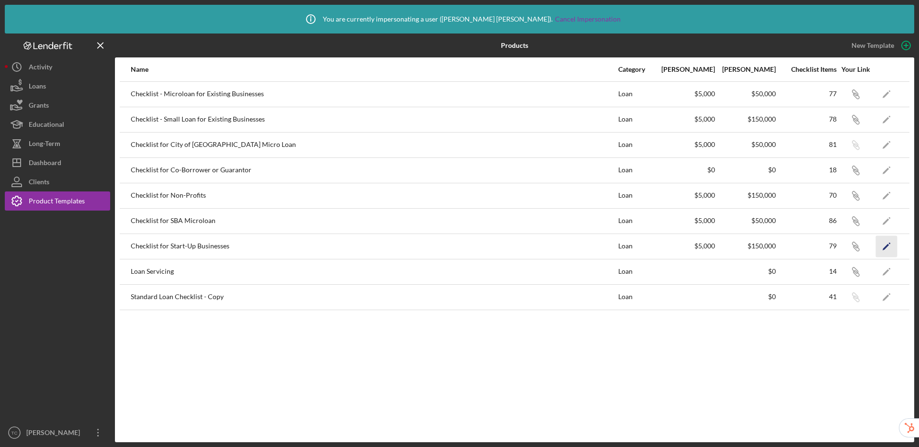
click at [891, 247] on icon "Icon/Edit" at bounding box center [887, 247] width 22 height 22
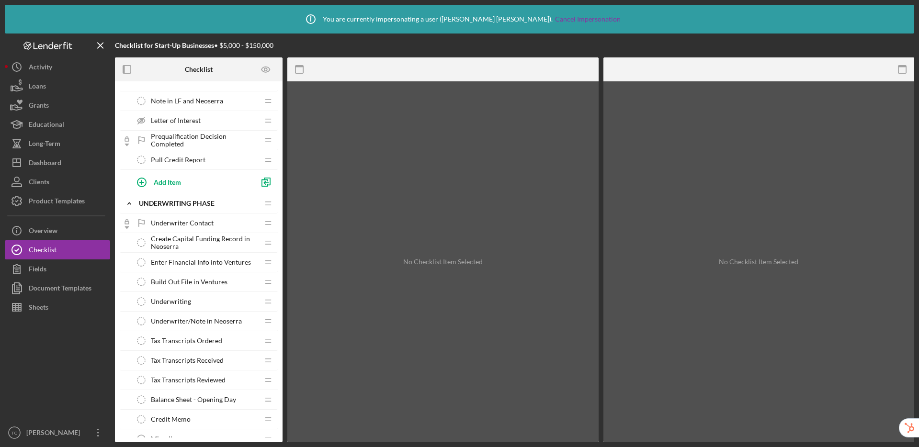
scroll to position [685, 0]
click at [77, 199] on div "Product Templates" at bounding box center [57, 203] width 56 height 22
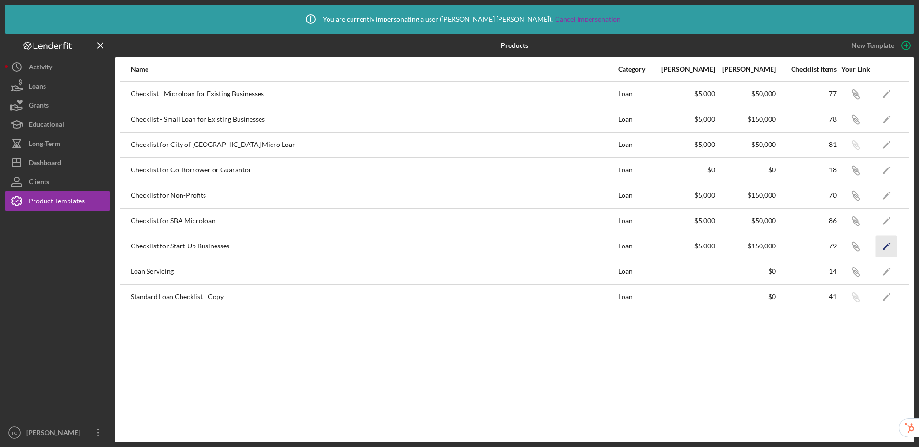
click at [892, 248] on icon "Icon/Edit" at bounding box center [887, 247] width 22 height 22
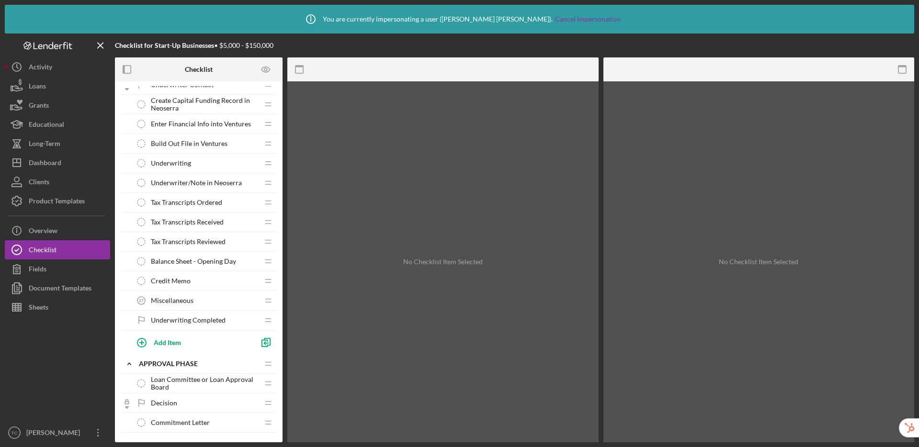
scroll to position [826, 0]
click at [40, 310] on div "Sheets" at bounding box center [39, 309] width 20 height 22
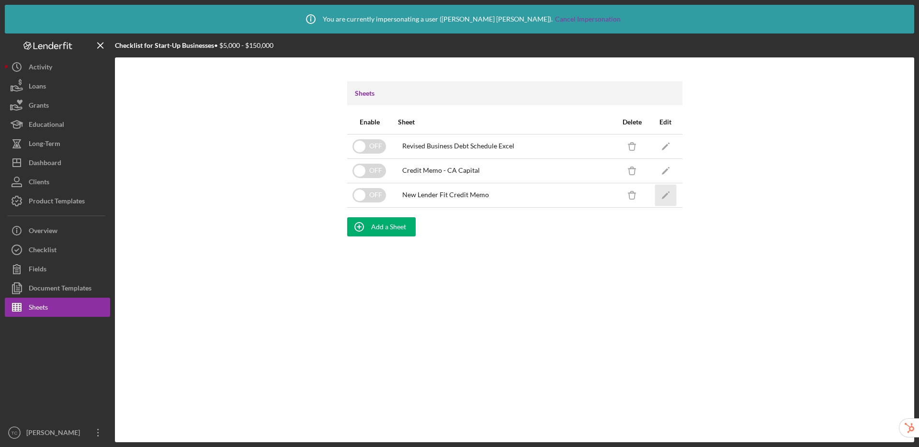
click at [668, 194] on polygon "button" at bounding box center [665, 196] width 7 height 7
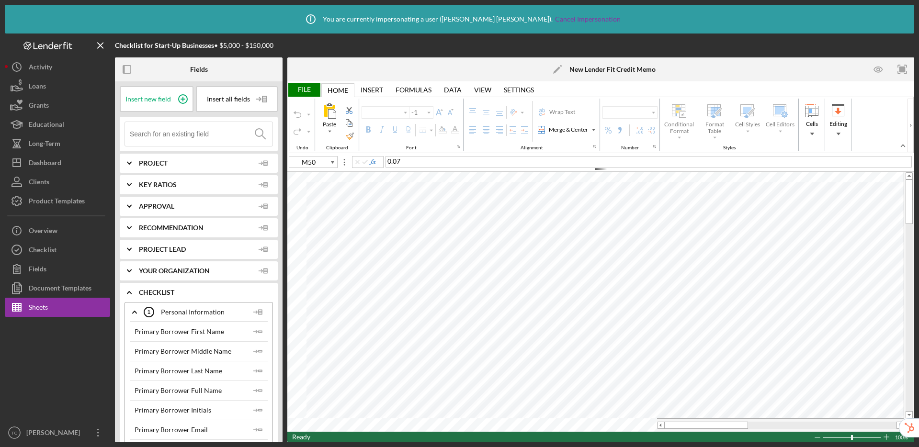
type input "Calibri"
type input "11"
type input "D13"
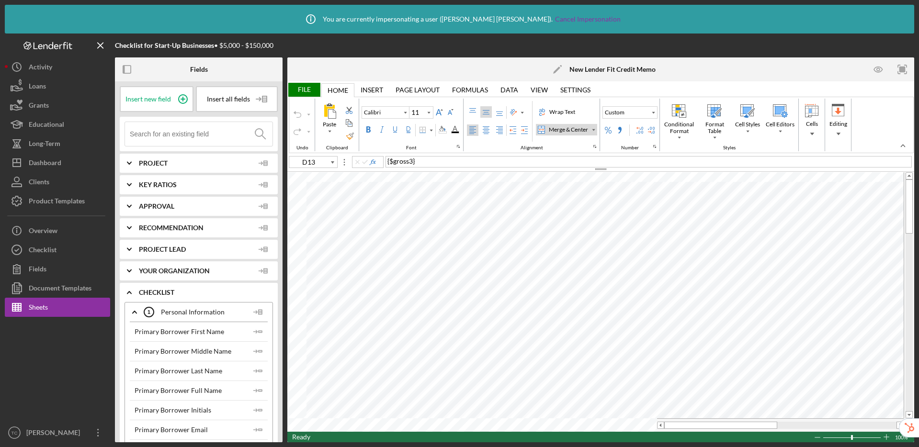
type input "10"
type input "A67"
type input "11"
type input "D13"
type input "10"
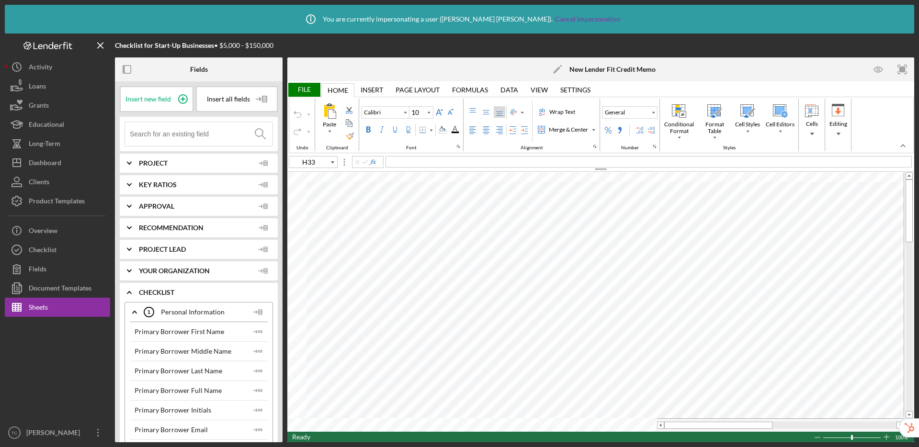
type input "L26"
click at [65, 247] on button "Checklist" at bounding box center [57, 249] width 105 height 19
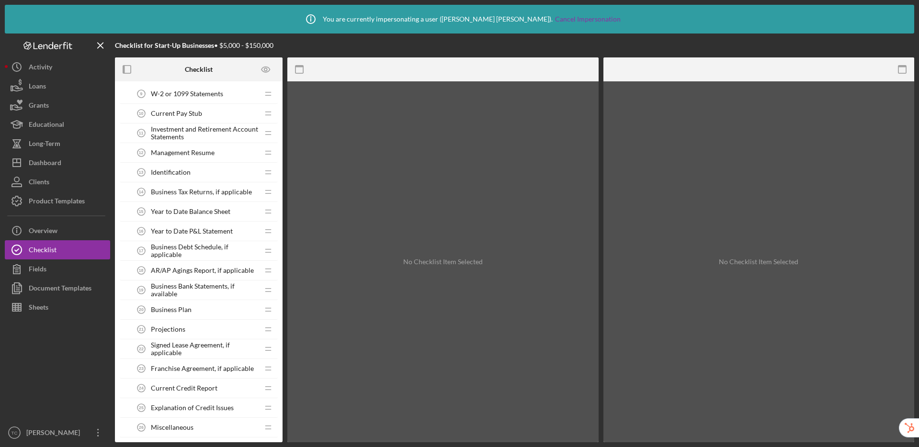
scroll to position [802, 0]
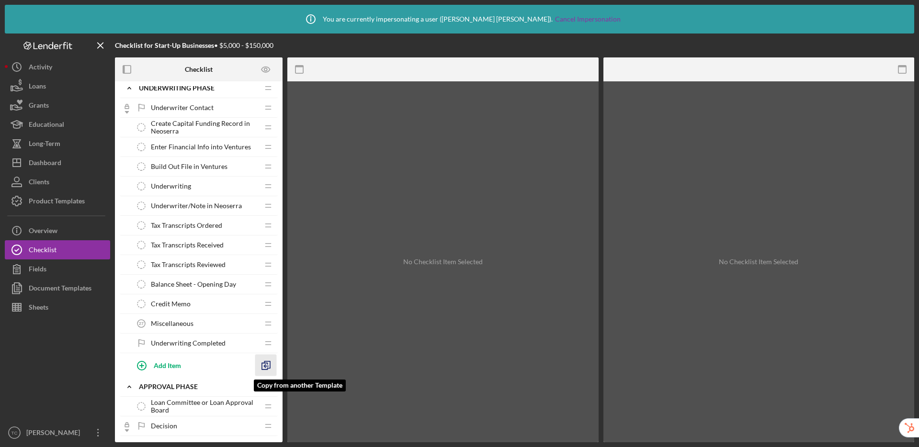
click at [268, 367] on icon "button" at bounding box center [266, 366] width 22 height 22
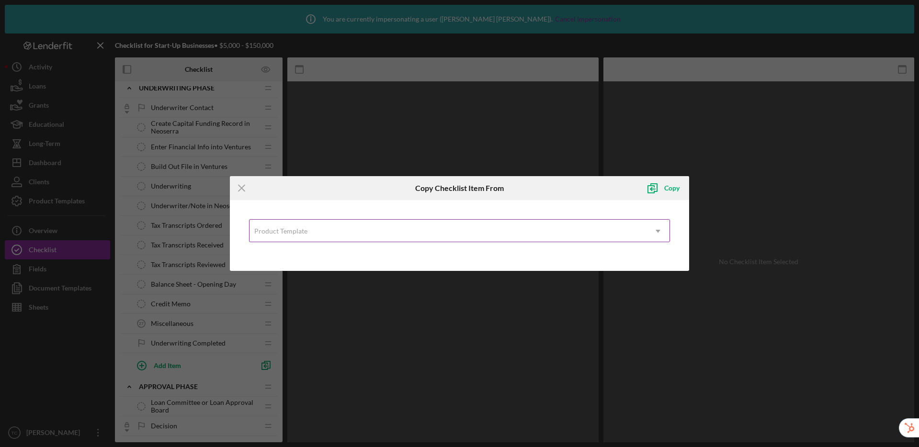
click at [383, 230] on div "Product Template" at bounding box center [449, 231] width 398 height 22
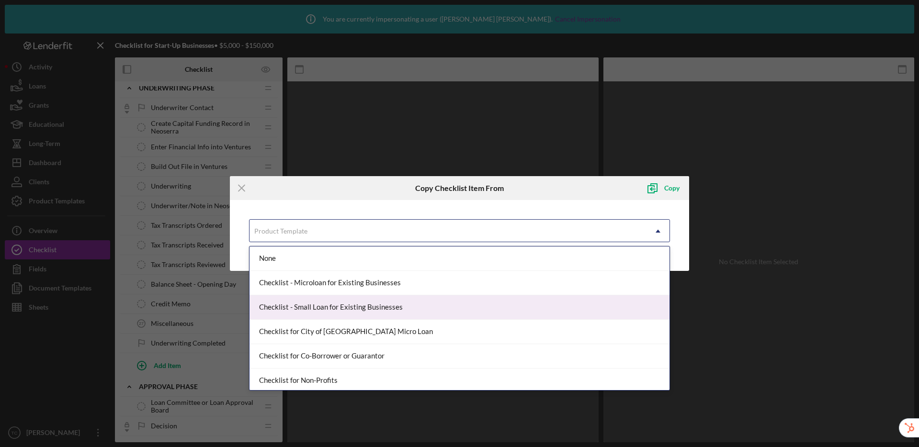
scroll to position [101, 0]
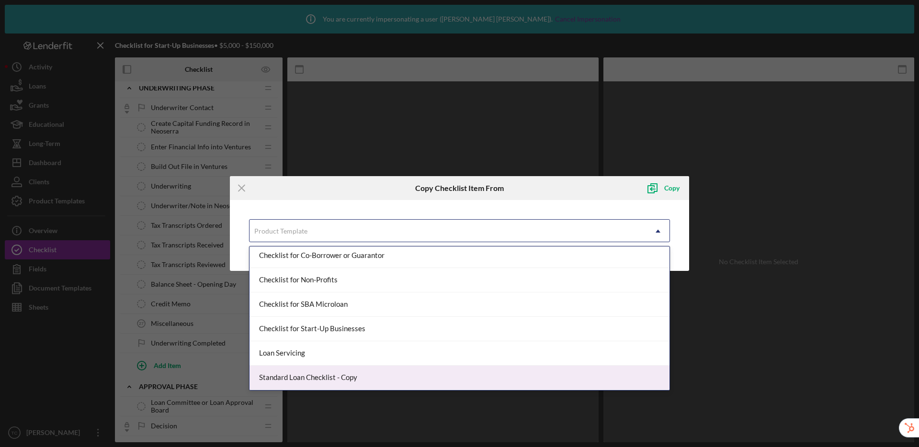
click at [322, 376] on div "Standard Loan Checklist - Copy" at bounding box center [460, 378] width 421 height 24
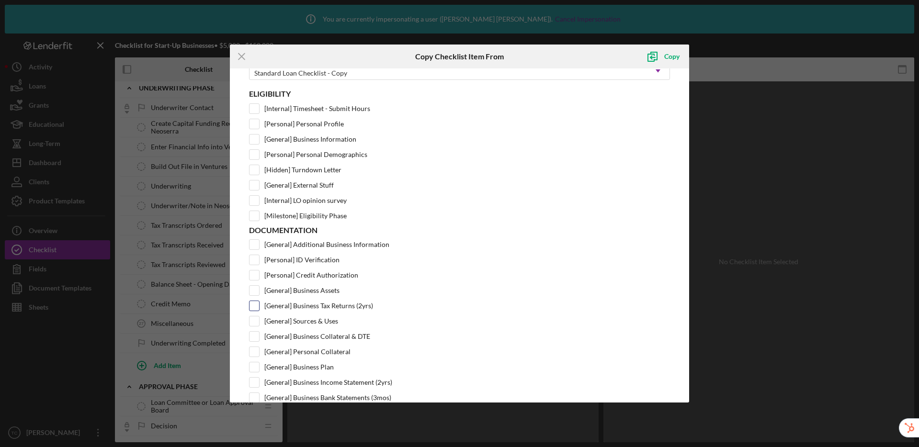
scroll to position [75, 0]
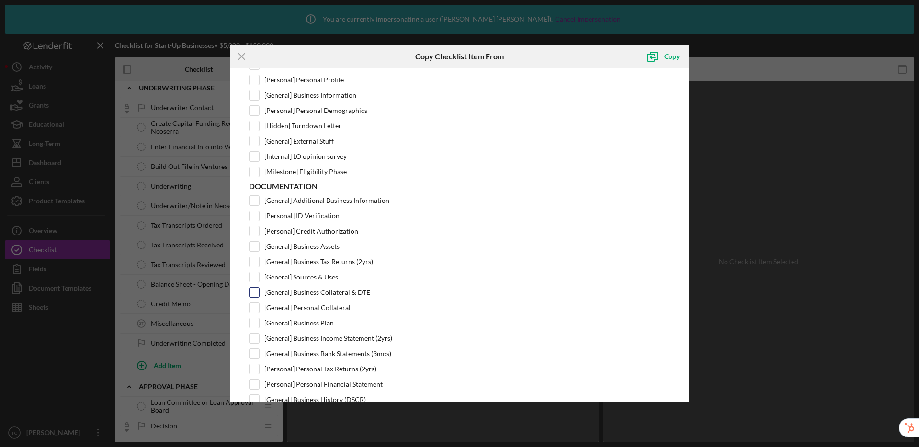
click at [255, 291] on input "[General] Business Collateral & DTE" at bounding box center [255, 293] width 10 height 10
checkbox input "true"
click at [255, 306] on input "[General] Personal Collateral" at bounding box center [255, 308] width 10 height 10
checkbox input "true"
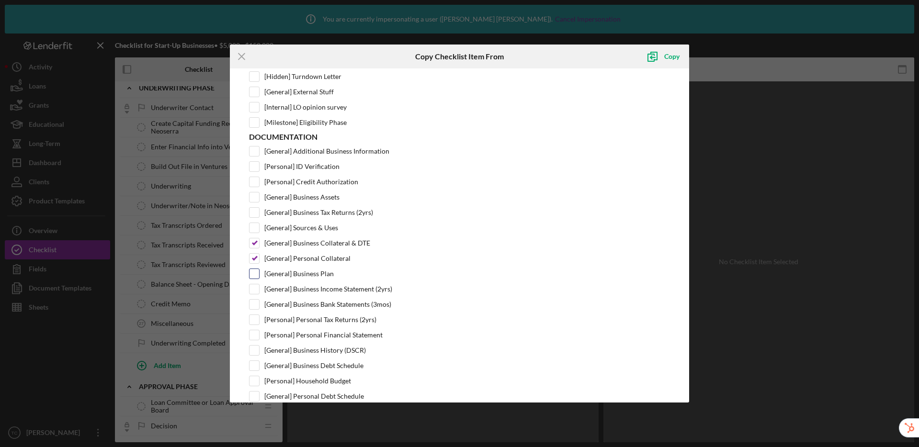
scroll to position [125, 0]
click at [255, 353] on input "[General] Business History (DSCR)" at bounding box center [255, 350] width 10 height 10
checkbox input "true"
click at [255, 365] on input "[General] Business Debt Schedule" at bounding box center [255, 366] width 10 height 10
checkbox input "true"
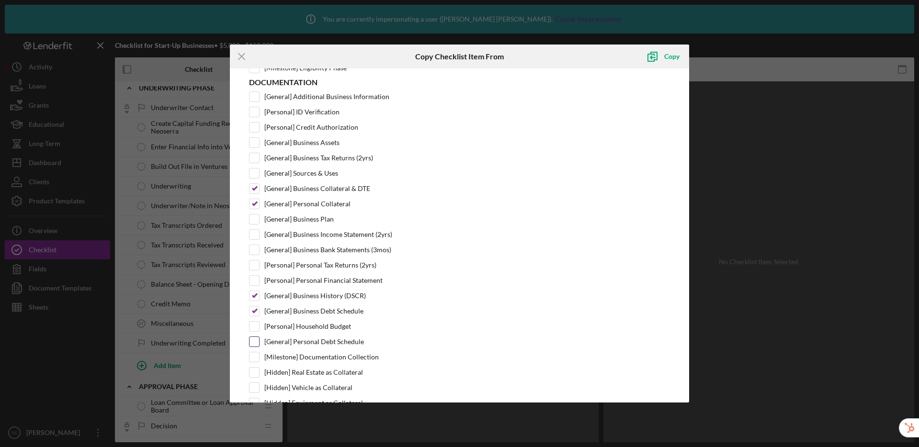
scroll to position [187, 0]
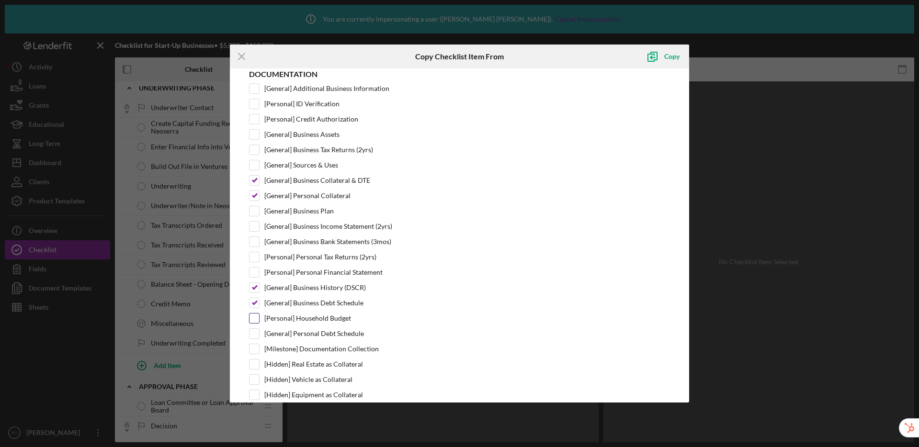
click at [254, 320] on input "[Personal] Household Budget" at bounding box center [255, 319] width 10 height 10
checkbox input "true"
click at [254, 336] on input "[General] Personal Debt Schedule" at bounding box center [255, 334] width 10 height 10
checkbox input "true"
click at [662, 56] on icon "submit" at bounding box center [652, 57] width 24 height 24
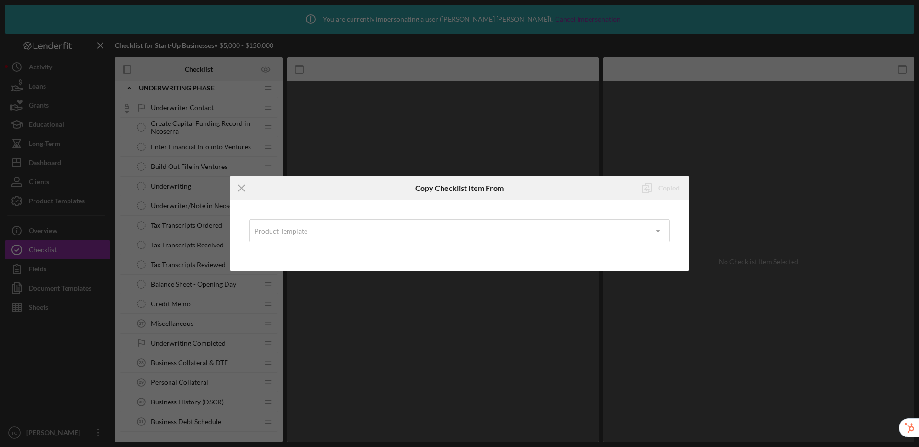
scroll to position [0, 0]
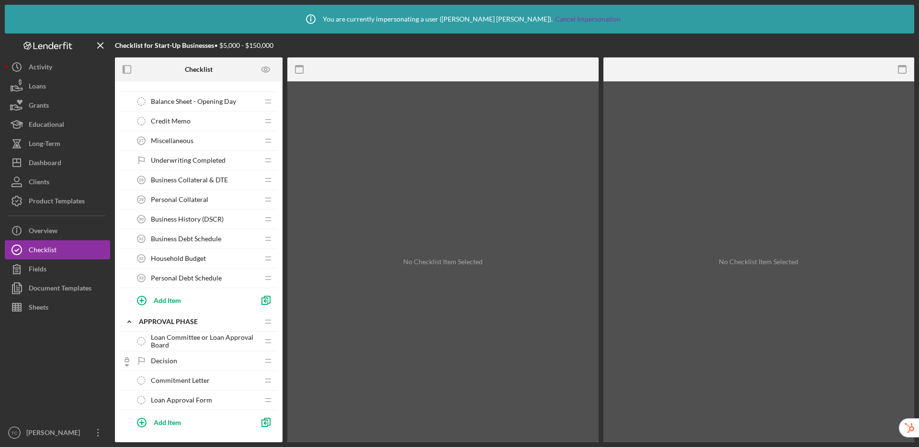
scroll to position [970, 0]
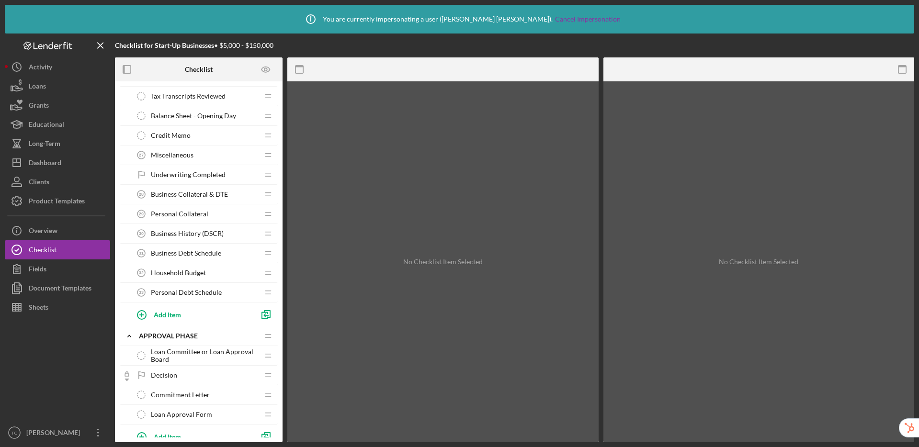
click at [202, 194] on span "Business Collateral & DTE" at bounding box center [189, 195] width 77 height 8
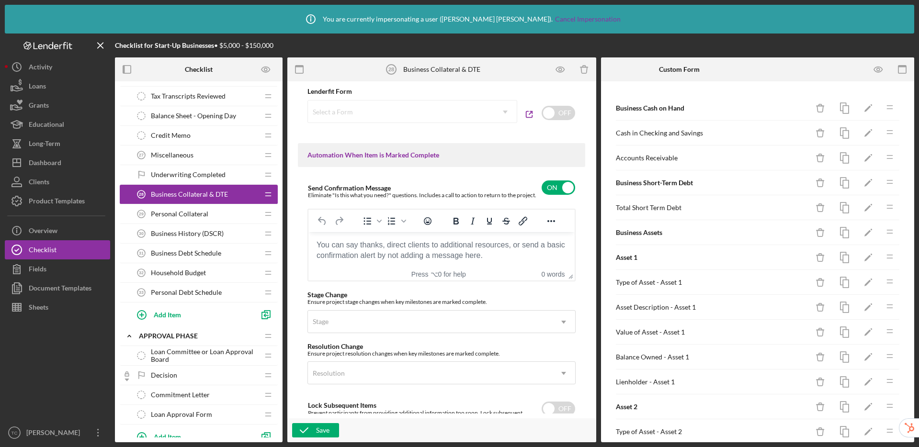
scroll to position [692, 0]
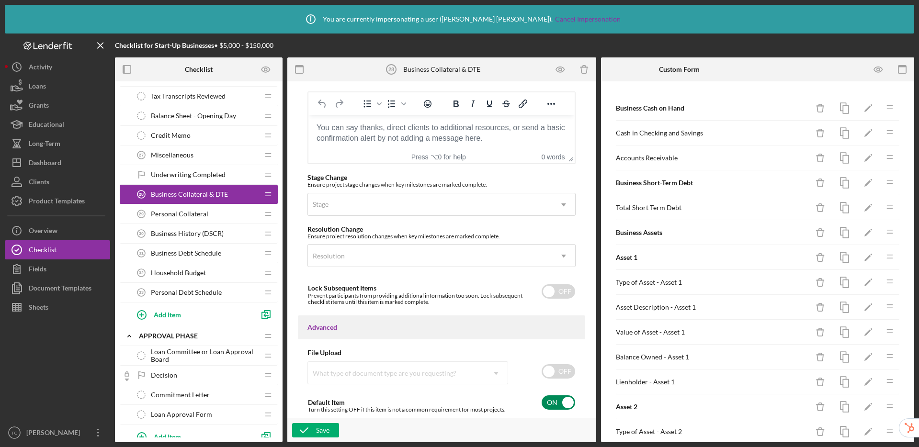
click at [559, 405] on input "checkbox" at bounding box center [559, 403] width 34 height 14
checkbox input "false"
click at [328, 431] on div "Save" at bounding box center [322, 430] width 13 height 14
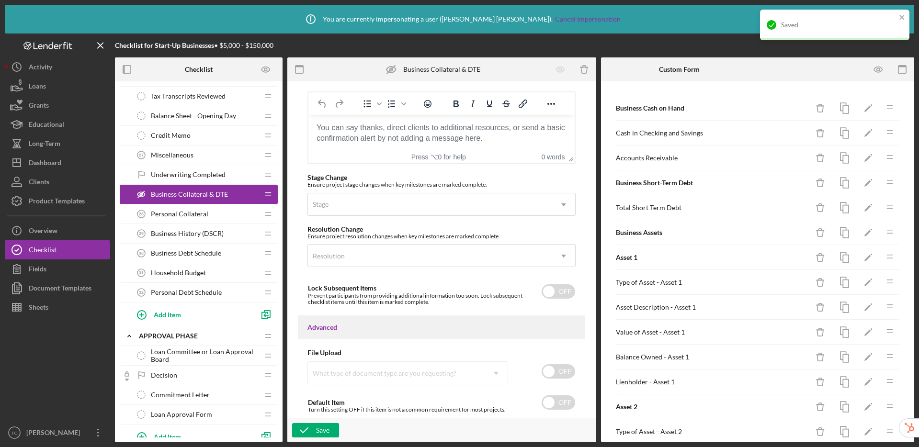
click at [207, 212] on div "Personal Collateral 28 Personal Collateral" at bounding box center [195, 214] width 127 height 19
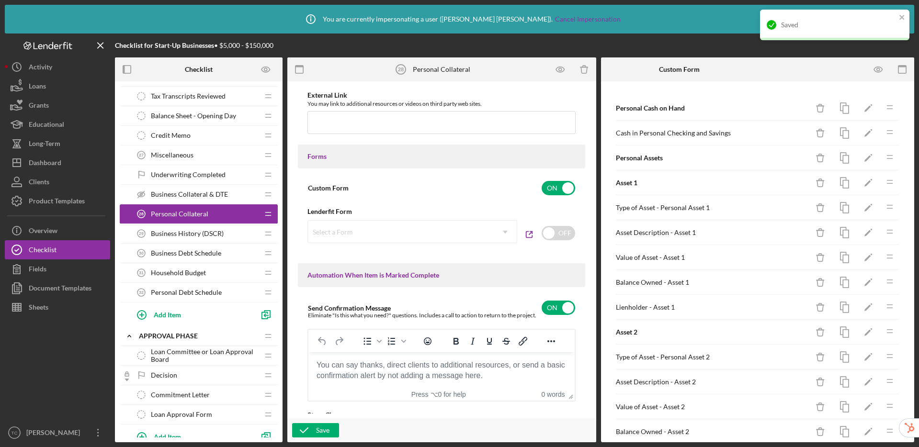
scroll to position [692, 0]
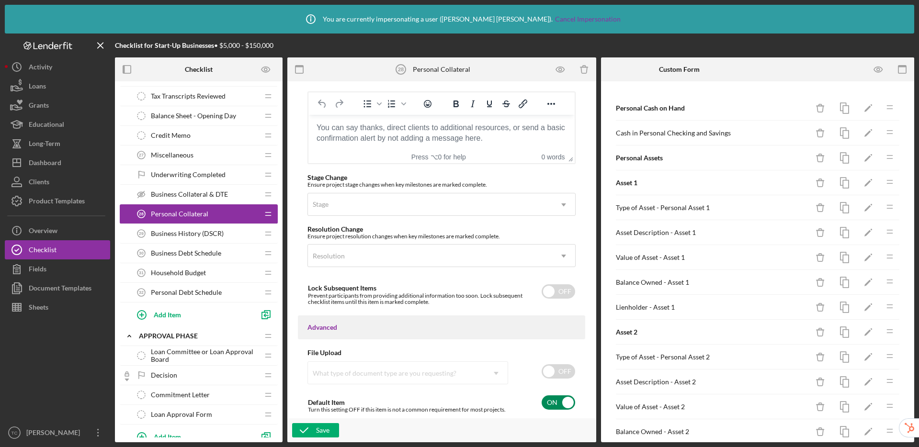
click at [551, 403] on input "checkbox" at bounding box center [559, 403] width 34 height 14
checkbox input "false"
click at [314, 429] on icon "button" at bounding box center [304, 431] width 24 height 24
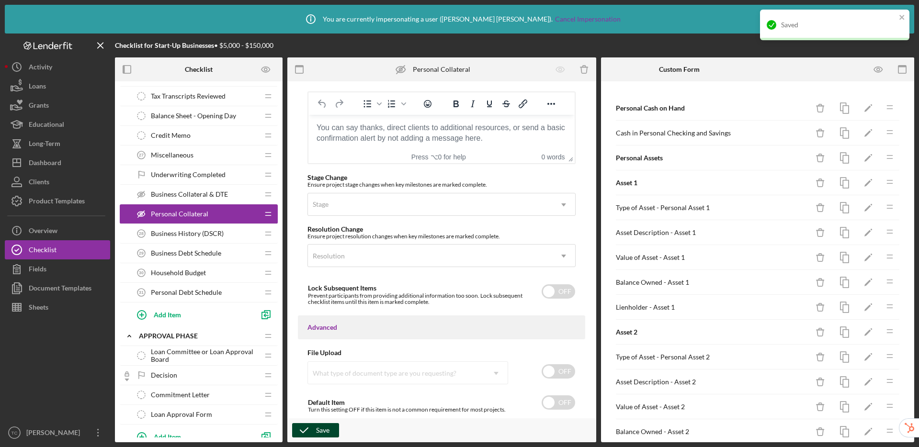
click at [209, 230] on span "Business History (DSCR)" at bounding box center [187, 234] width 73 height 8
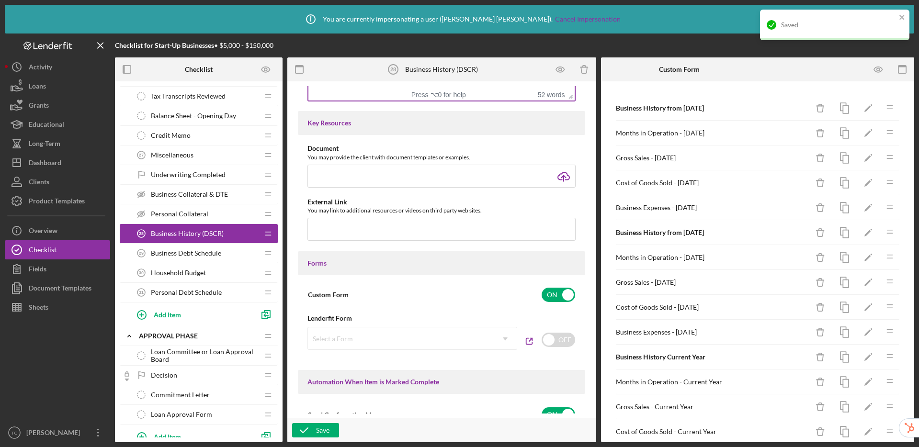
scroll to position [692, 0]
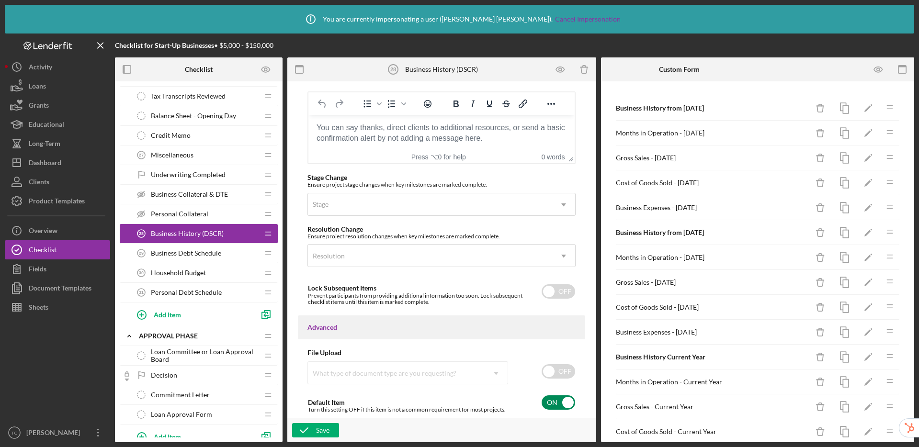
click at [551, 395] on div "Default Item Turn this setting OFF if this item is not a common requirement for…" at bounding box center [442, 402] width 268 height 23
checkbox input "false"
click at [311, 429] on icon "button" at bounding box center [304, 431] width 24 height 24
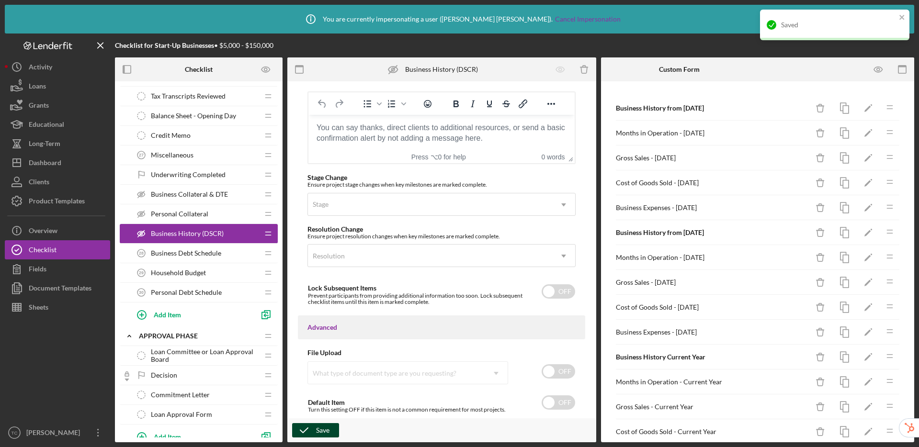
click at [215, 255] on span "Business Debt Schedule" at bounding box center [186, 254] width 70 height 8
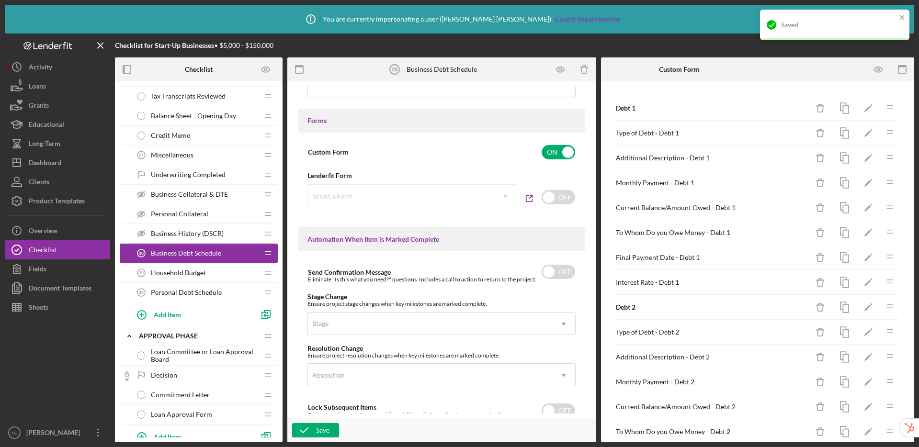
scroll to position [610, 0]
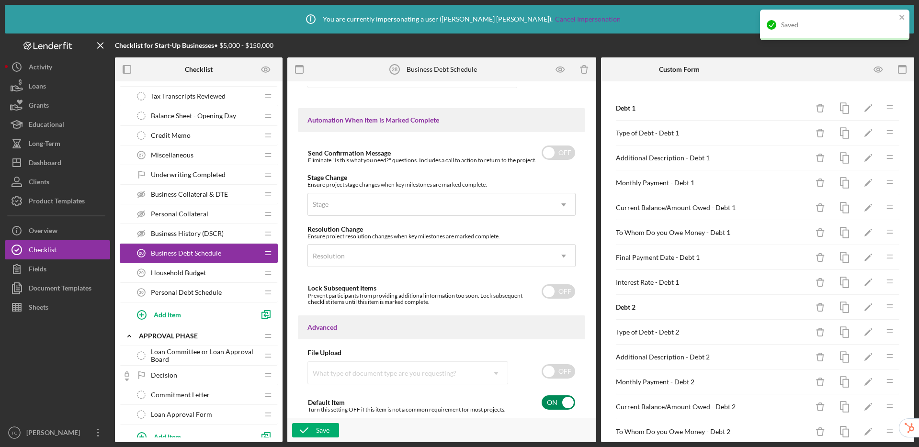
click at [564, 403] on input "checkbox" at bounding box center [559, 403] width 34 height 14
checkbox input "false"
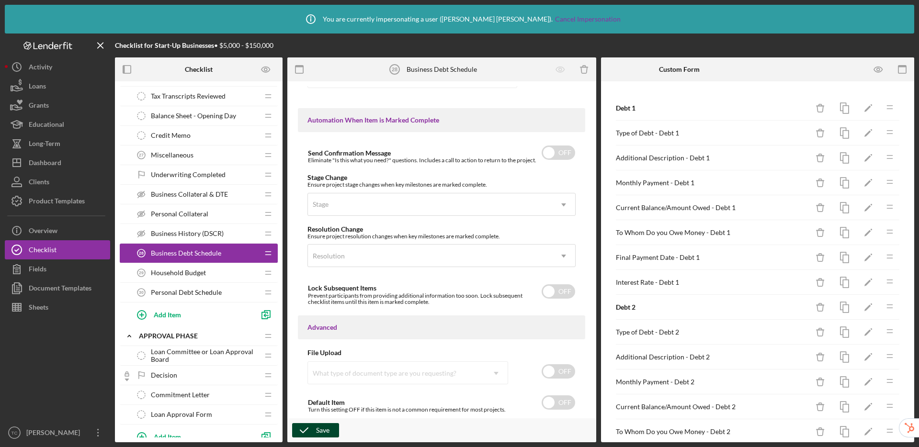
click at [302, 429] on icon "button" at bounding box center [304, 431] width 24 height 24
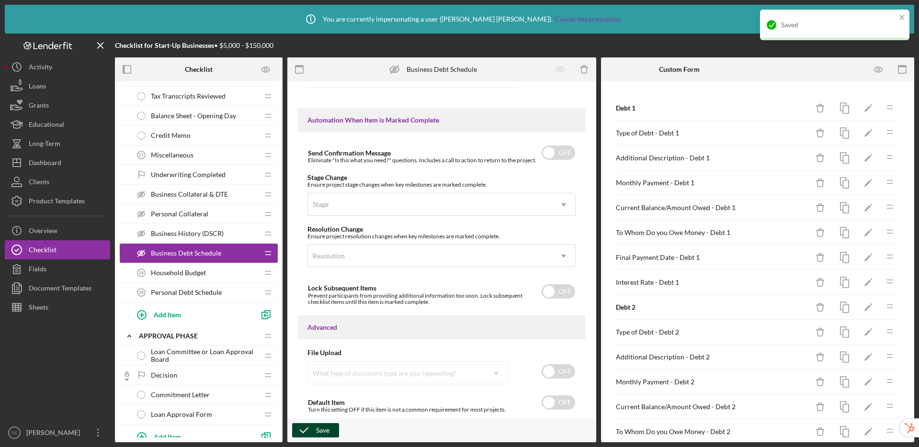
click at [221, 275] on div "Household Budget 28 Household Budget" at bounding box center [195, 272] width 127 height 19
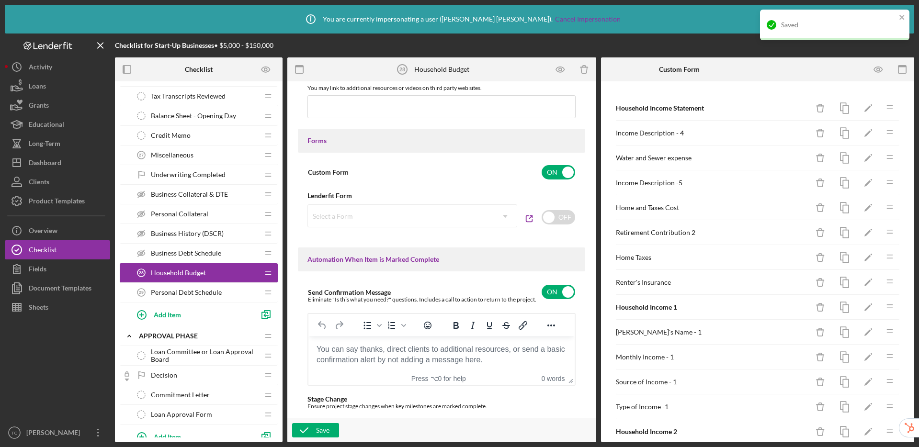
scroll to position [693, 0]
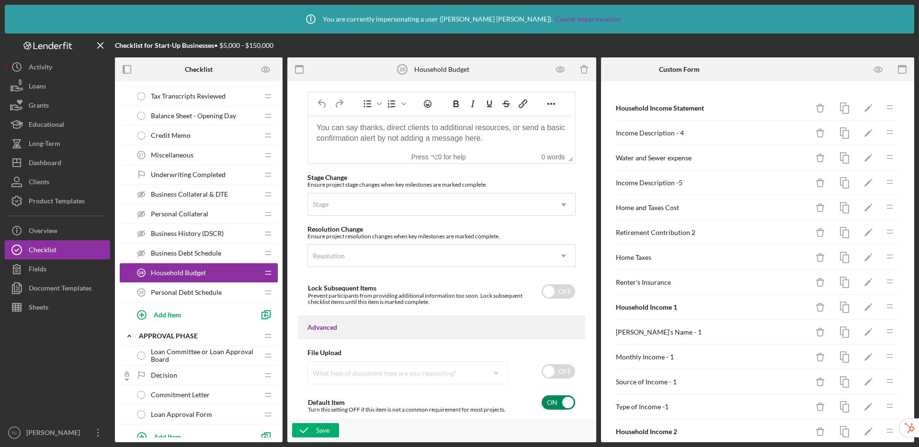
click at [548, 406] on input "checkbox" at bounding box center [559, 403] width 34 height 14
checkbox input "false"
click at [326, 433] on div "Save" at bounding box center [322, 430] width 13 height 14
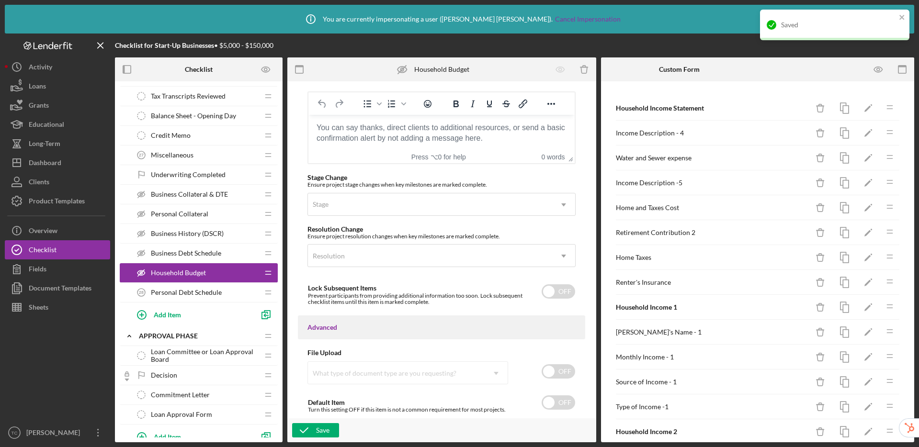
click at [205, 289] on span "Personal Debt Schedule" at bounding box center [186, 293] width 71 height 8
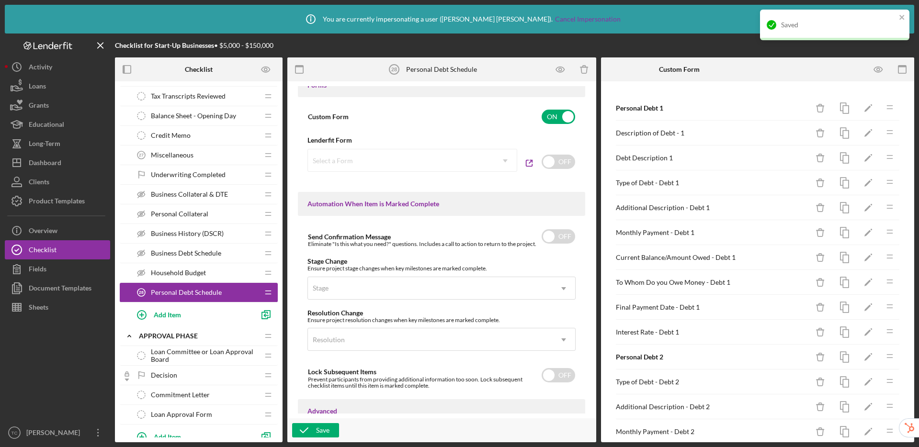
scroll to position [610, 0]
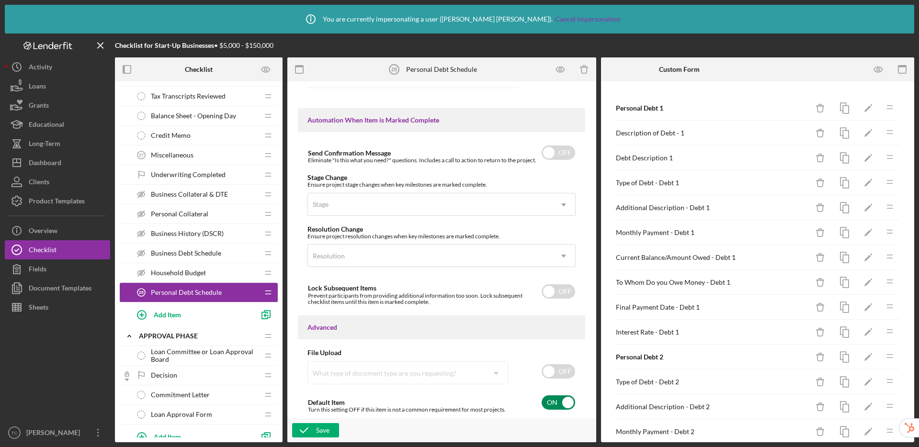
click at [559, 401] on input "checkbox" at bounding box center [559, 403] width 34 height 14
checkbox input "false"
click at [312, 430] on icon "button" at bounding box center [304, 431] width 24 height 24
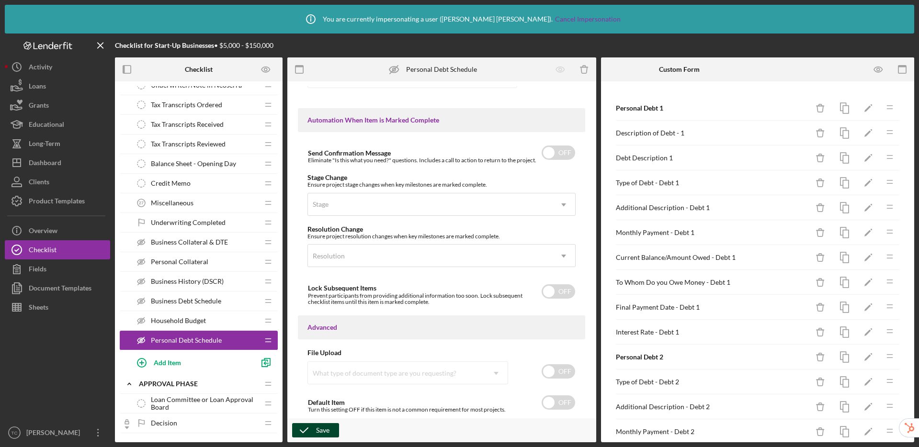
scroll to position [970, 0]
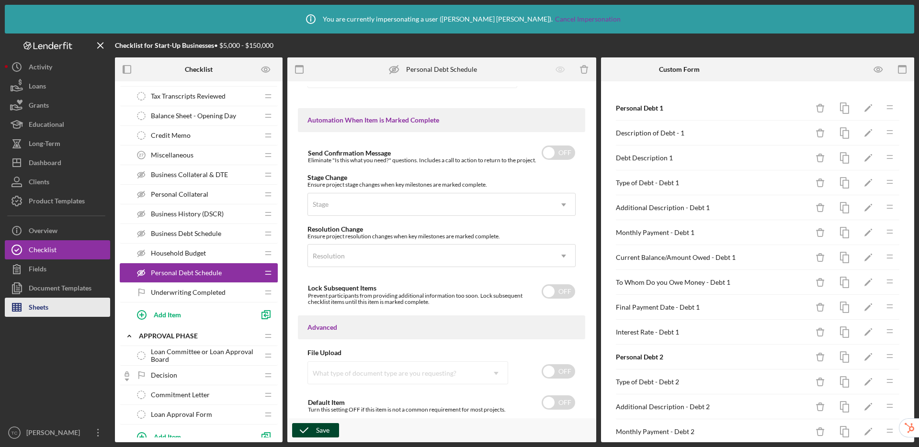
click at [54, 312] on button "Sheets" at bounding box center [57, 307] width 105 height 19
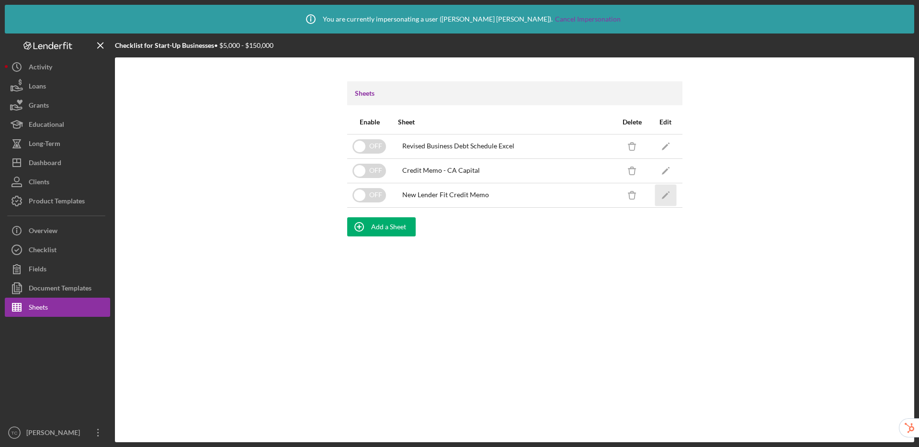
click at [666, 195] on polygon "button" at bounding box center [665, 196] width 7 height 7
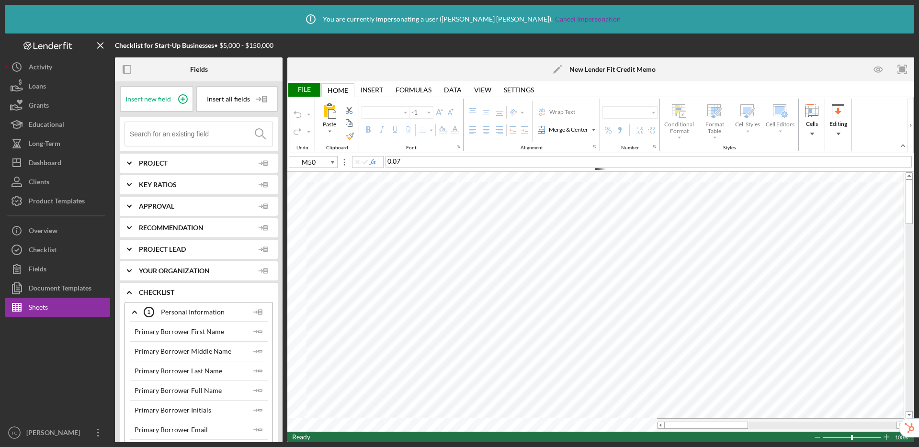
type input "Calibri"
type input "11"
click at [306, 92] on div "File" at bounding box center [303, 90] width 33 height 14
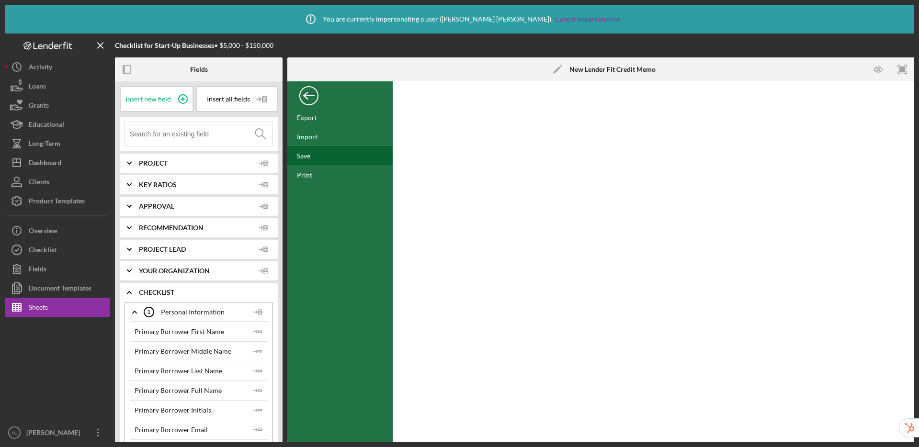
click at [308, 153] on div "Save" at bounding box center [303, 156] width 13 height 8
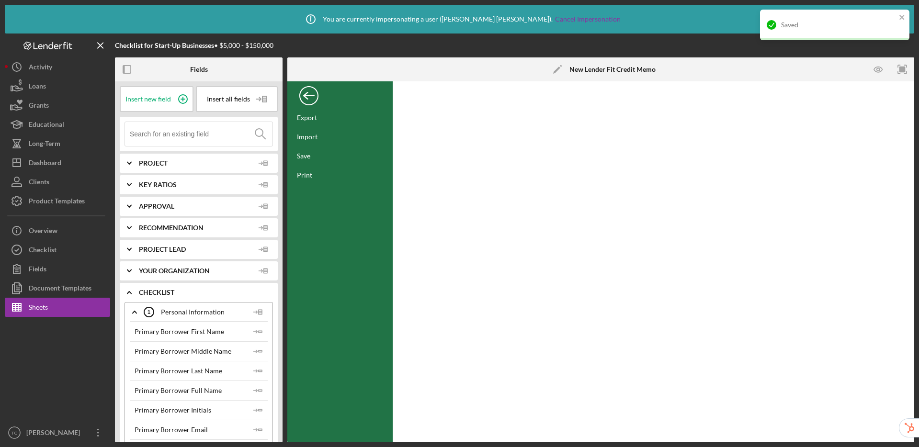
click at [310, 98] on div "Back" at bounding box center [308, 93] width 19 height 19
